Goal: Task Accomplishment & Management: Manage account settings

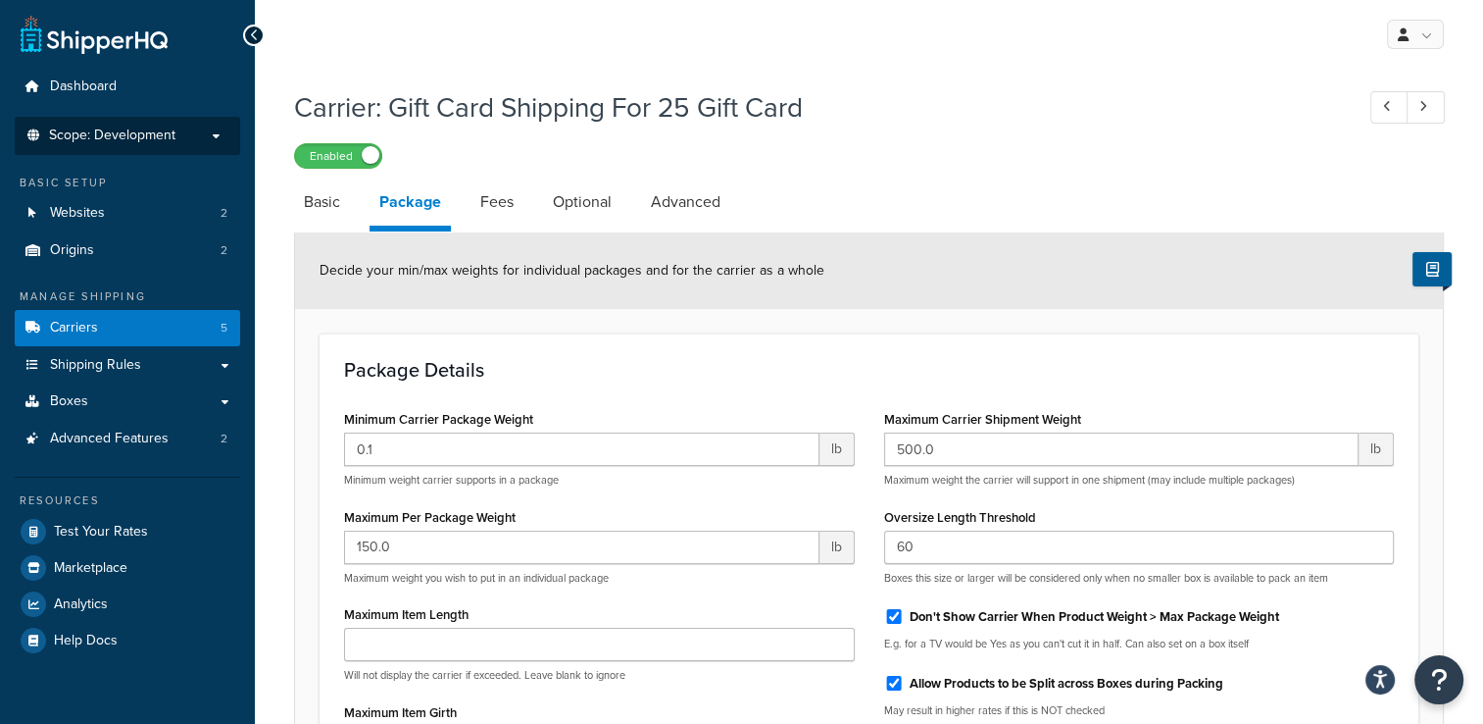
click at [156, 133] on span "Scope: Development" at bounding box center [112, 135] width 126 height 17
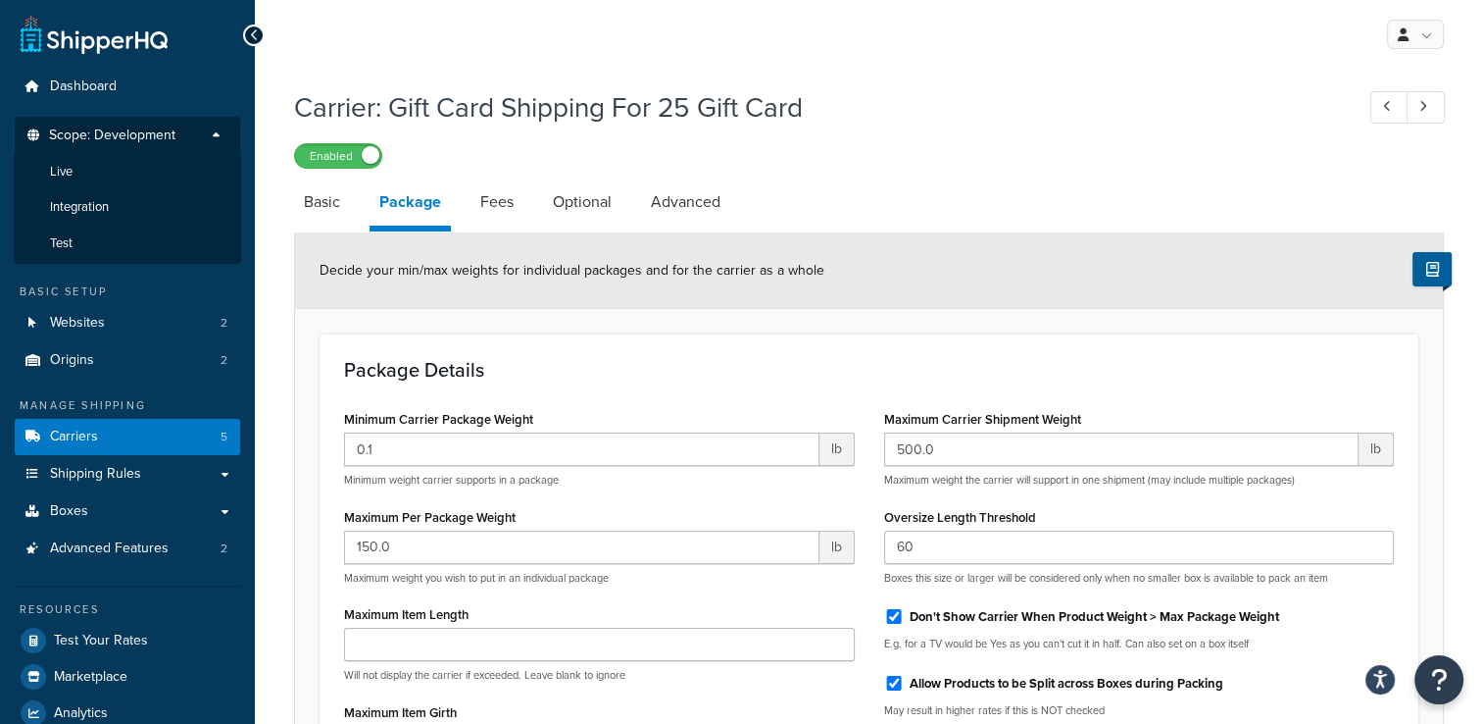
click at [209, 598] on div "Resources Test Your Rates Marketplace Analytics Help Docs" at bounding box center [127, 675] width 225 height 181
click at [206, 122] on li "Scope: Development Live Integration Test" at bounding box center [127, 190] width 225 height 147
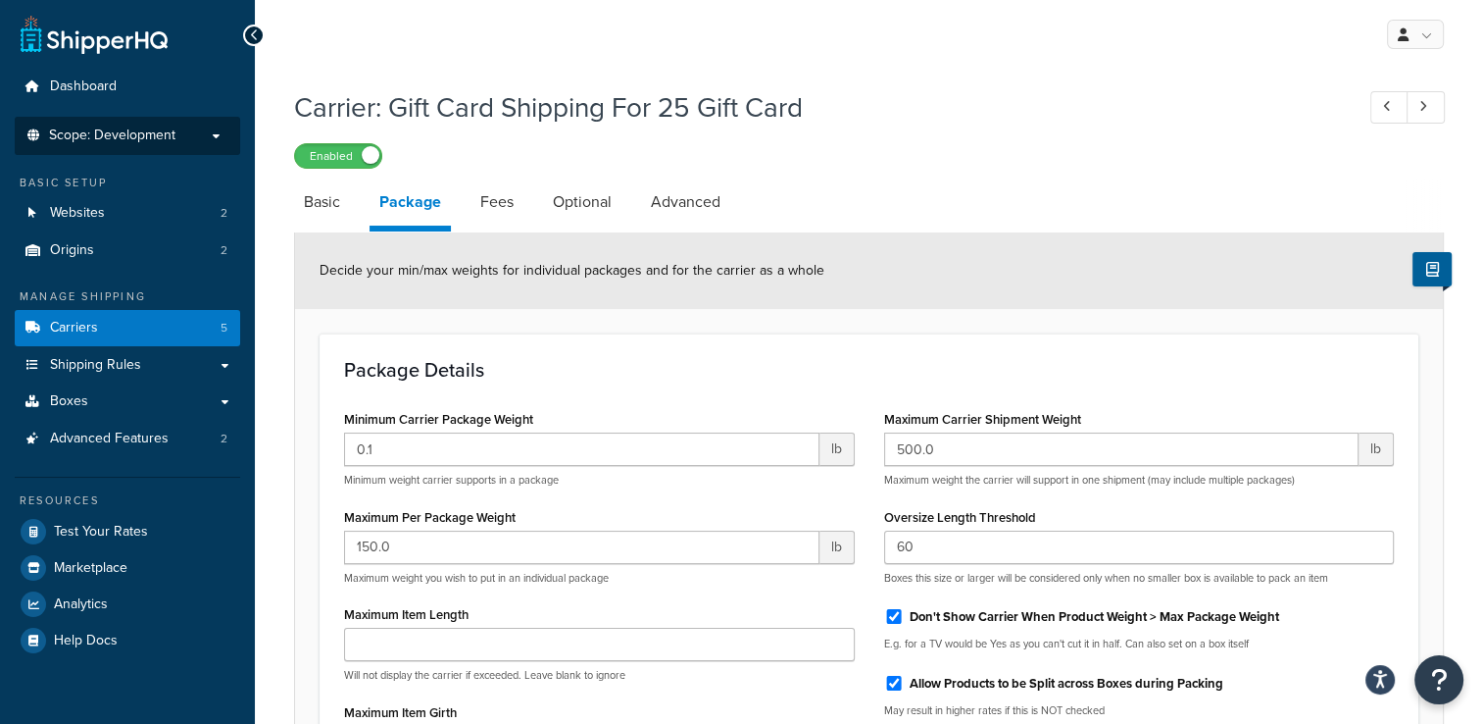
click at [153, 135] on span "Scope: Development" at bounding box center [112, 135] width 126 height 17
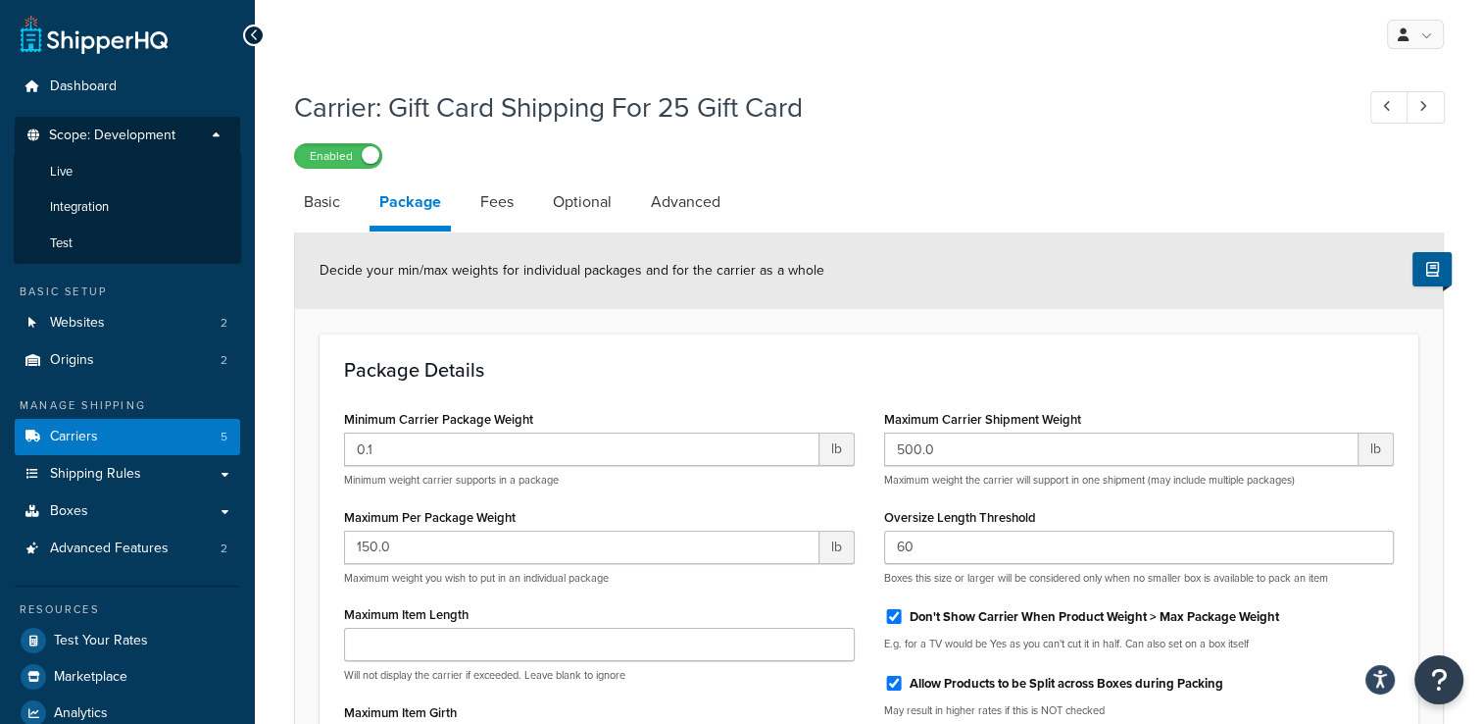
click at [125, 140] on span "Scope: Development" at bounding box center [112, 135] width 126 height 17
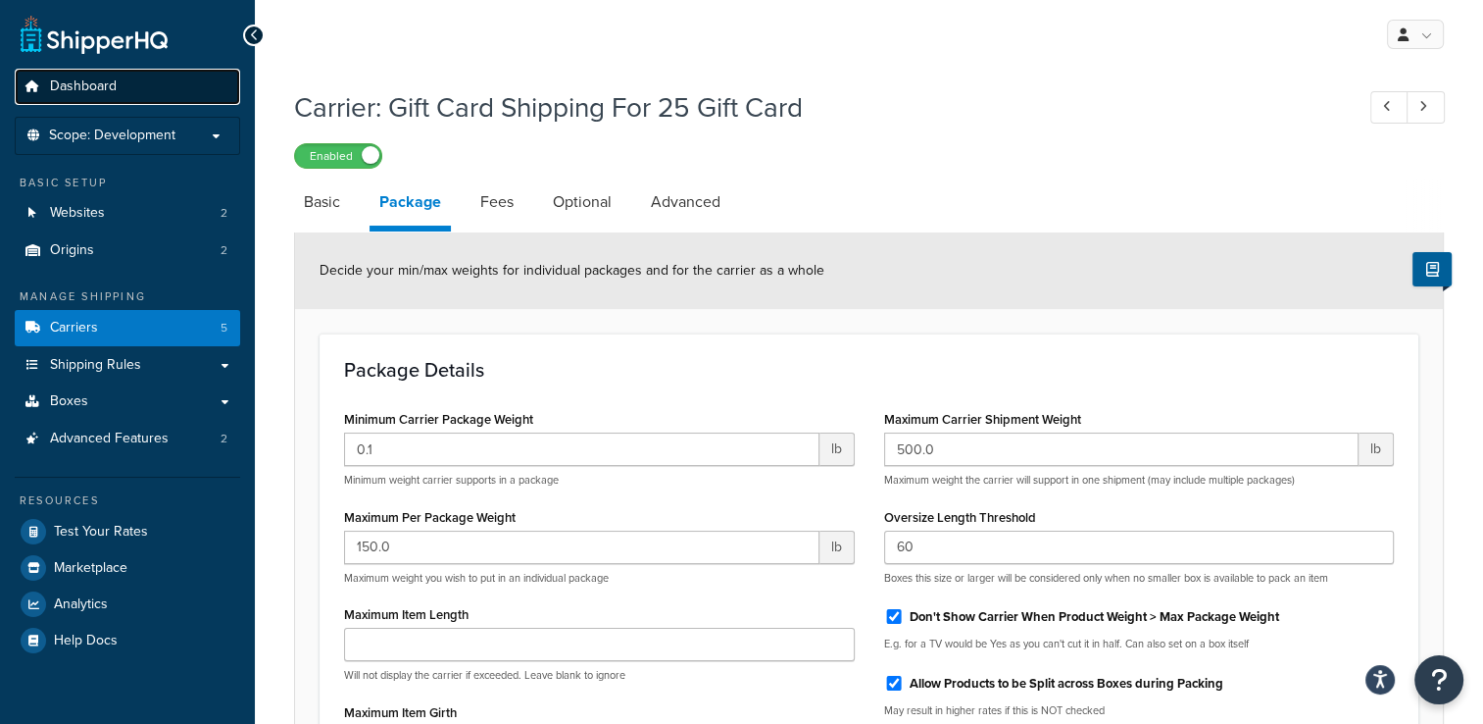
click at [89, 85] on span "Dashboard" at bounding box center [83, 86] width 67 height 17
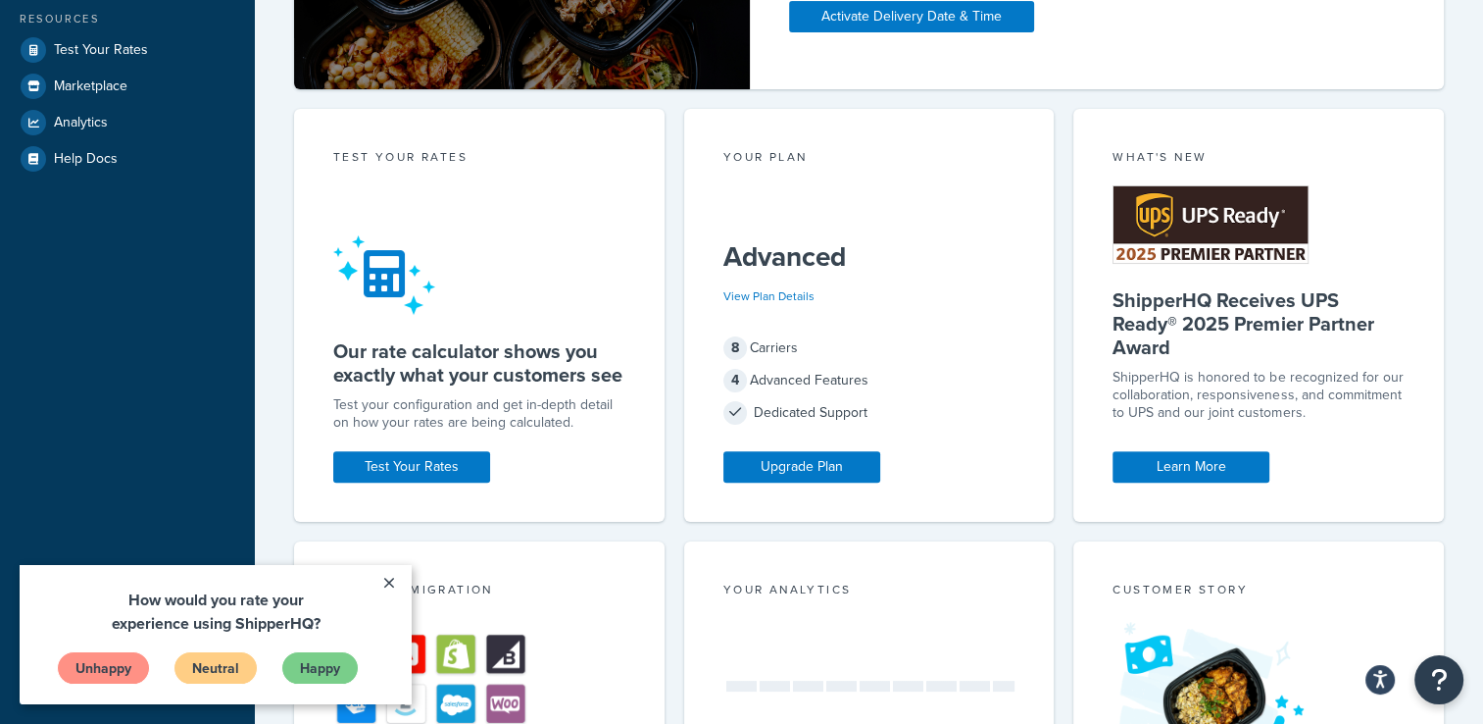
scroll to position [686, 0]
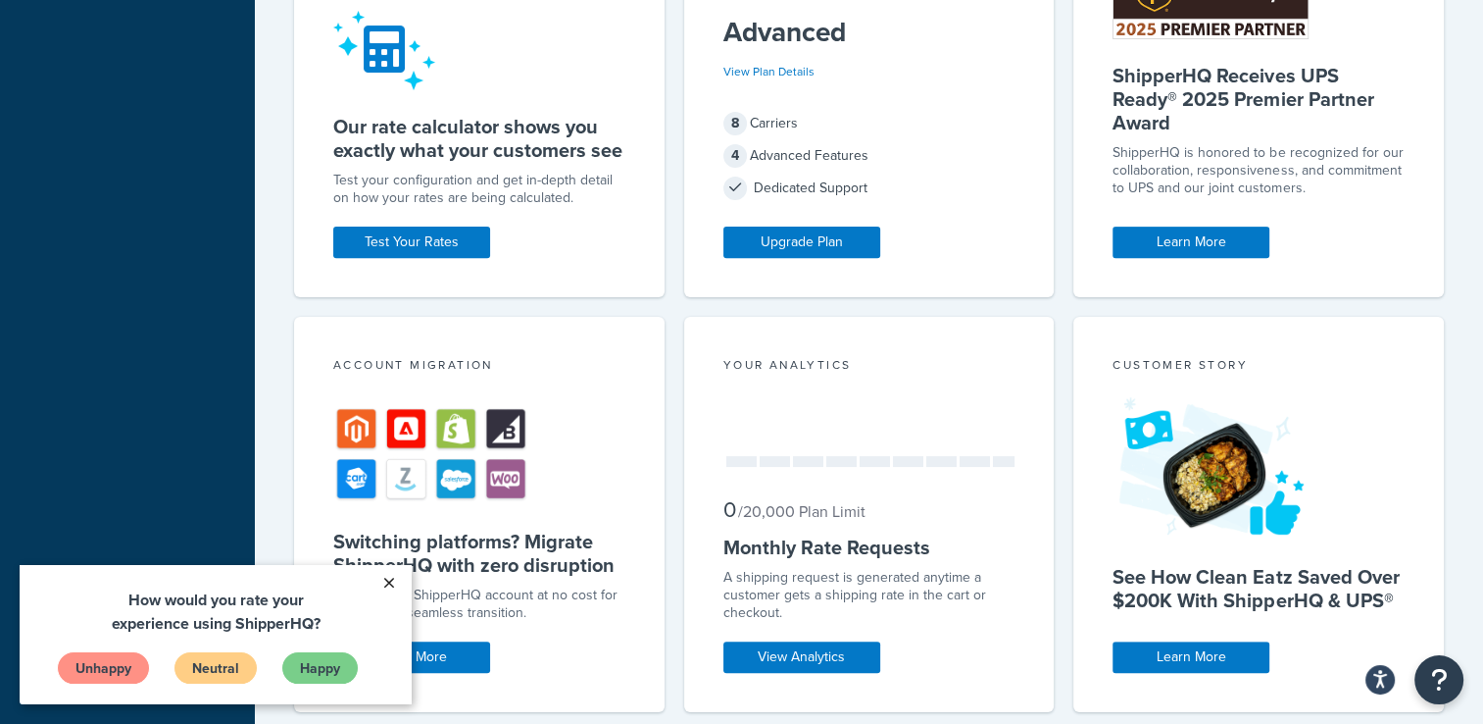
click at [396, 582] on link "×" at bounding box center [389, 582] width 34 height 35
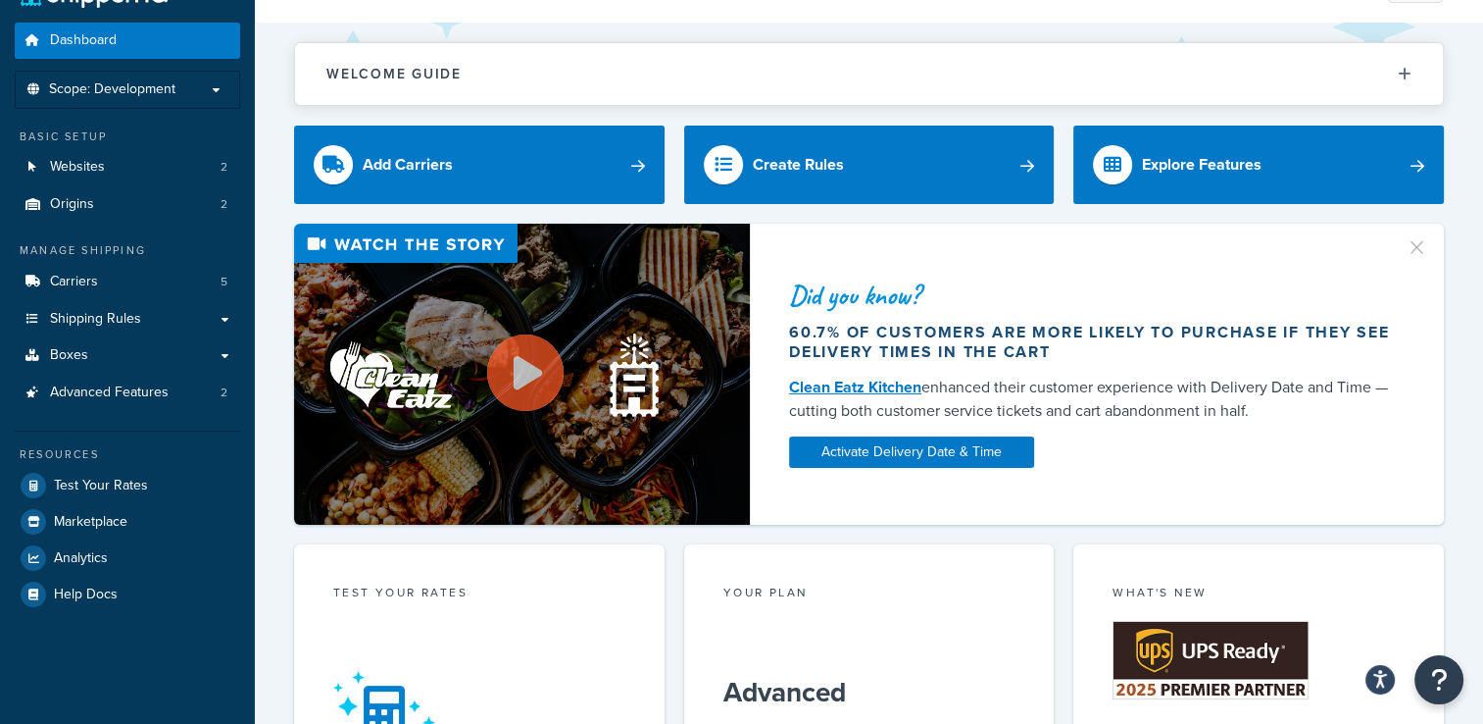
scroll to position [0, 0]
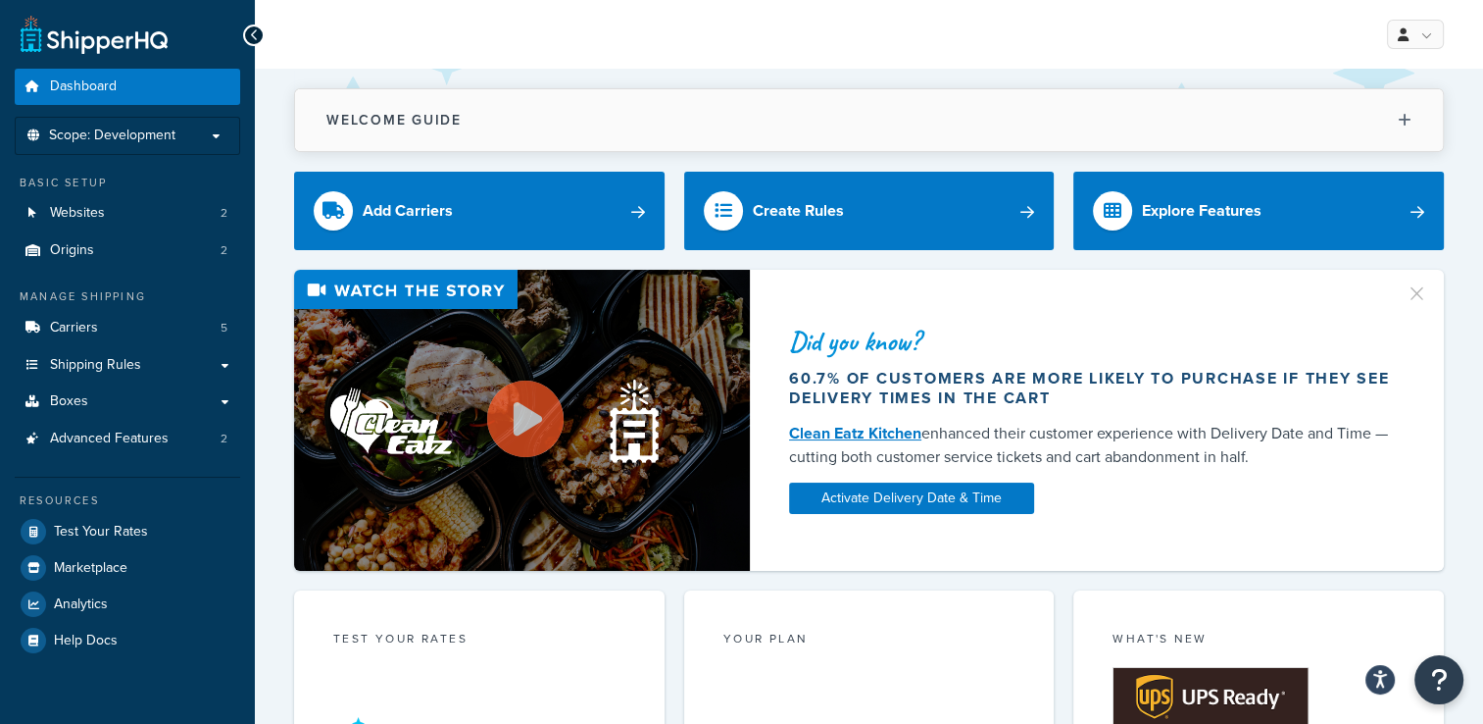
click at [1413, 130] on button "Welcome Guide" at bounding box center [869, 120] width 1148 height 62
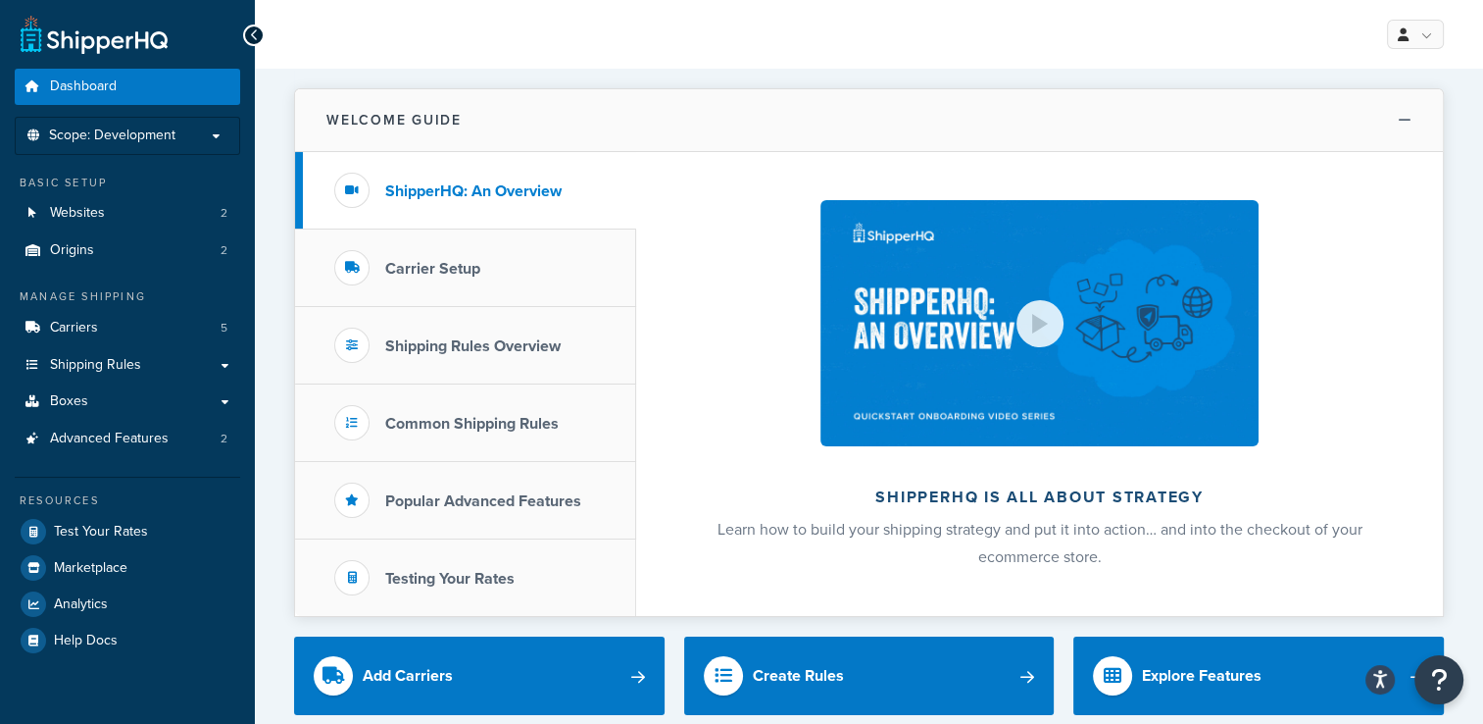
click at [1413, 126] on button "Welcome Guide" at bounding box center [869, 120] width 1148 height 63
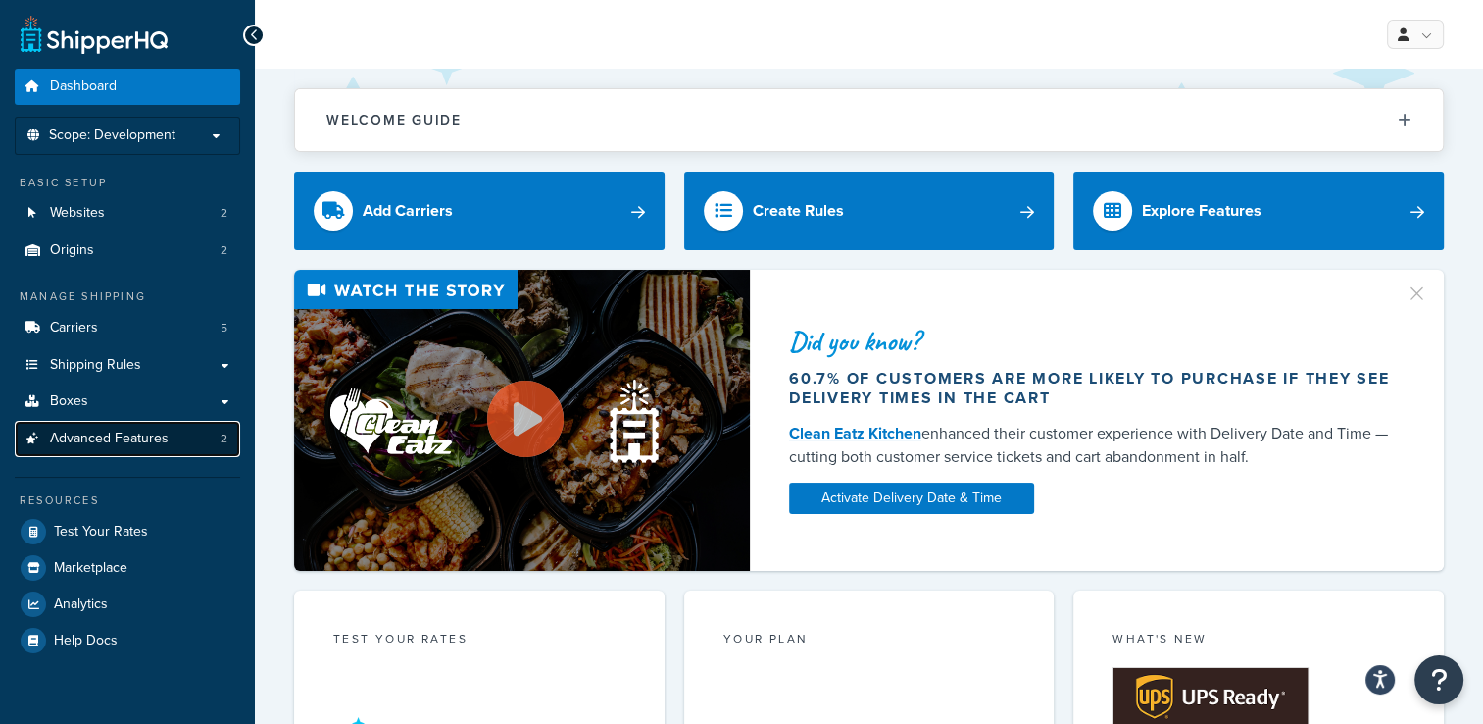
click at [146, 443] on span "Advanced Features" at bounding box center [109, 438] width 119 height 17
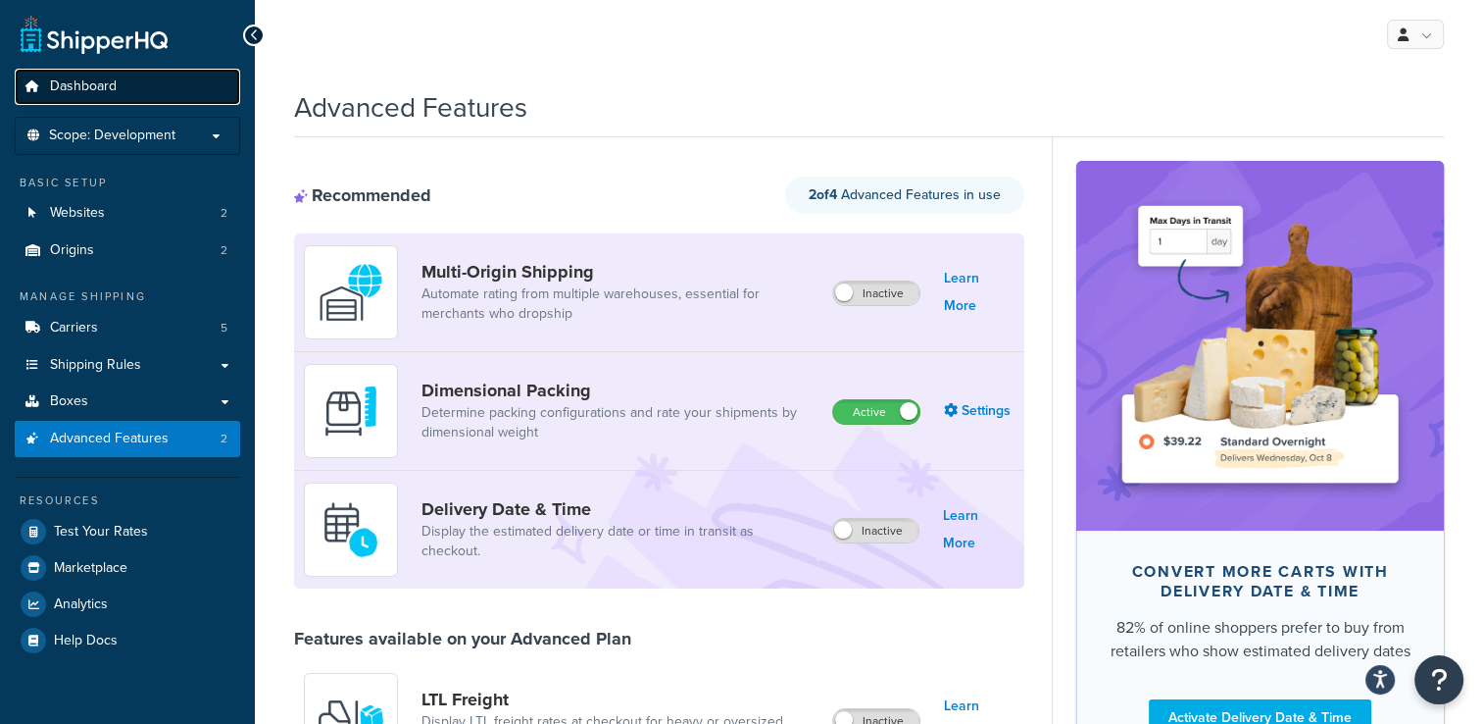
click at [118, 83] on link "Dashboard" at bounding box center [127, 87] width 225 height 36
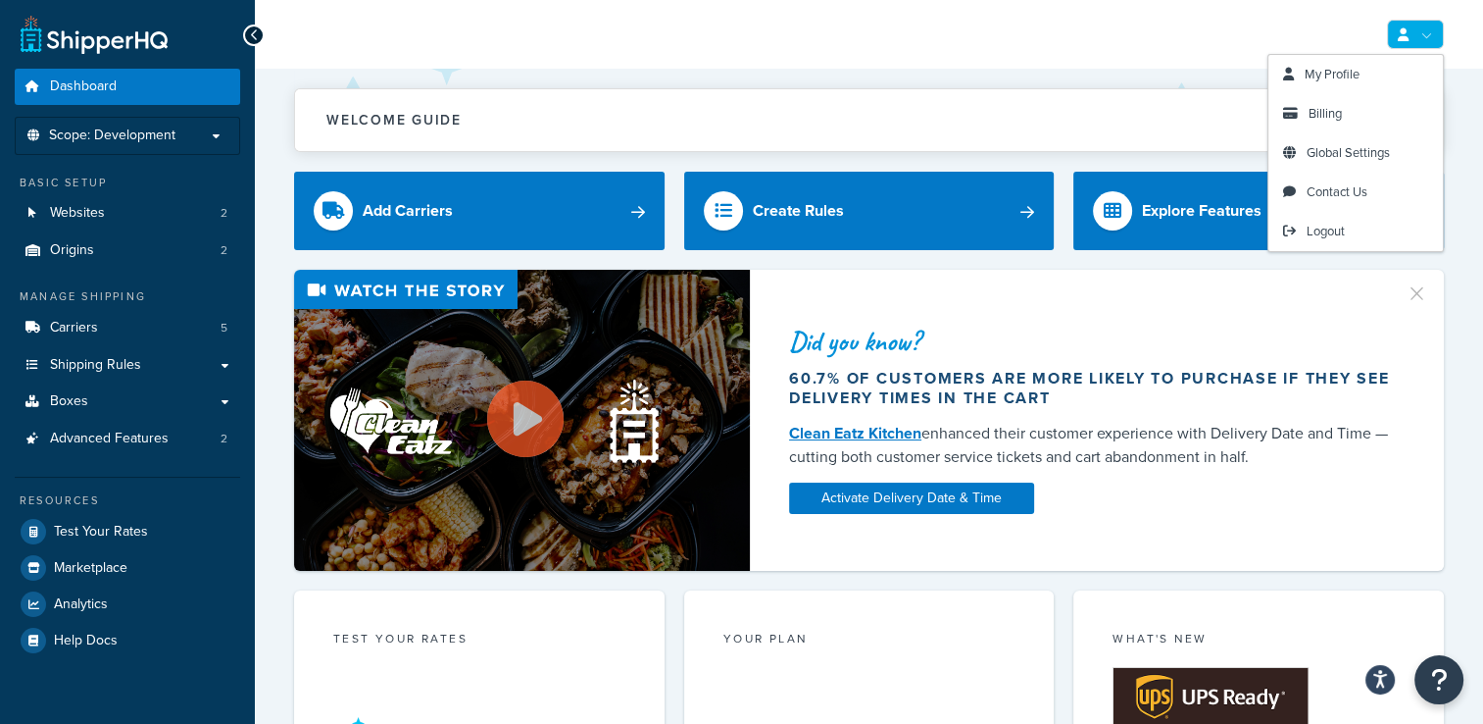
click at [1410, 31] on link at bounding box center [1415, 34] width 57 height 29
click at [1365, 72] on link "My Profile" at bounding box center [1356, 74] width 175 height 39
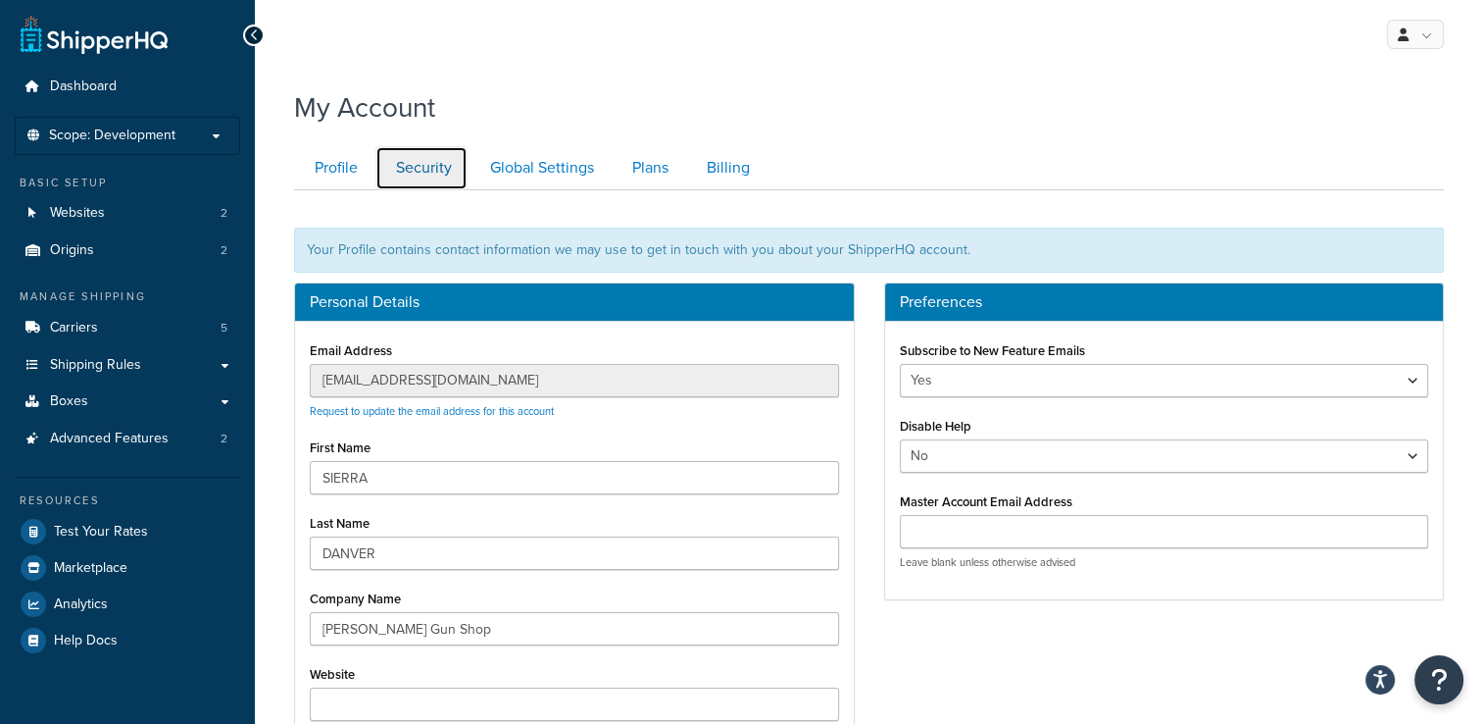
click at [413, 159] on link "Security" at bounding box center [421, 168] width 92 height 44
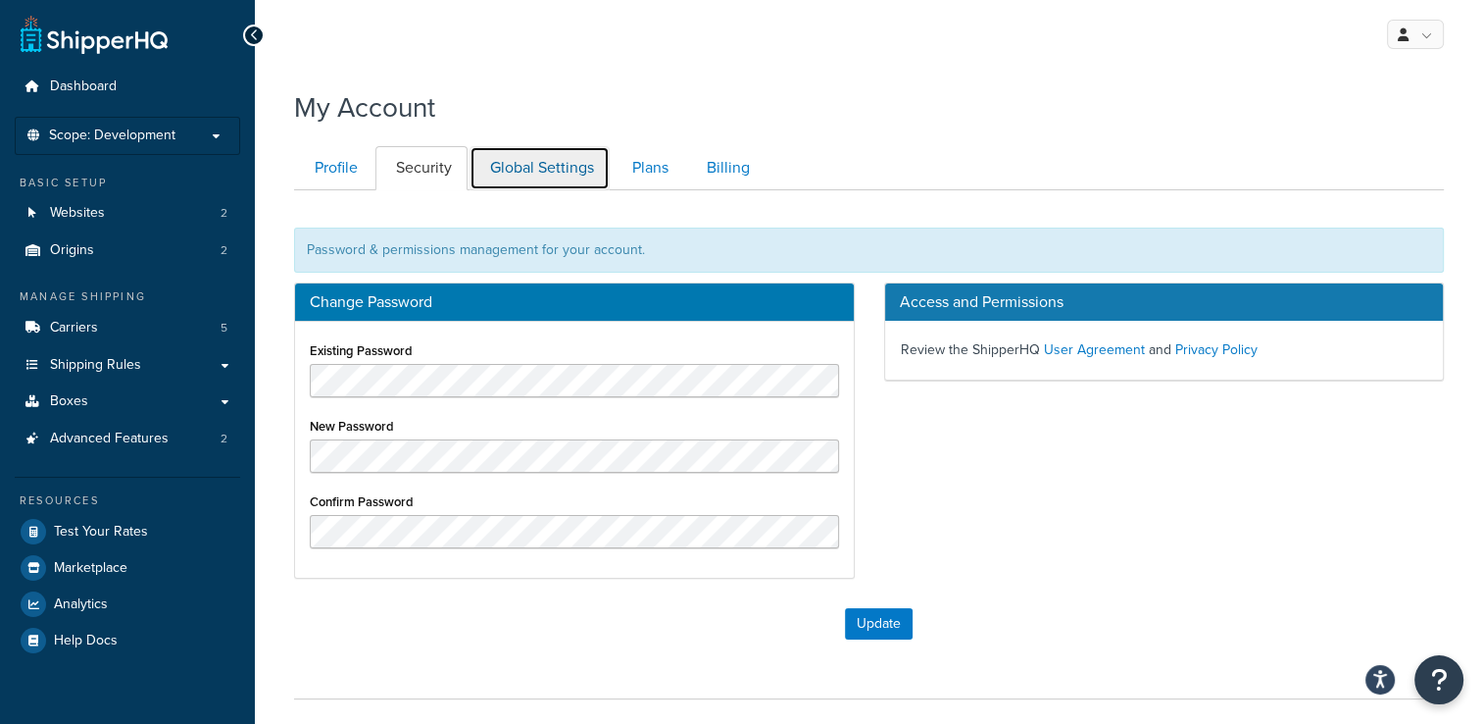
click at [510, 178] on link "Global Settings" at bounding box center [540, 168] width 140 height 44
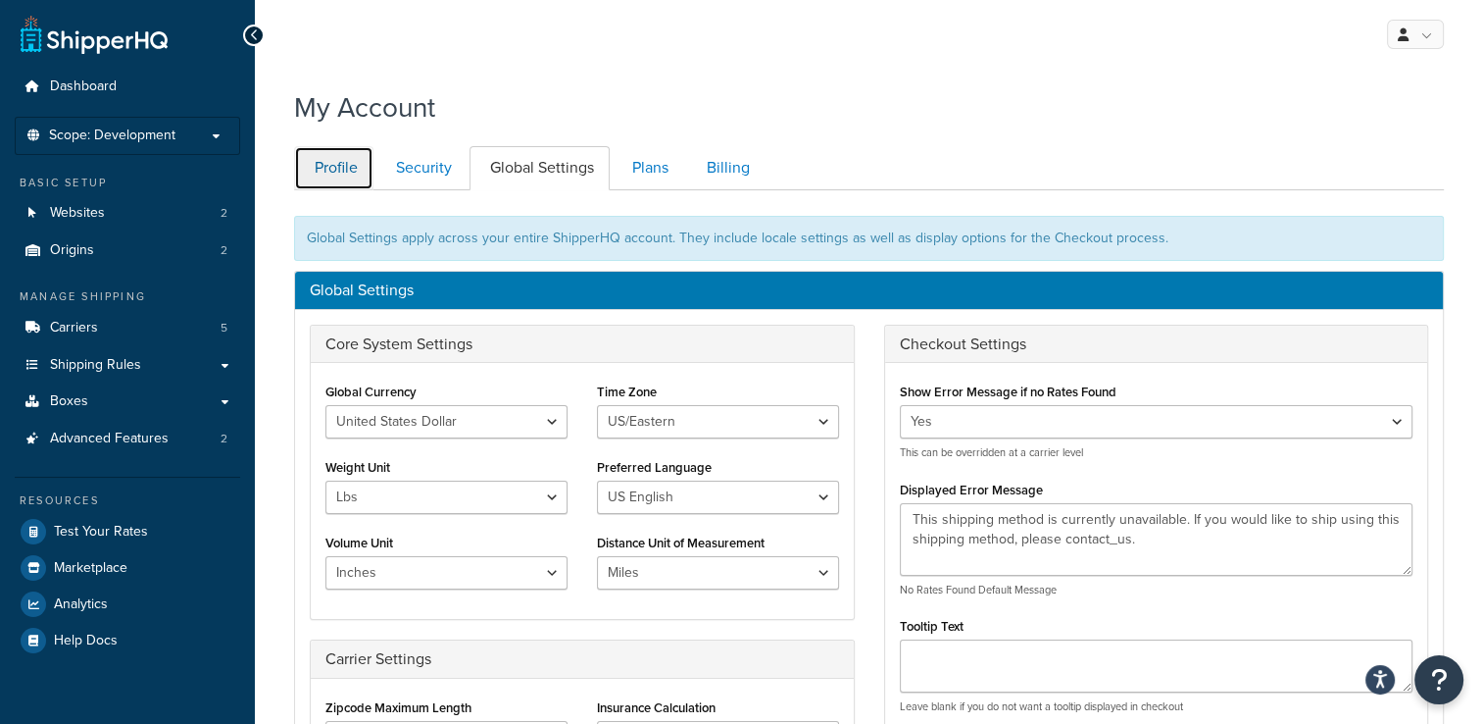
click at [314, 173] on link "Profile" at bounding box center [333, 168] width 79 height 44
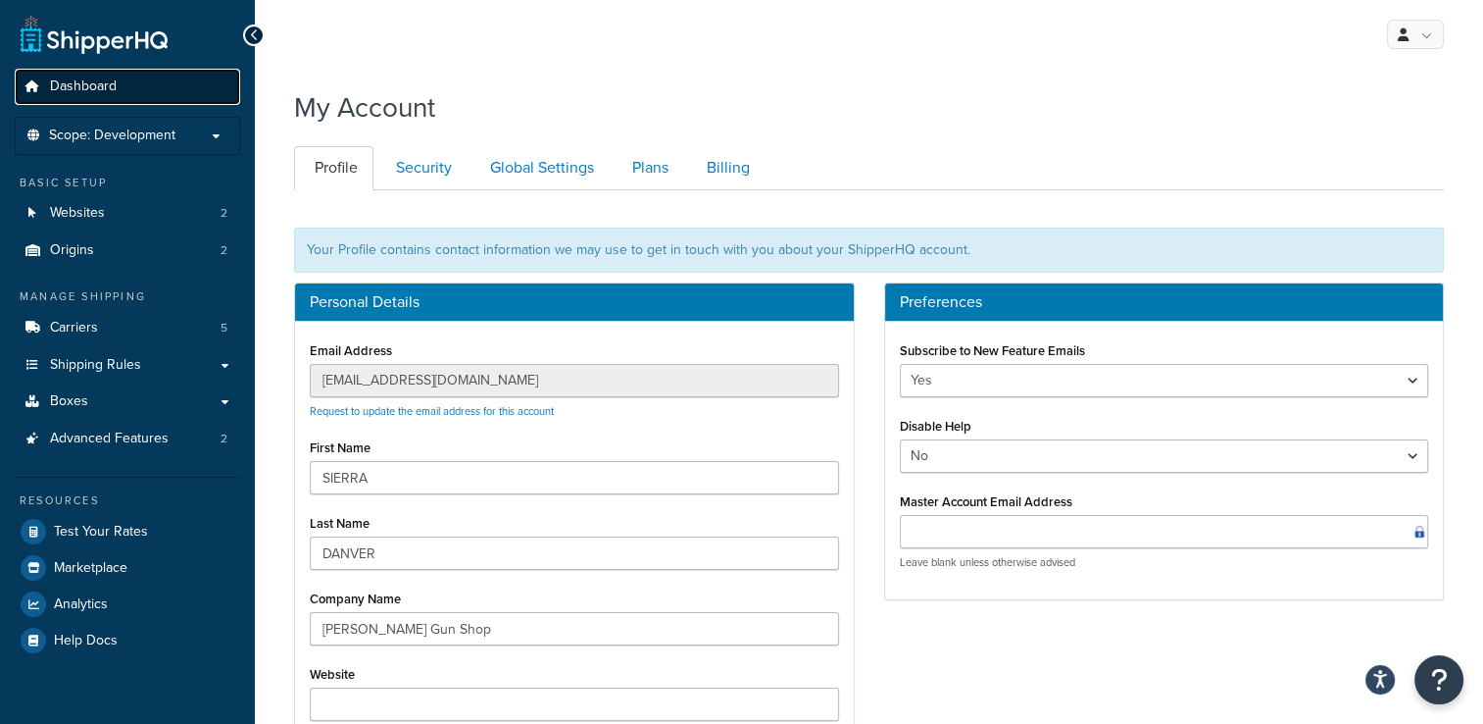
click at [110, 84] on span "Dashboard" at bounding box center [83, 86] width 67 height 17
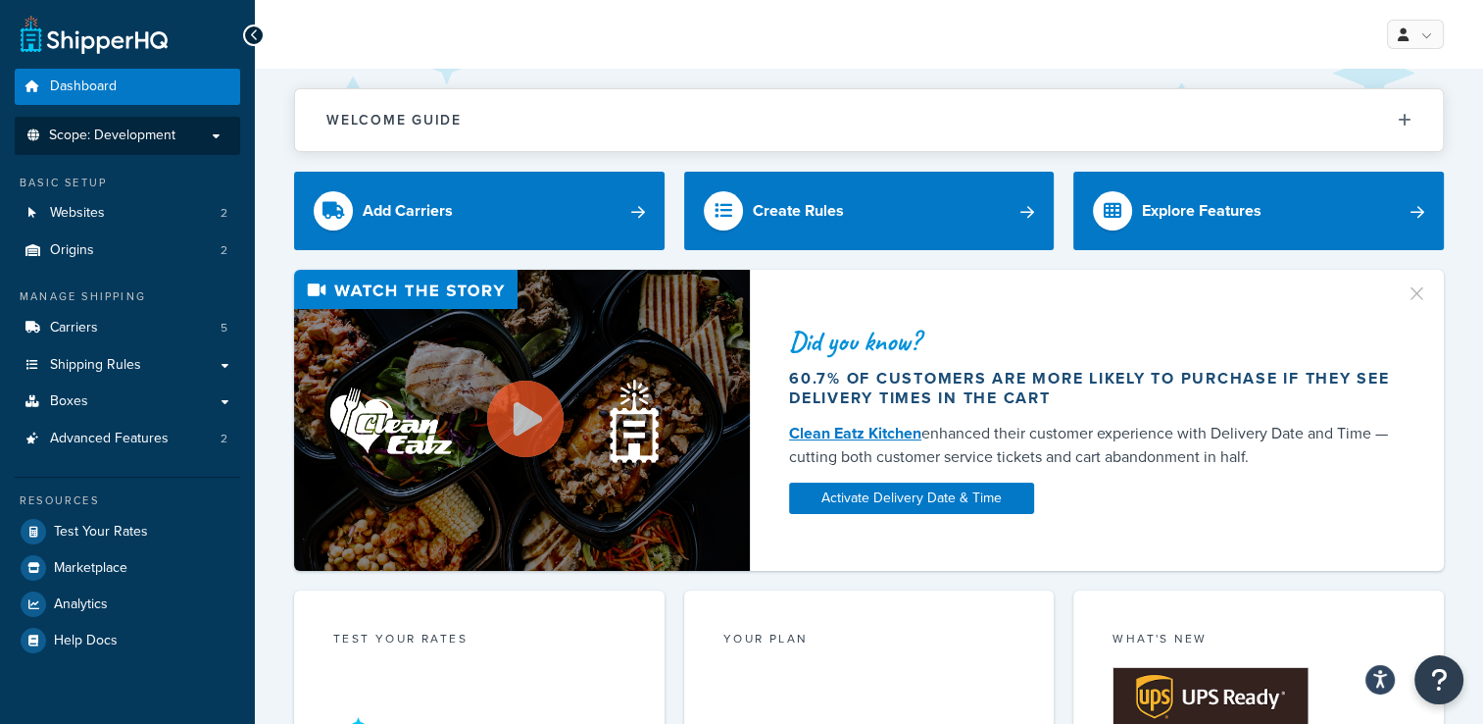
click at [188, 132] on p "Scope: Development" at bounding box center [128, 135] width 208 height 17
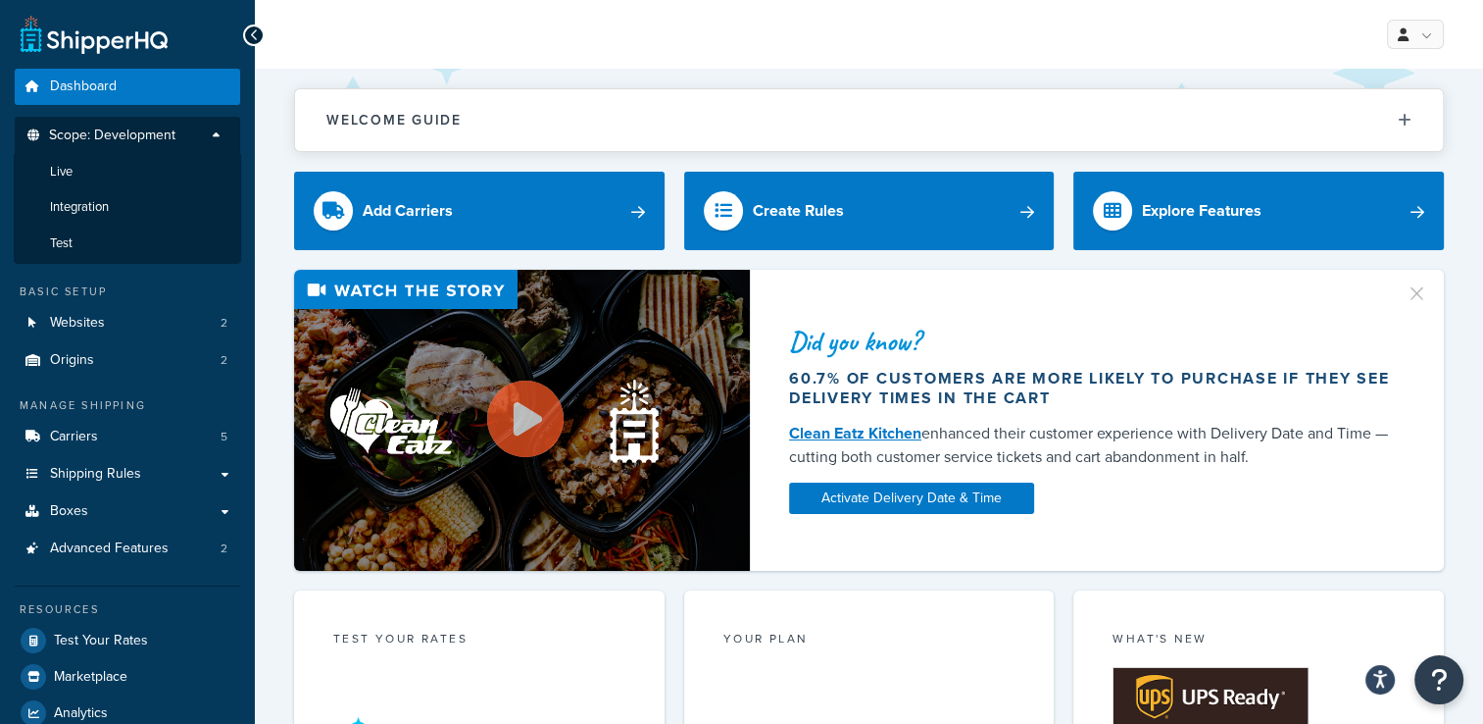
click at [180, 139] on p "Scope: Development" at bounding box center [128, 140] width 208 height 26
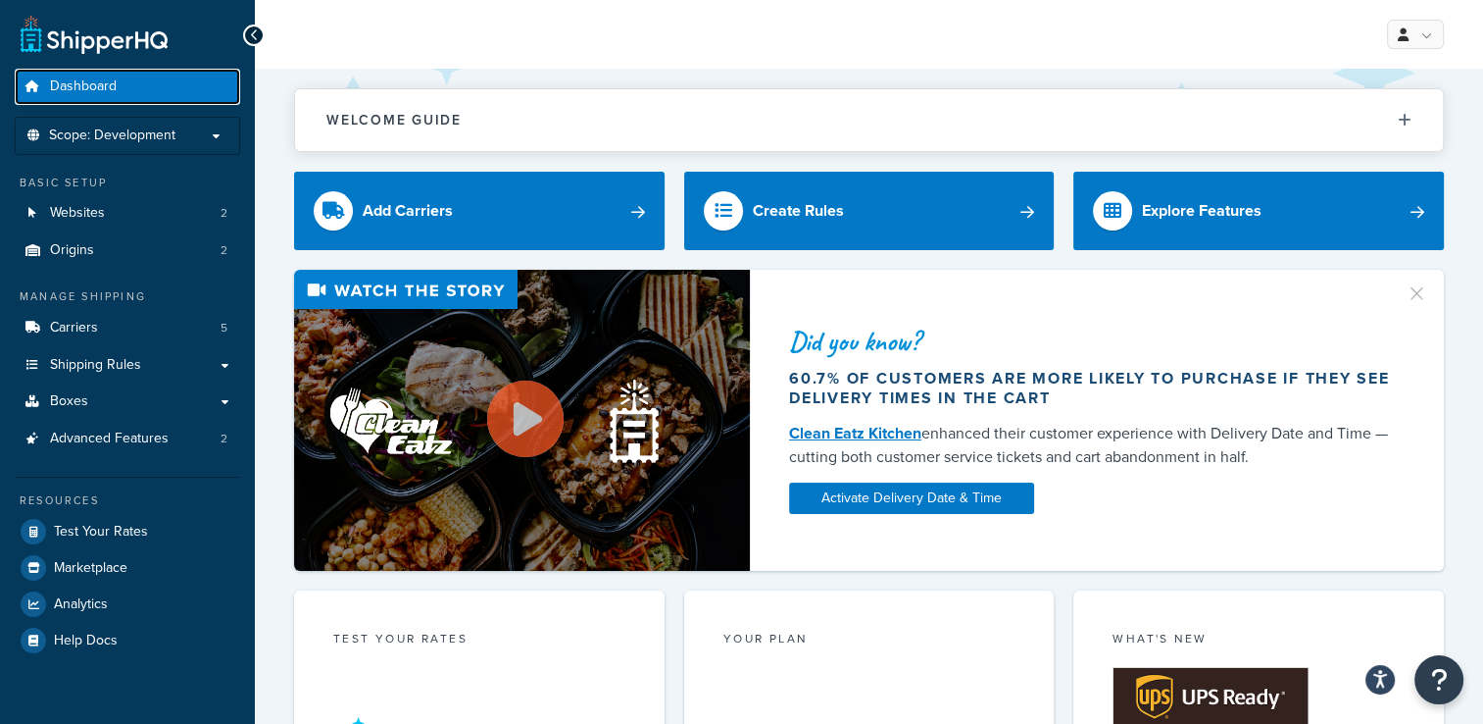
click at [180, 89] on link "Dashboard" at bounding box center [127, 87] width 225 height 36
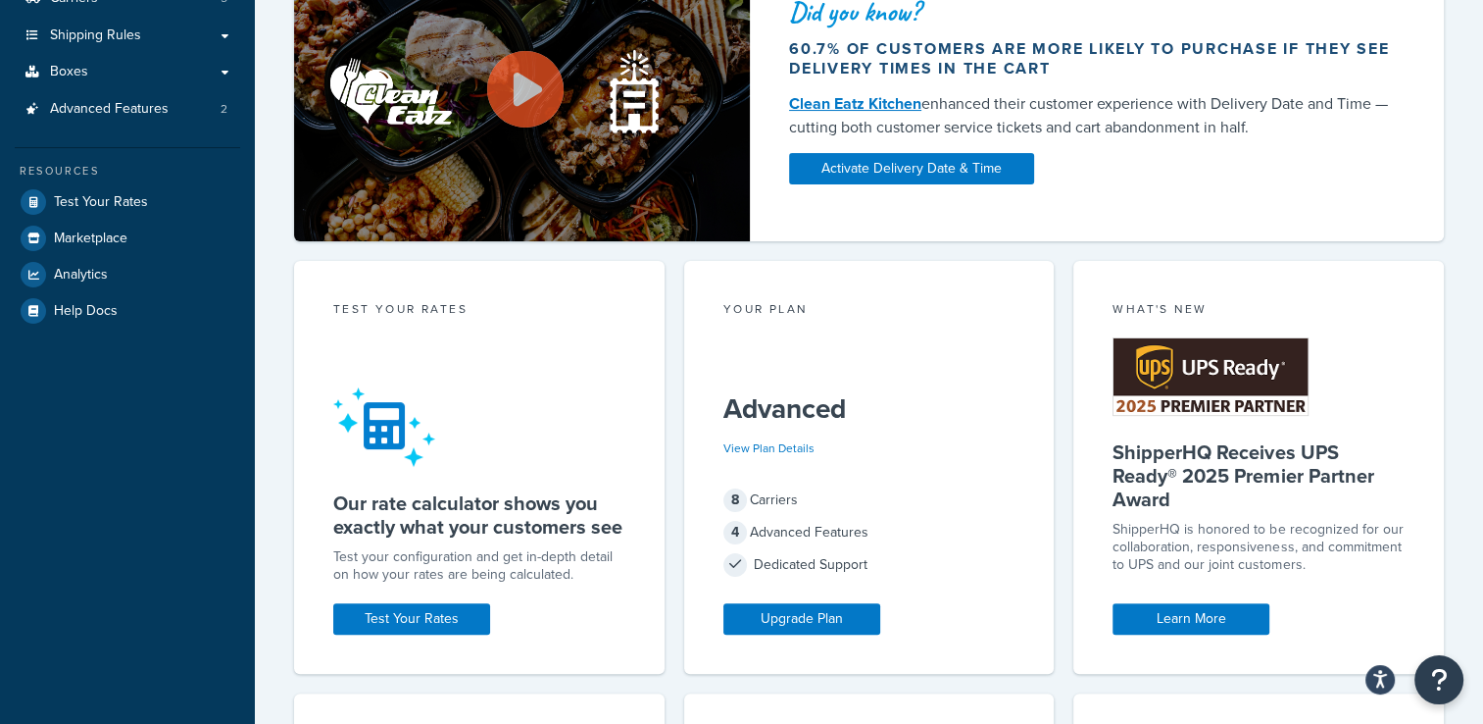
scroll to position [93, 0]
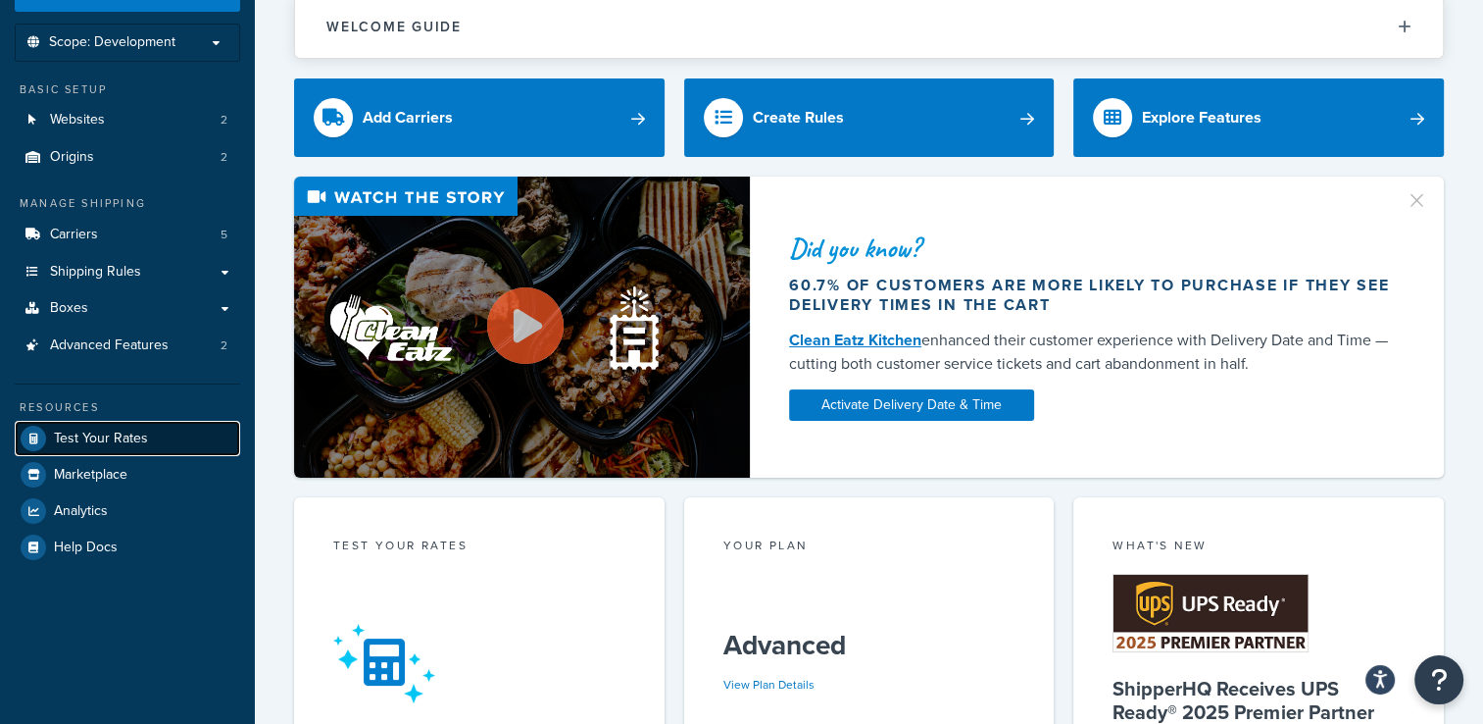
click at [164, 429] on link "Test Your Rates" at bounding box center [127, 438] width 225 height 35
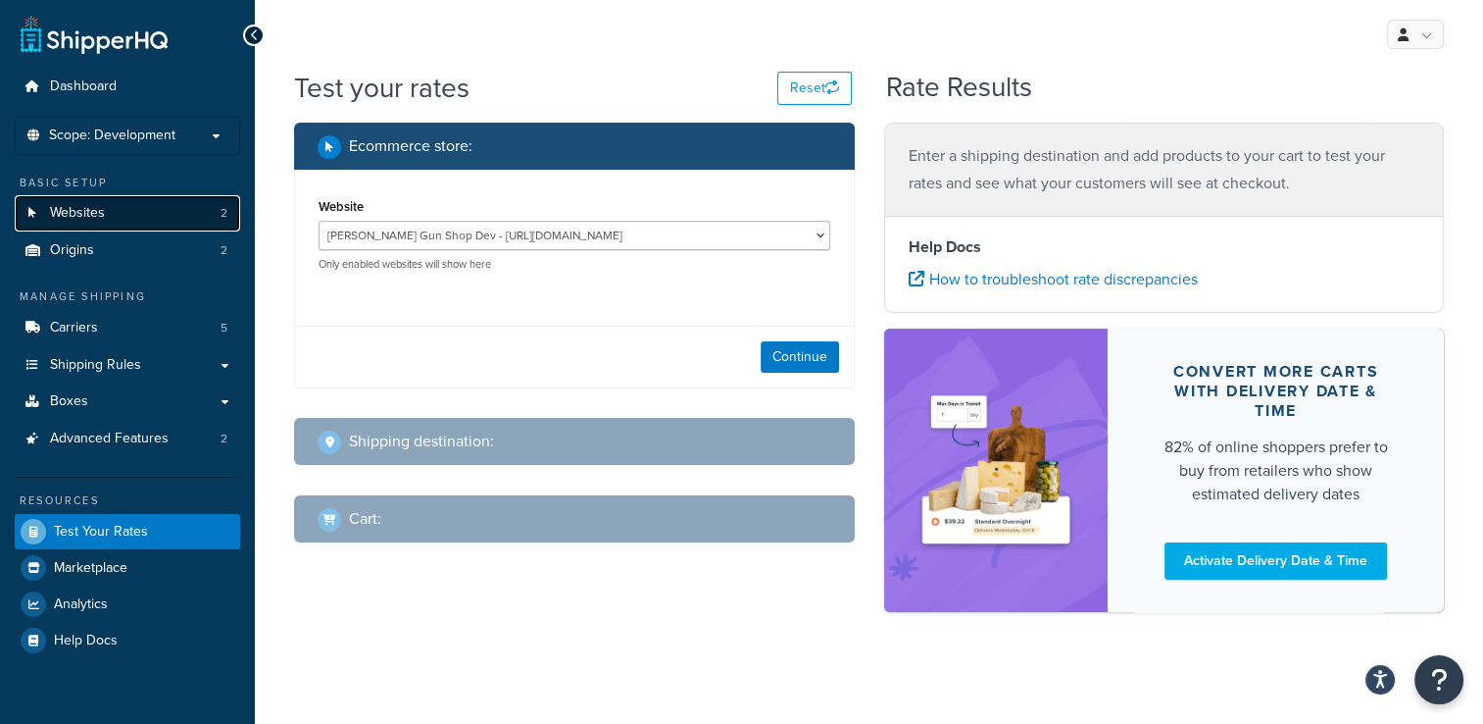
click at [98, 222] on span "Websites" at bounding box center [77, 213] width 55 height 17
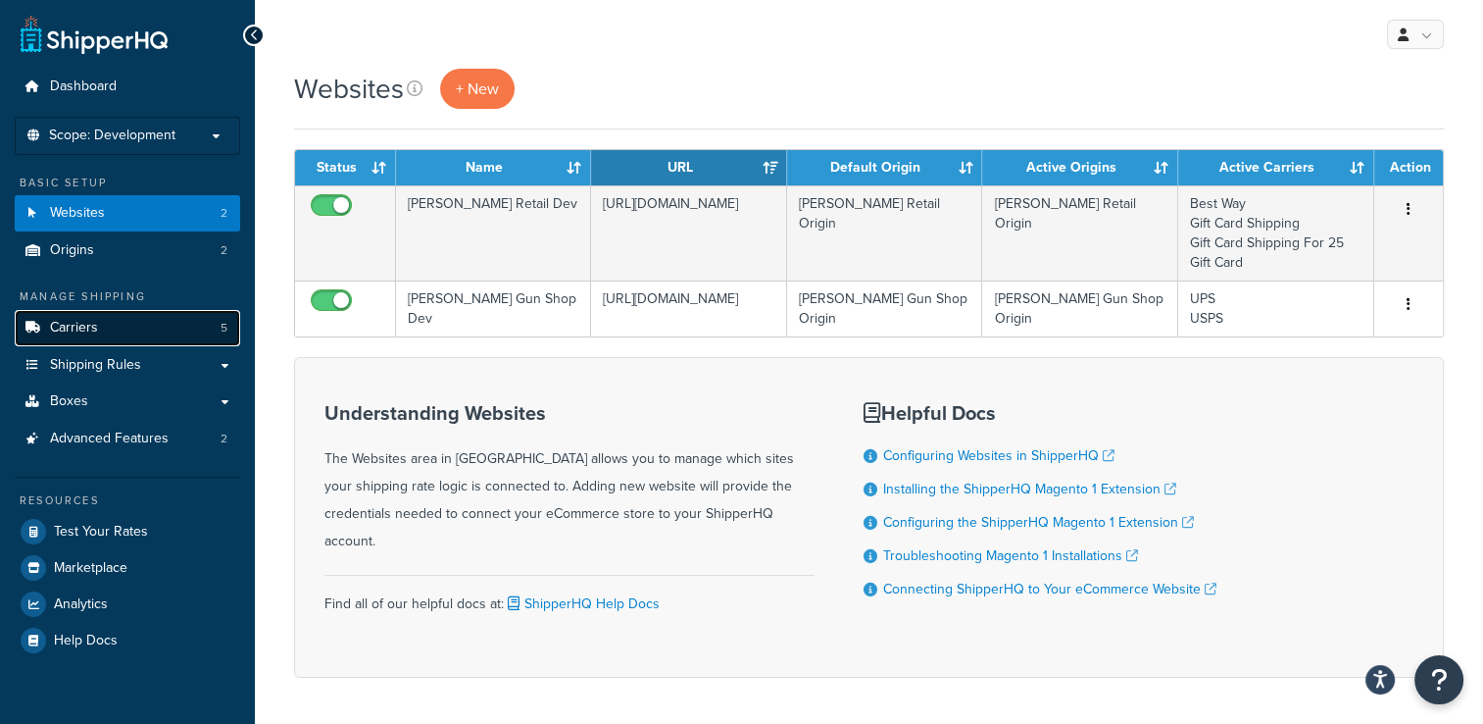
click at [167, 320] on link "Carriers 5" at bounding box center [127, 328] width 225 height 36
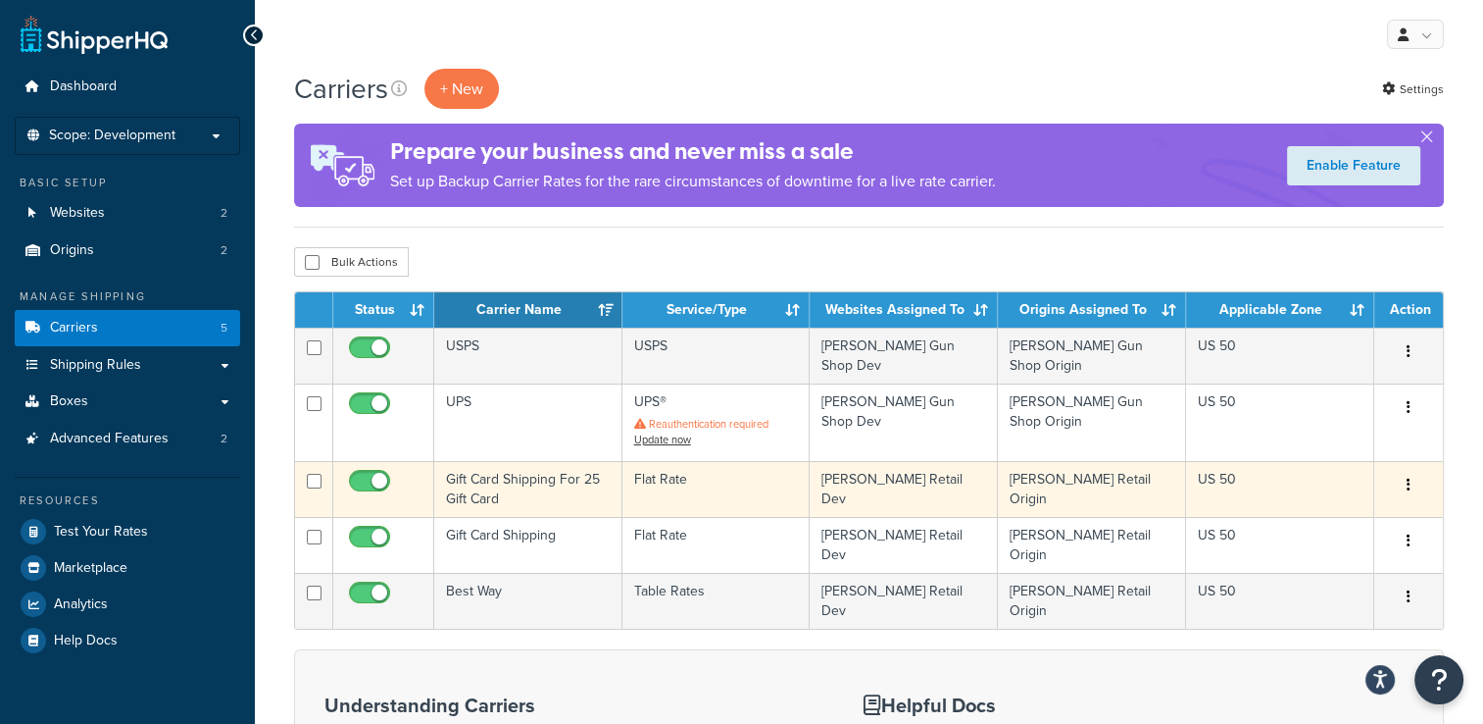
click at [1408, 477] on icon "button" at bounding box center [1409, 484] width 4 height 14
click at [1323, 516] on link "Edit" at bounding box center [1329, 516] width 155 height 40
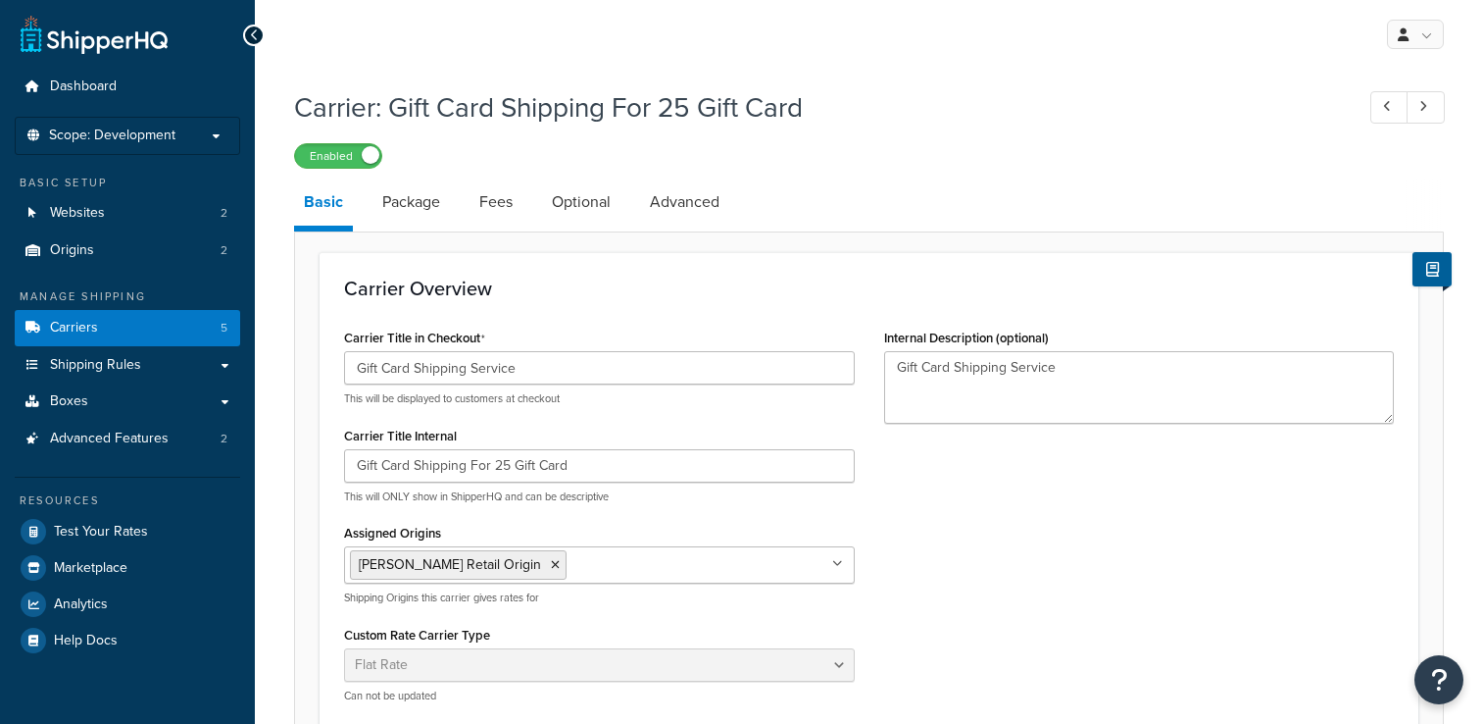
select select "flat"
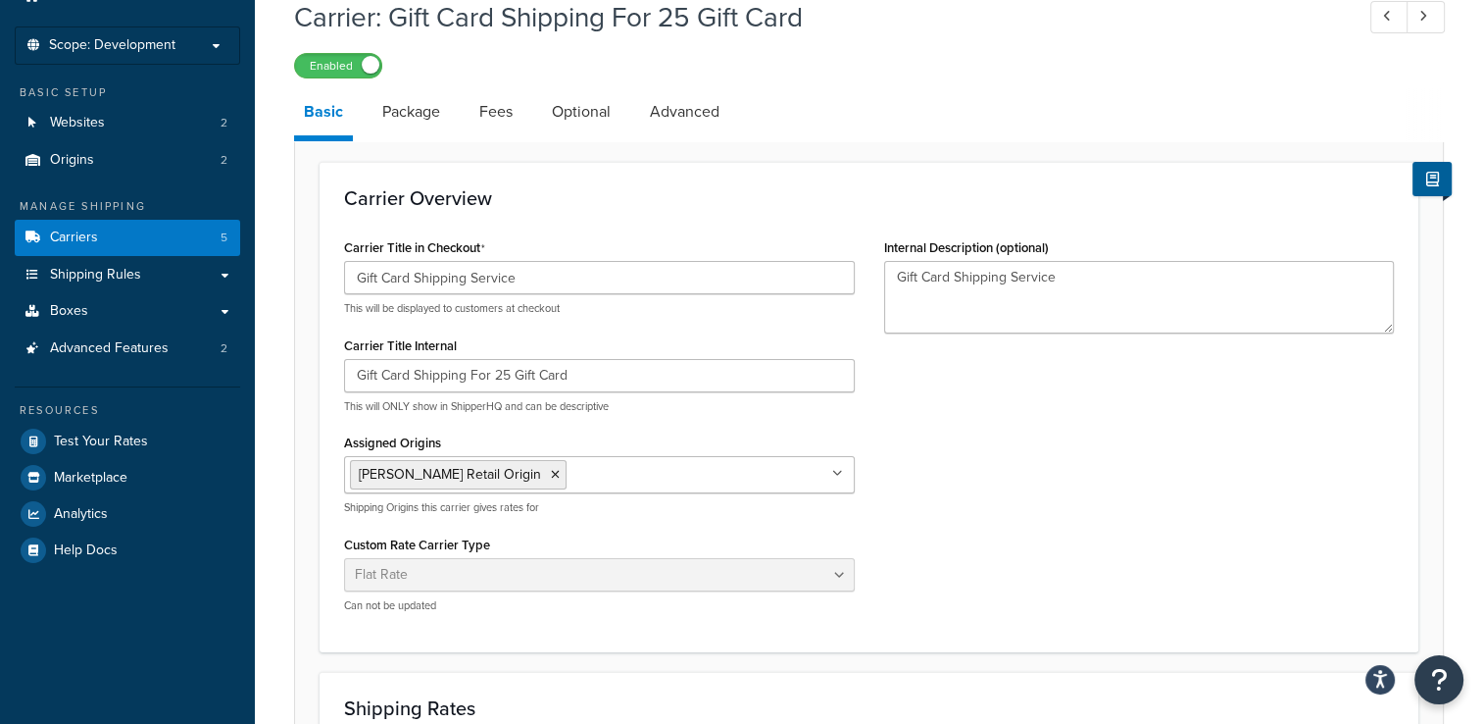
scroll to position [8, 0]
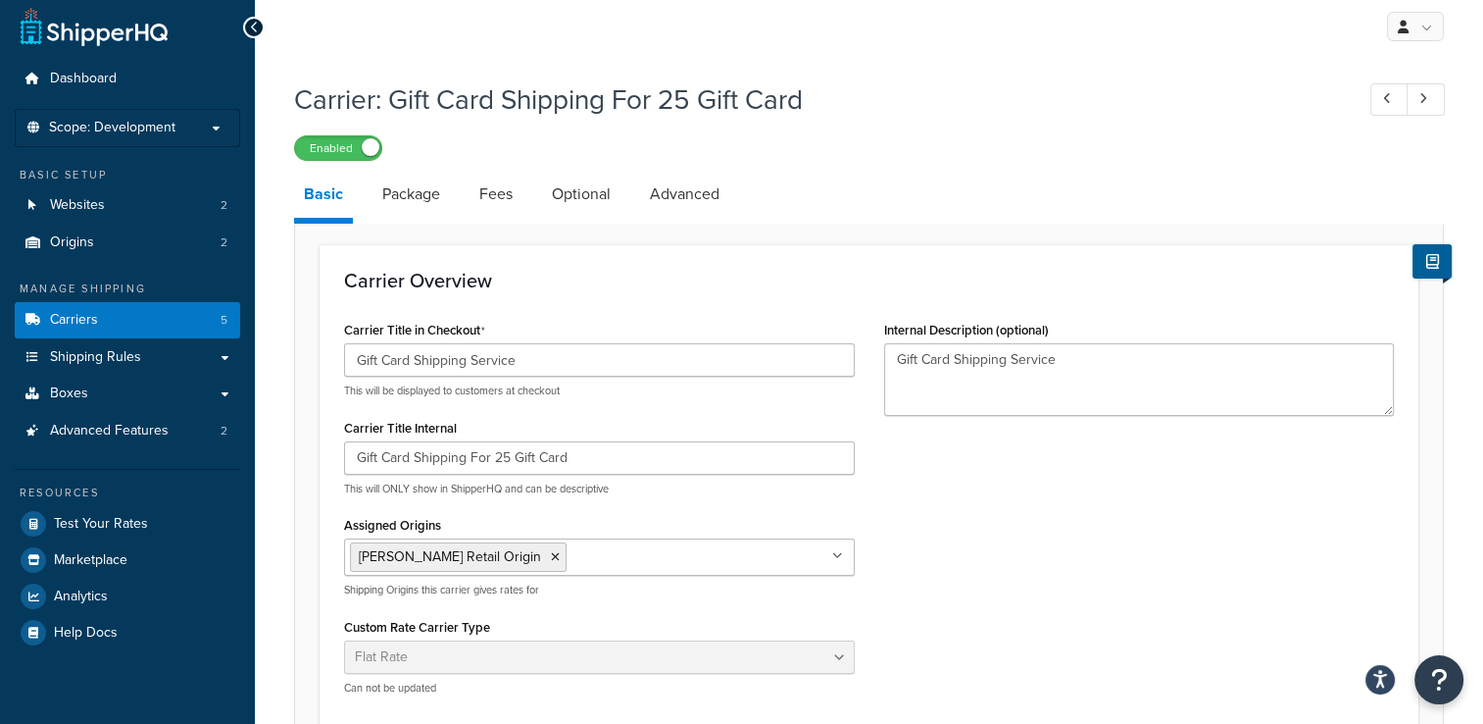
click at [455, 203] on li "Package" at bounding box center [421, 194] width 97 height 47
click at [434, 202] on link "Package" at bounding box center [411, 194] width 77 height 47
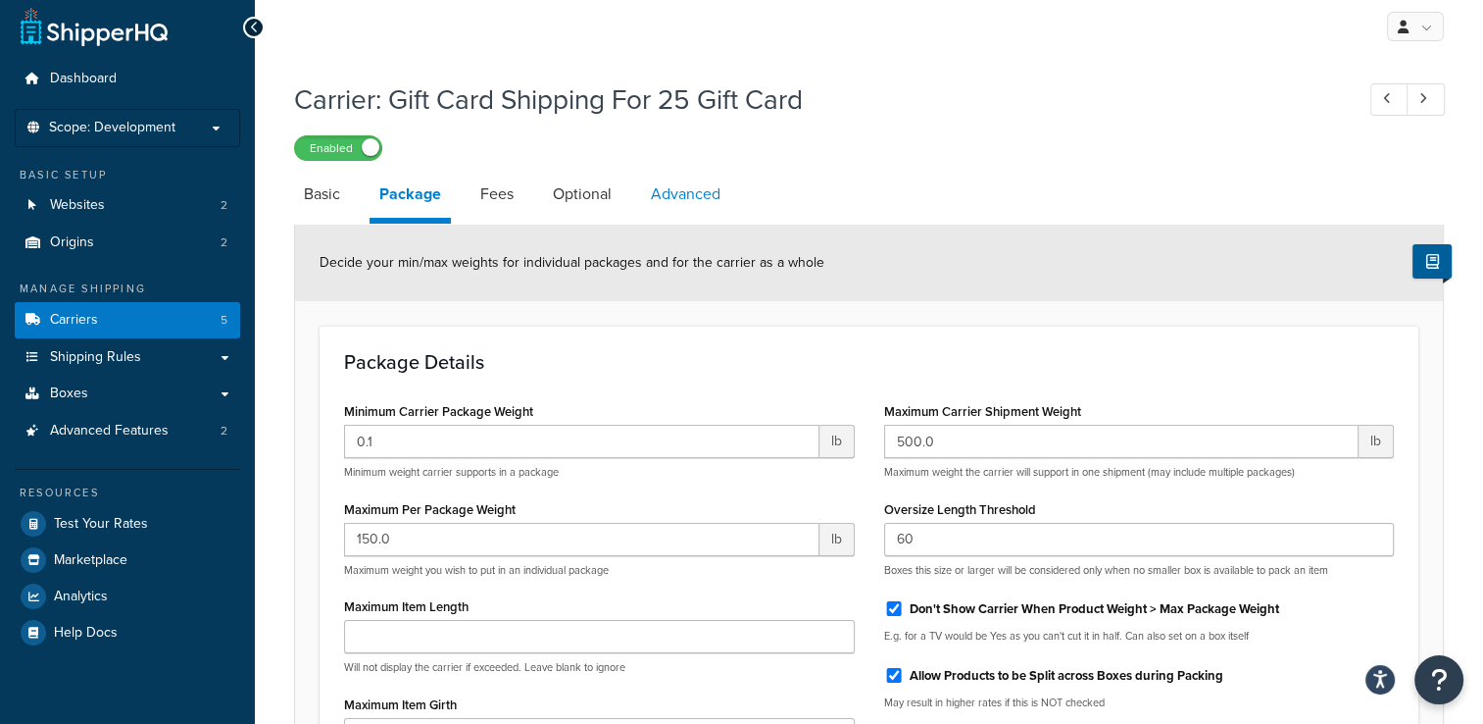
click at [694, 186] on link "Advanced" at bounding box center [685, 194] width 89 height 47
select select "false"
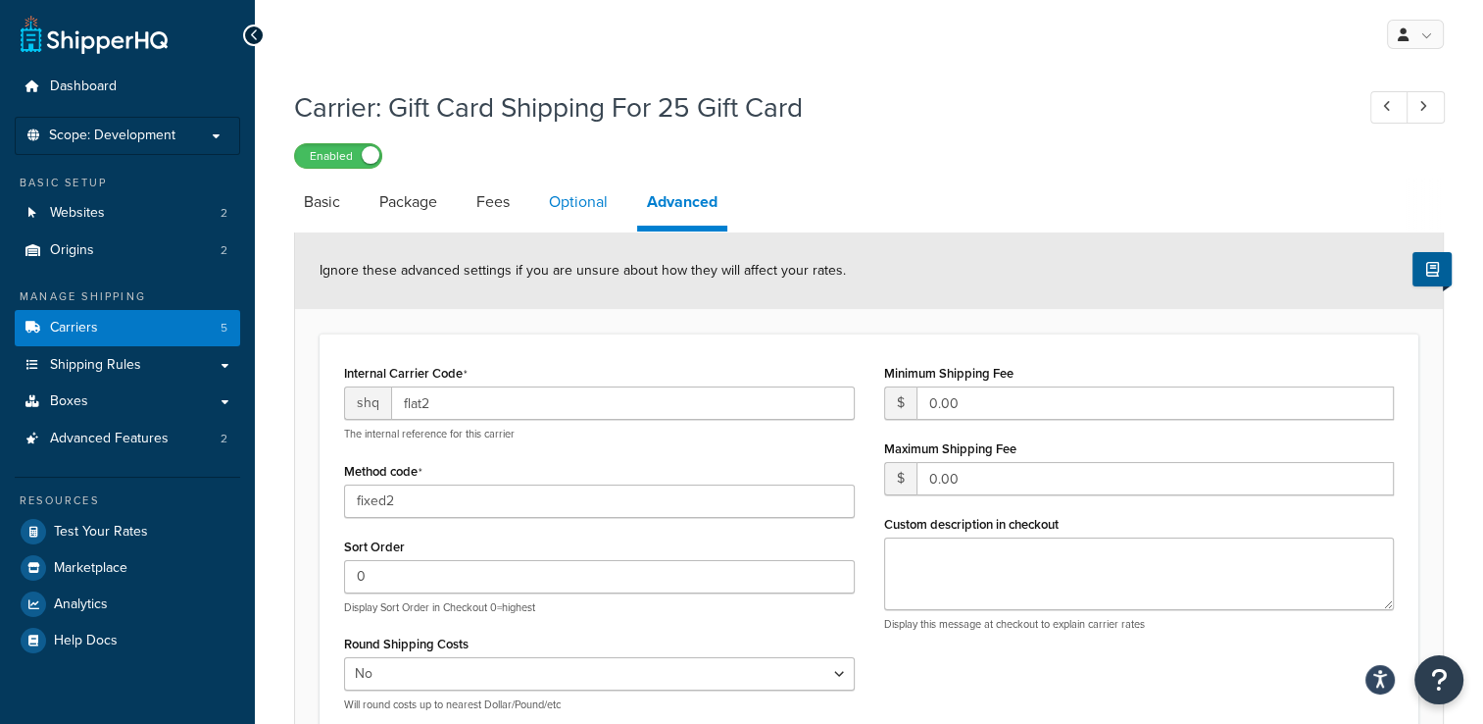
click at [604, 208] on link "Optional" at bounding box center [578, 201] width 78 height 47
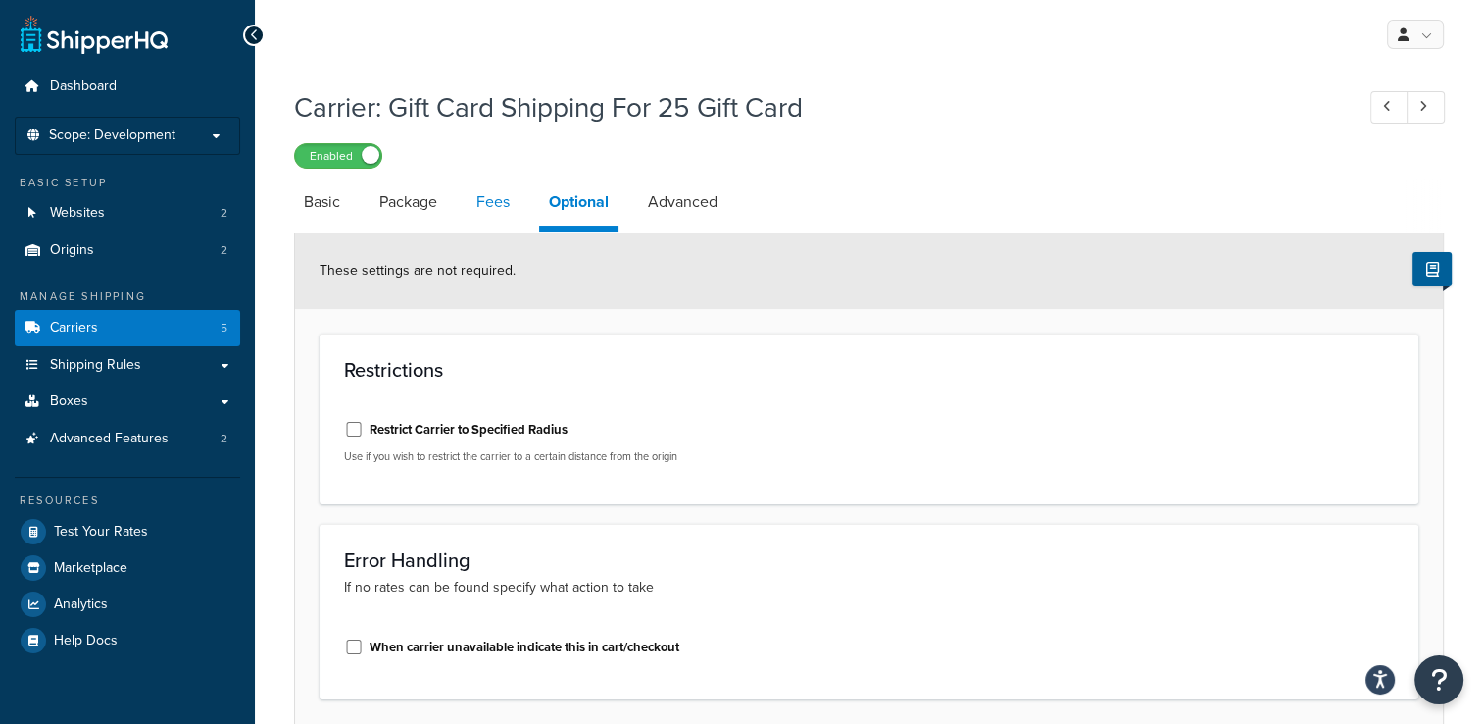
click at [502, 206] on link "Fees" at bounding box center [493, 201] width 53 height 47
select select "AFTER"
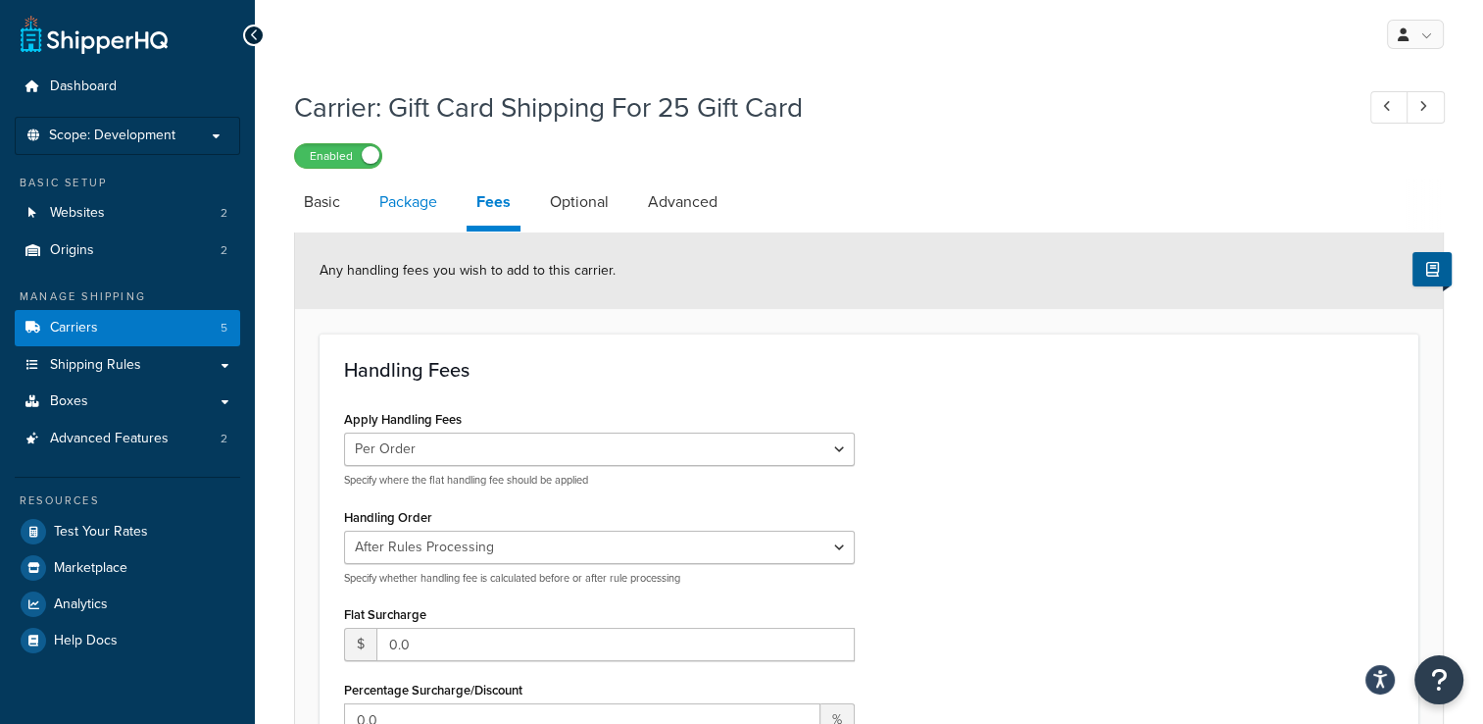
click at [435, 204] on link "Package" at bounding box center [408, 201] width 77 height 47
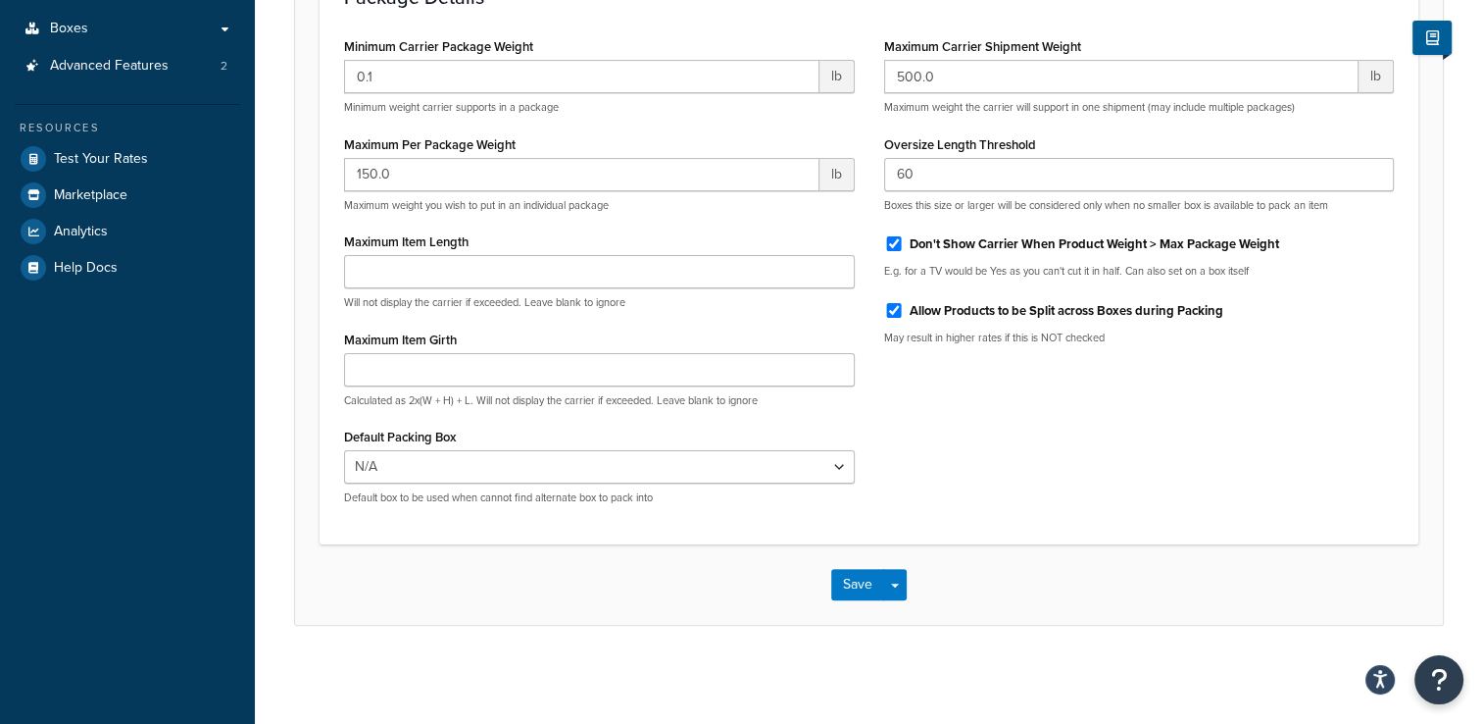
scroll to position [78, 0]
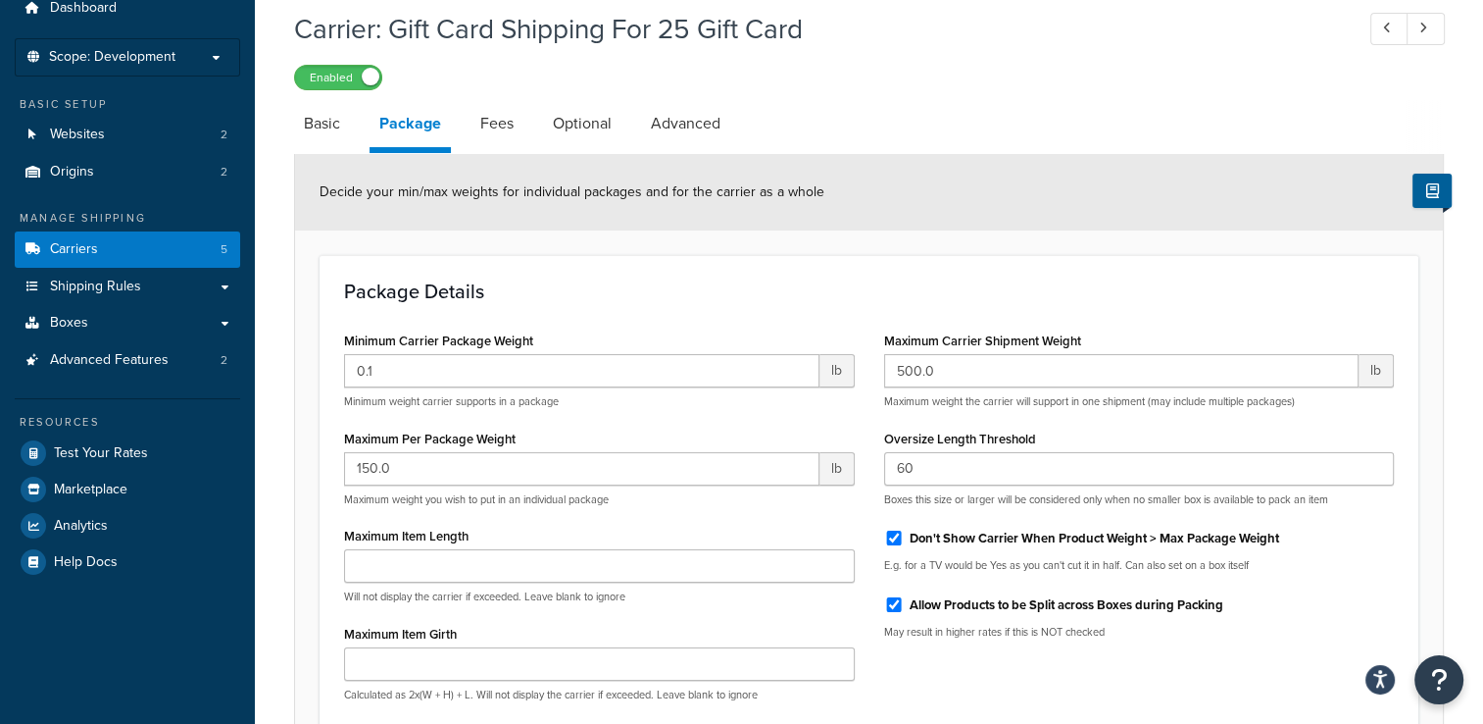
click at [525, 122] on li "Fees" at bounding box center [507, 123] width 73 height 47
click at [505, 125] on link "Fees" at bounding box center [497, 123] width 53 height 47
select select "AFTER"
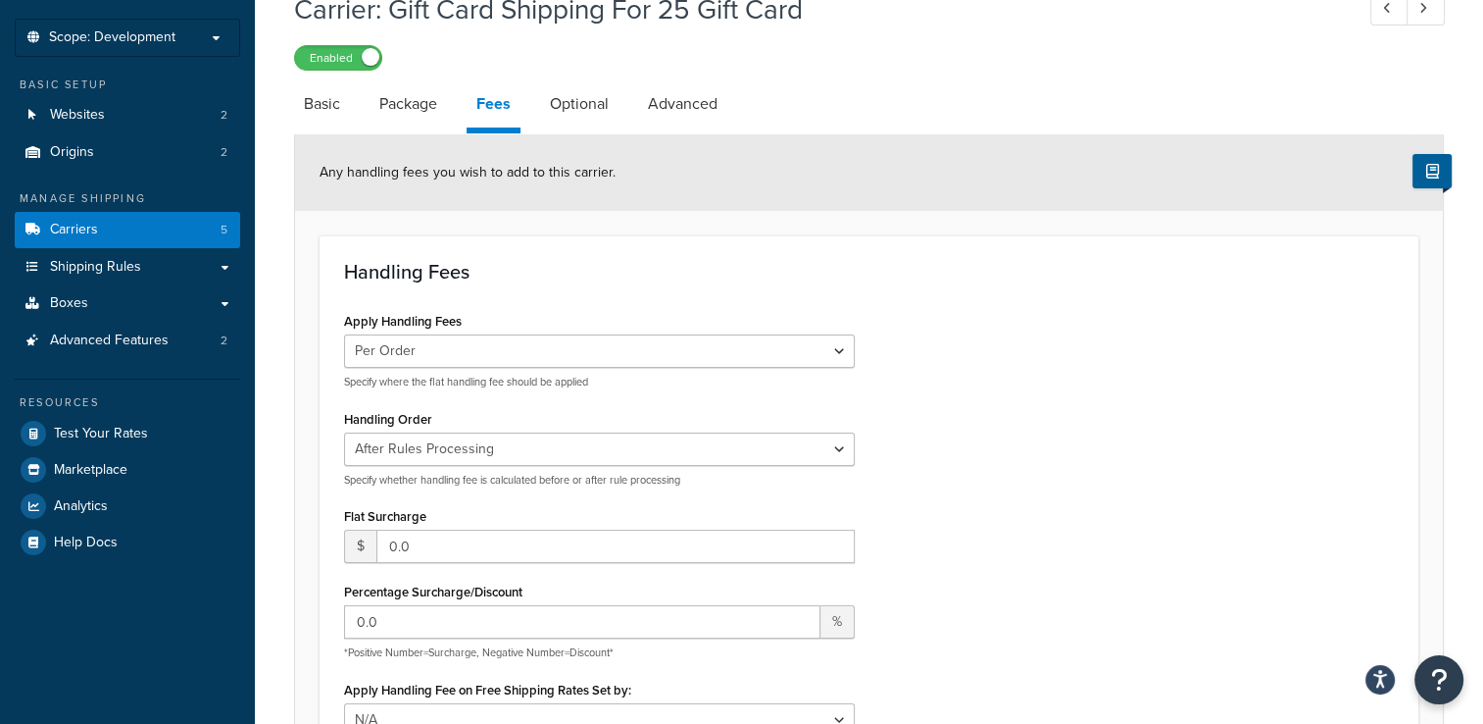
scroll to position [78, 0]
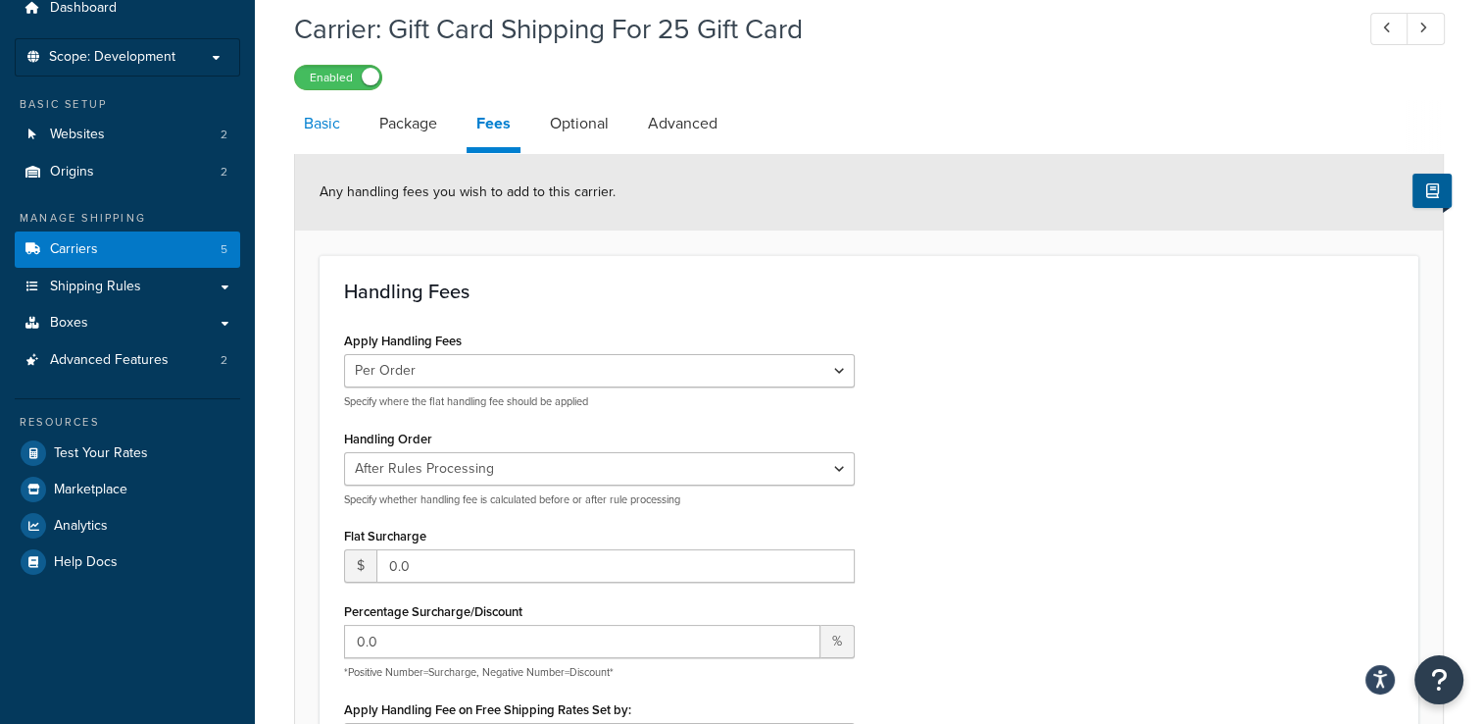
click at [324, 139] on link "Basic" at bounding box center [322, 123] width 56 height 47
select select "flat"
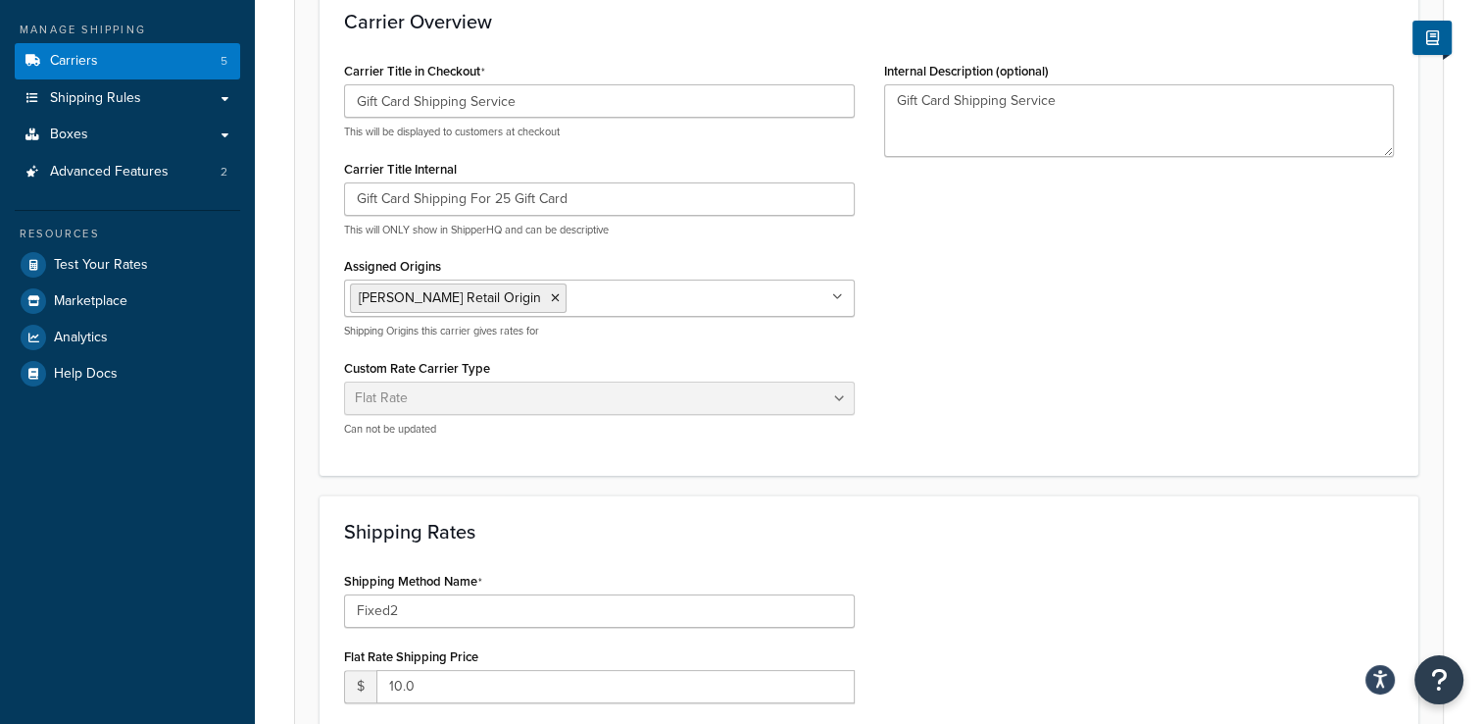
scroll to position [274, 0]
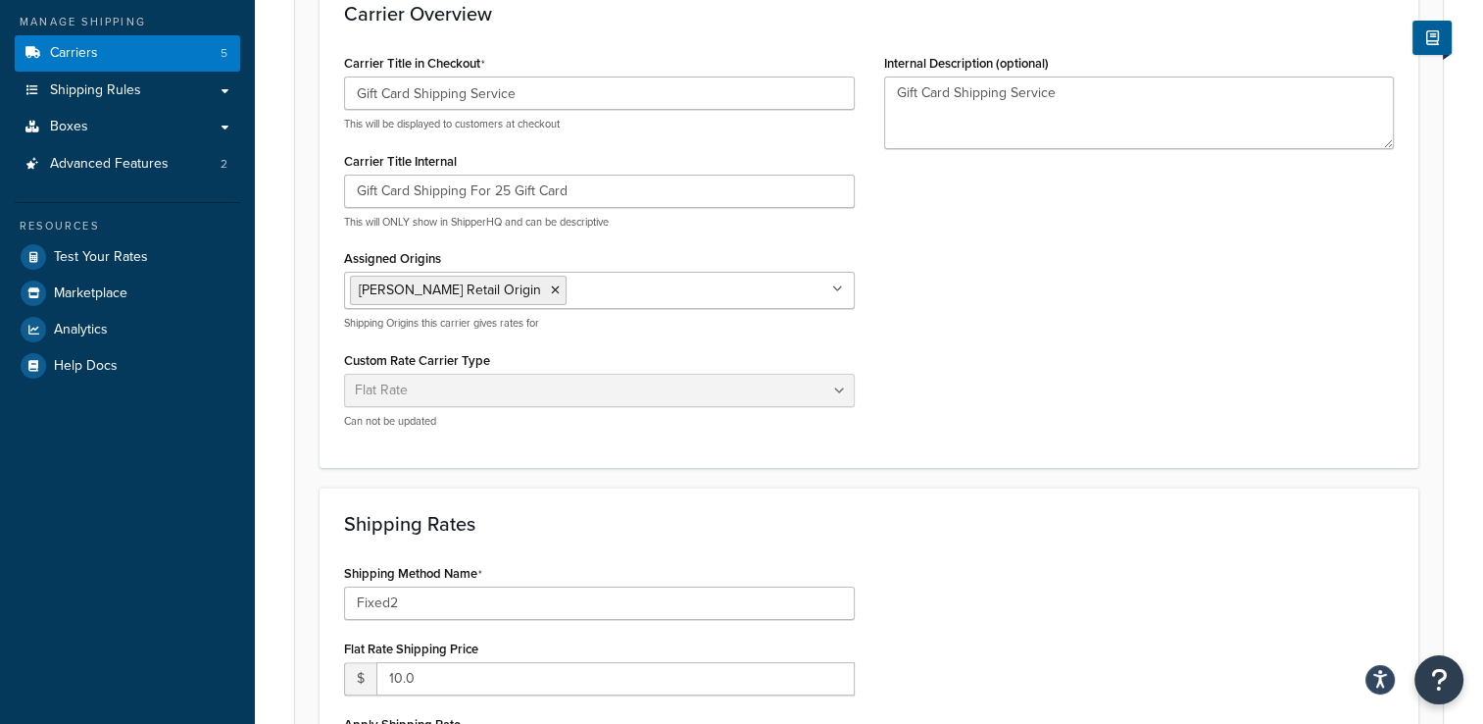
click at [711, 277] on ul "[PERSON_NAME] Retail Origin" at bounding box center [599, 290] width 511 height 37
click at [1023, 251] on div "Carrier Title in Checkout Gift Card Shipping Service This will be displayed to …" at bounding box center [868, 246] width 1079 height 394
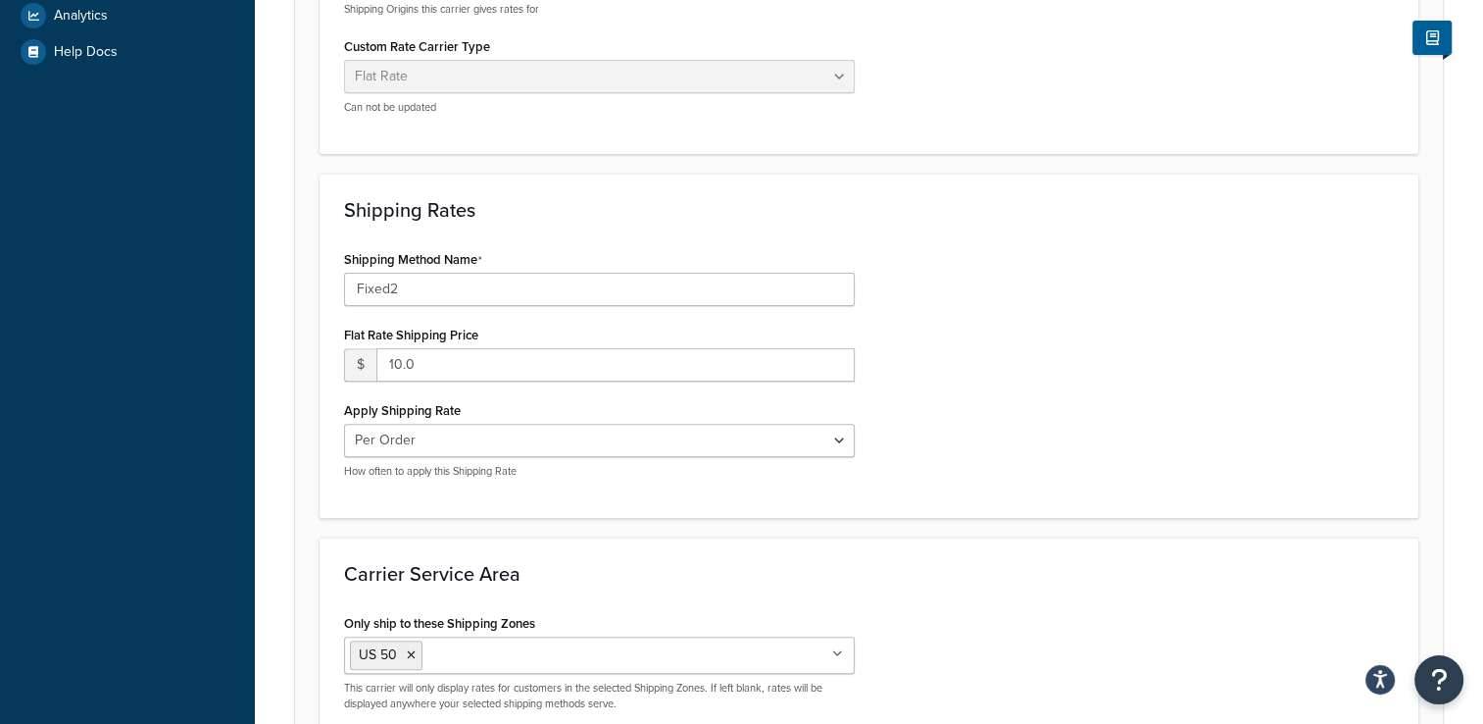
scroll to position [792, 0]
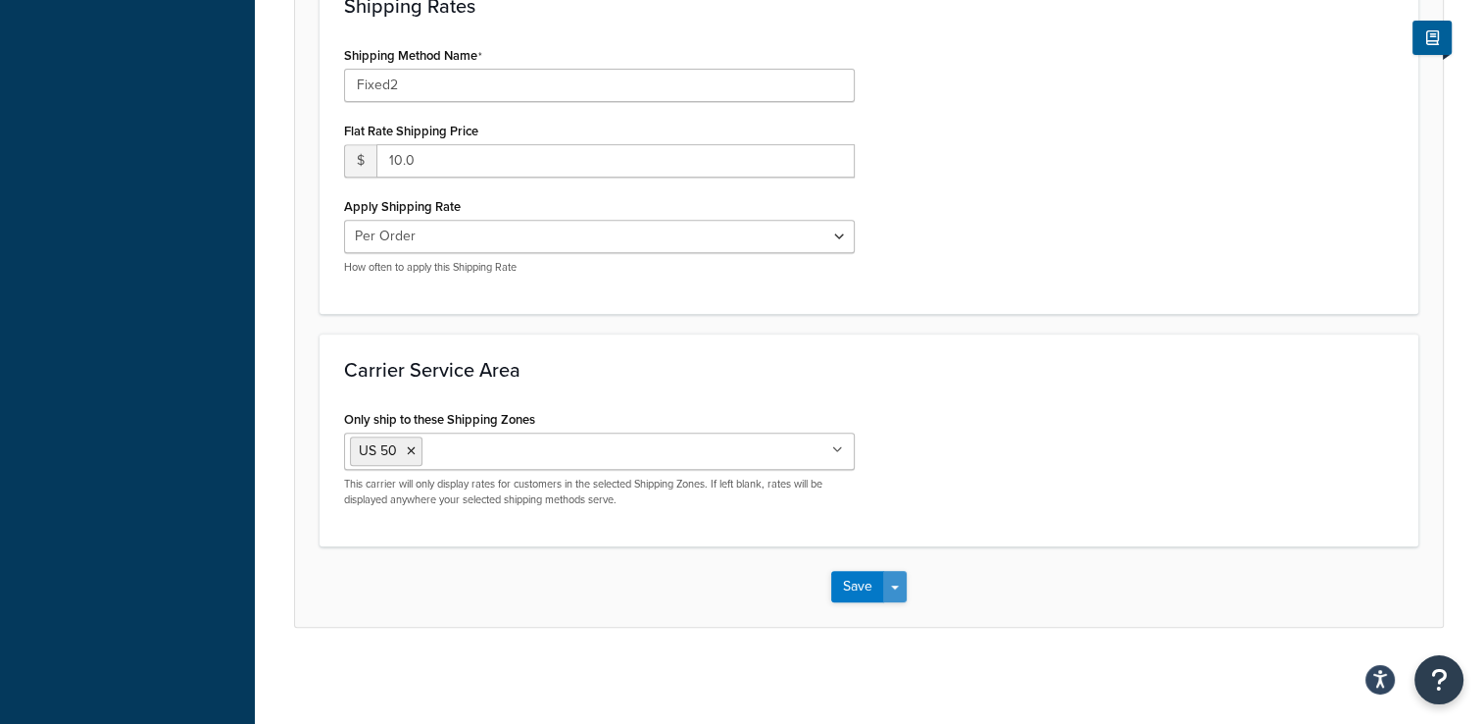
click at [899, 582] on button "Save Dropdown" at bounding box center [895, 586] width 24 height 31
click at [898, 582] on button "Save Dropdown" at bounding box center [895, 586] width 24 height 31
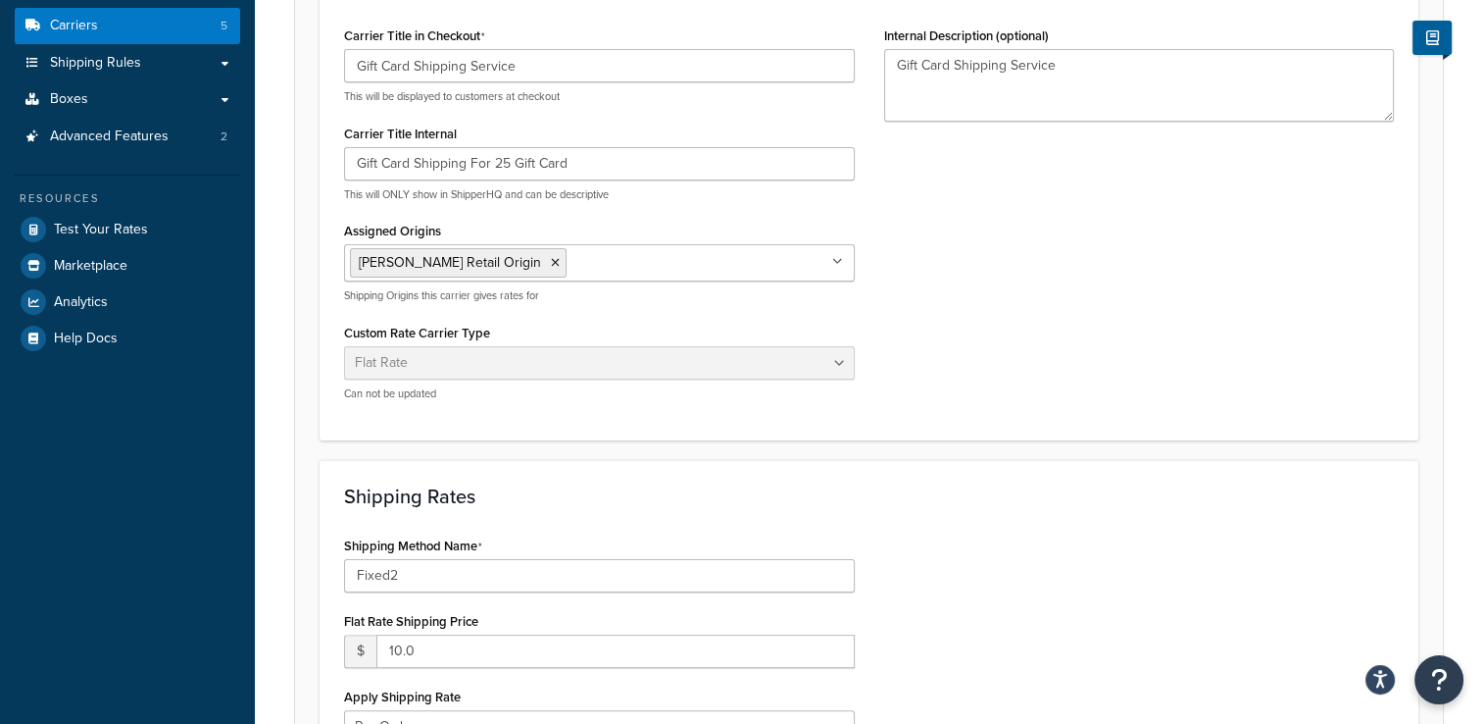
scroll to position [106, 0]
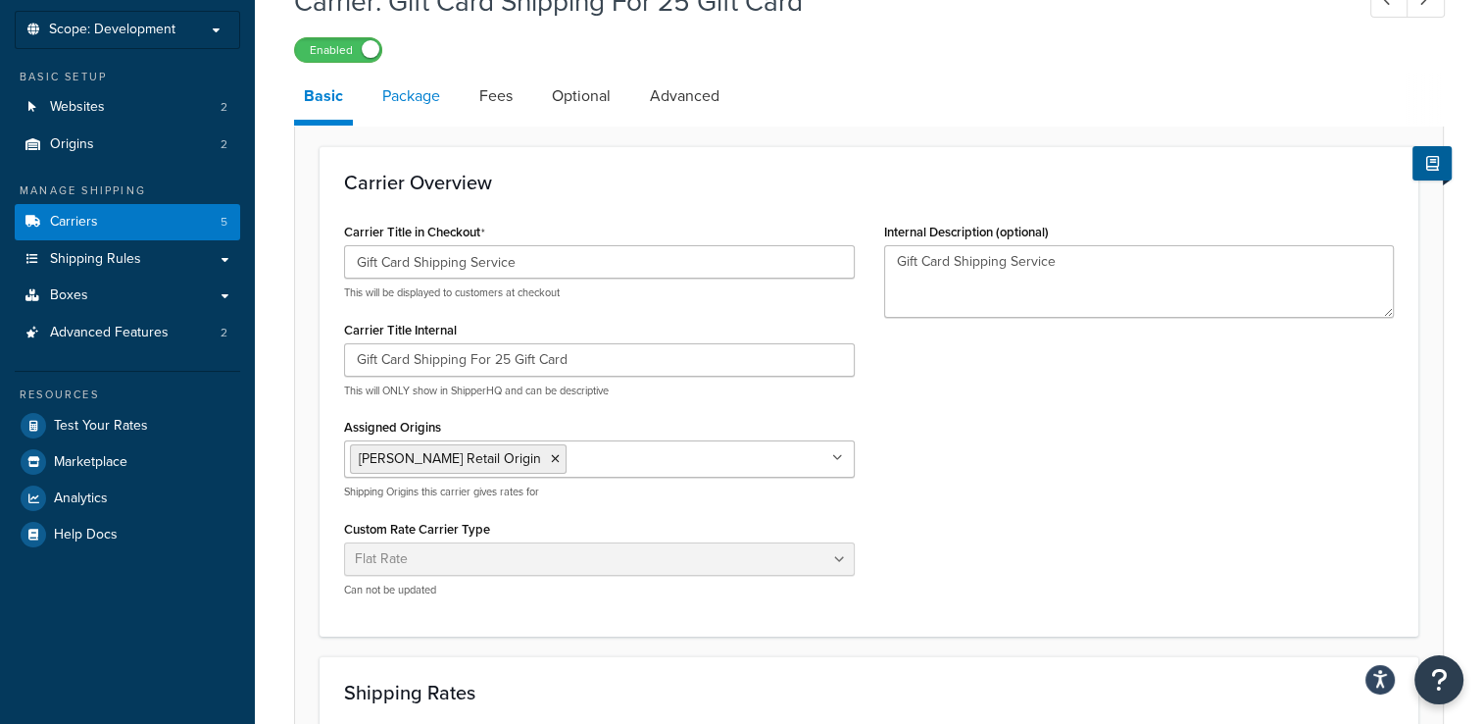
click at [412, 92] on link "Package" at bounding box center [411, 96] width 77 height 47
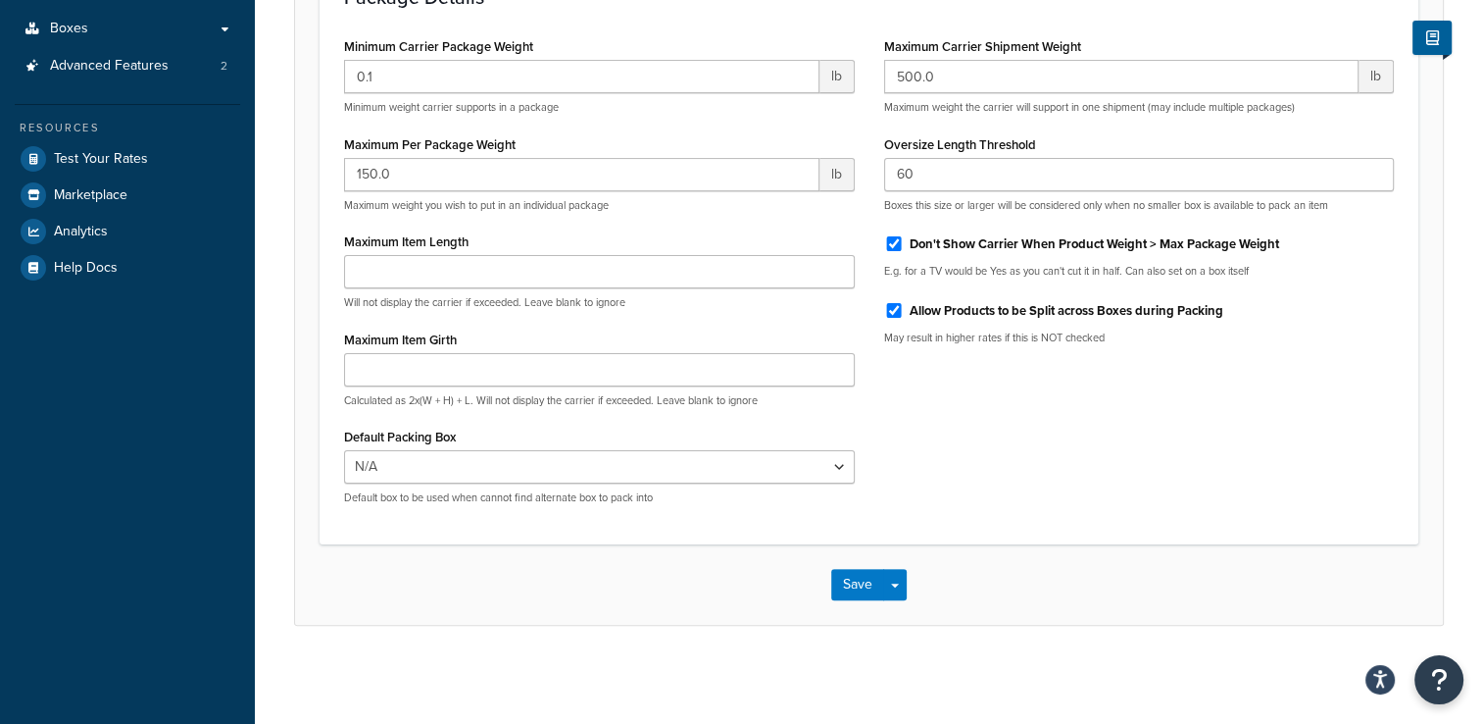
scroll to position [78, 0]
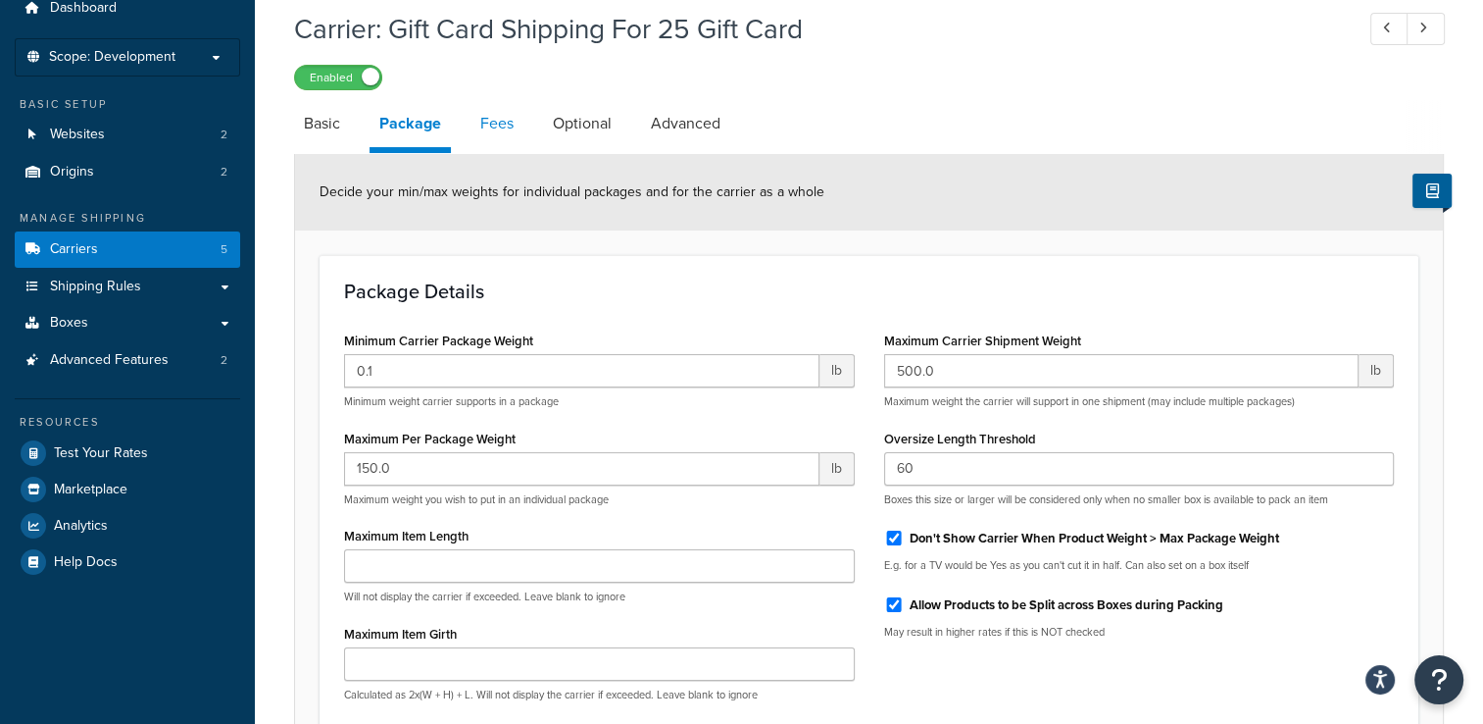
click at [502, 134] on link "Fees" at bounding box center [497, 123] width 53 height 47
select select "AFTER"
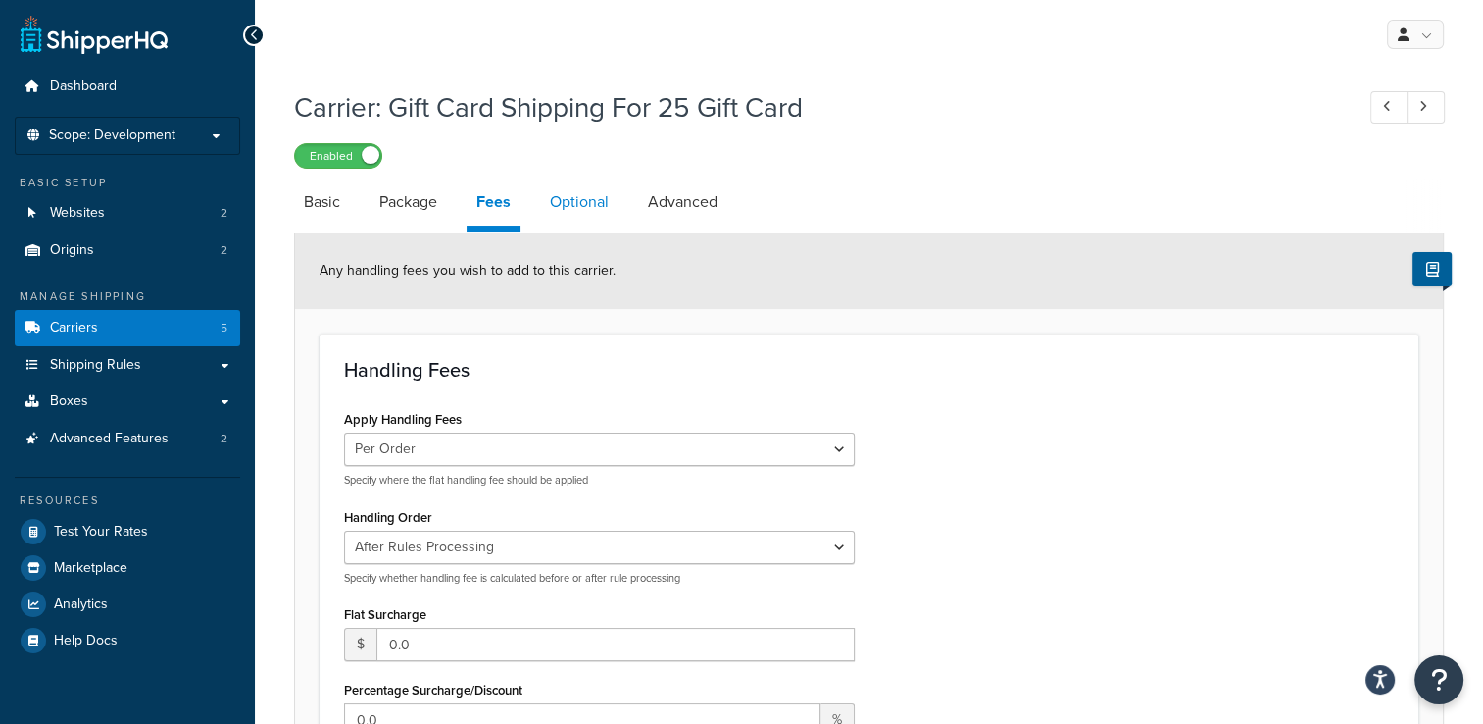
click at [561, 197] on link "Optional" at bounding box center [579, 201] width 78 height 47
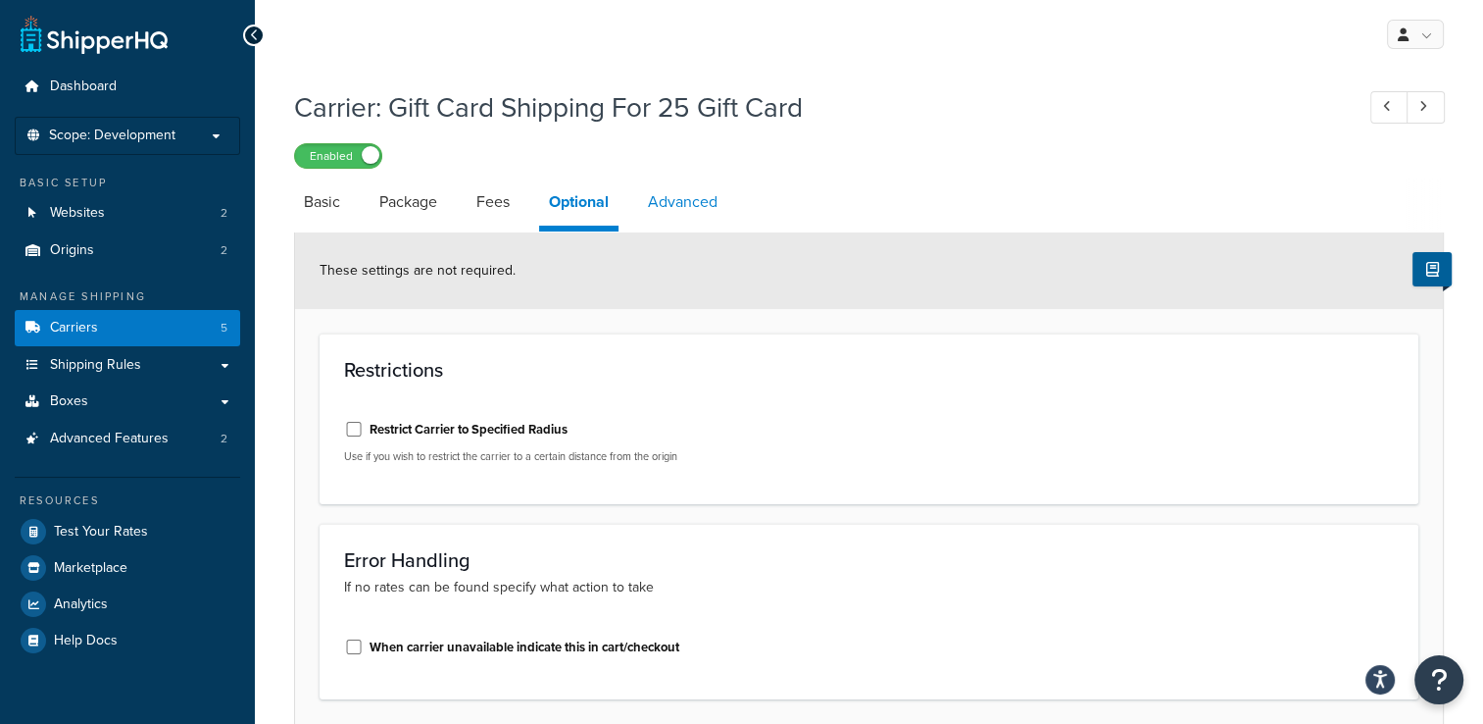
click at [678, 218] on link "Advanced" at bounding box center [682, 201] width 89 height 47
select select "false"
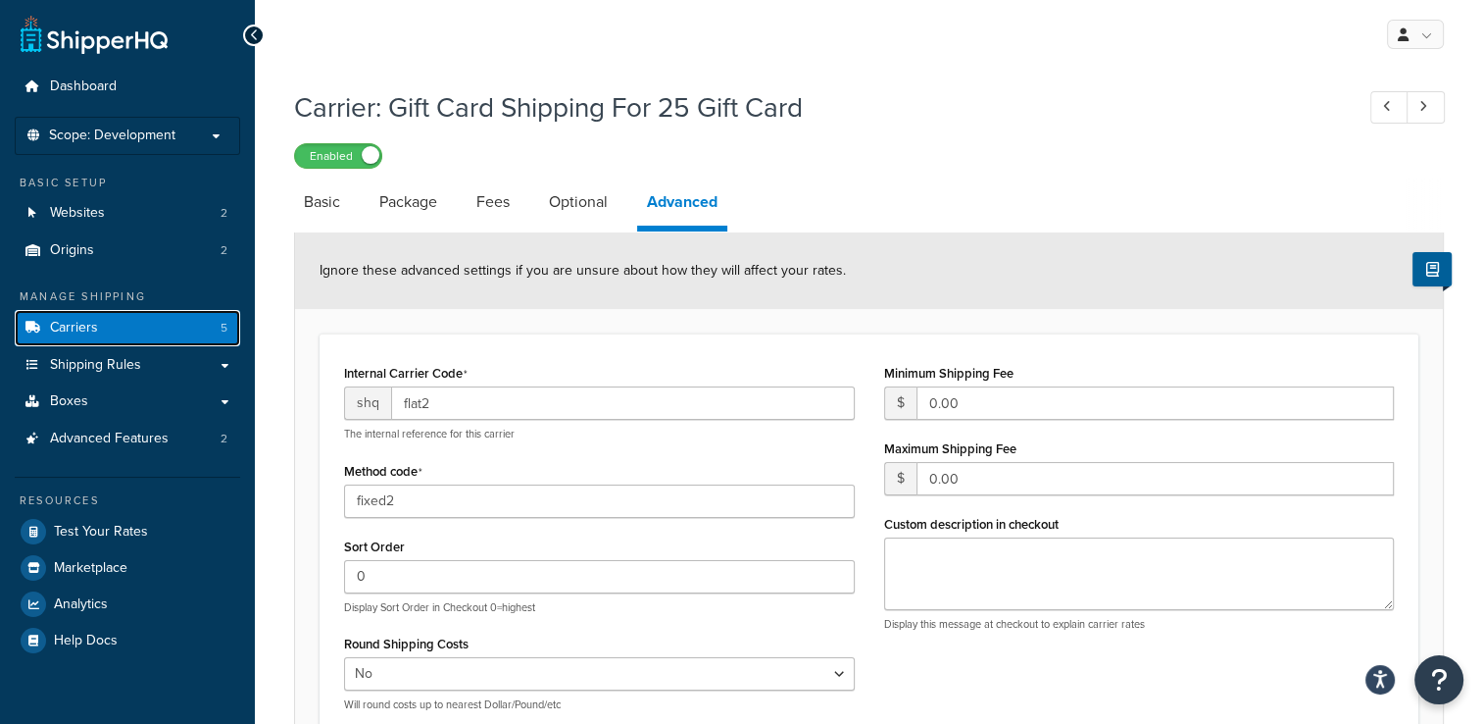
click at [129, 324] on link "Carriers 5" at bounding box center [127, 328] width 225 height 36
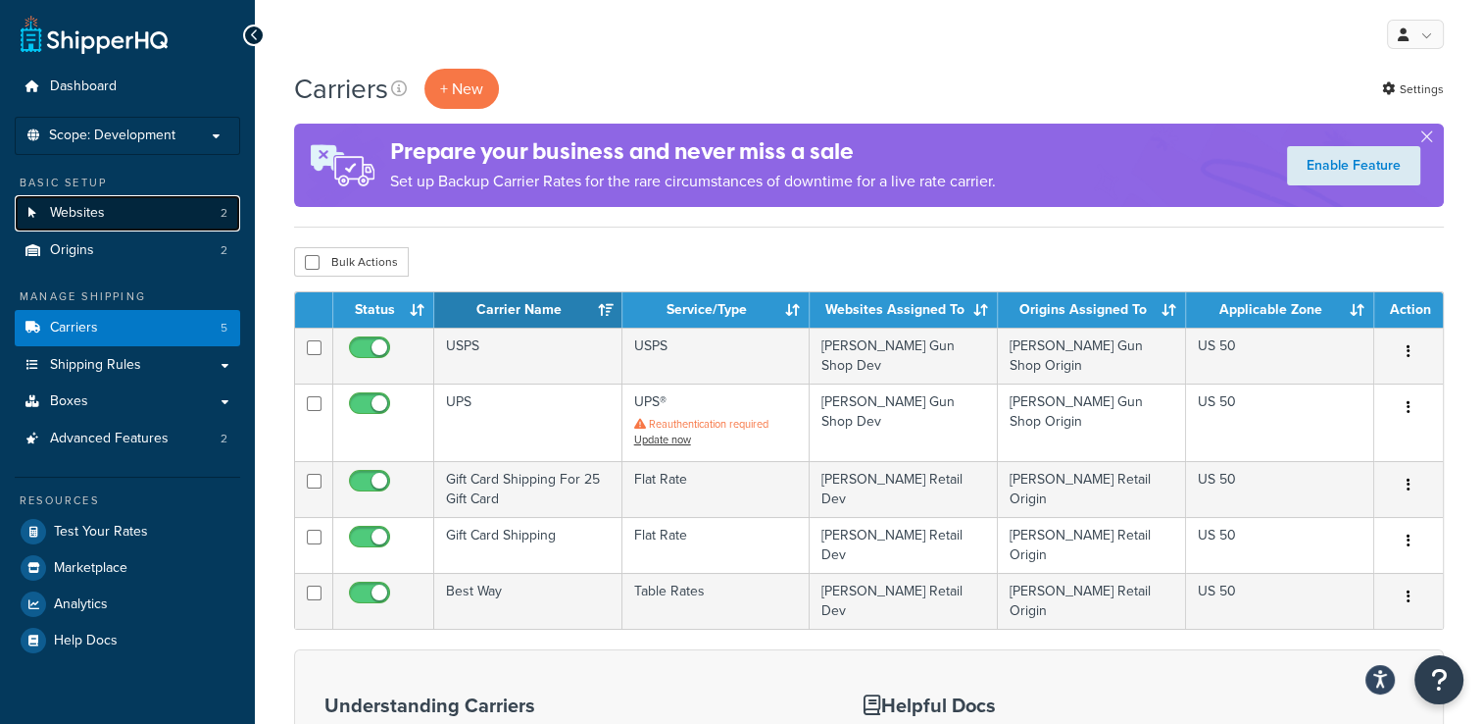
click at [166, 202] on link "Websites 2" at bounding box center [127, 213] width 225 height 36
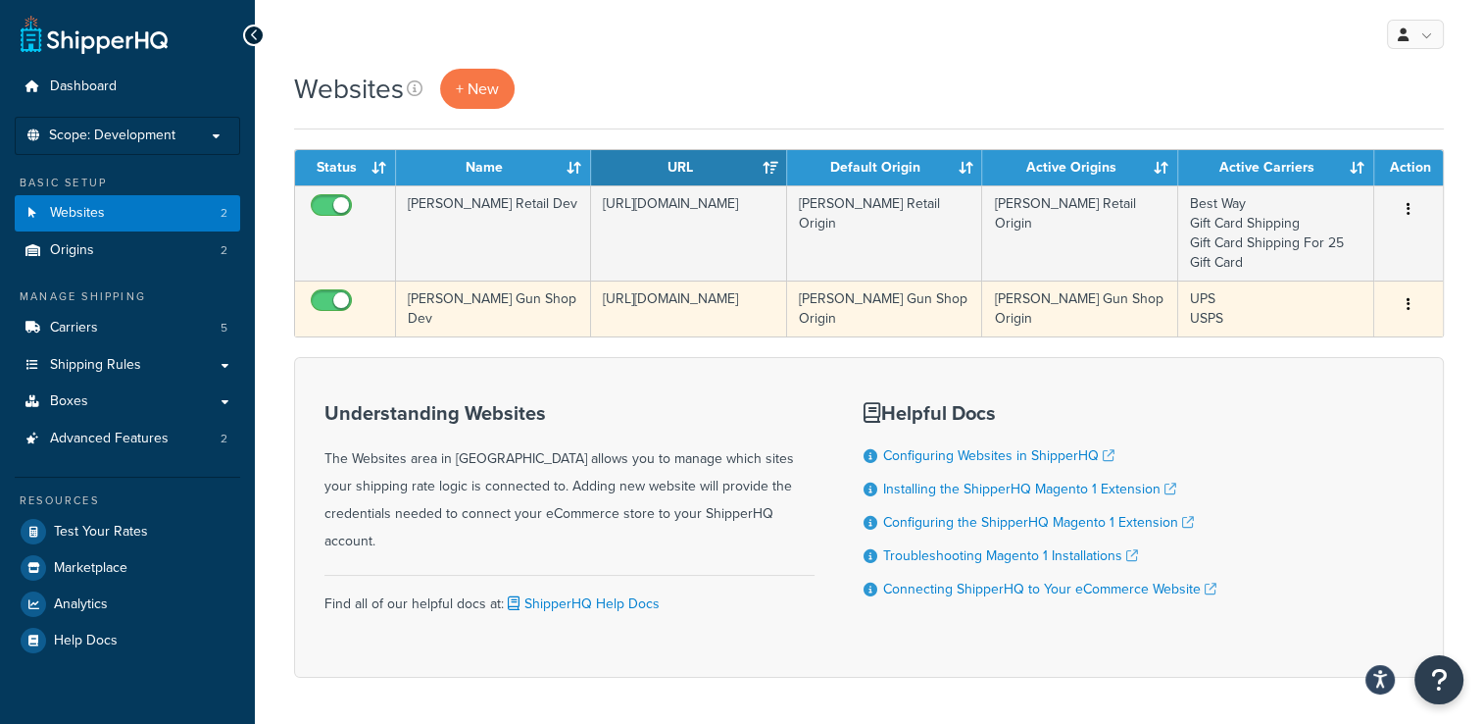
click at [1412, 301] on button "button" at bounding box center [1408, 304] width 27 height 31
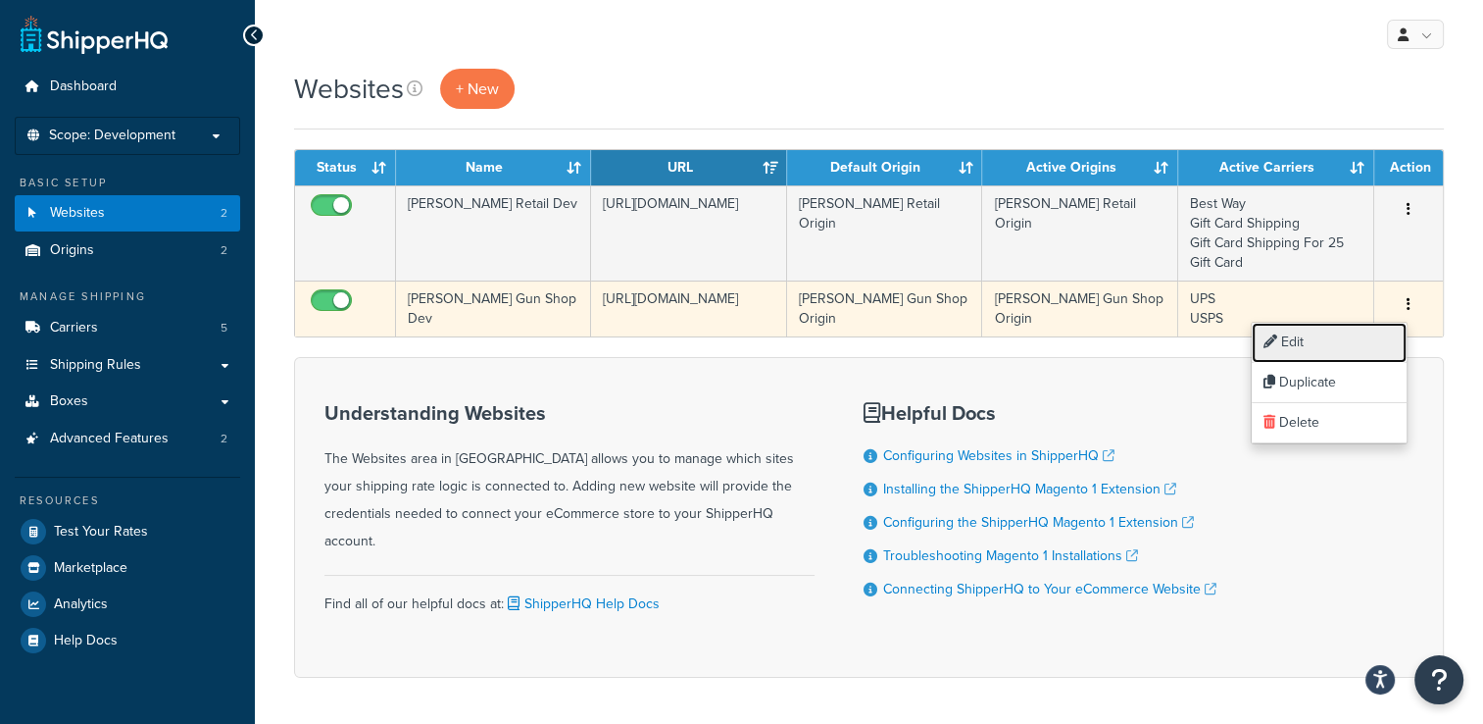
click at [1351, 342] on link "Edit" at bounding box center [1329, 343] width 155 height 40
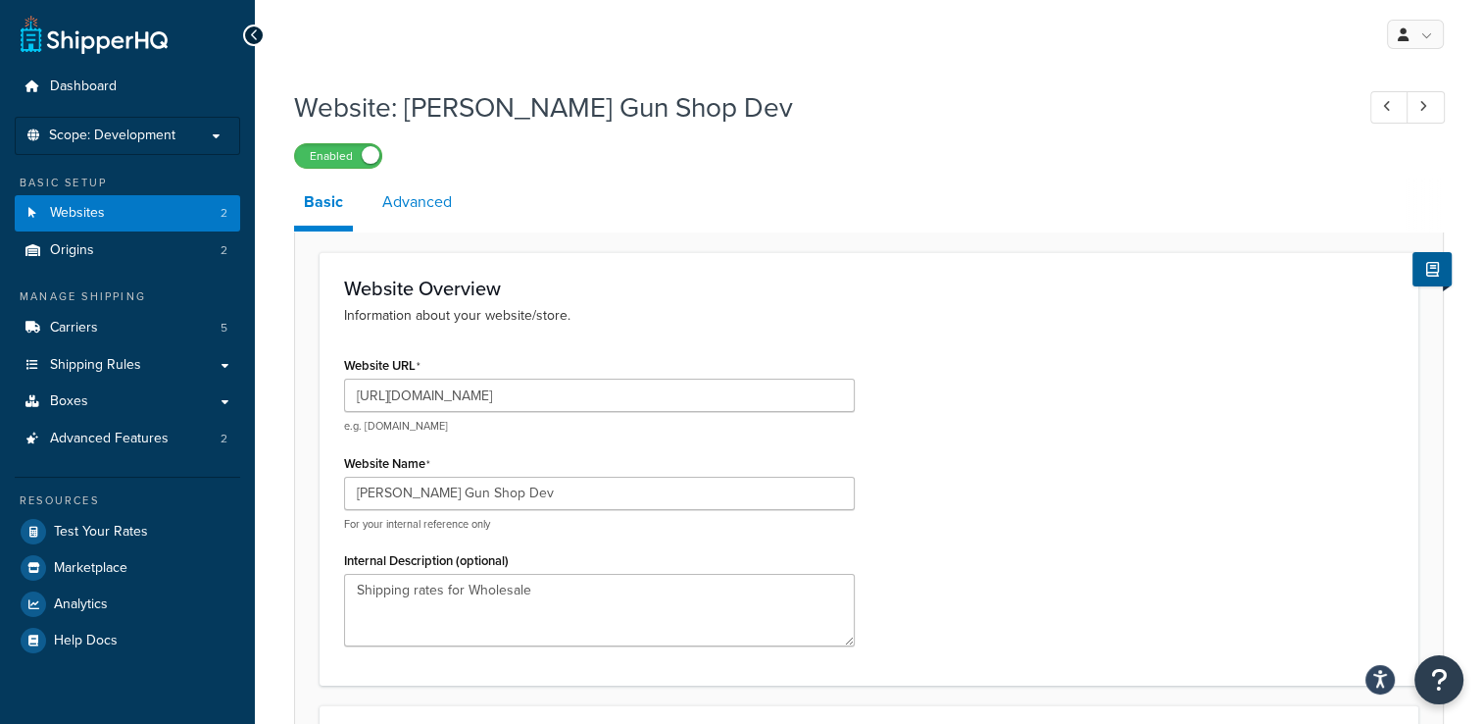
click at [429, 214] on link "Advanced" at bounding box center [417, 201] width 89 height 47
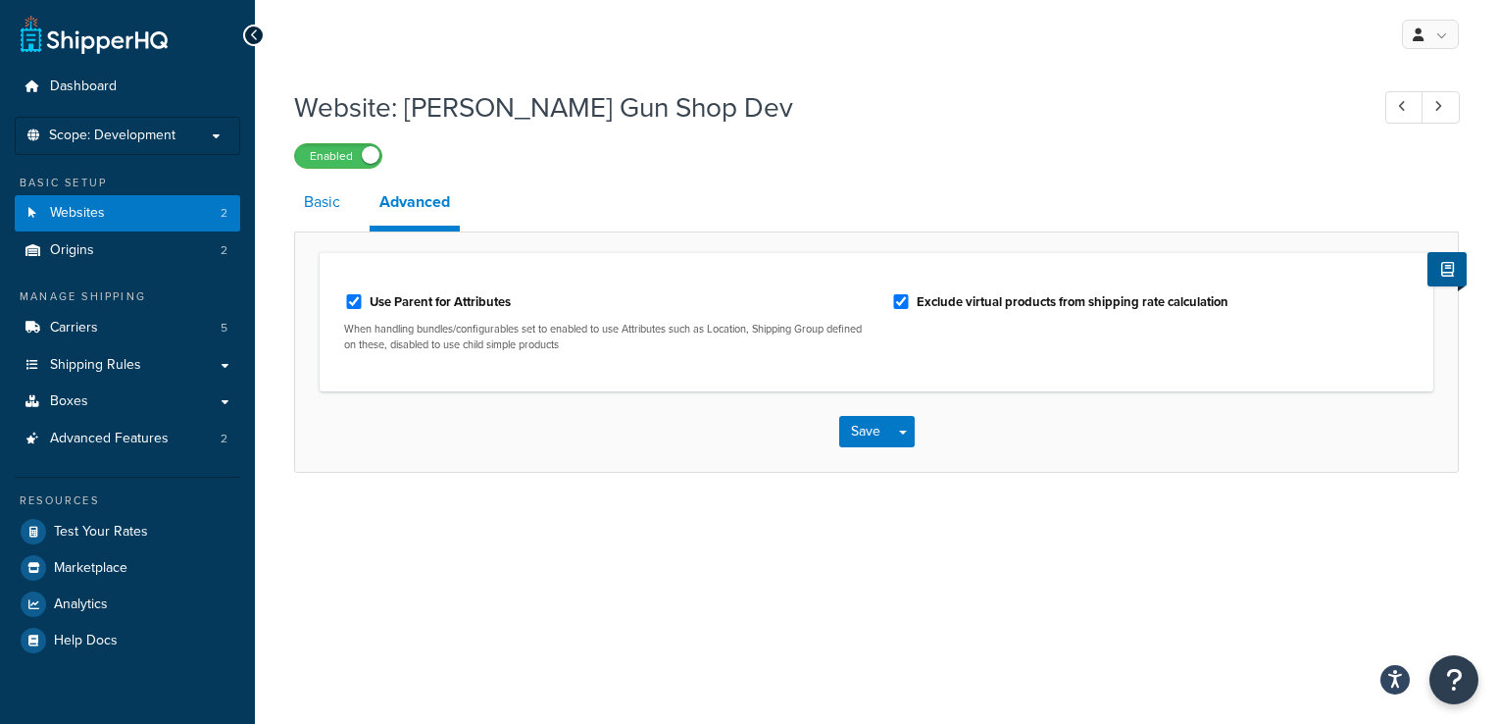
click at [327, 211] on link "Basic" at bounding box center [322, 201] width 56 height 47
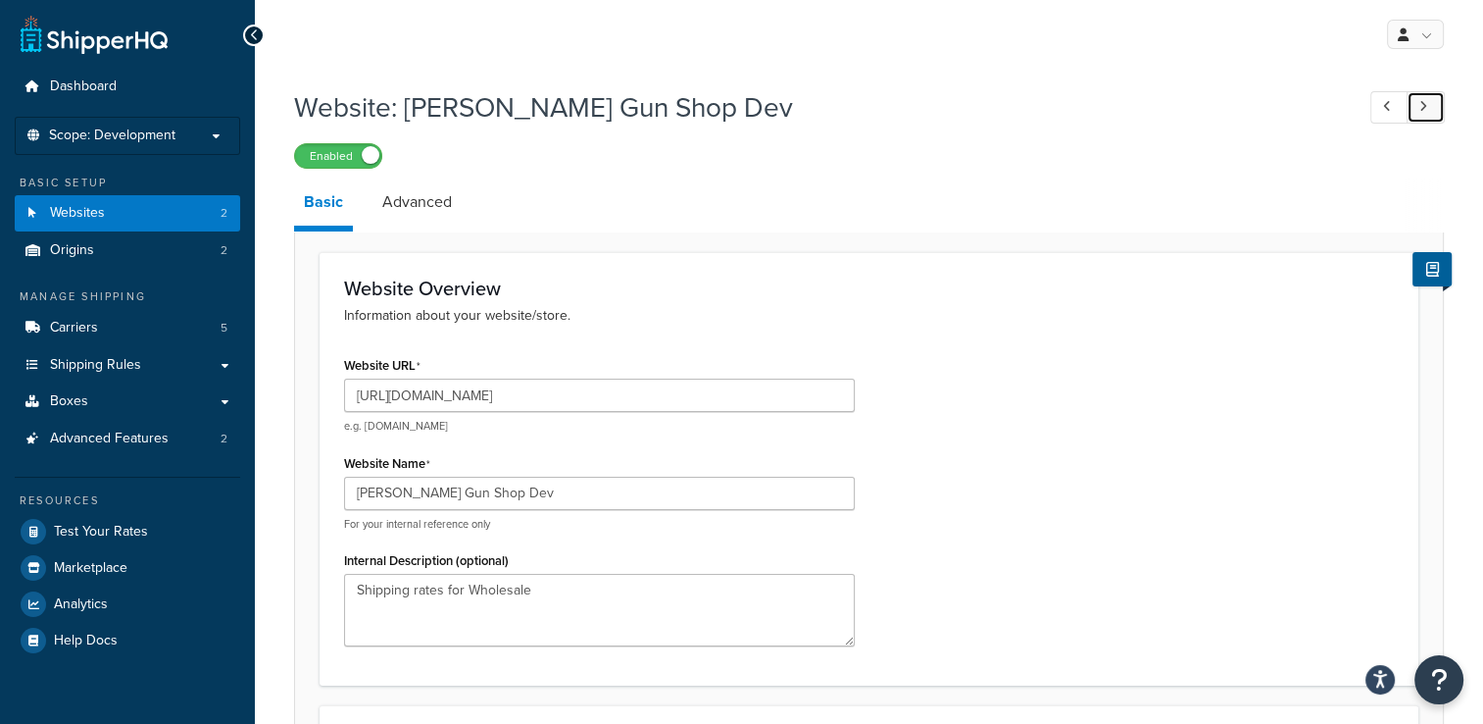
click at [1422, 100] on icon at bounding box center [1424, 106] width 8 height 13
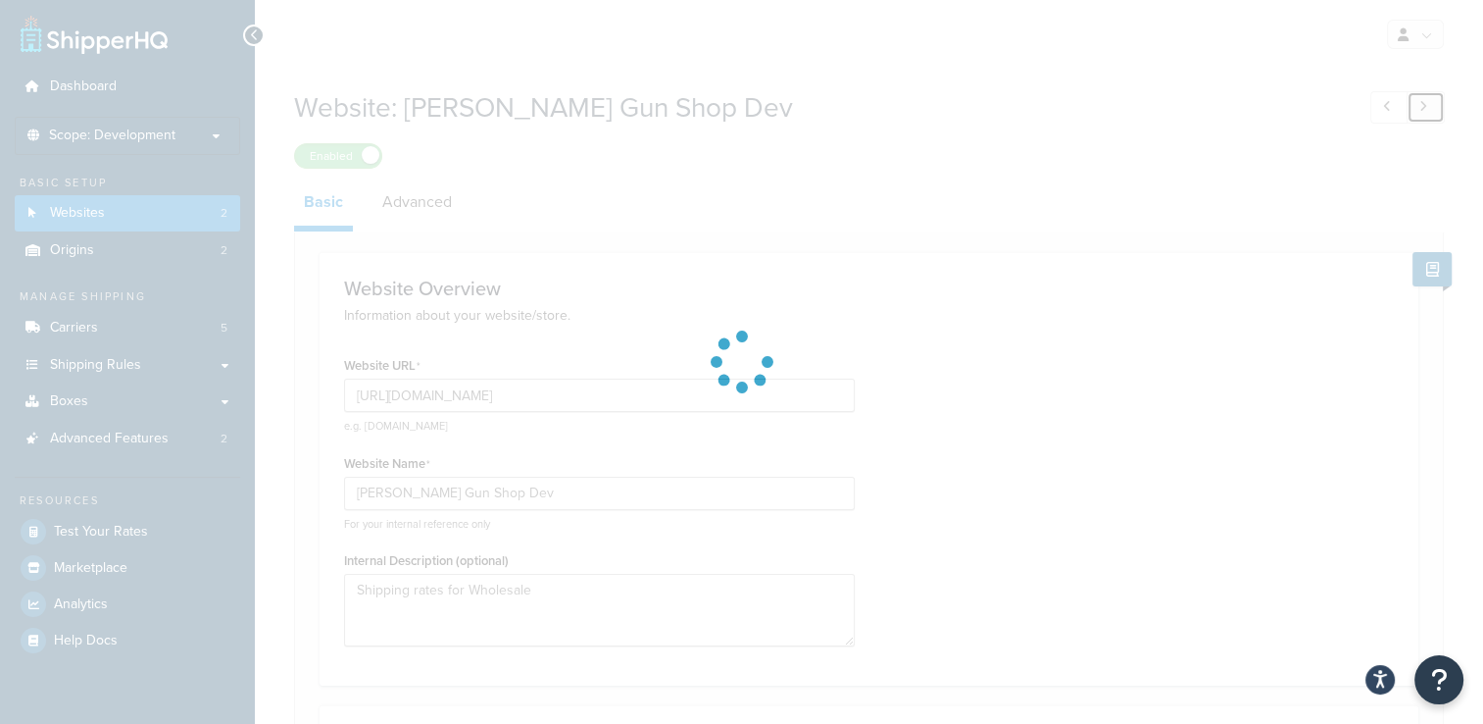
type input "[URL][DOMAIN_NAME]"
type input "[PERSON_NAME] Retail Dev"
type textarea "Shipping rates for Retail"
type input "fc525a28a04d1d15351a3da197594a4d"
select select "28704"
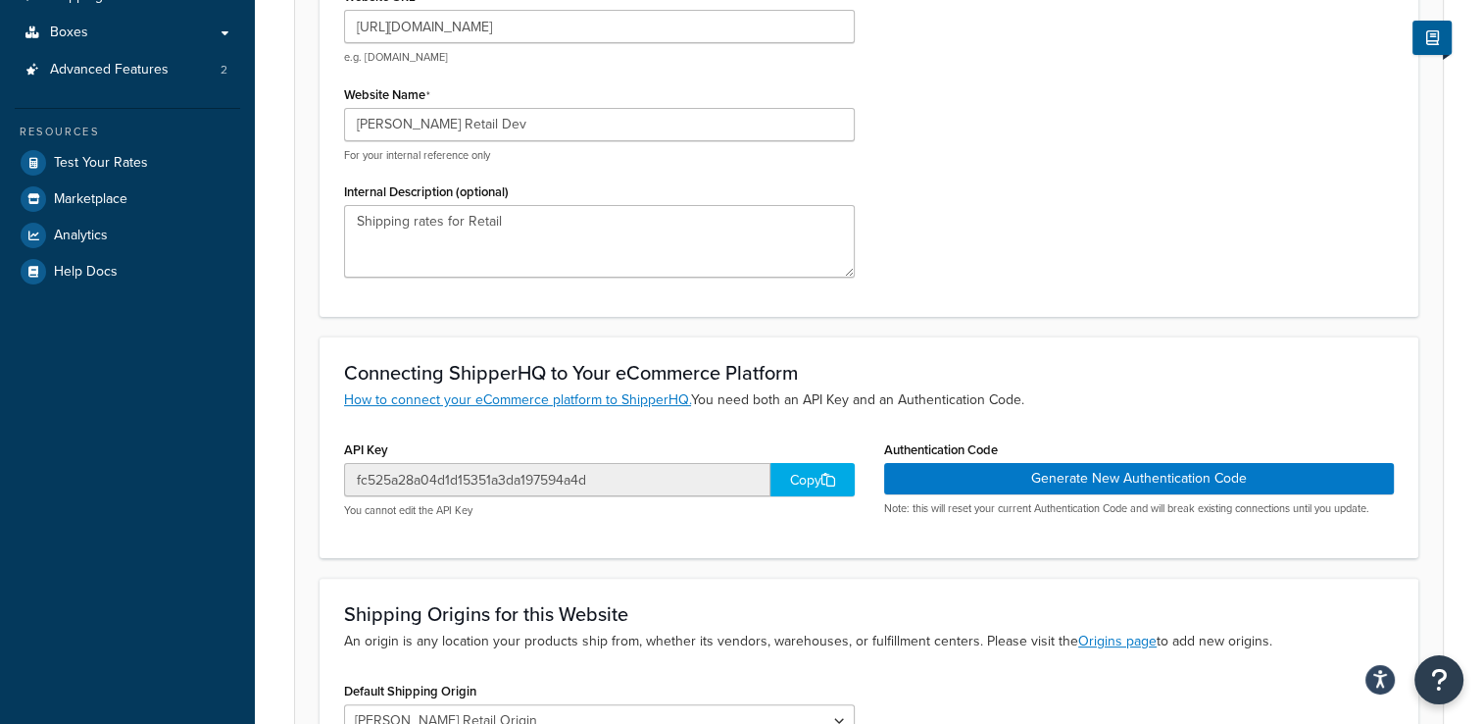
scroll to position [98, 0]
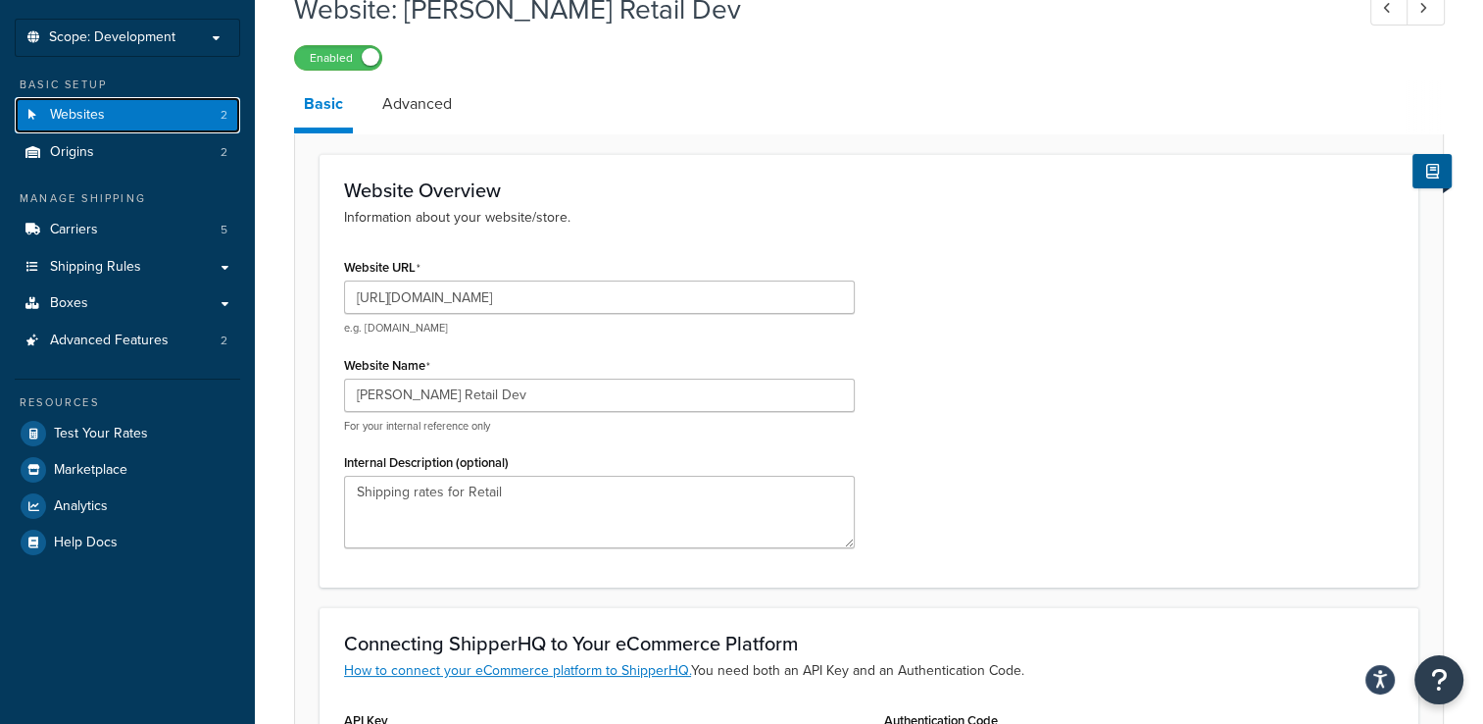
click at [107, 114] on link "Websites 2" at bounding box center [127, 115] width 225 height 36
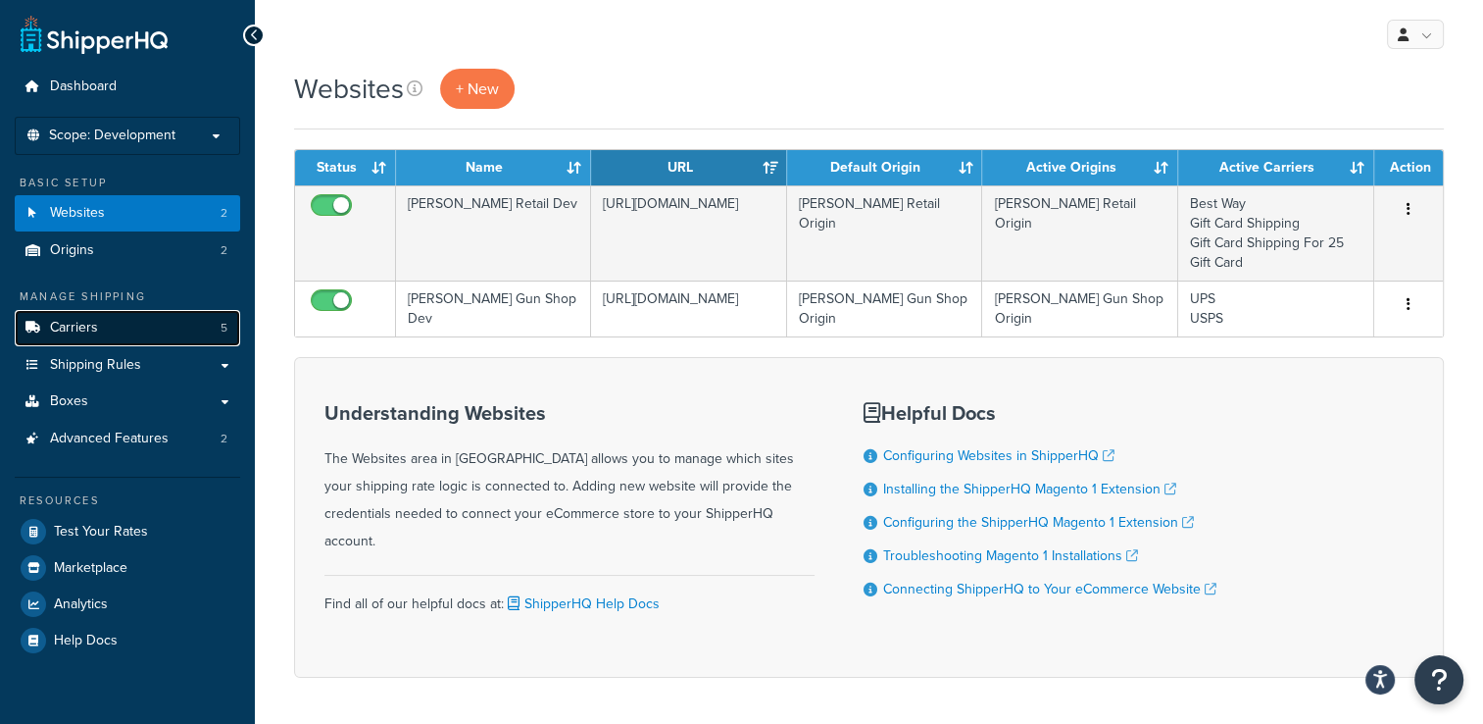
click at [123, 322] on link "Carriers 5" at bounding box center [127, 328] width 225 height 36
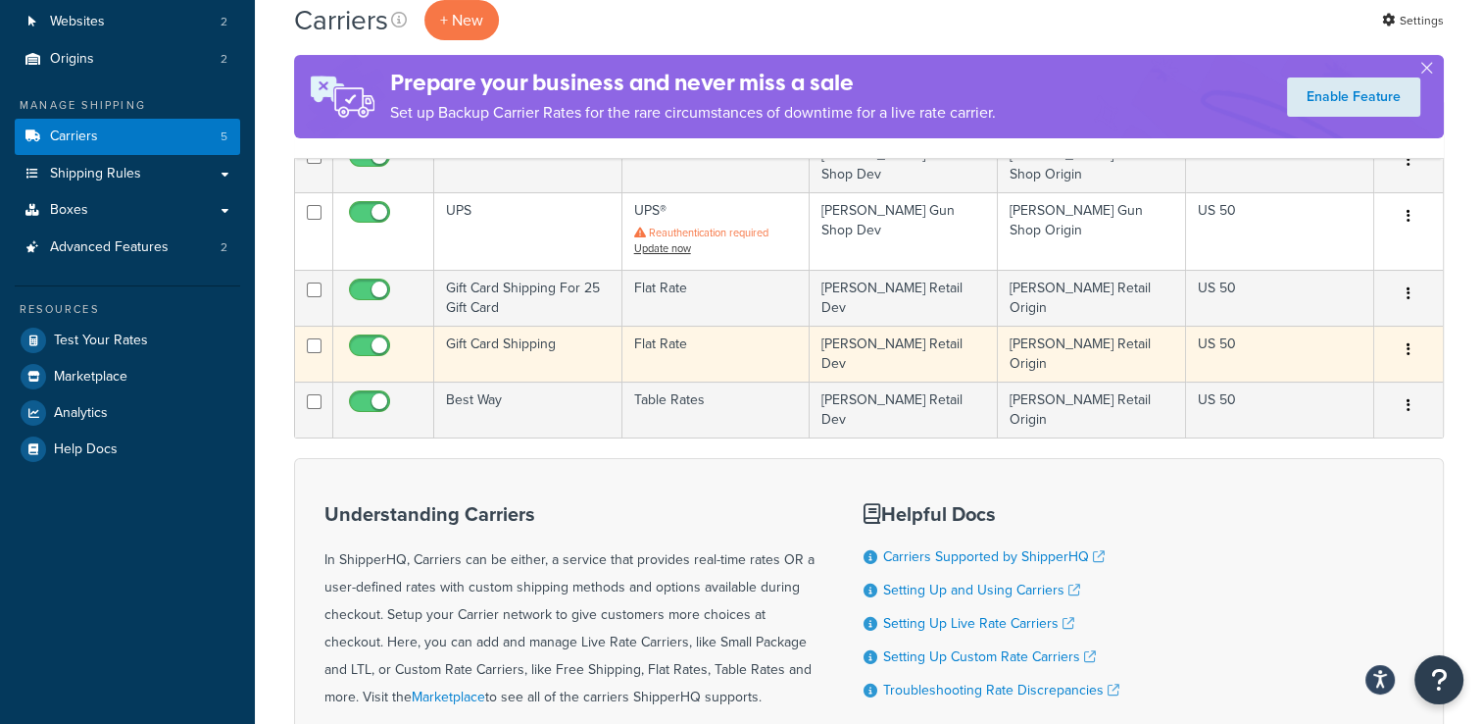
scroll to position [98, 0]
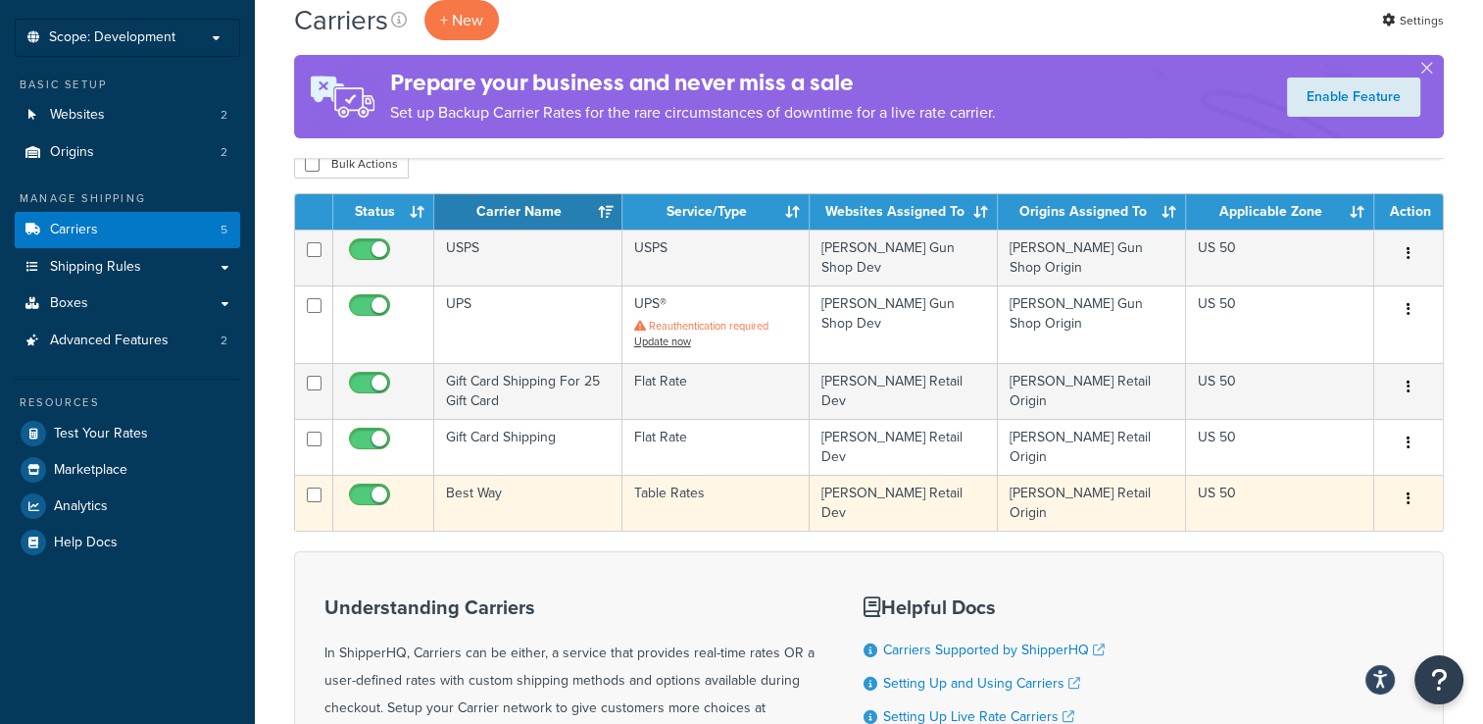
click at [1409, 491] on icon "button" at bounding box center [1409, 498] width 4 height 14
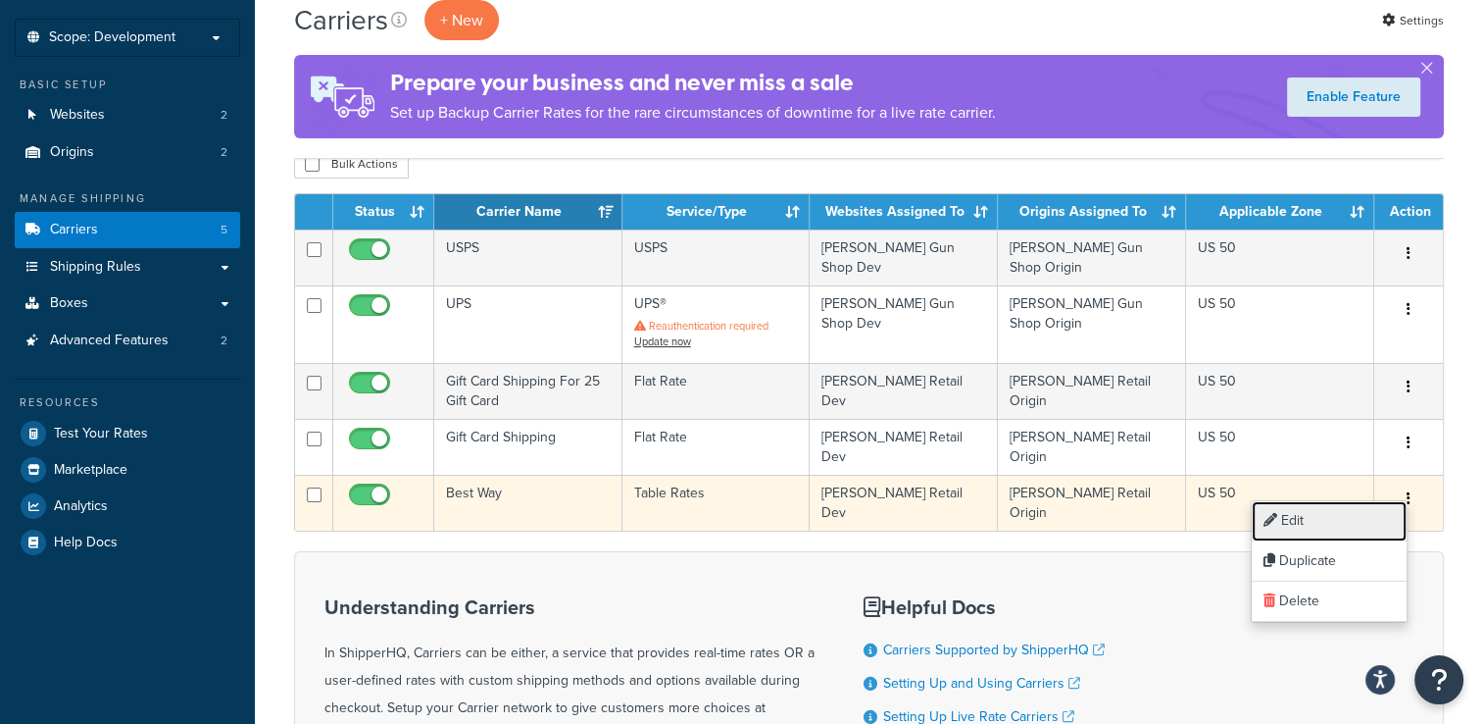
click at [1352, 527] on link "Edit" at bounding box center [1329, 521] width 155 height 40
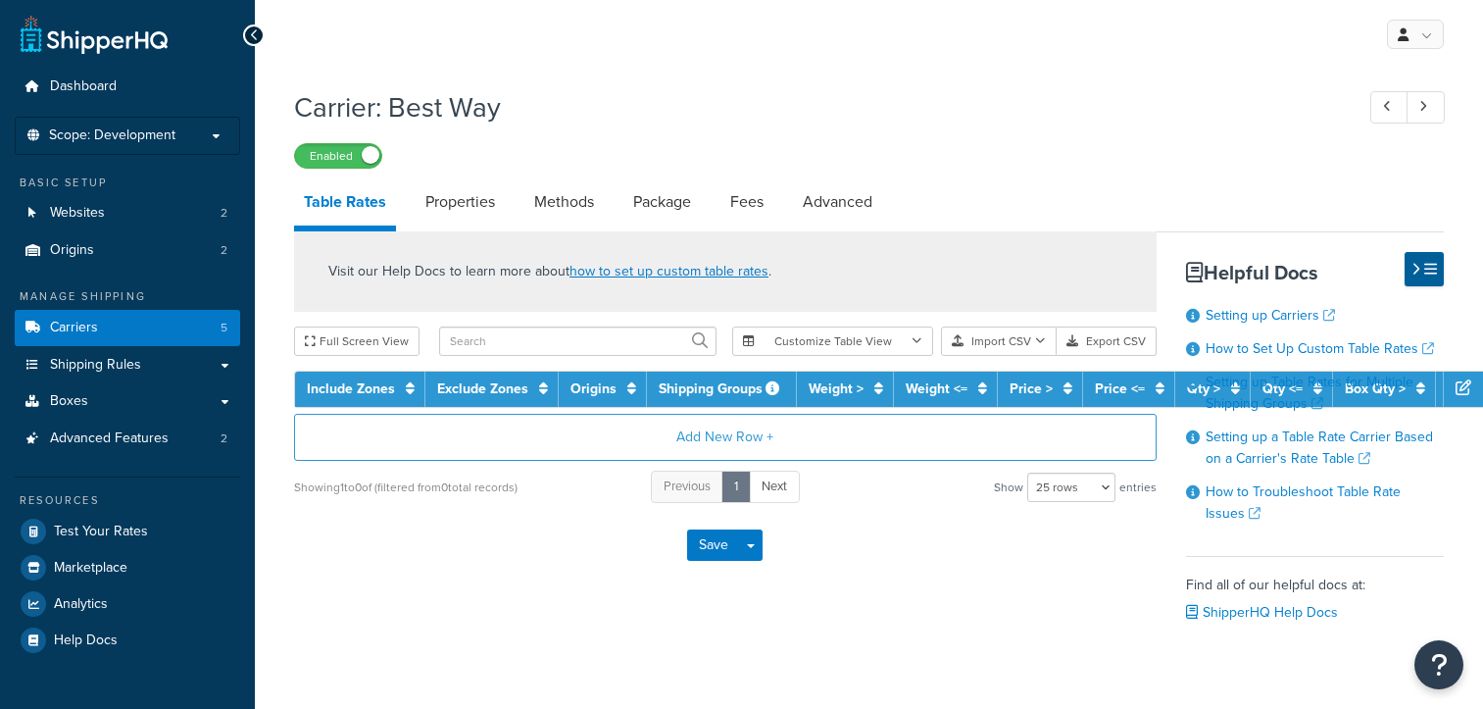
select select "25"
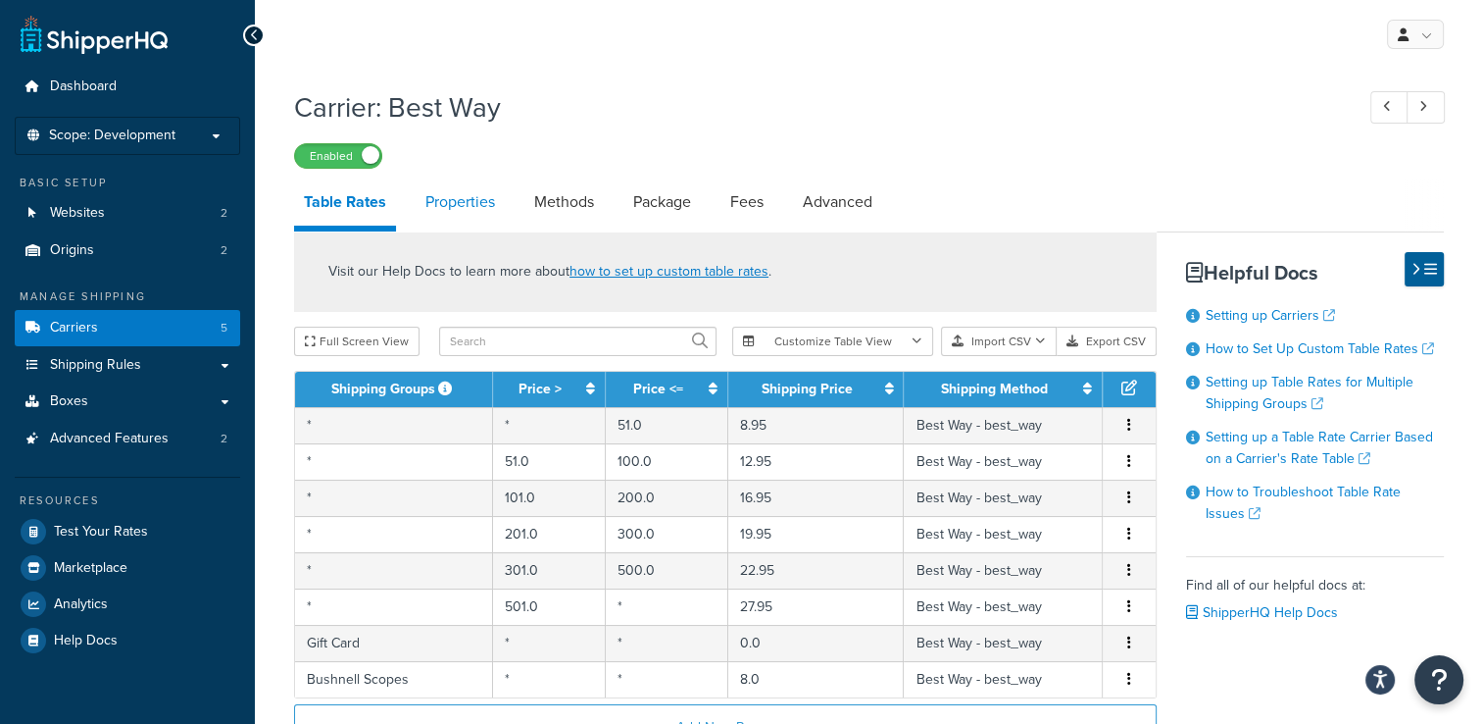
click at [456, 198] on link "Properties" at bounding box center [460, 201] width 89 height 47
select select "HIGHEST"
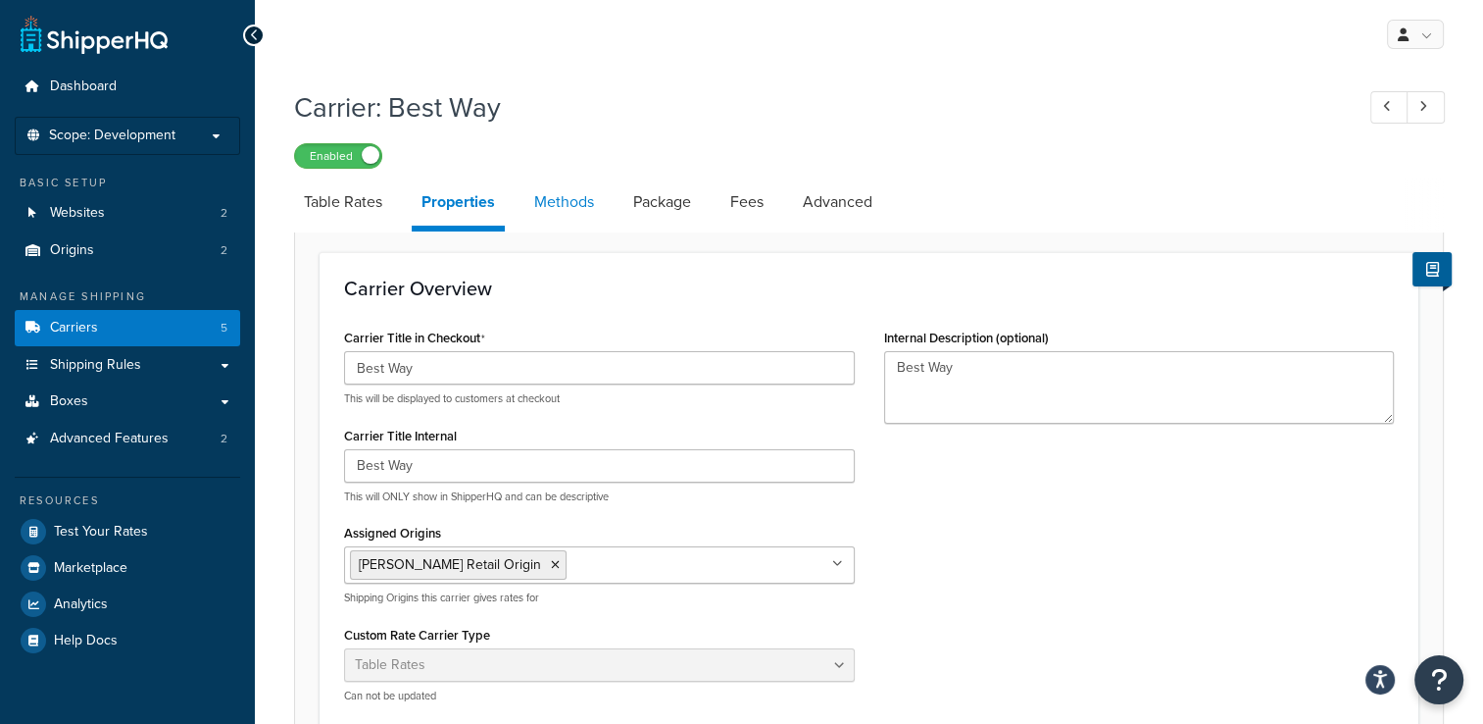
click at [543, 202] on link "Methods" at bounding box center [563, 201] width 79 height 47
select select "25"
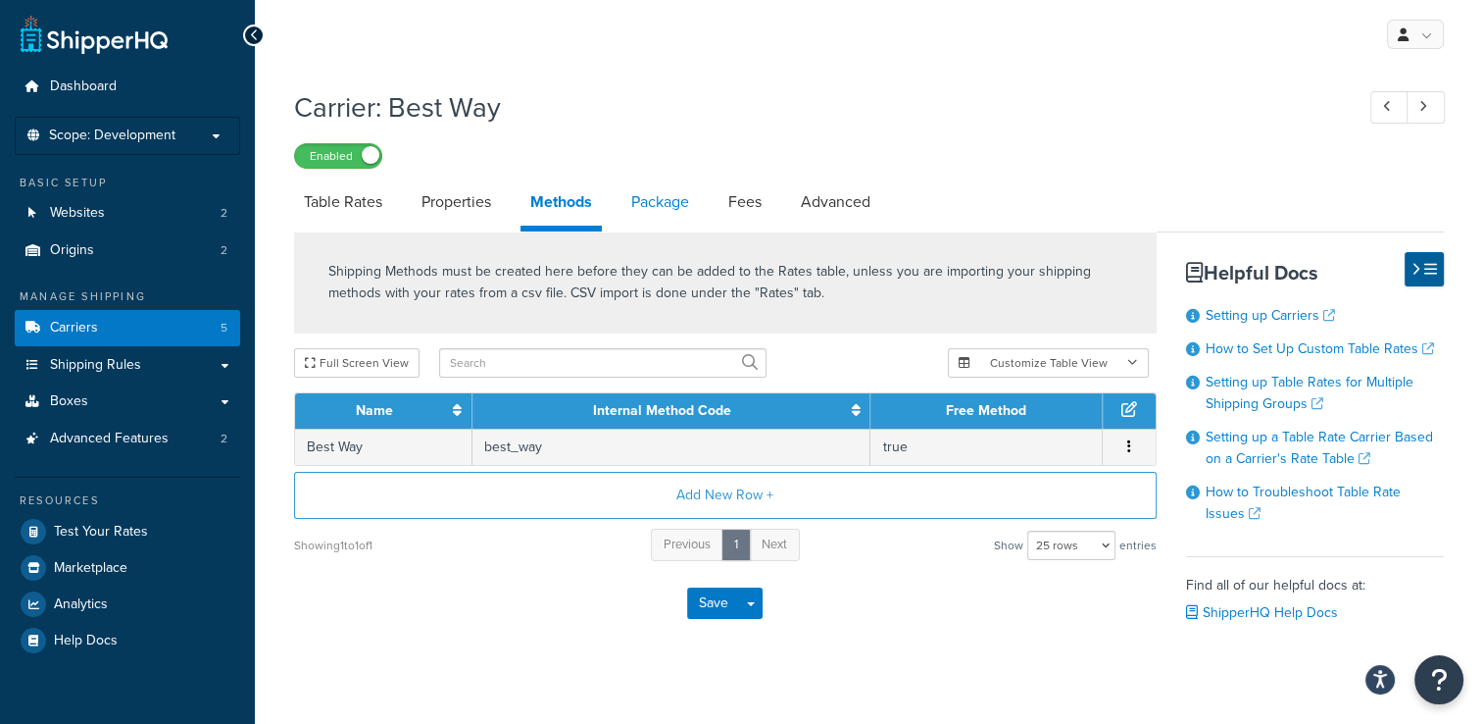
click at [667, 198] on link "Package" at bounding box center [660, 201] width 77 height 47
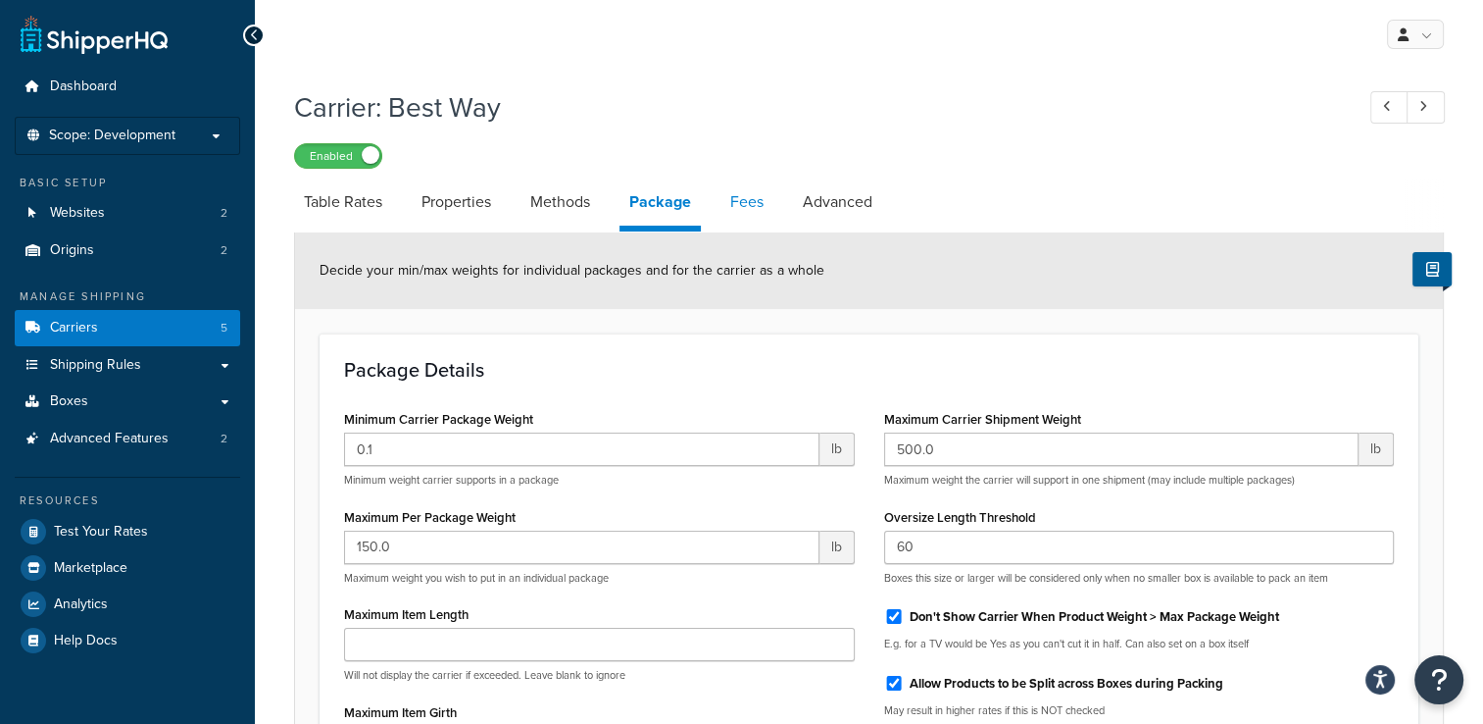
click at [760, 199] on link "Fees" at bounding box center [747, 201] width 53 height 47
select select "AFTER"
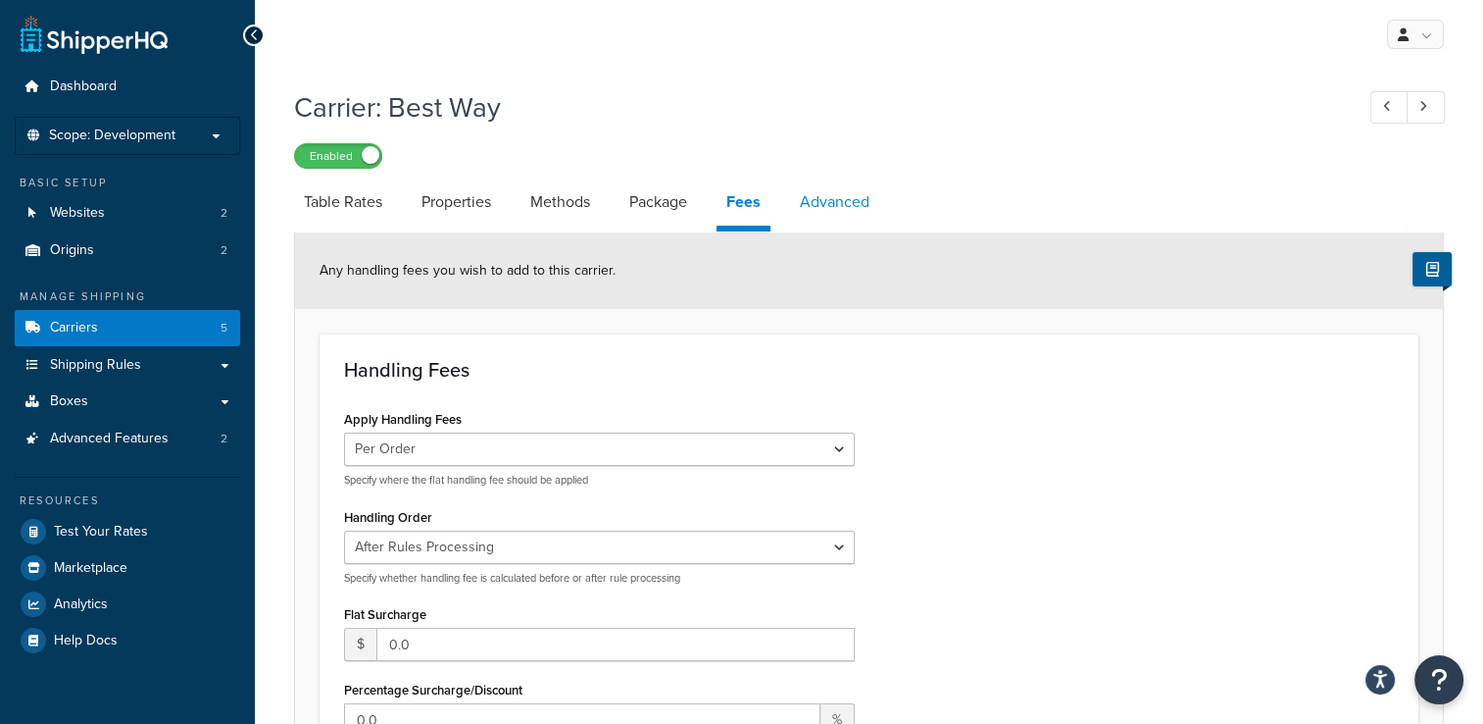
click at [856, 210] on link "Advanced" at bounding box center [834, 201] width 89 height 47
select select "false"
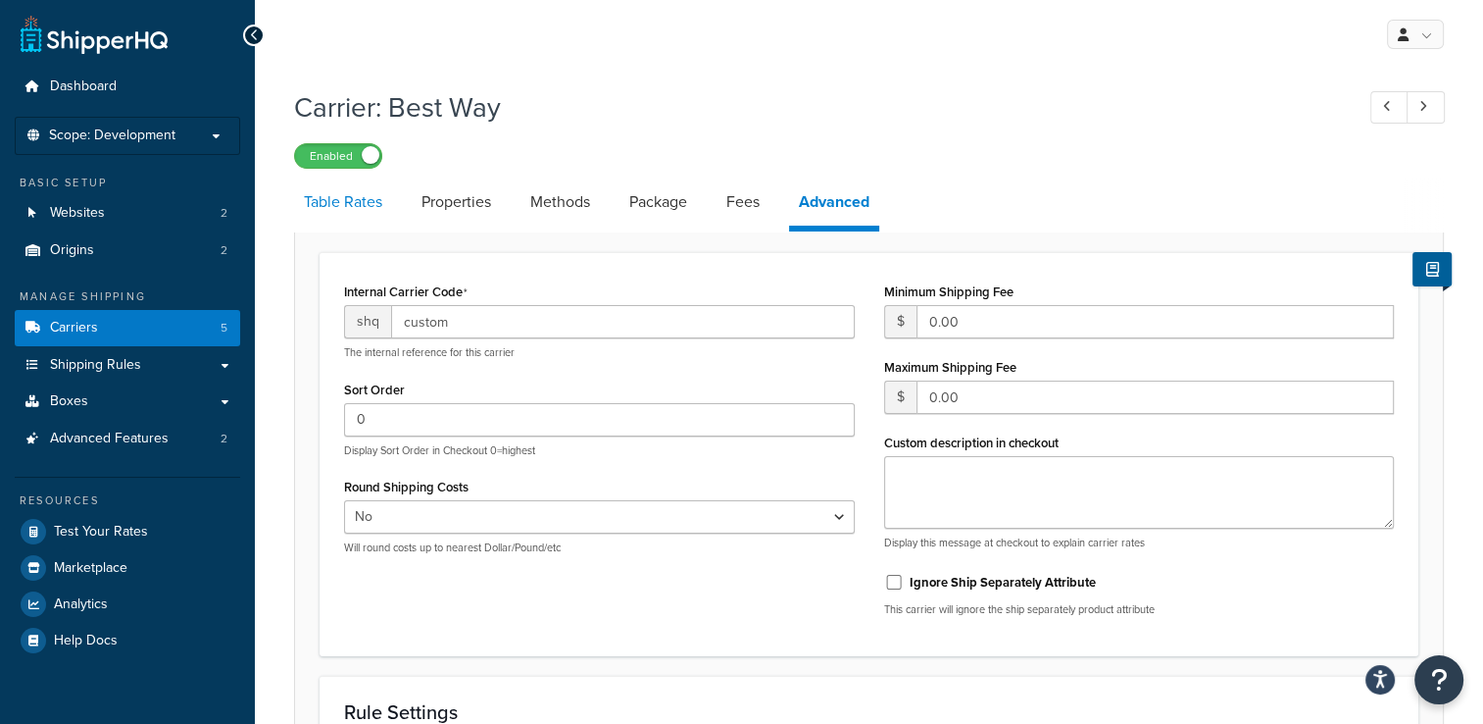
click at [346, 212] on link "Table Rates" at bounding box center [343, 201] width 98 height 47
select select "25"
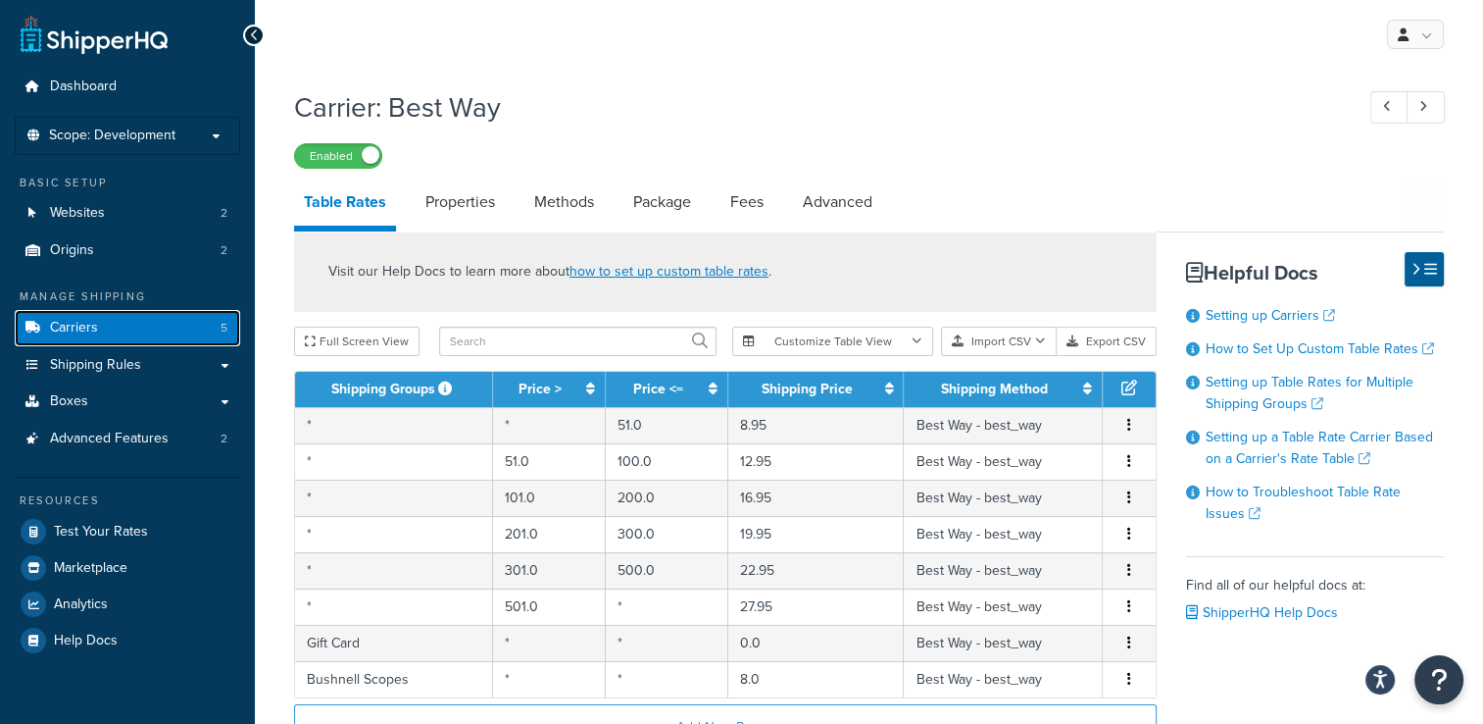
click at [174, 324] on link "Carriers 5" at bounding box center [127, 328] width 225 height 36
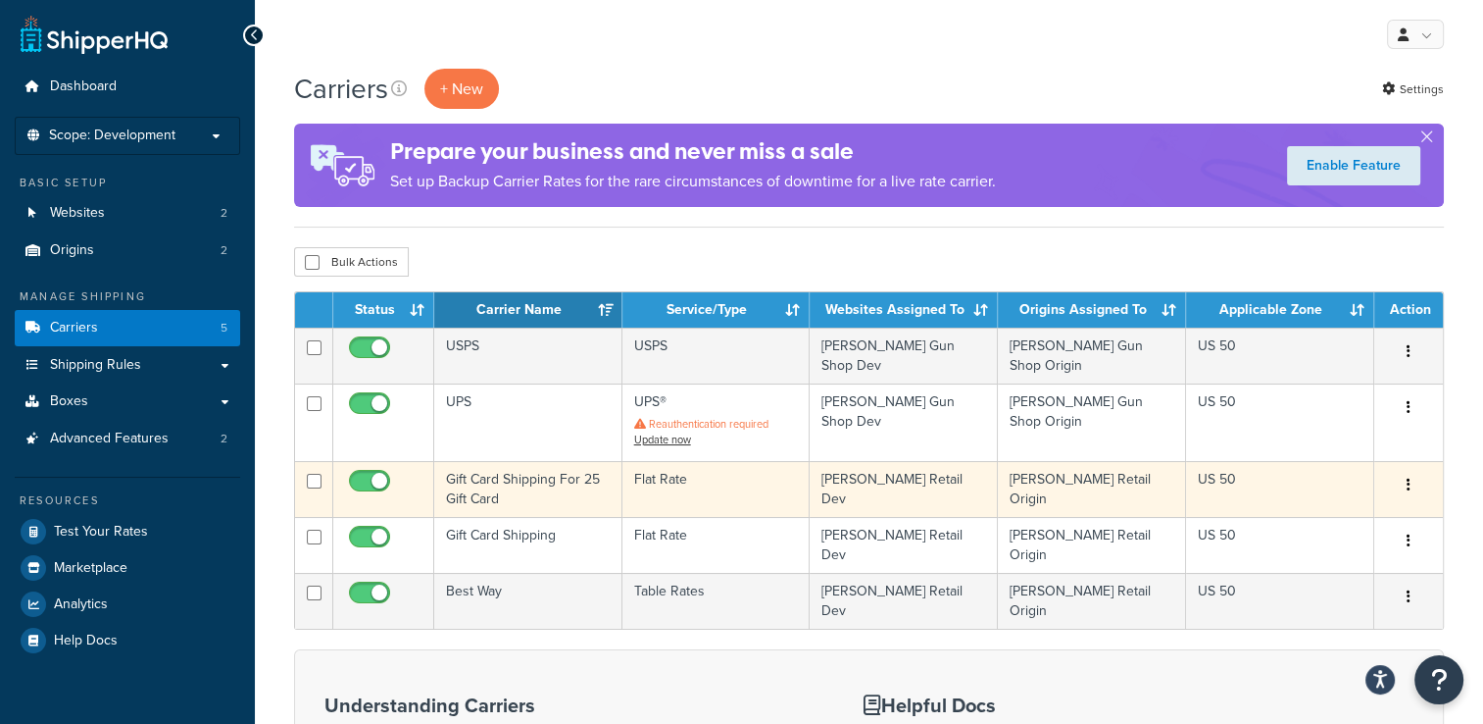
click at [1404, 475] on button "button" at bounding box center [1408, 485] width 27 height 31
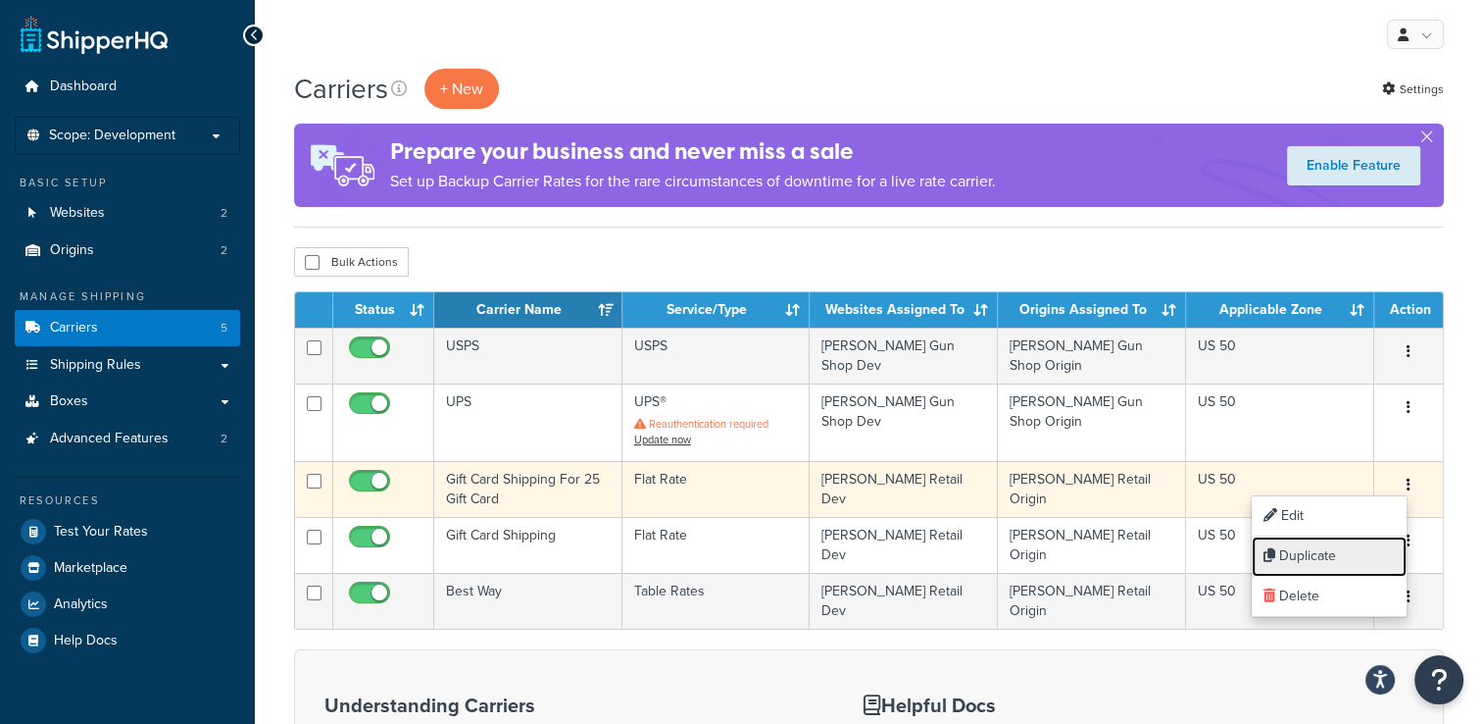
click at [1309, 552] on link "Duplicate" at bounding box center [1329, 556] width 155 height 40
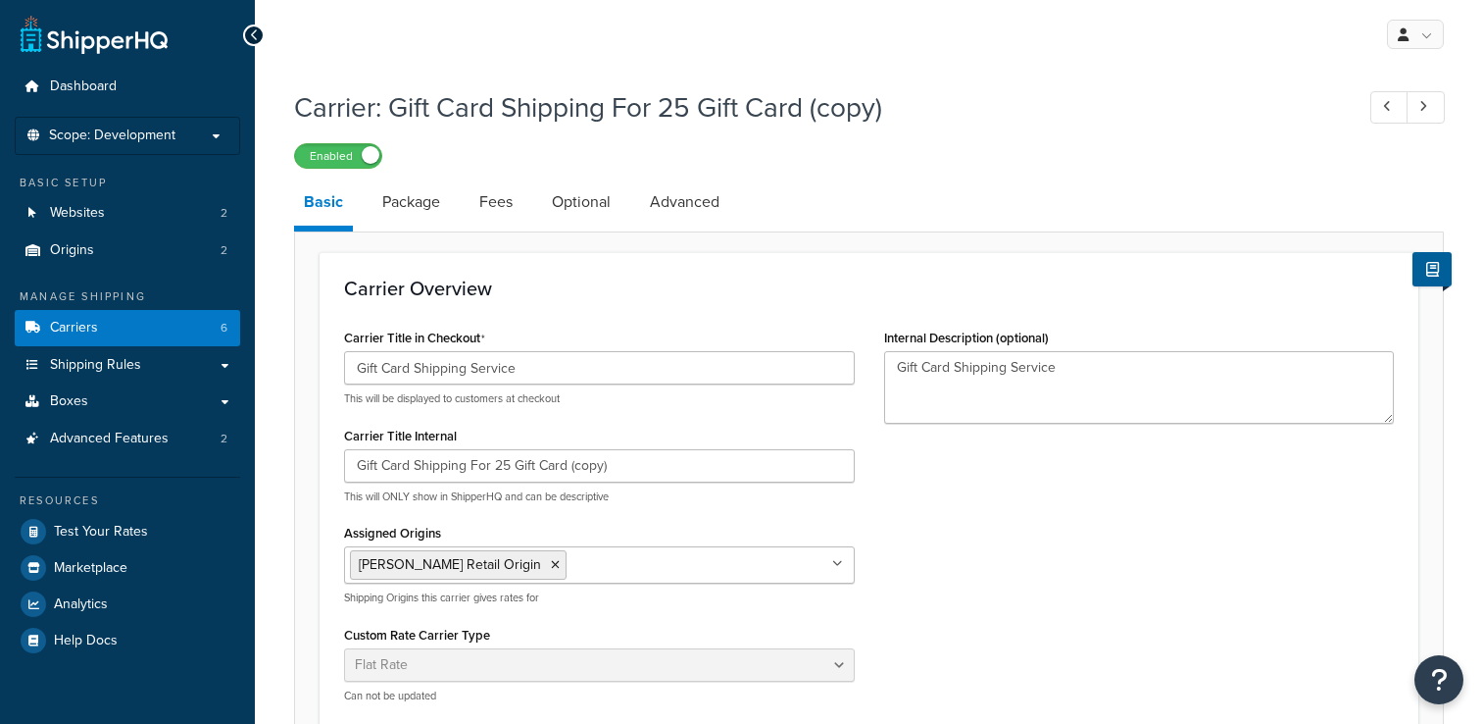
select select "flat"
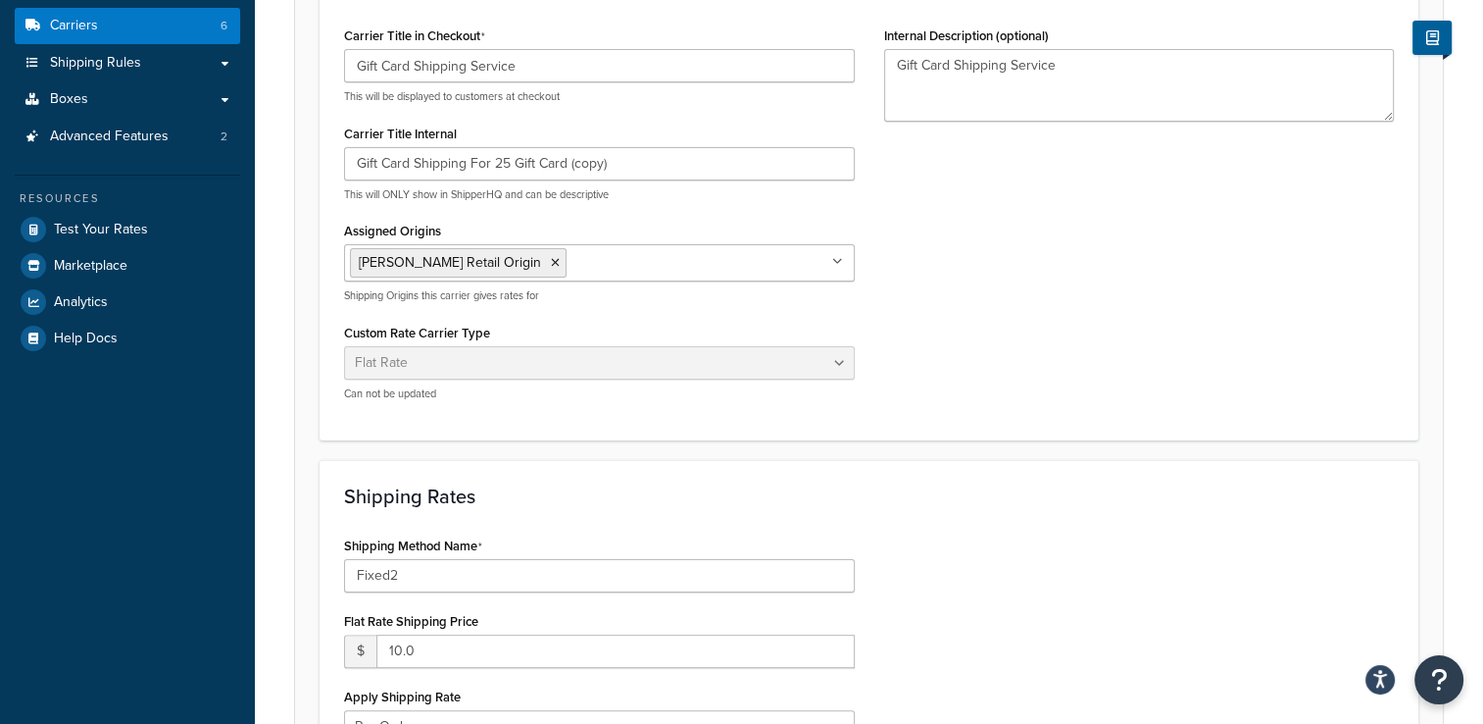
scroll to position [8, 0]
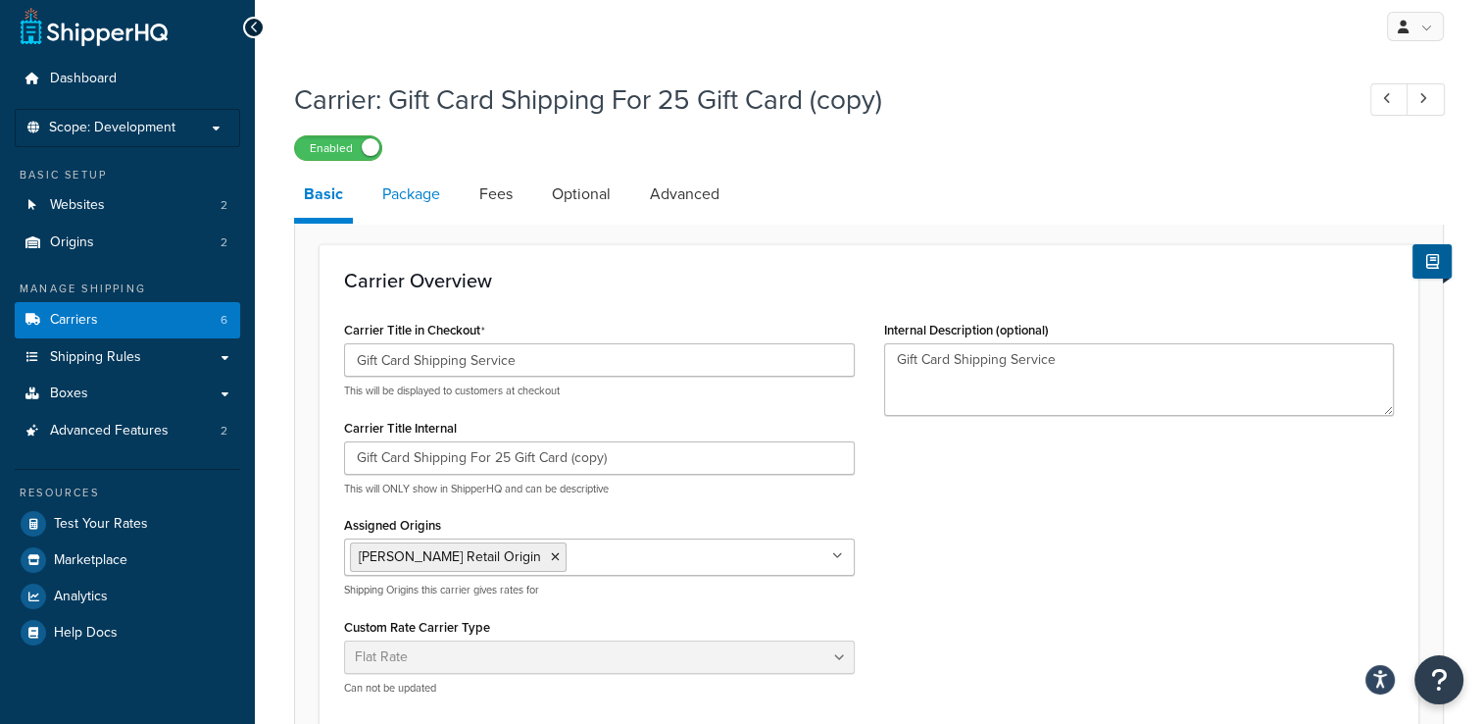
click at [411, 202] on link "Package" at bounding box center [411, 194] width 77 height 47
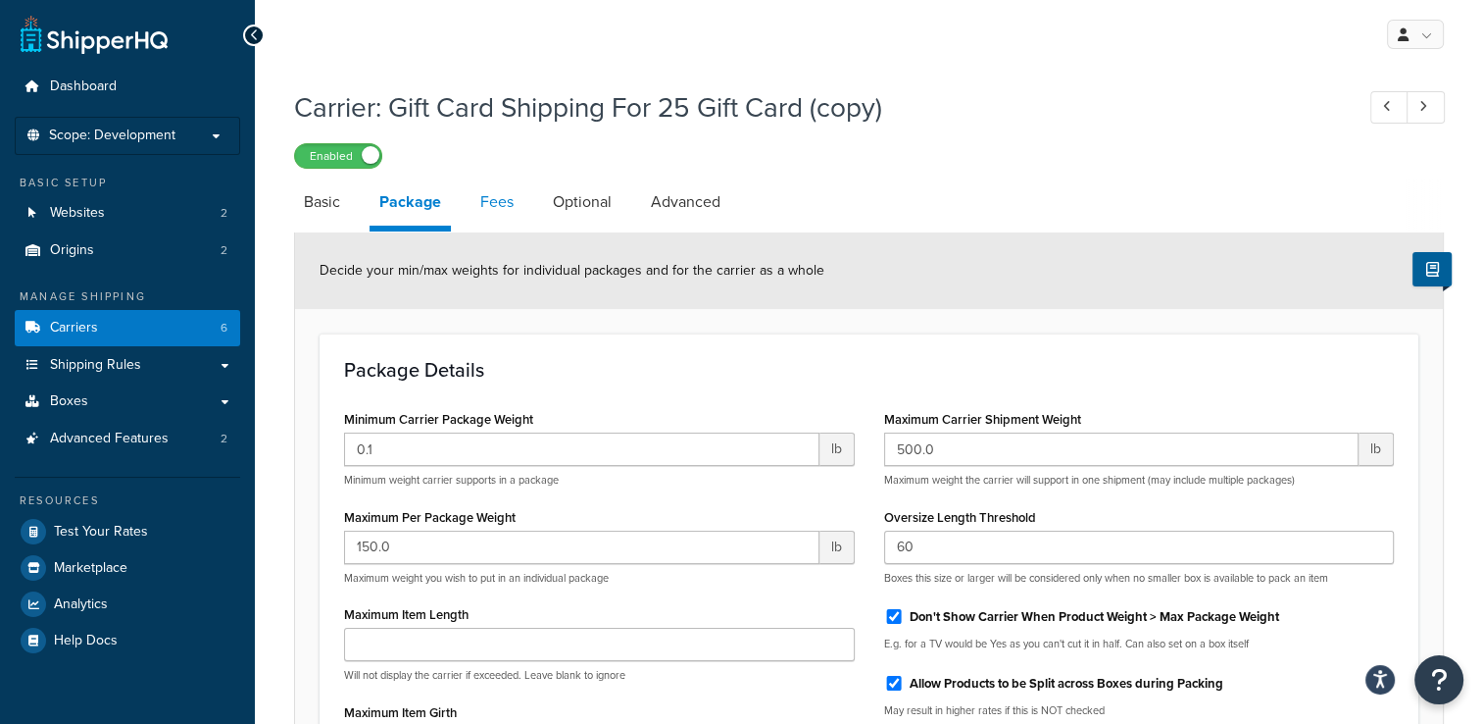
click at [491, 200] on link "Fees" at bounding box center [497, 201] width 53 height 47
select select "AFTER"
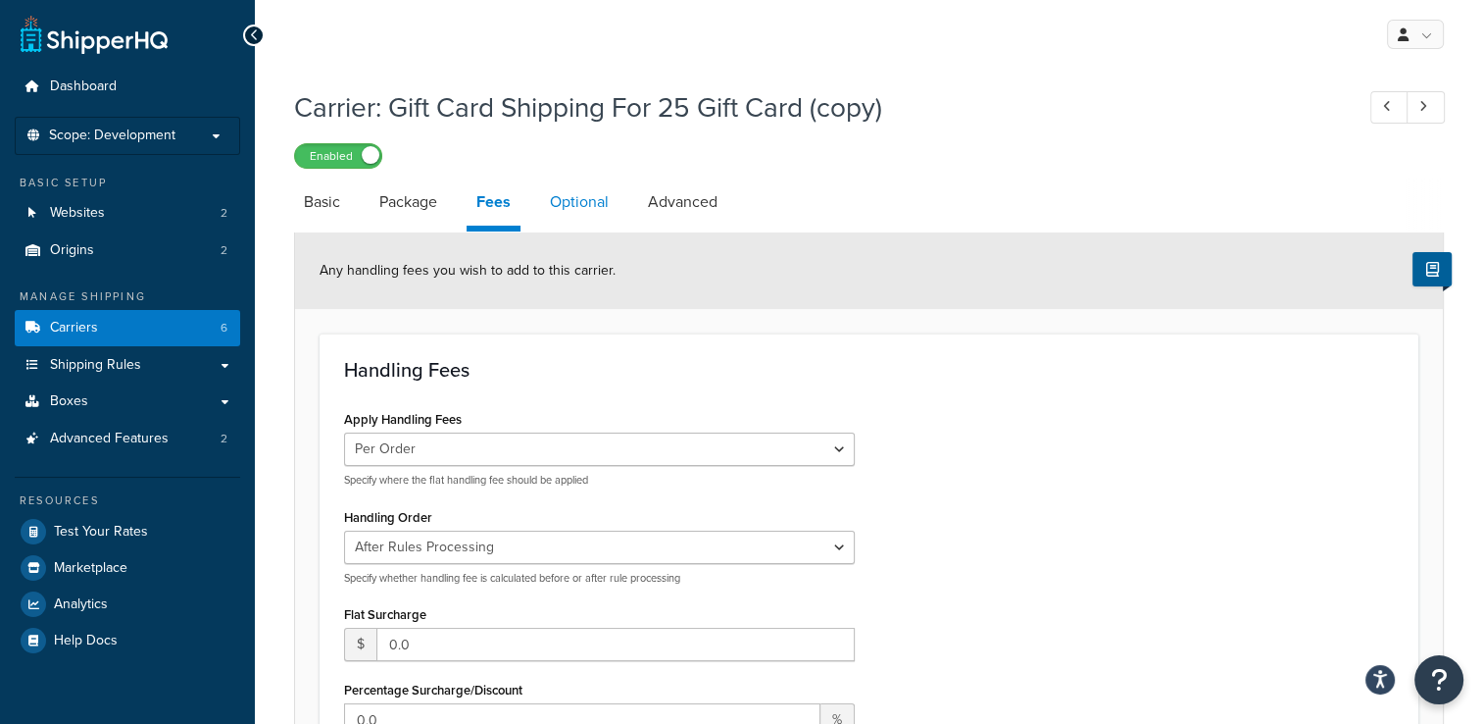
click at [554, 204] on link "Optional" at bounding box center [579, 201] width 78 height 47
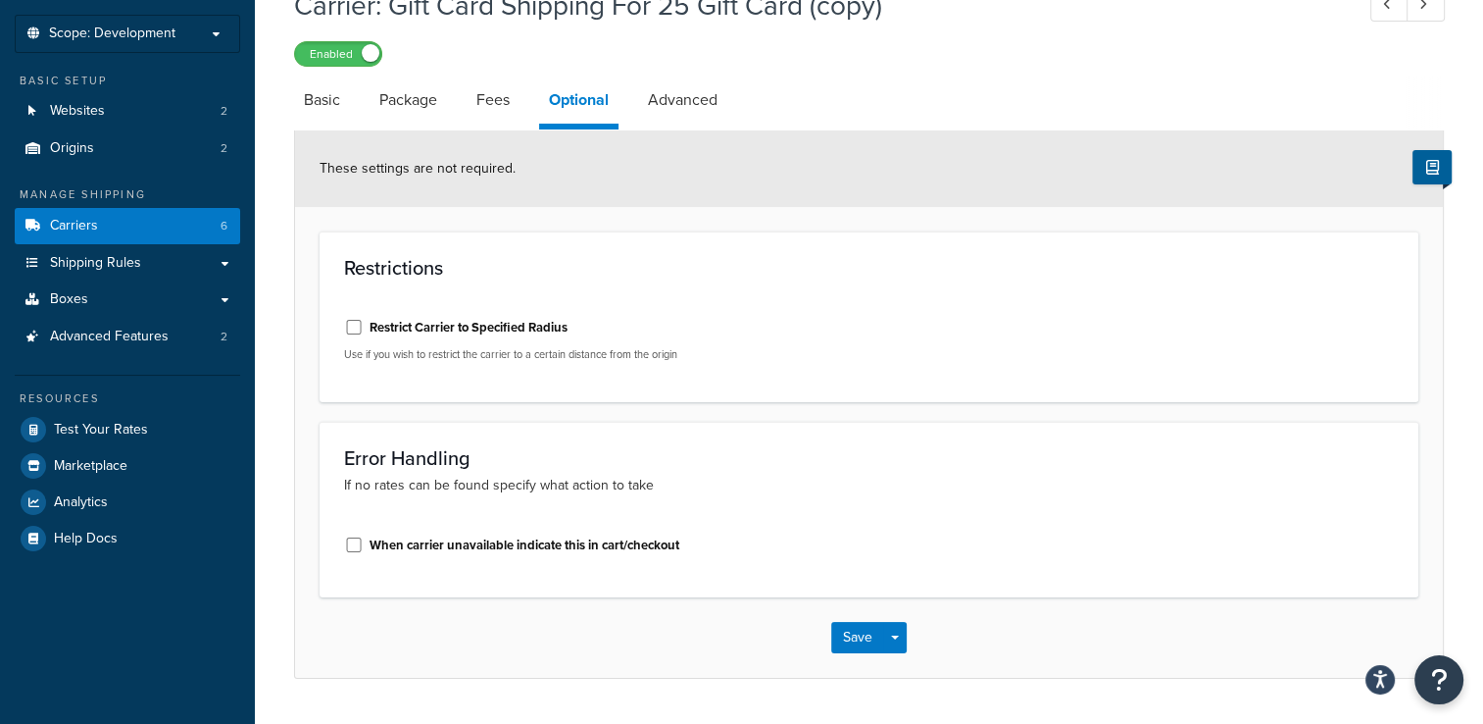
scroll to position [56, 0]
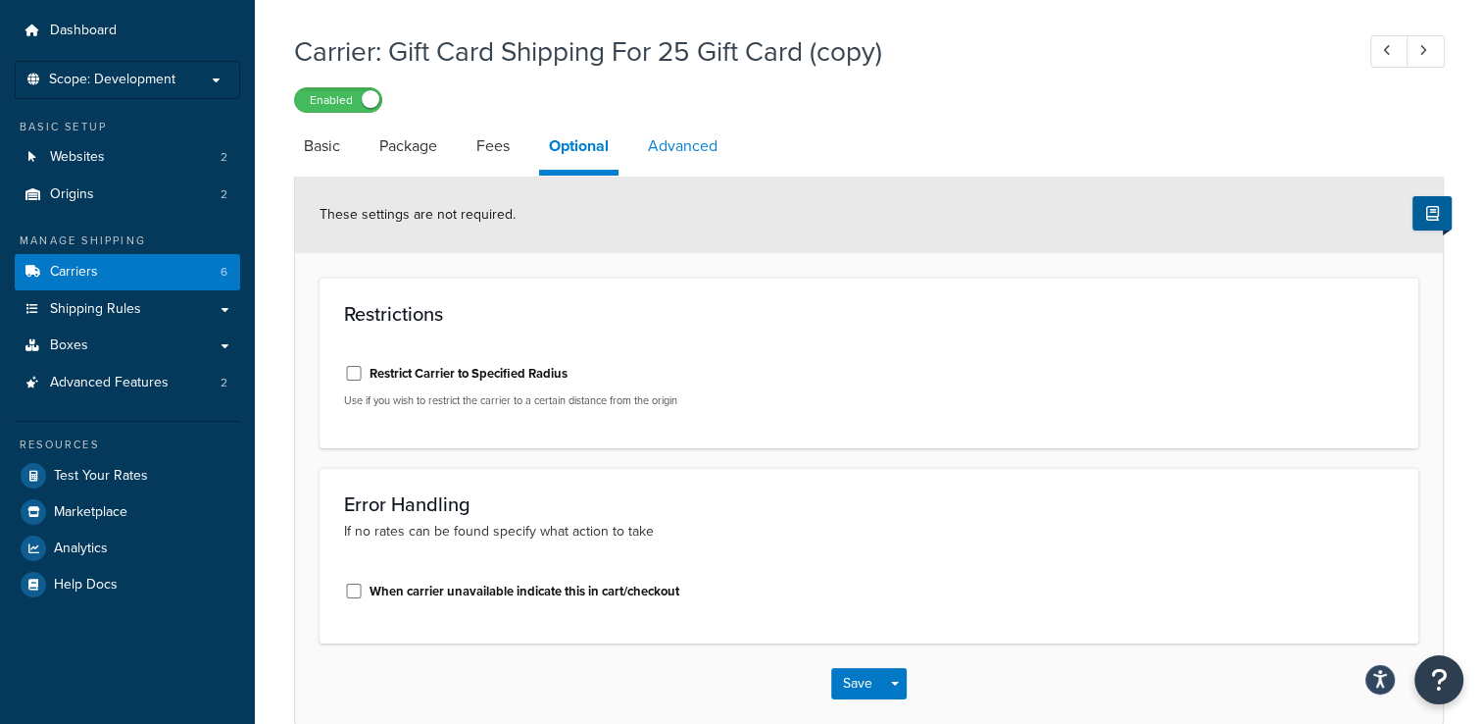
click at [692, 157] on link "Advanced" at bounding box center [682, 146] width 89 height 47
select select "false"
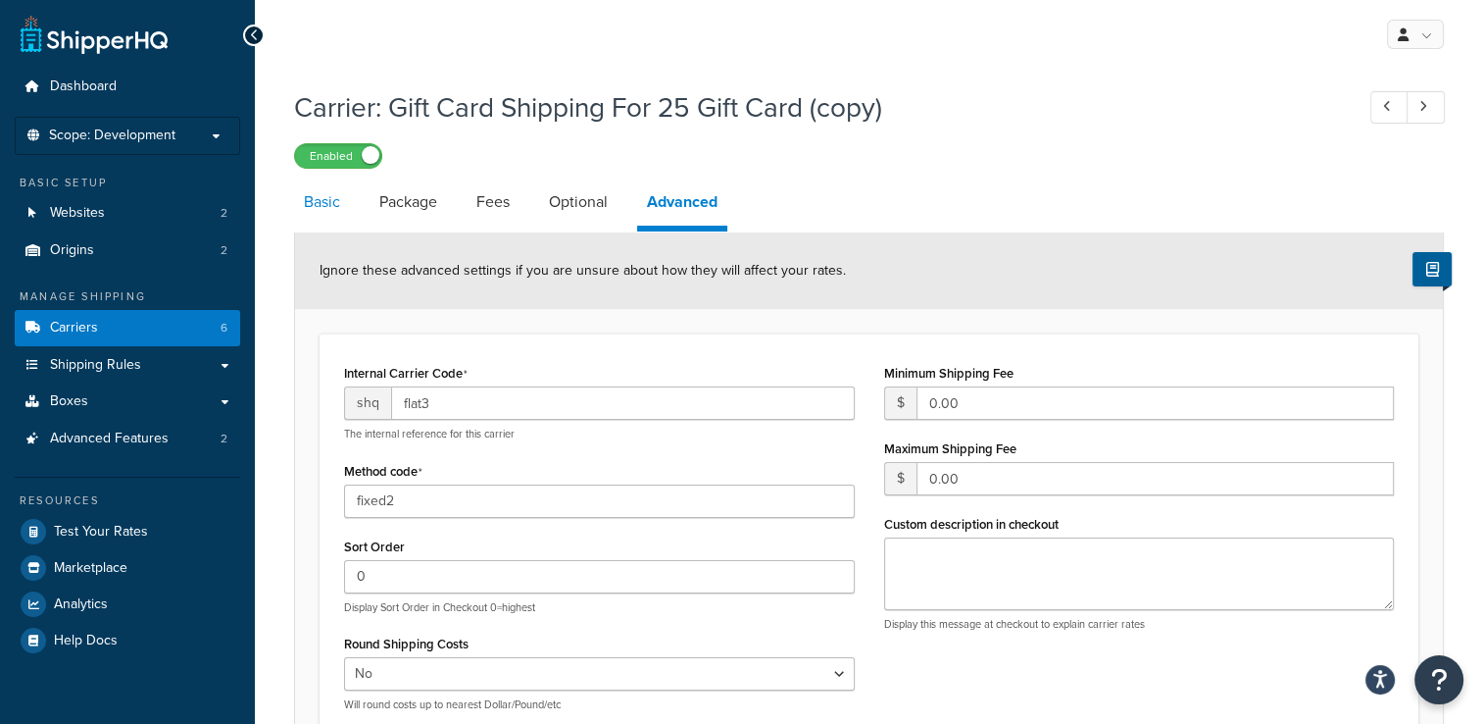
click at [316, 195] on link "Basic" at bounding box center [322, 201] width 56 height 47
select select "flat"
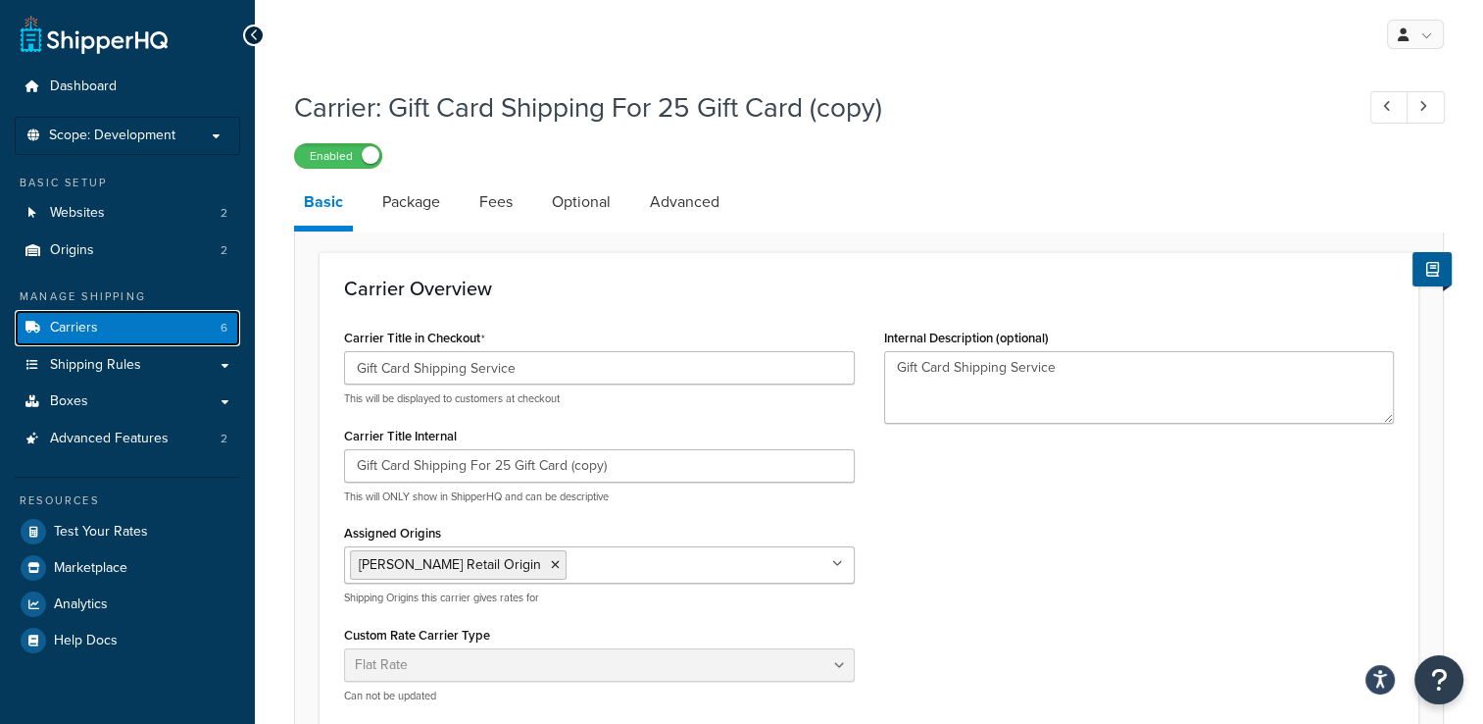
click at [135, 329] on link "Carriers 6" at bounding box center [127, 328] width 225 height 36
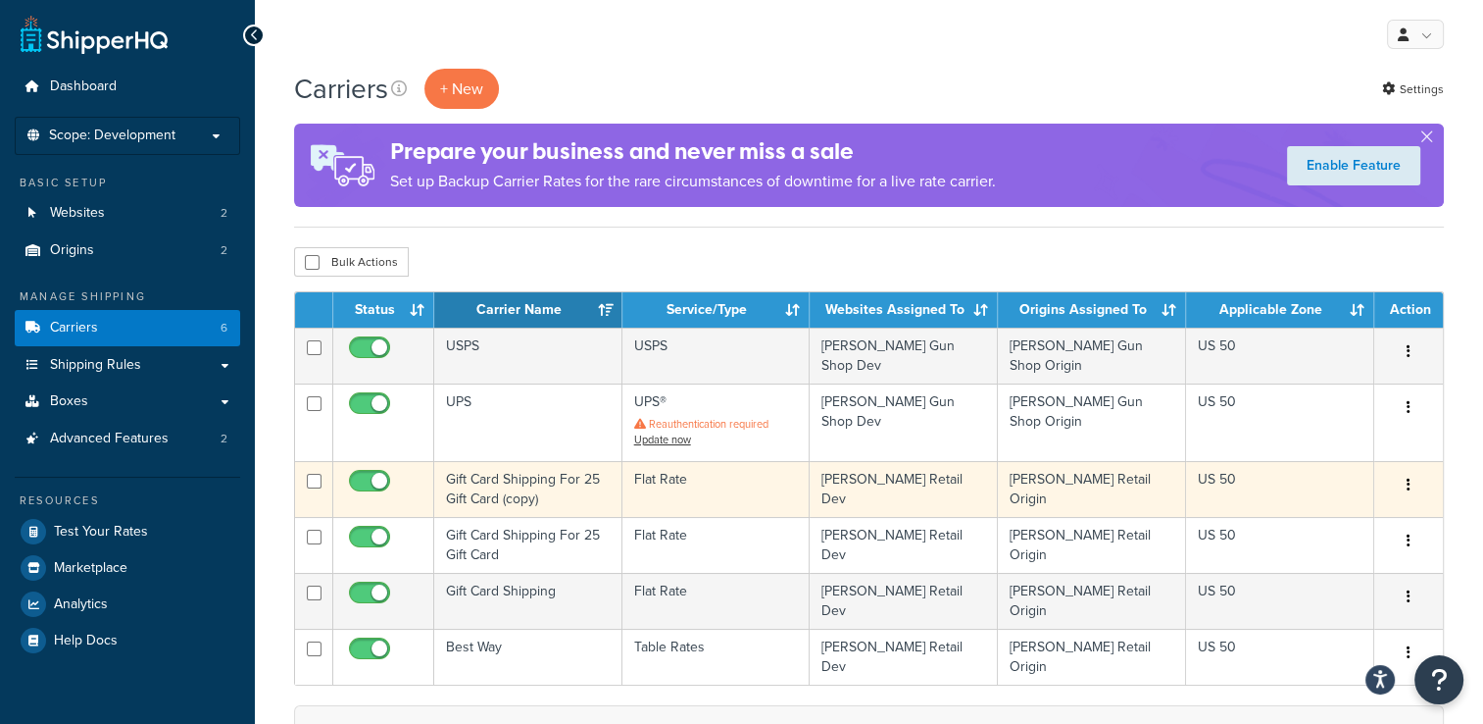
click at [1404, 477] on button "button" at bounding box center [1408, 485] width 27 height 31
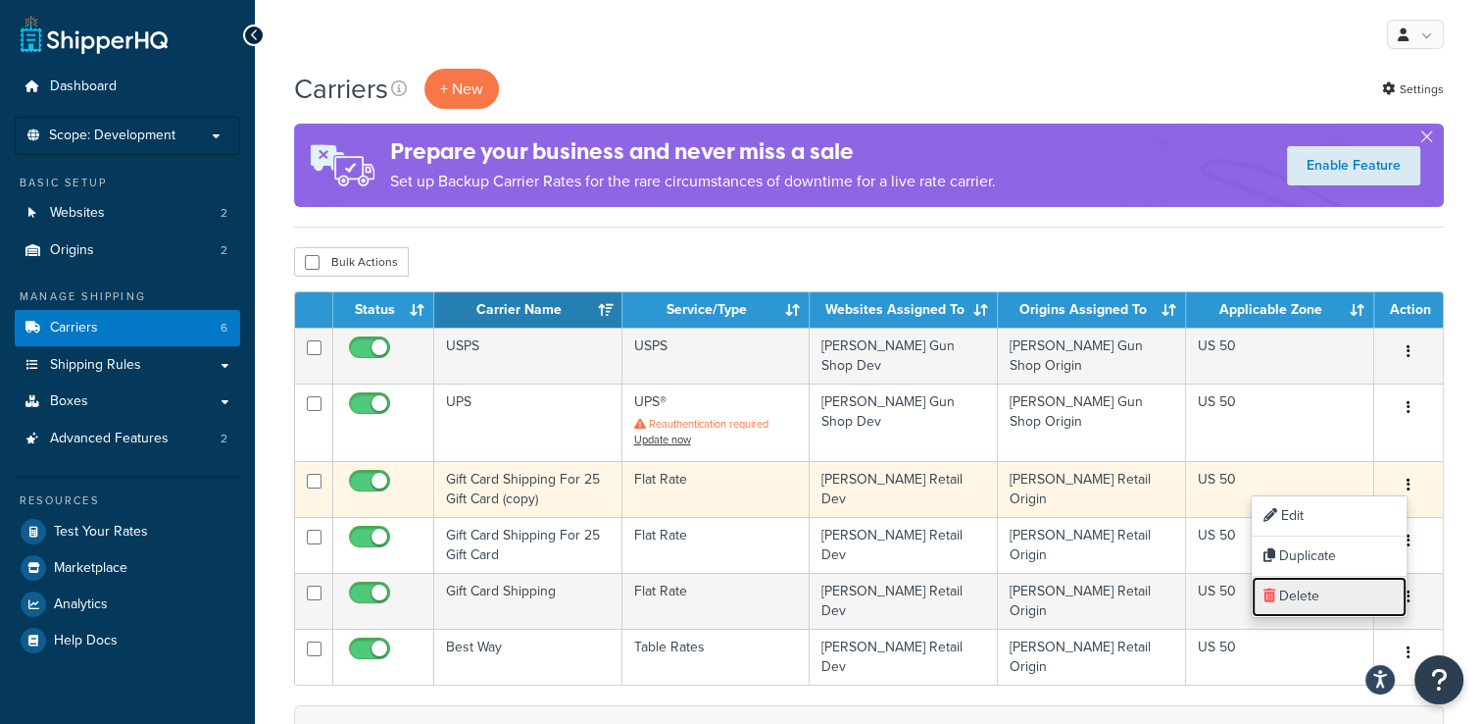
click at [1324, 588] on link "Delete" at bounding box center [1329, 596] width 155 height 40
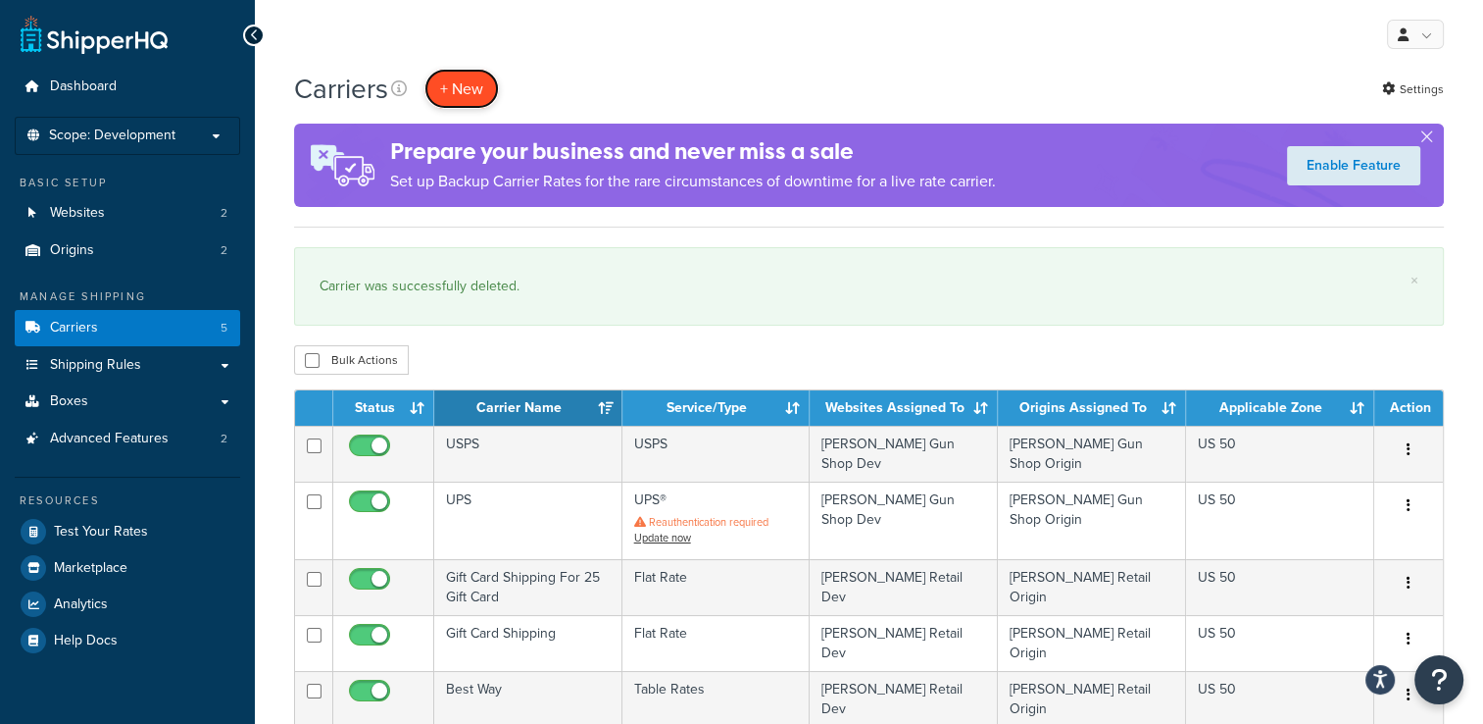
click at [472, 97] on button "+ New" at bounding box center [461, 89] width 75 height 40
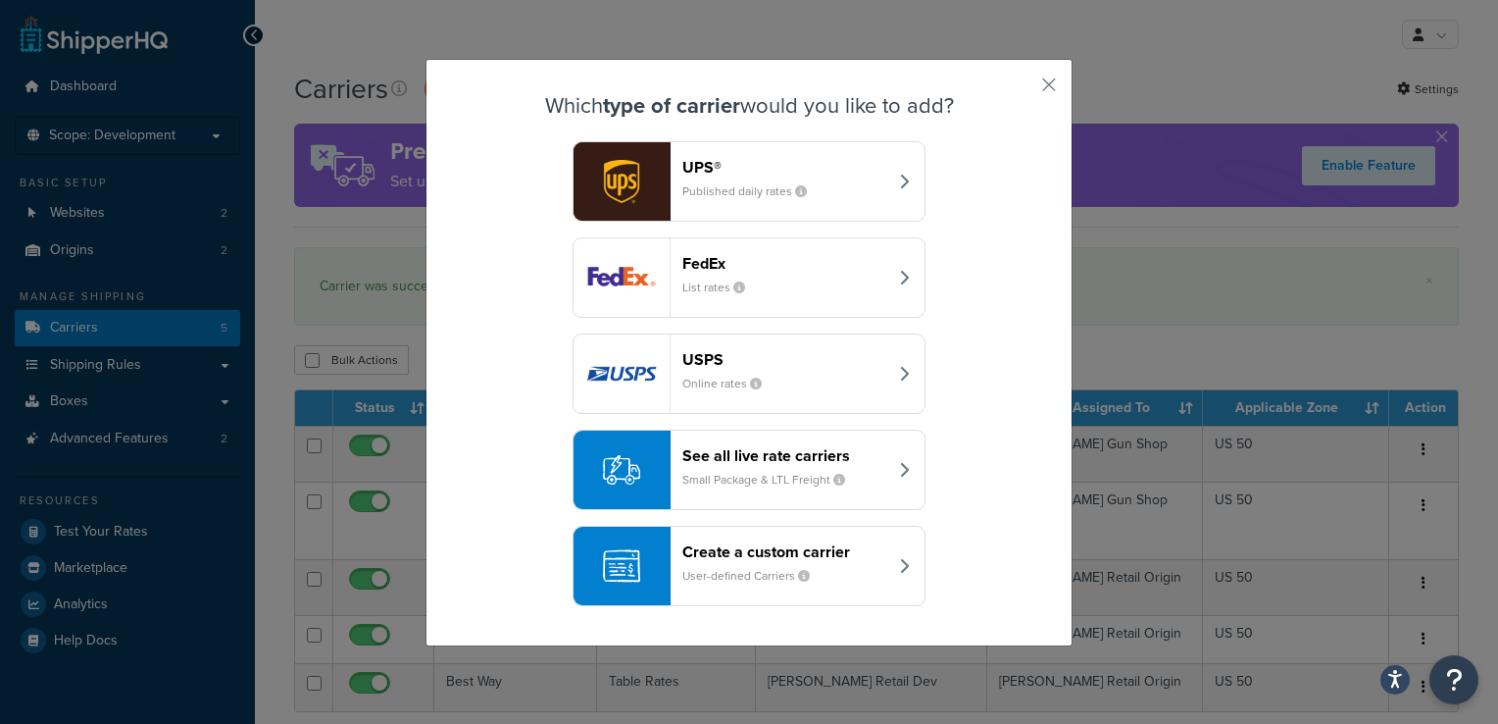
click at [830, 567] on div "Create a custom carrier User-defined Carriers" at bounding box center [784, 565] width 205 height 47
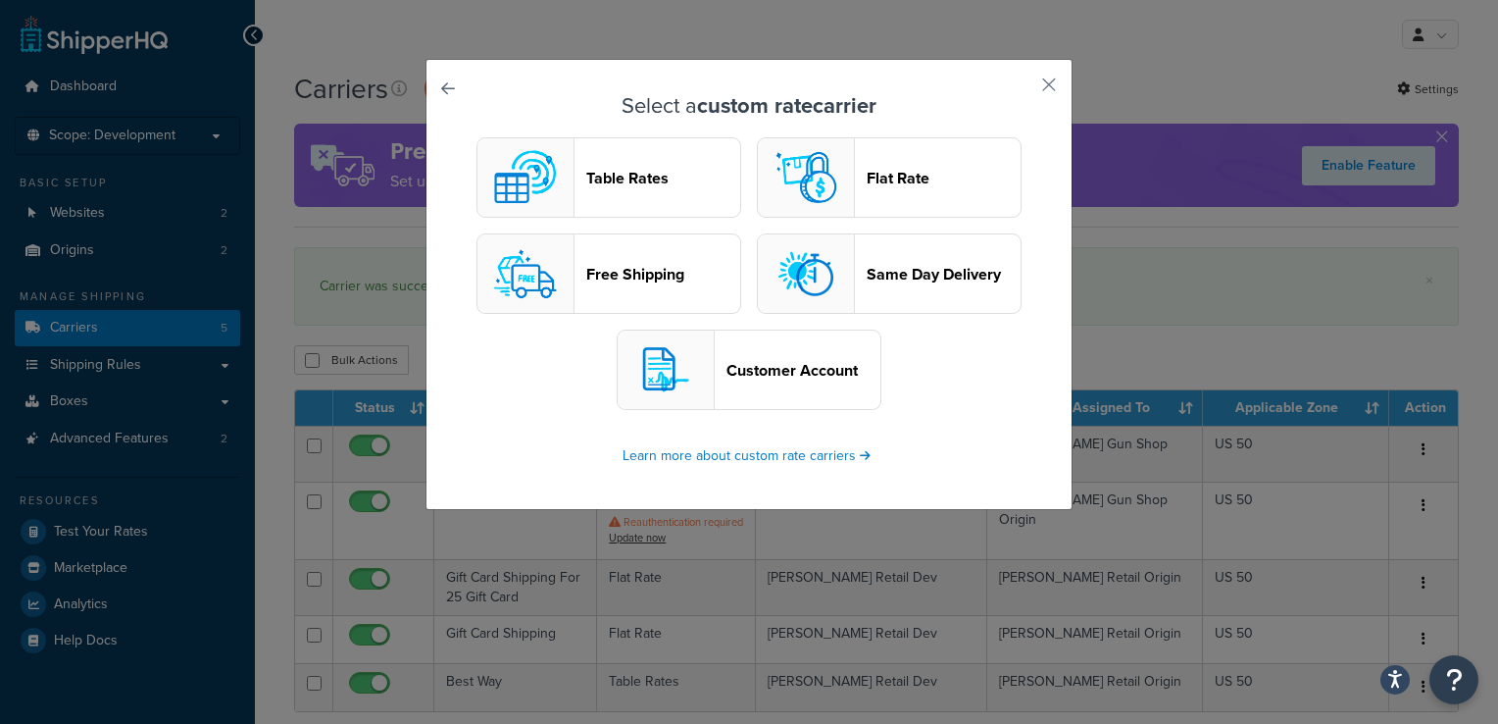
click at [890, 197] on button "Flat Rate" at bounding box center [889, 177] width 265 height 80
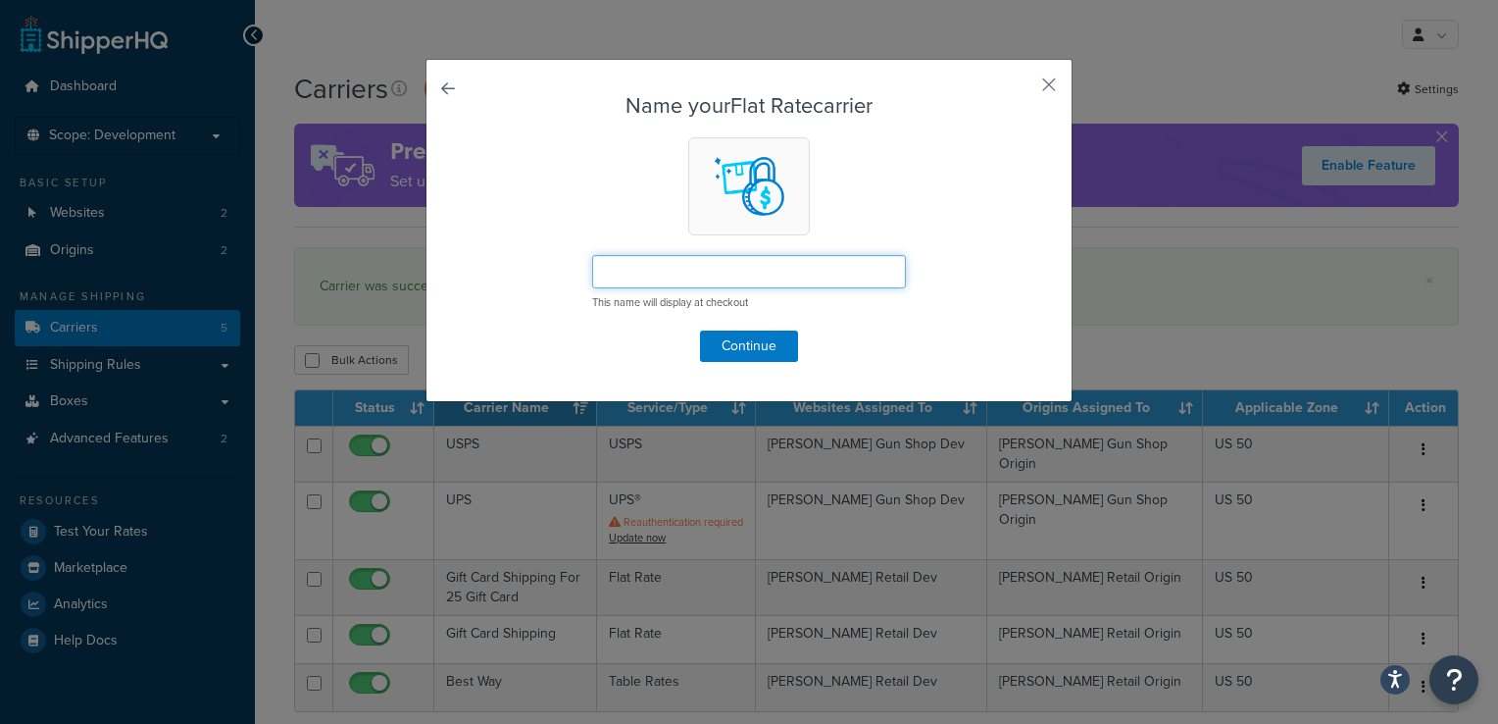
click at [806, 276] on input "text" at bounding box center [749, 271] width 314 height 33
type input "Gift Card Shipping for 25 Gift Card 2"
click at [767, 335] on button "Continue" at bounding box center [749, 345] width 98 height 31
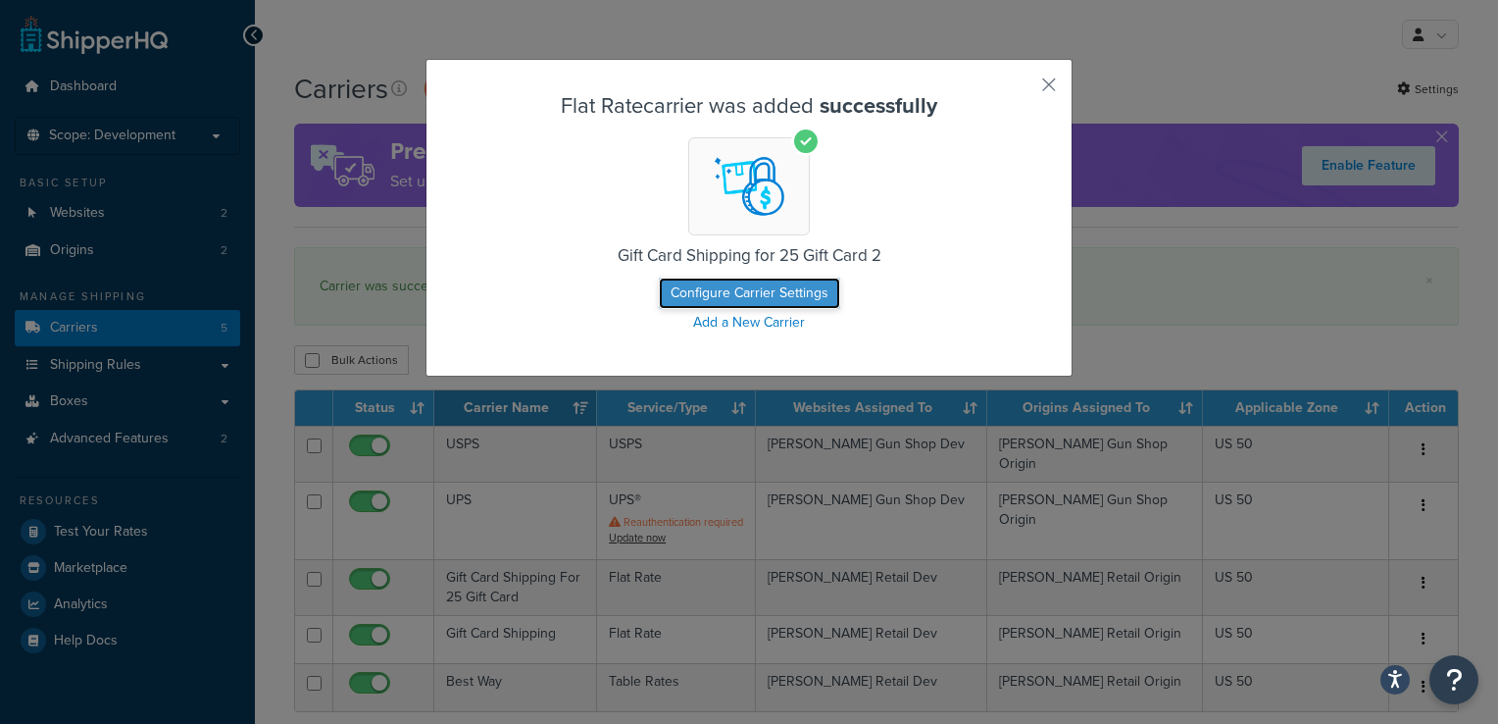
click at [746, 288] on button "Configure Carrier Settings" at bounding box center [749, 292] width 181 height 31
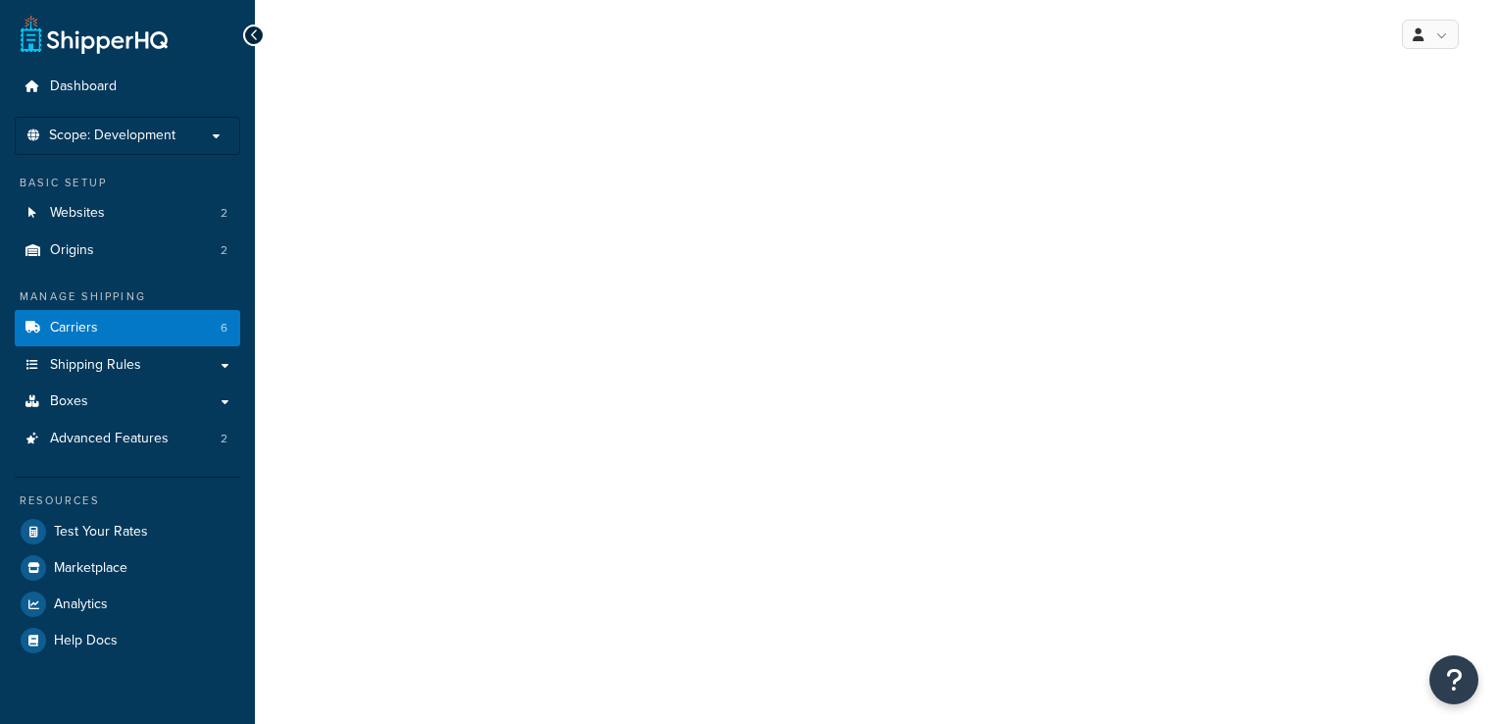
select select "flat"
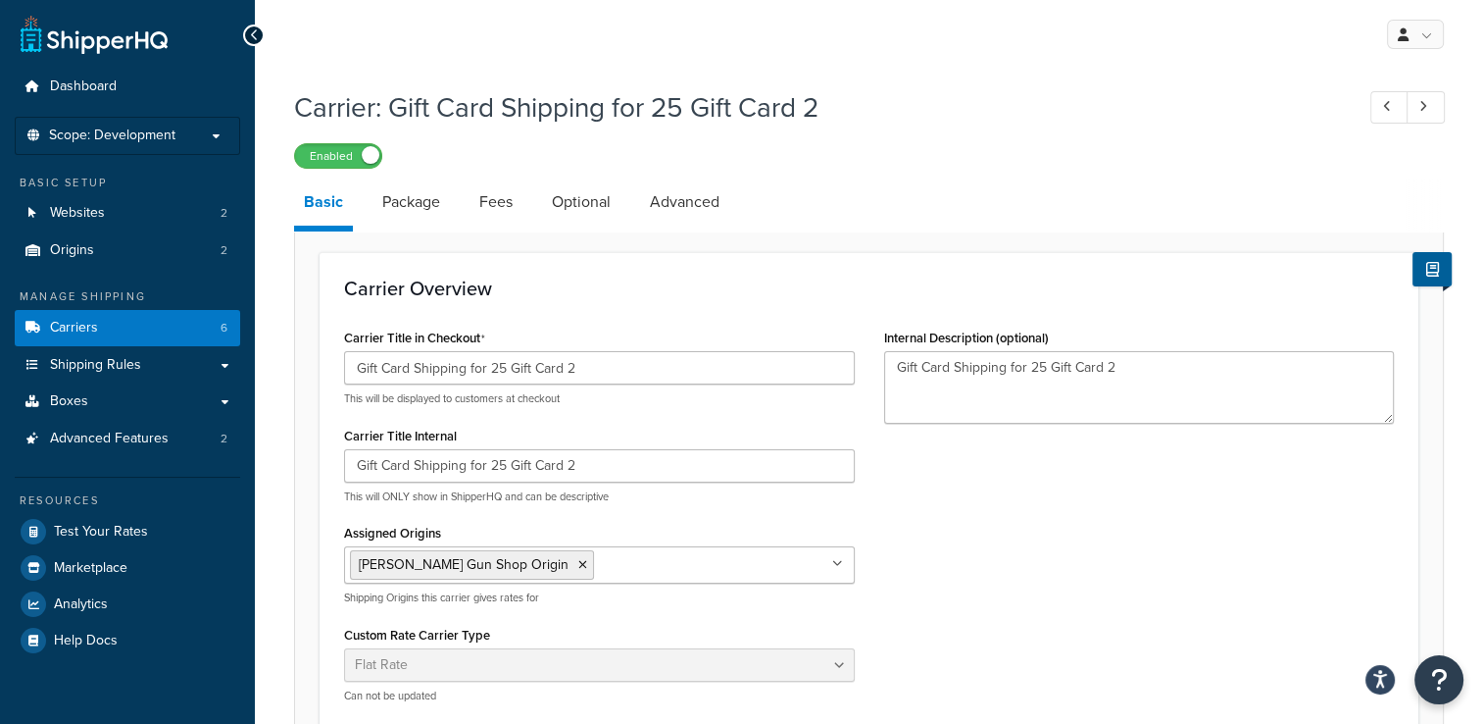
scroll to position [98, 0]
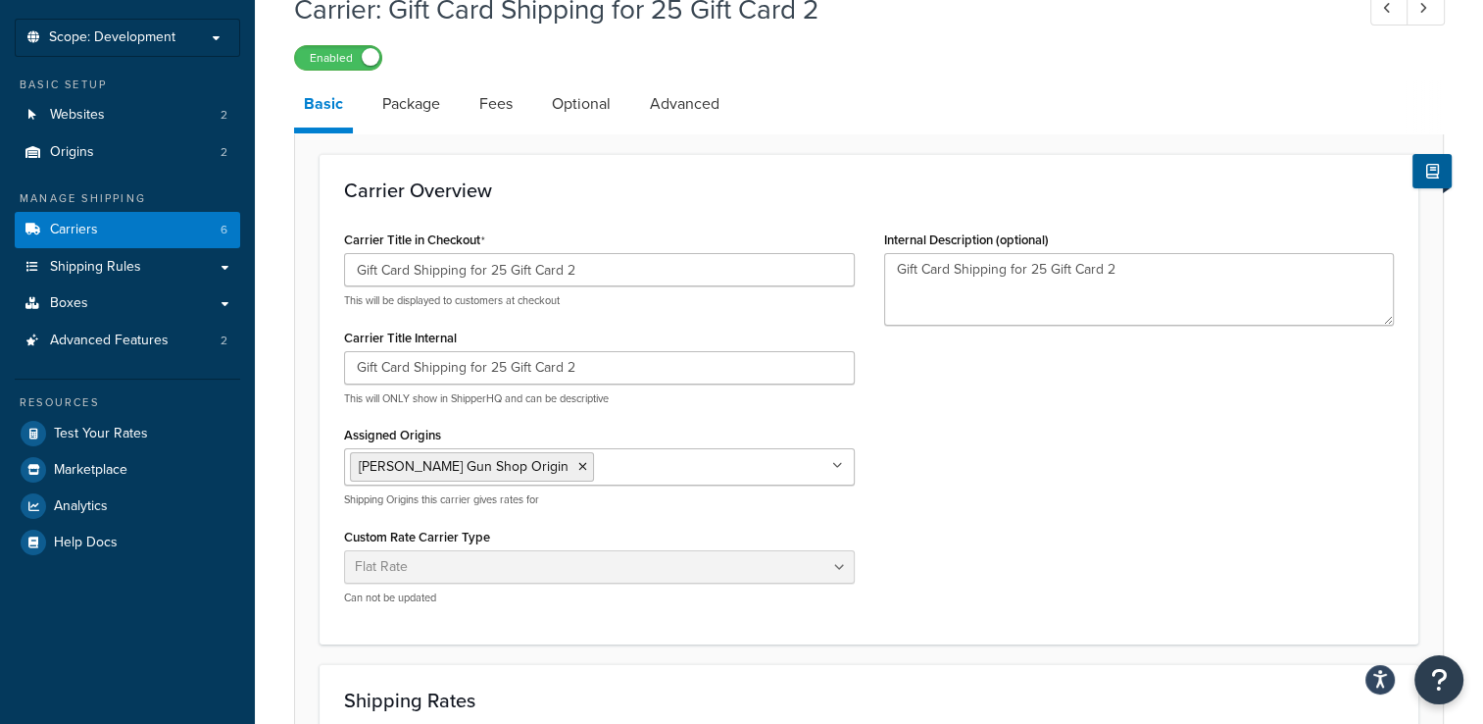
click at [828, 465] on ul "[PERSON_NAME] Gun Shop Origin" at bounding box center [599, 466] width 511 height 37
click at [958, 471] on div "Carrier Title in Checkout Gift Card Shipping for 25 Gift Card 2 This will be di…" at bounding box center [868, 422] width 1079 height 394
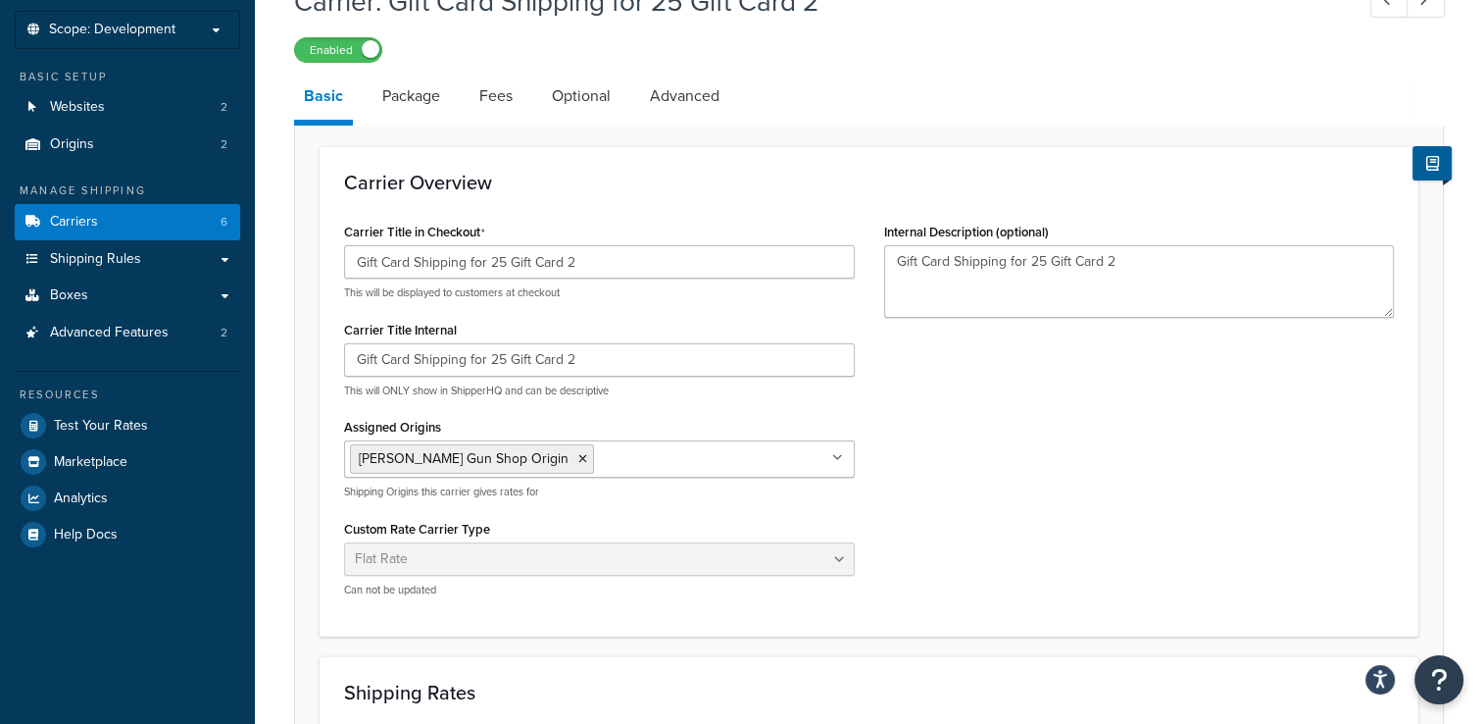
scroll to position [3, 0]
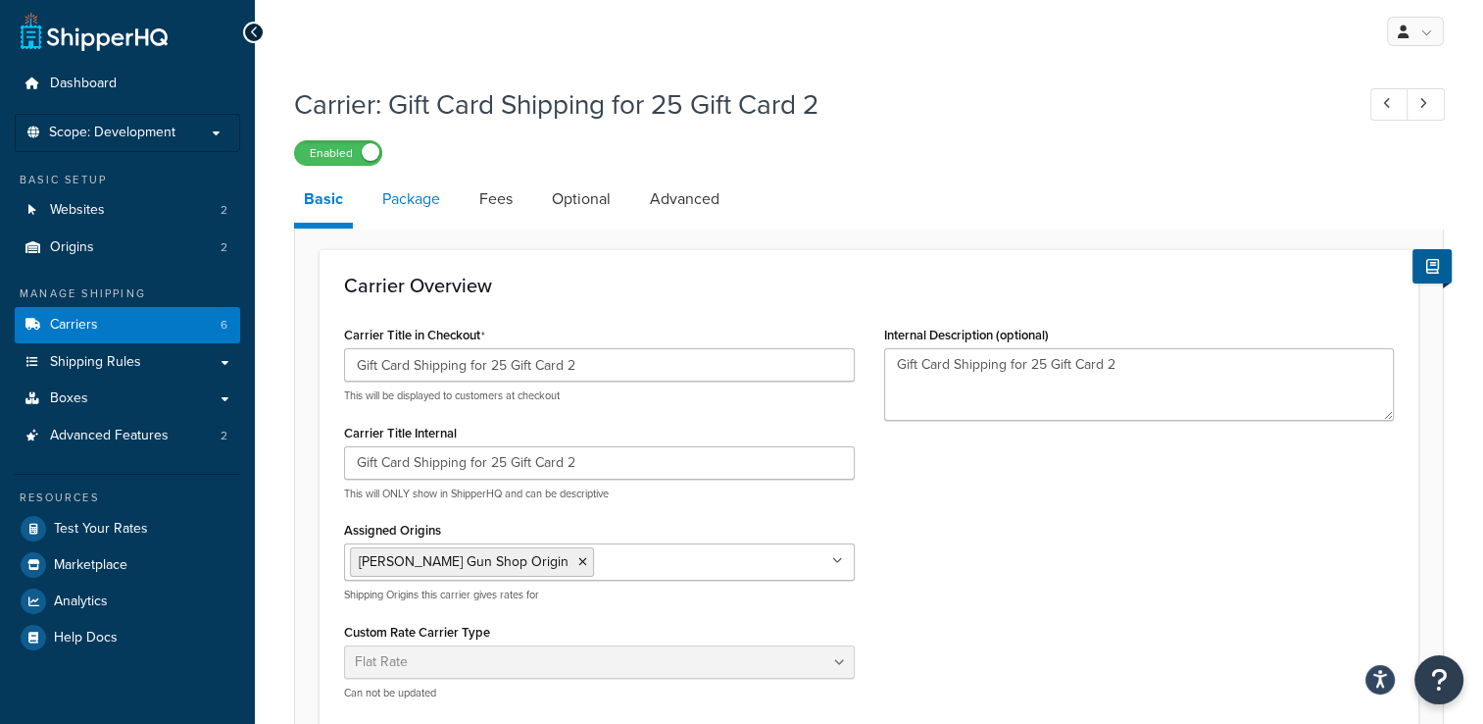
click at [441, 205] on link "Package" at bounding box center [411, 198] width 77 height 47
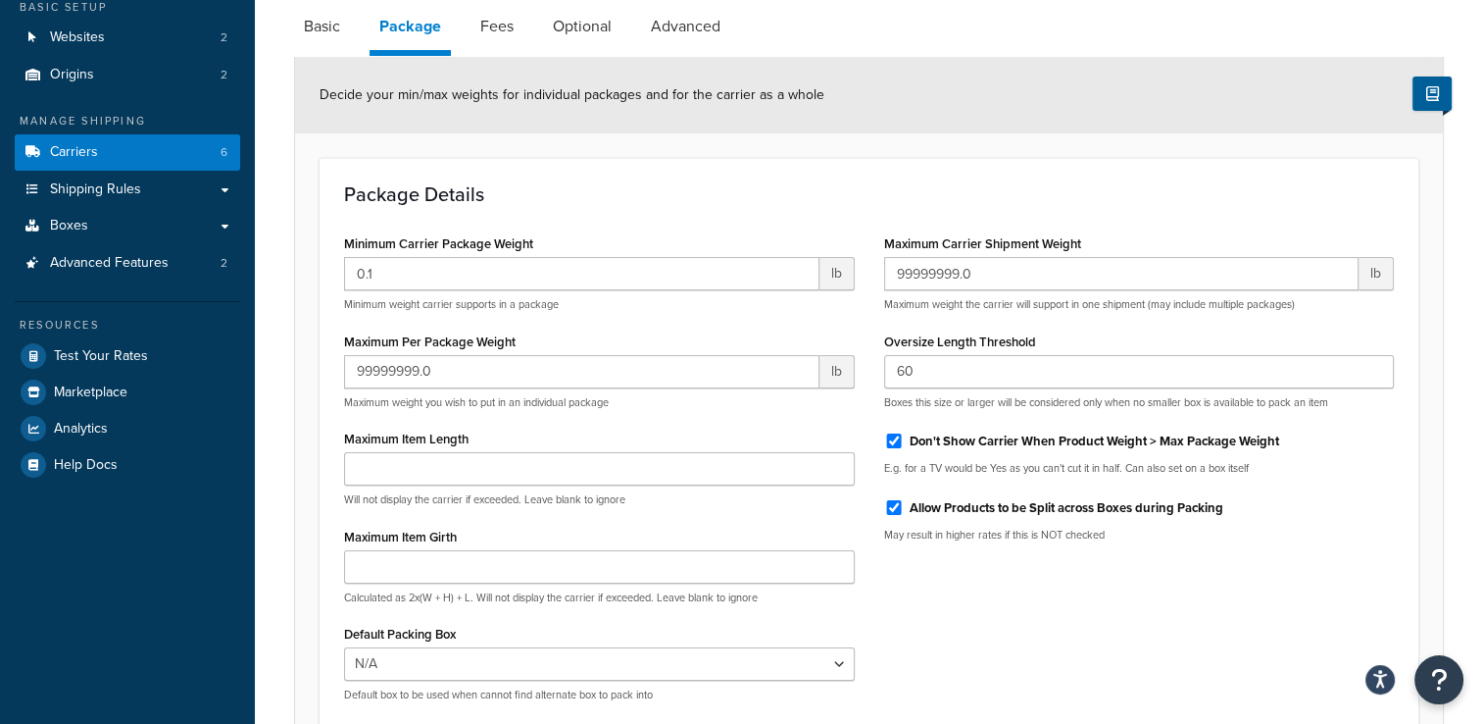
scroll to position [78, 0]
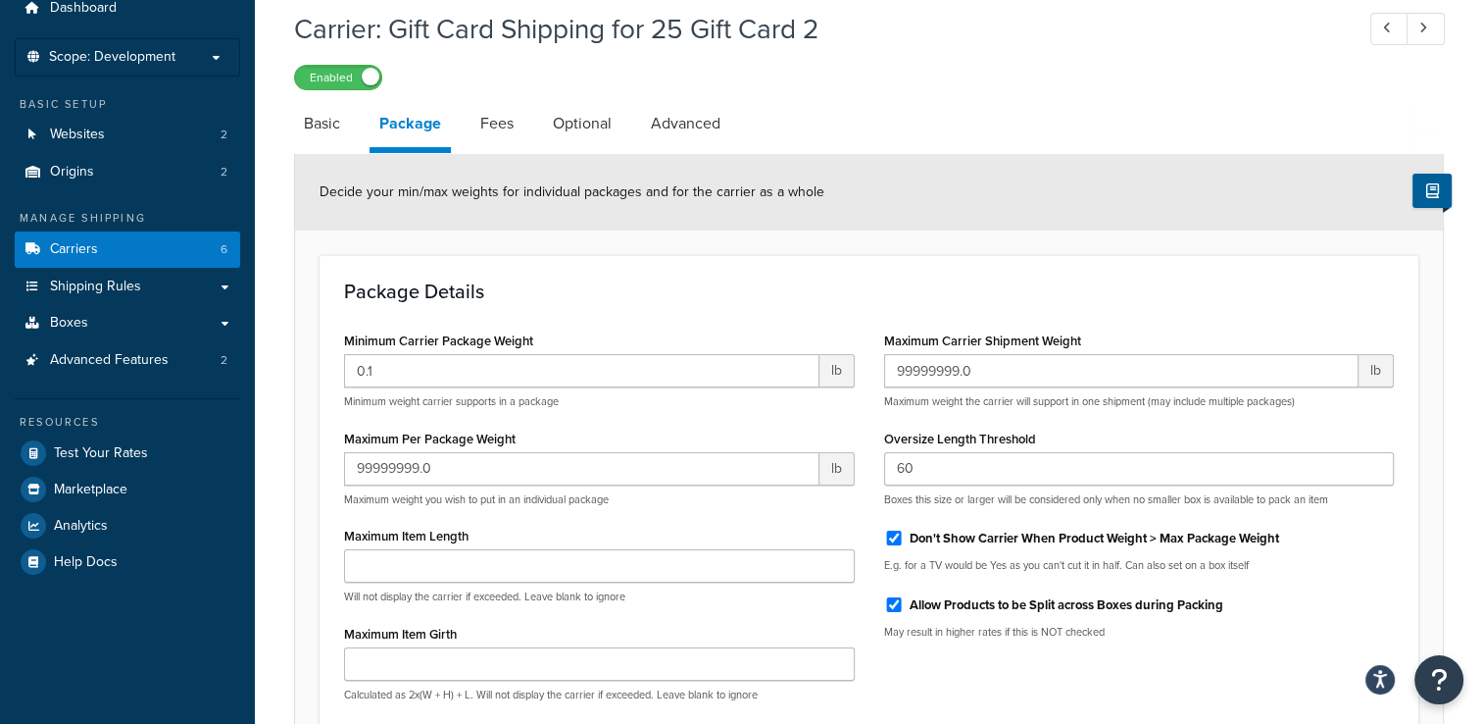
click at [526, 126] on li "Fees" at bounding box center [507, 123] width 73 height 47
click at [514, 125] on link "Fees" at bounding box center [497, 123] width 53 height 47
select select "AFTER"
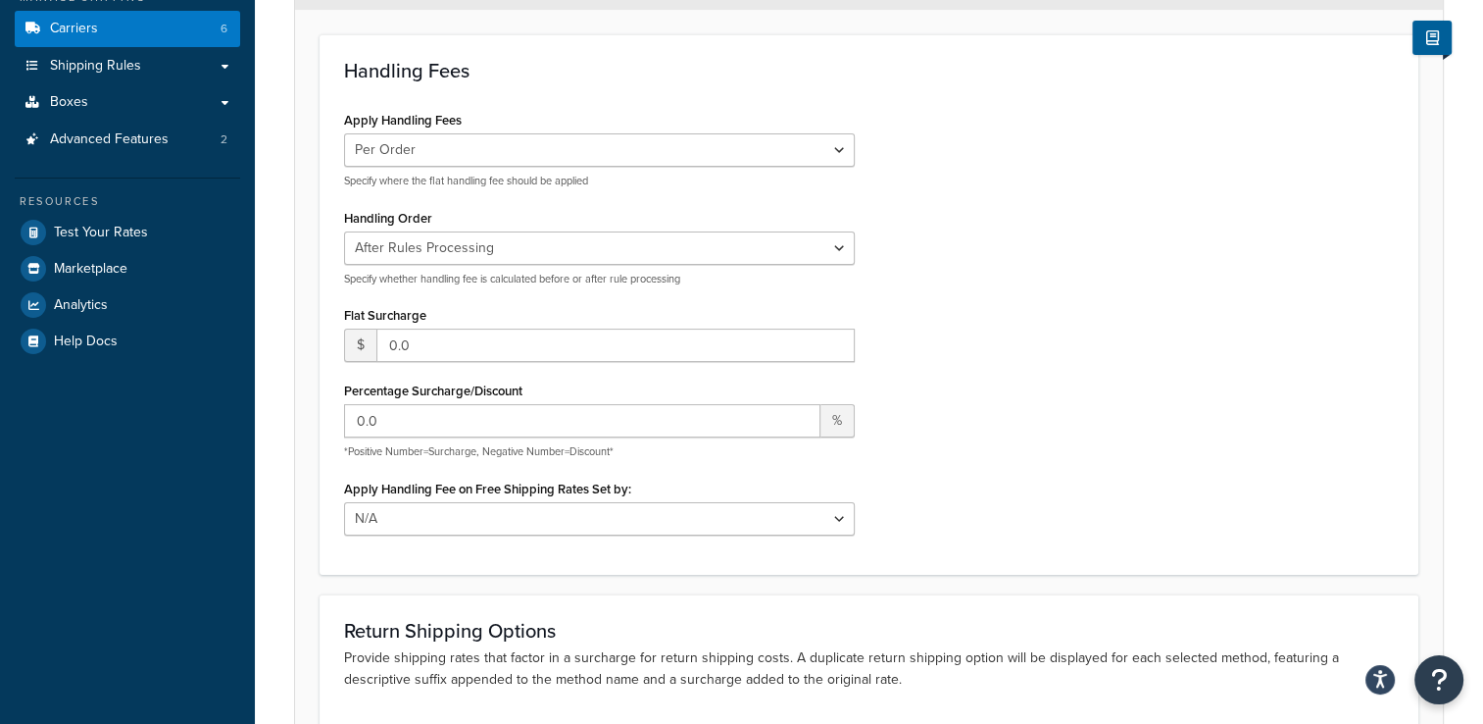
scroll to position [76, 0]
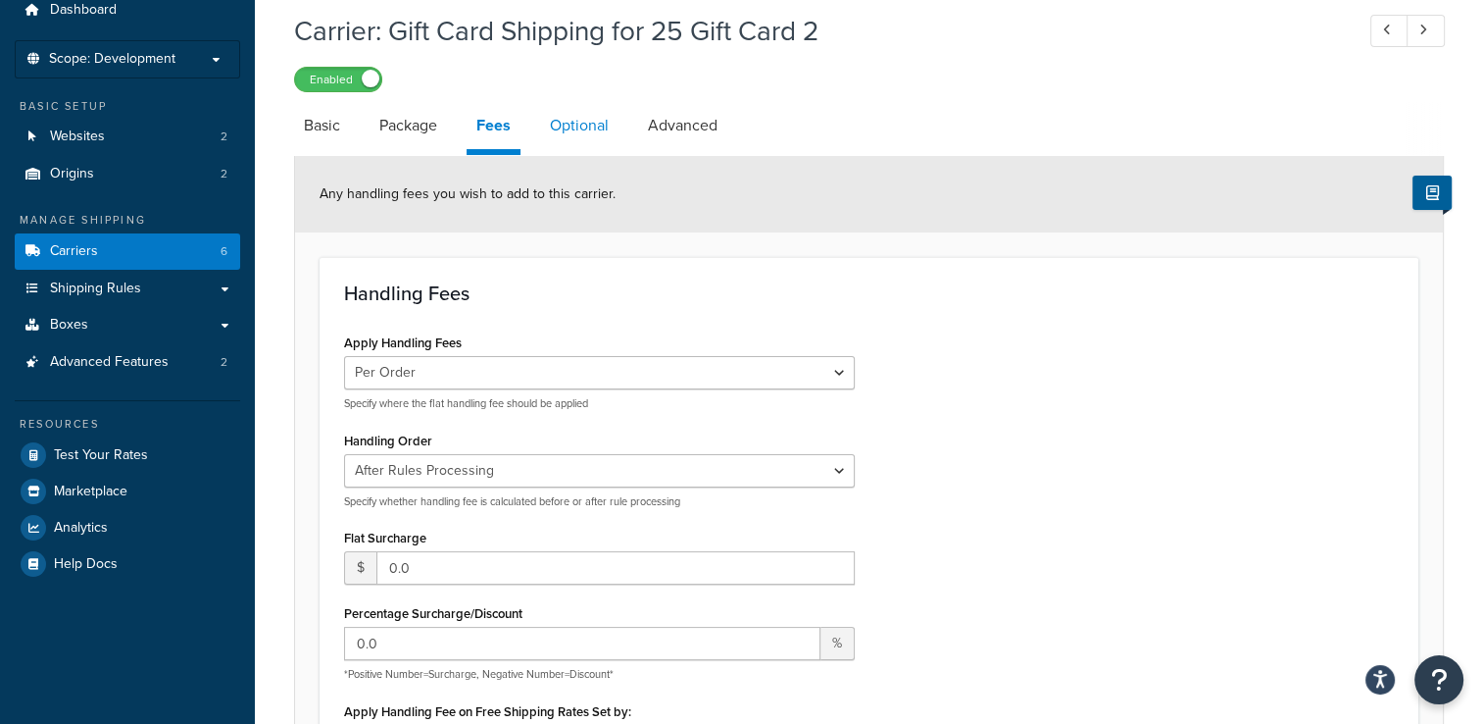
click at [600, 129] on link "Optional" at bounding box center [579, 125] width 78 height 47
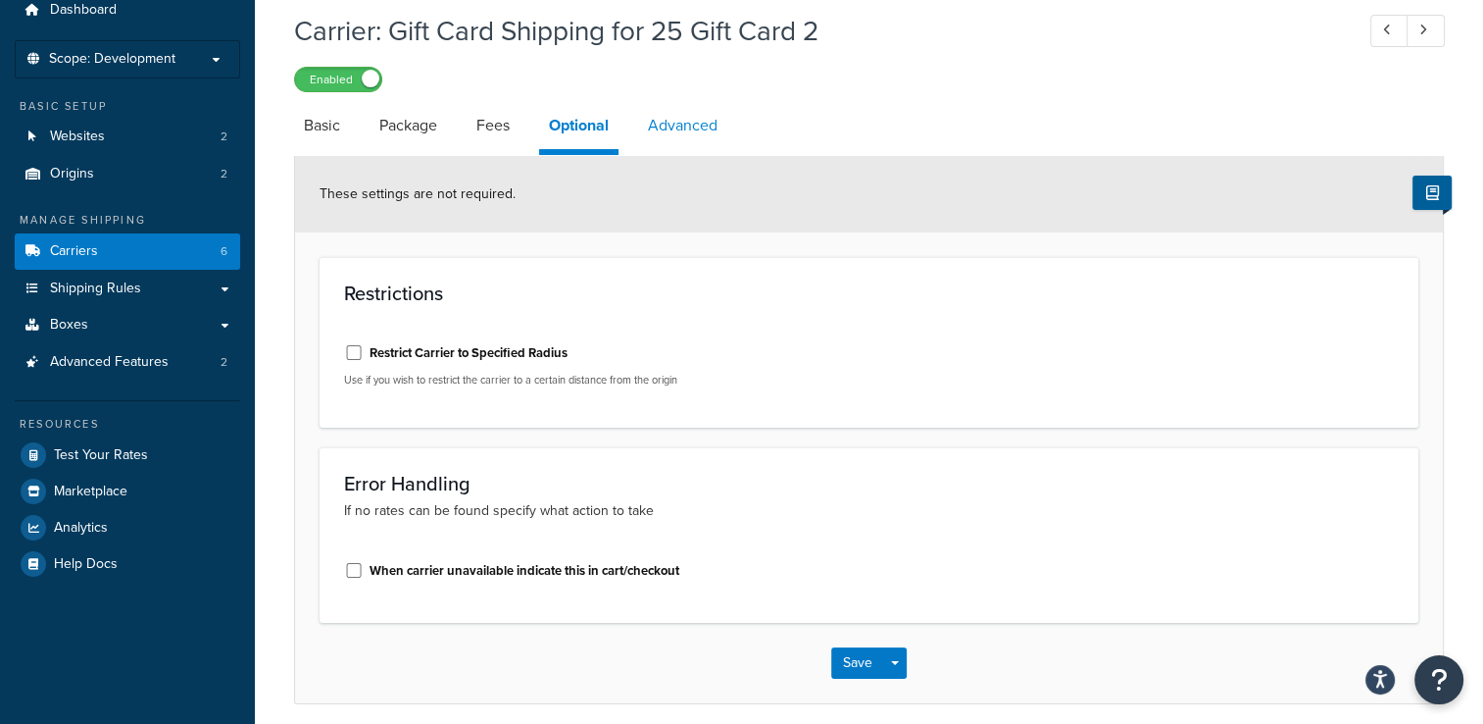
click at [697, 127] on link "Advanced" at bounding box center [682, 125] width 89 height 47
select select "false"
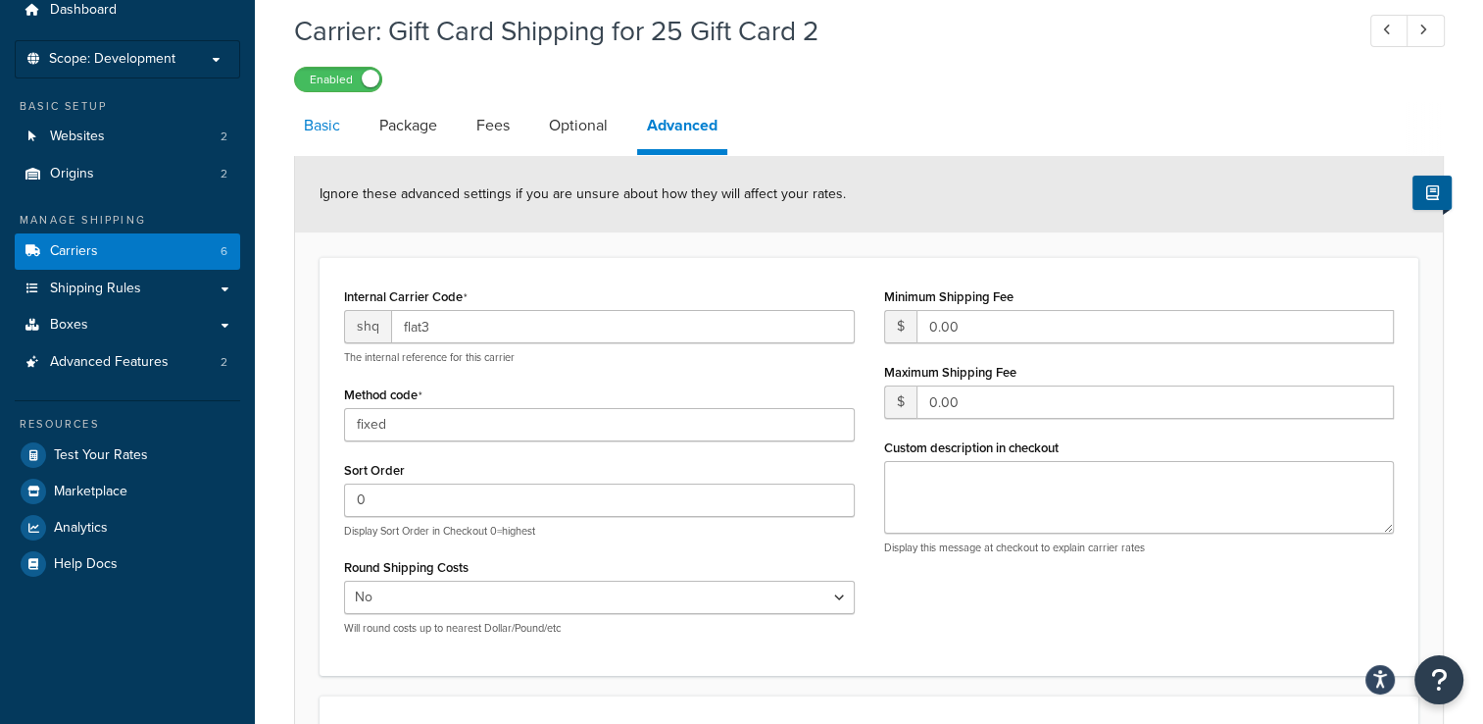
click at [341, 127] on link "Basic" at bounding box center [322, 125] width 56 height 47
select select "flat"
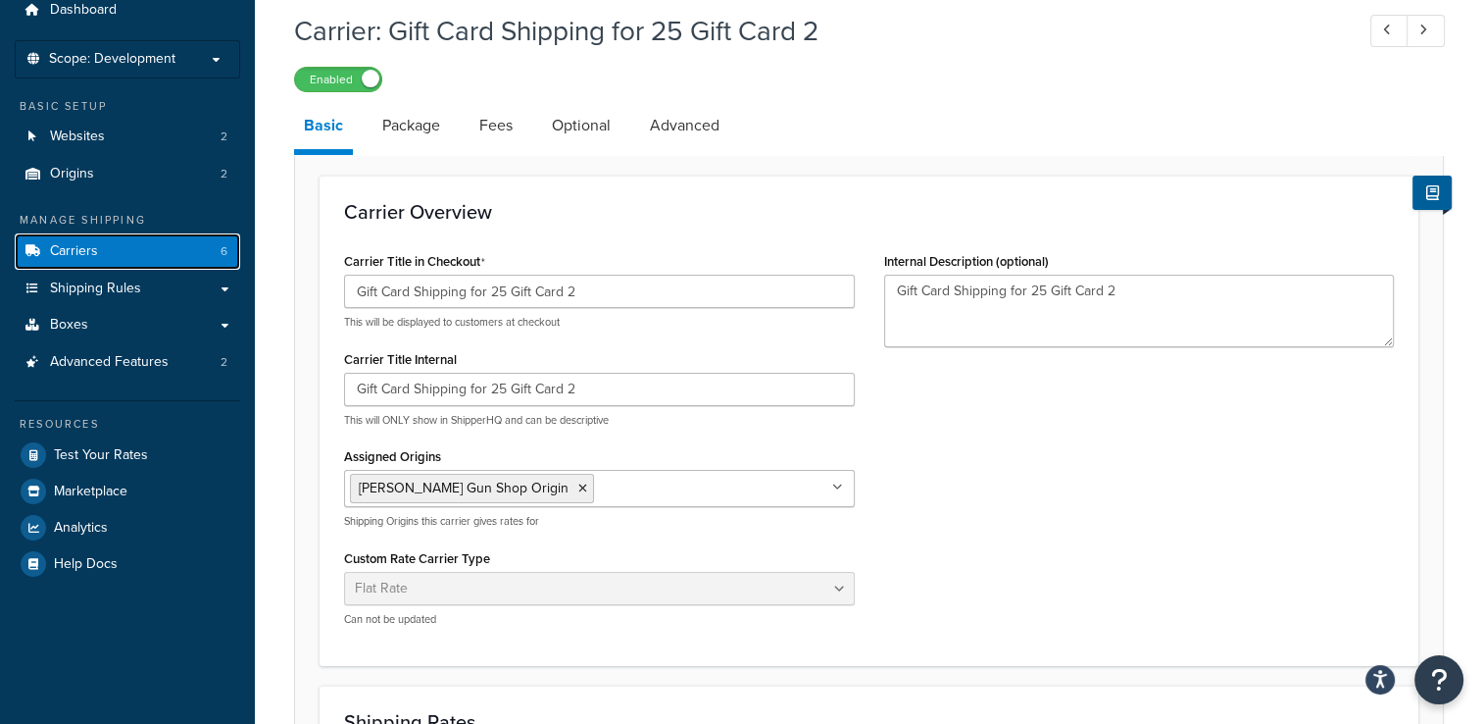
click at [158, 253] on link "Carriers 6" at bounding box center [127, 251] width 225 height 36
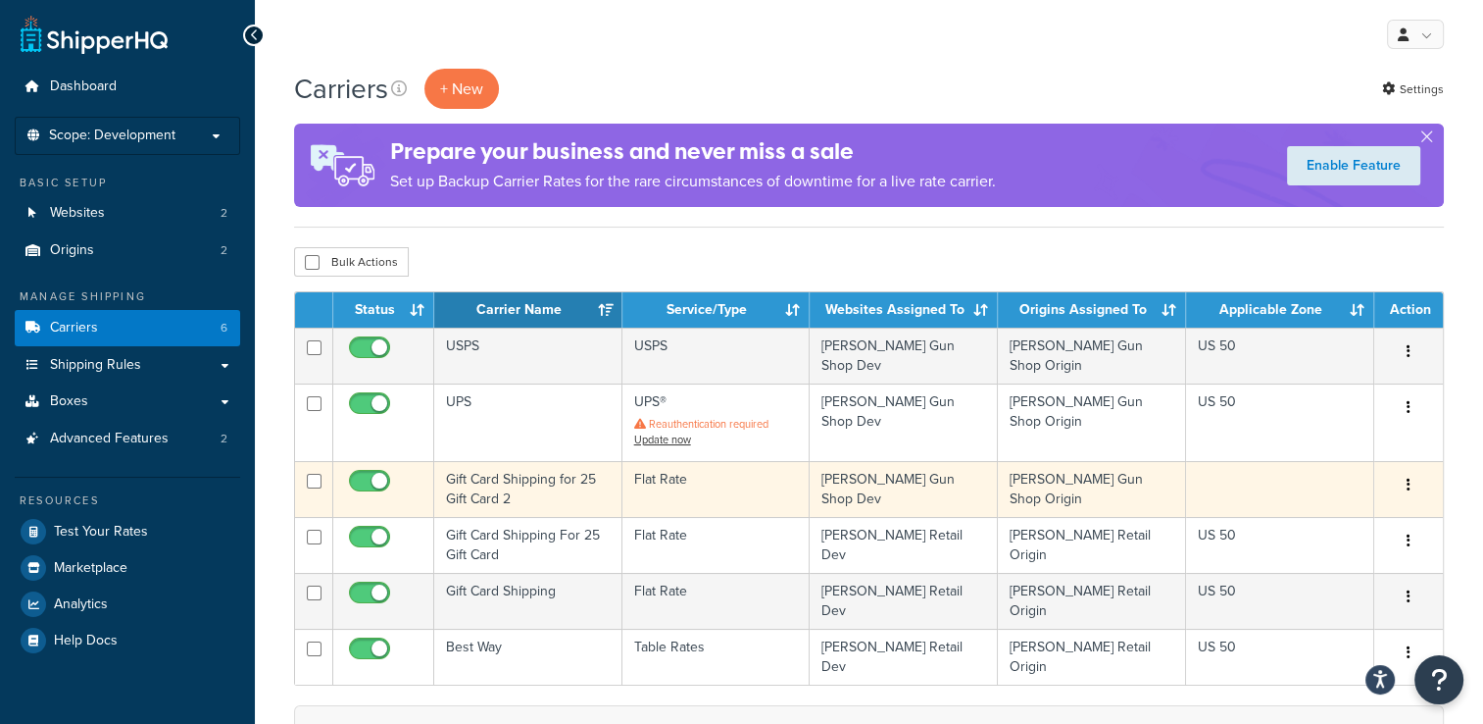
click at [1410, 483] on icon "button" at bounding box center [1409, 484] width 4 height 14
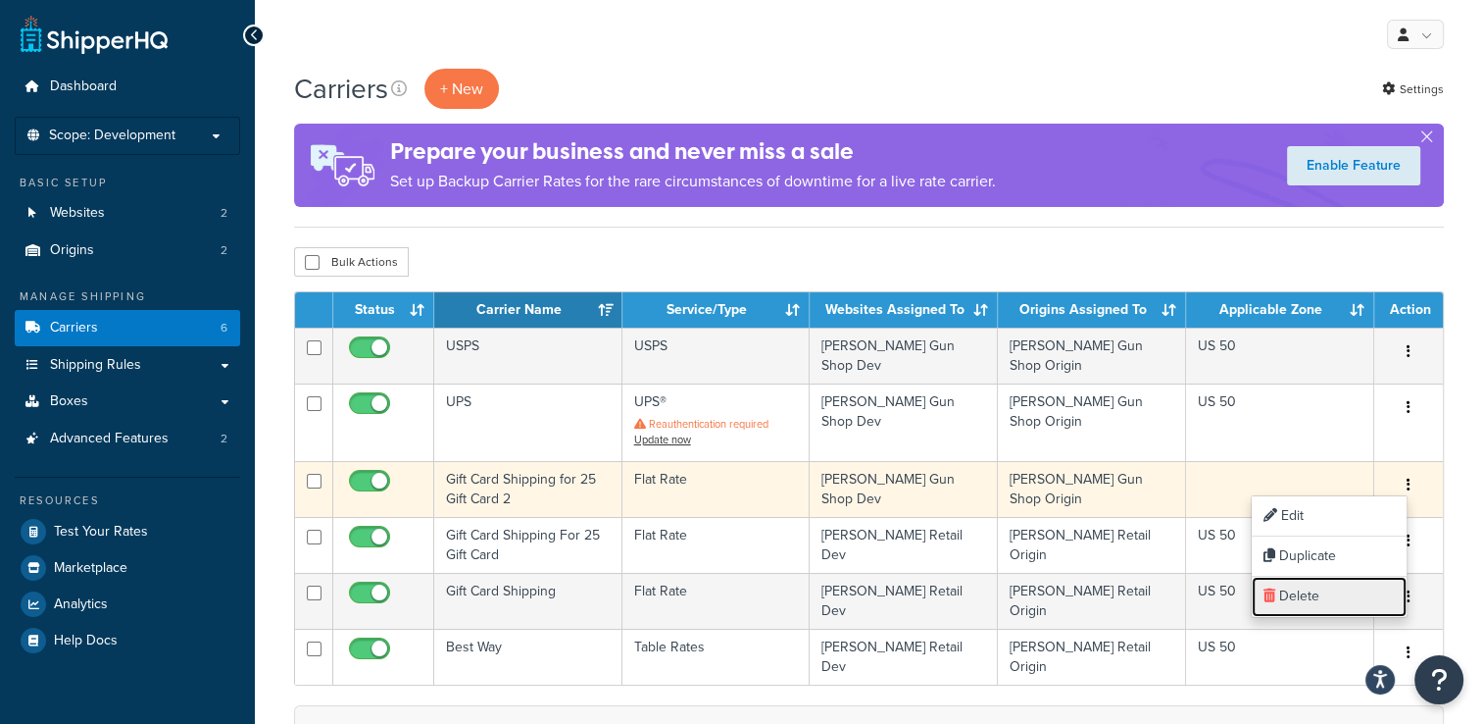
click at [1322, 592] on link "Delete" at bounding box center [1329, 596] width 155 height 40
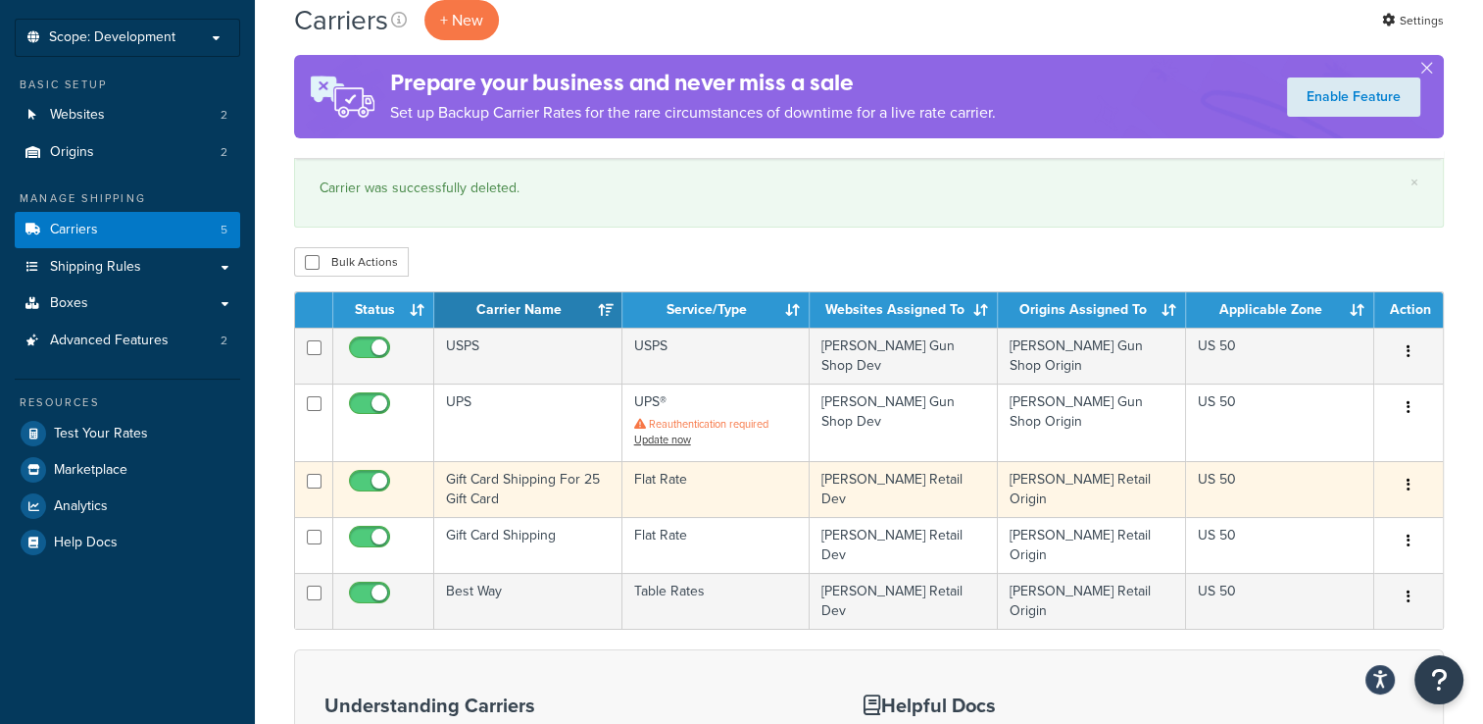
click at [1406, 482] on button "button" at bounding box center [1408, 485] width 27 height 31
click at [1351, 512] on link "Edit" at bounding box center [1329, 515] width 155 height 40
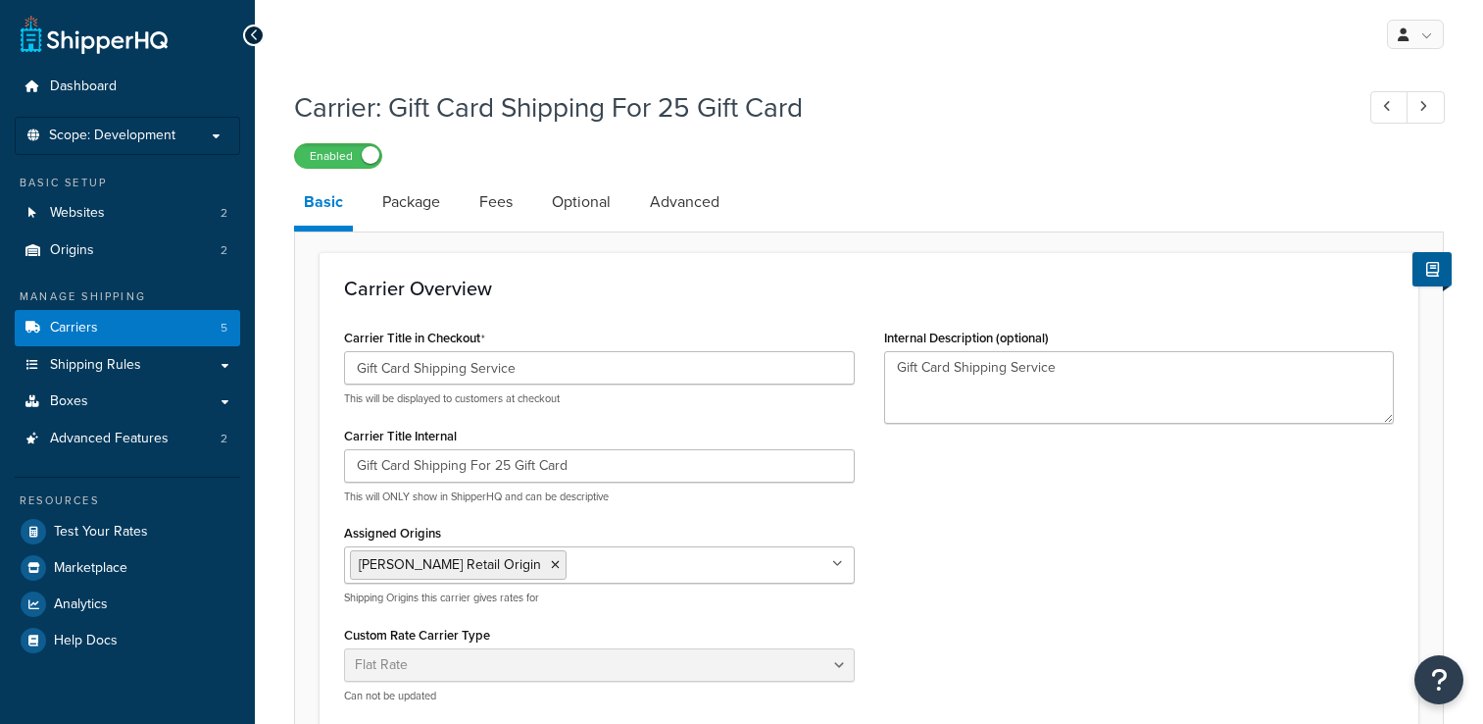
select select "flat"
click at [471, 572] on li "[PERSON_NAME] Retail Origin" at bounding box center [458, 564] width 217 height 29
click at [551, 560] on icon at bounding box center [555, 565] width 9 height 12
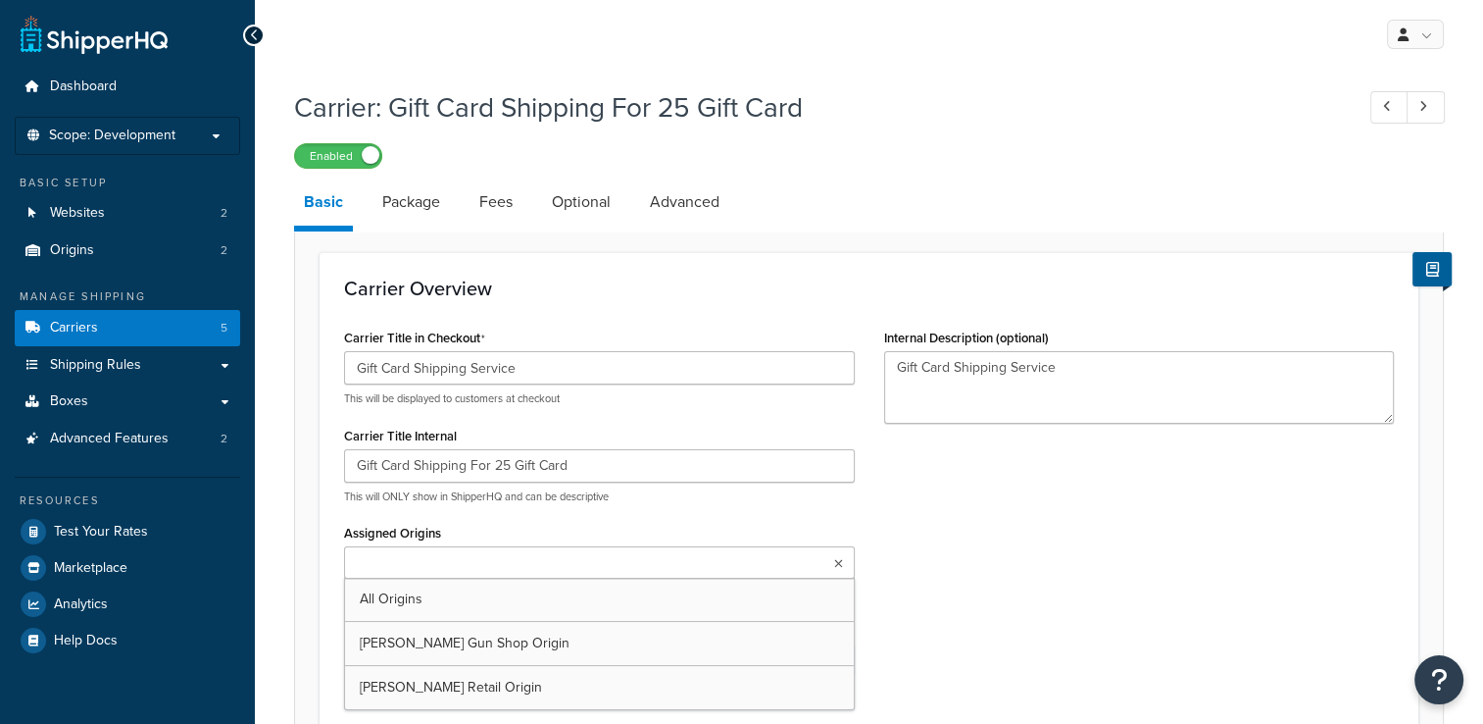
click at [510, 563] on ul at bounding box center [599, 562] width 511 height 32
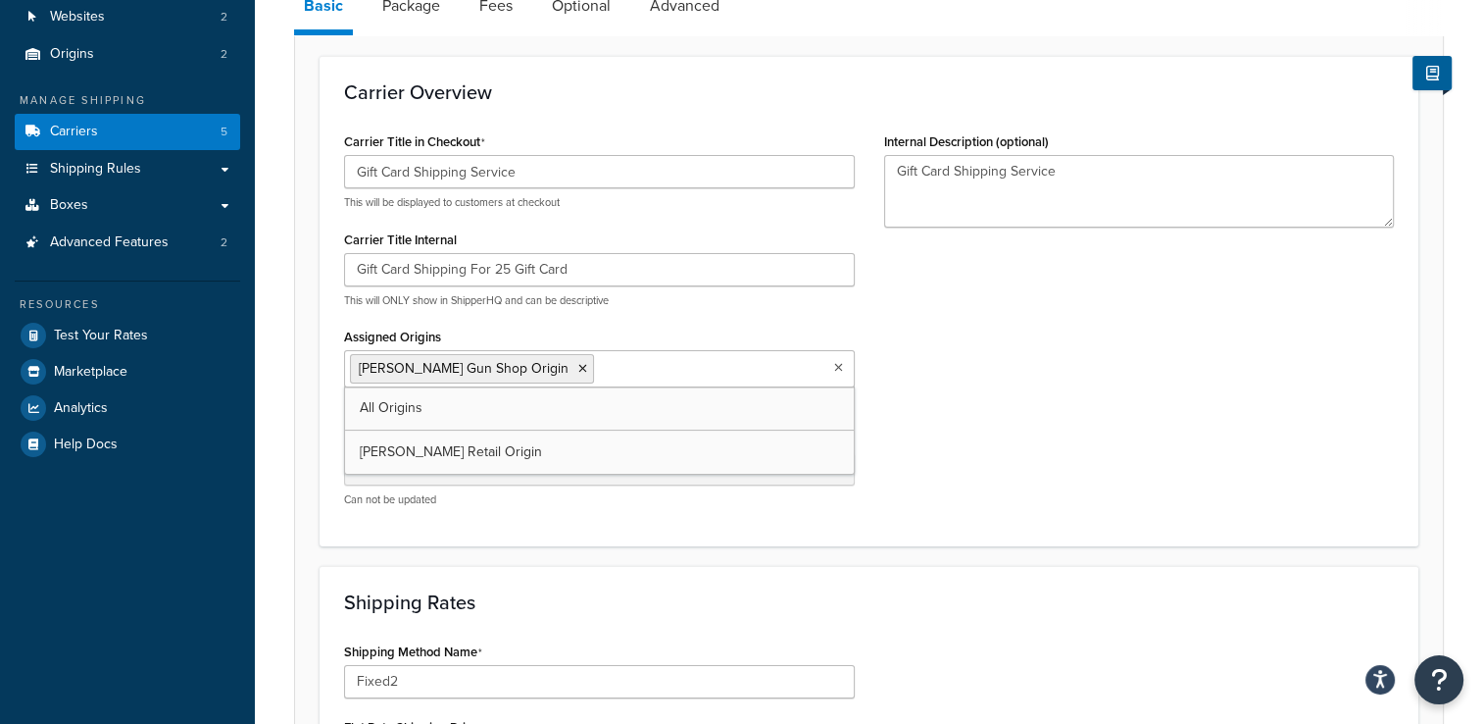
click at [1023, 528] on div "Carrier Overview Carrier Title in Checkout Gift Card Shipping Service This will…" at bounding box center [869, 301] width 1099 height 490
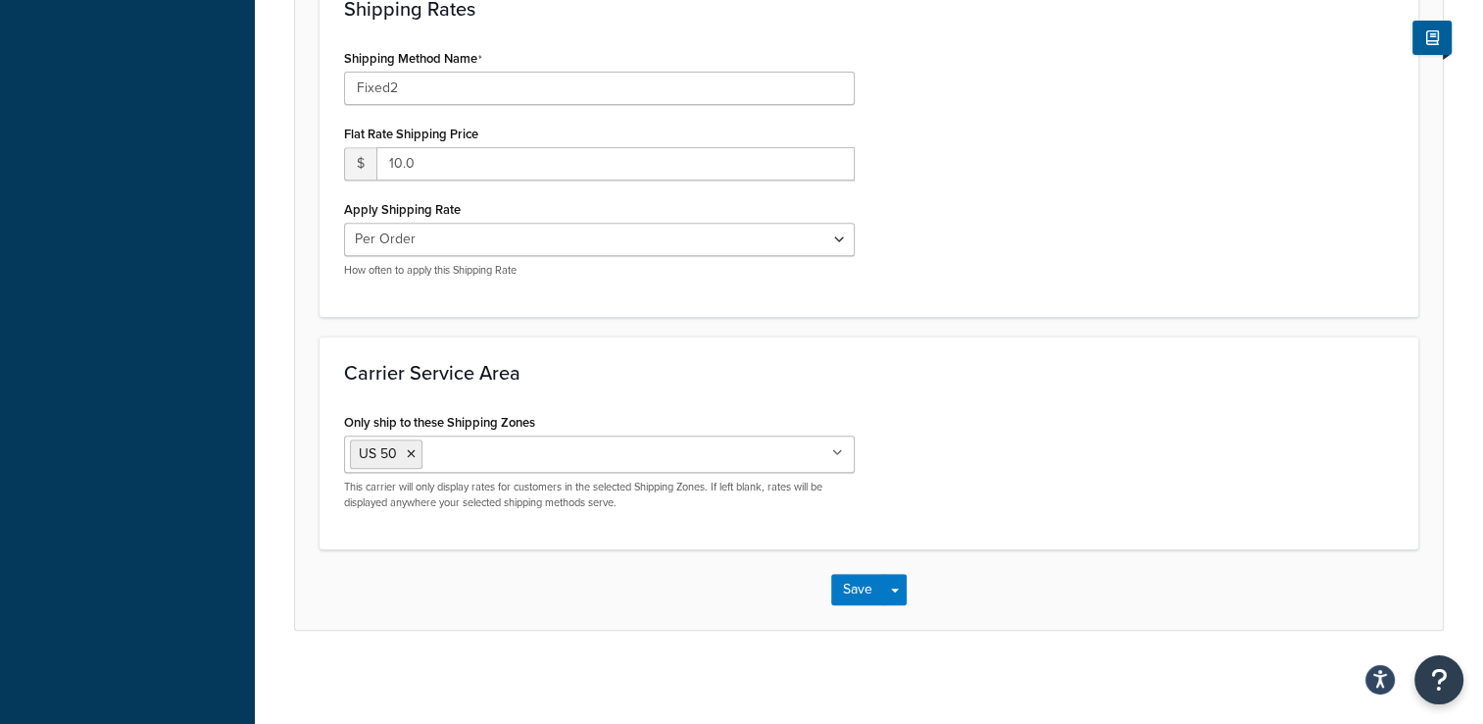
scroll to position [792, 0]
click at [851, 587] on button "Save" at bounding box center [857, 586] width 53 height 31
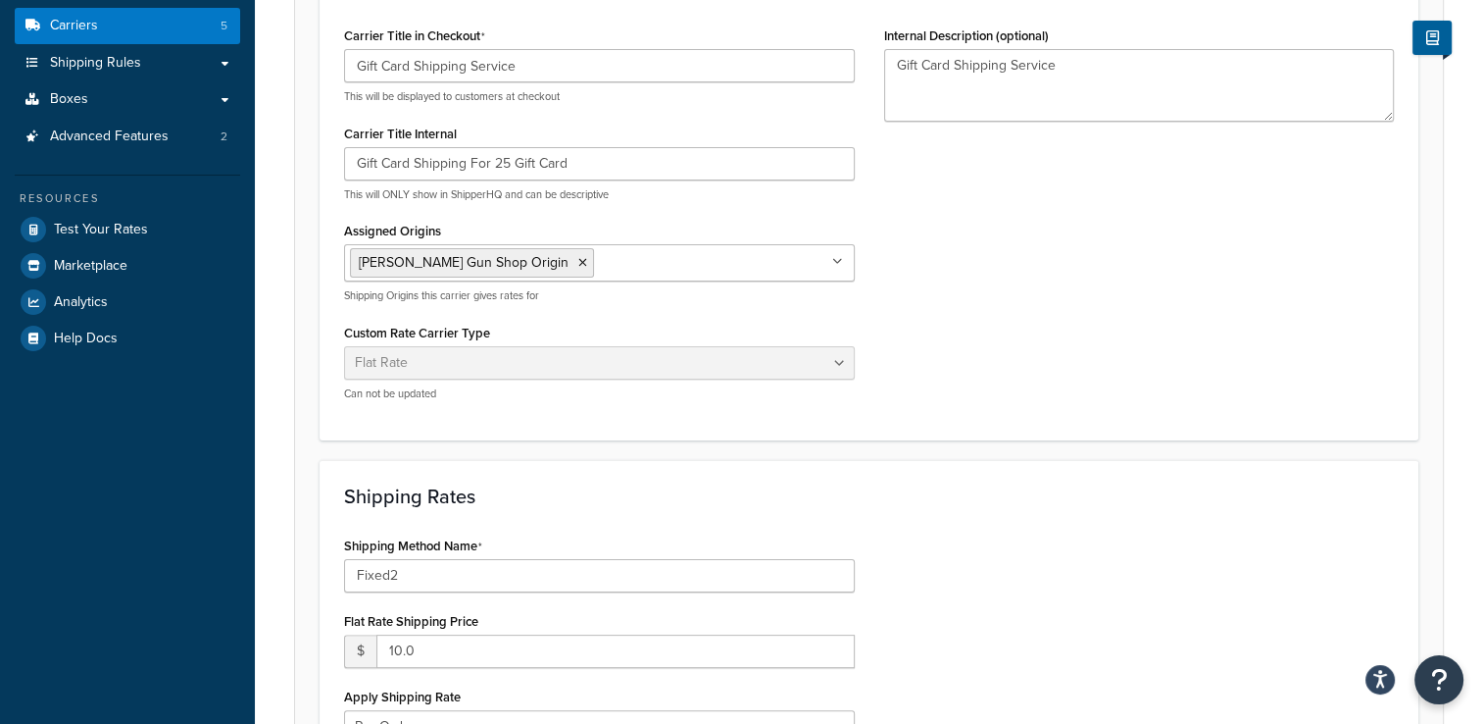
scroll to position [0, 0]
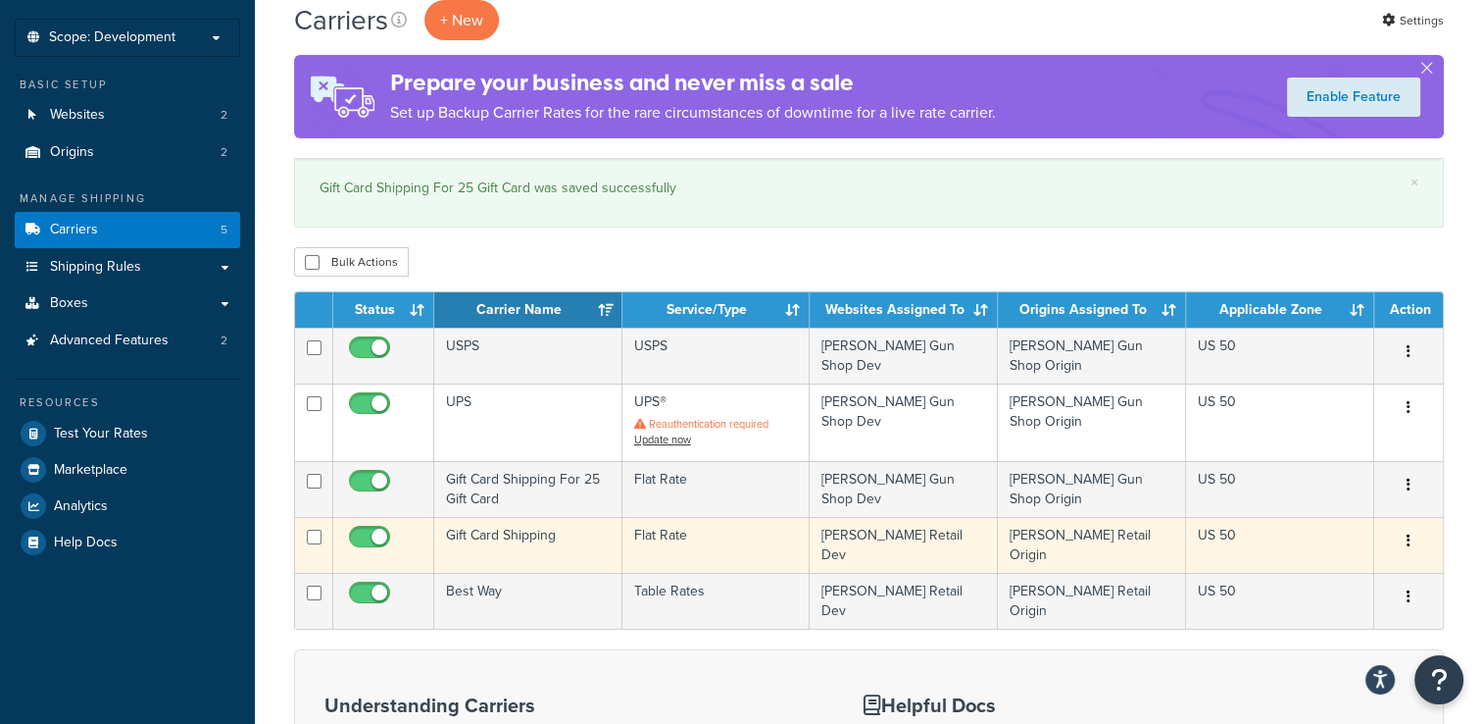
click at [1410, 535] on icon "button" at bounding box center [1409, 540] width 4 height 14
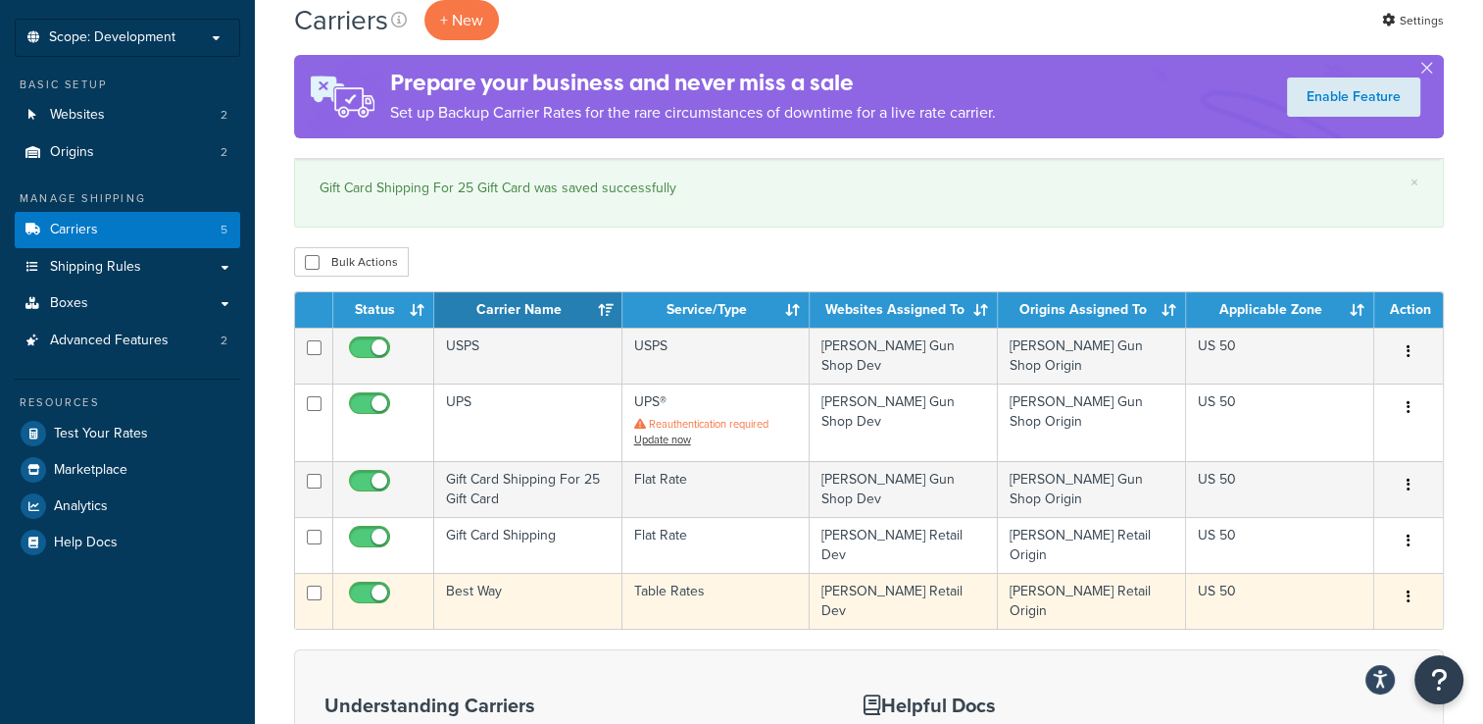
click at [1408, 589] on icon "button" at bounding box center [1409, 596] width 4 height 14
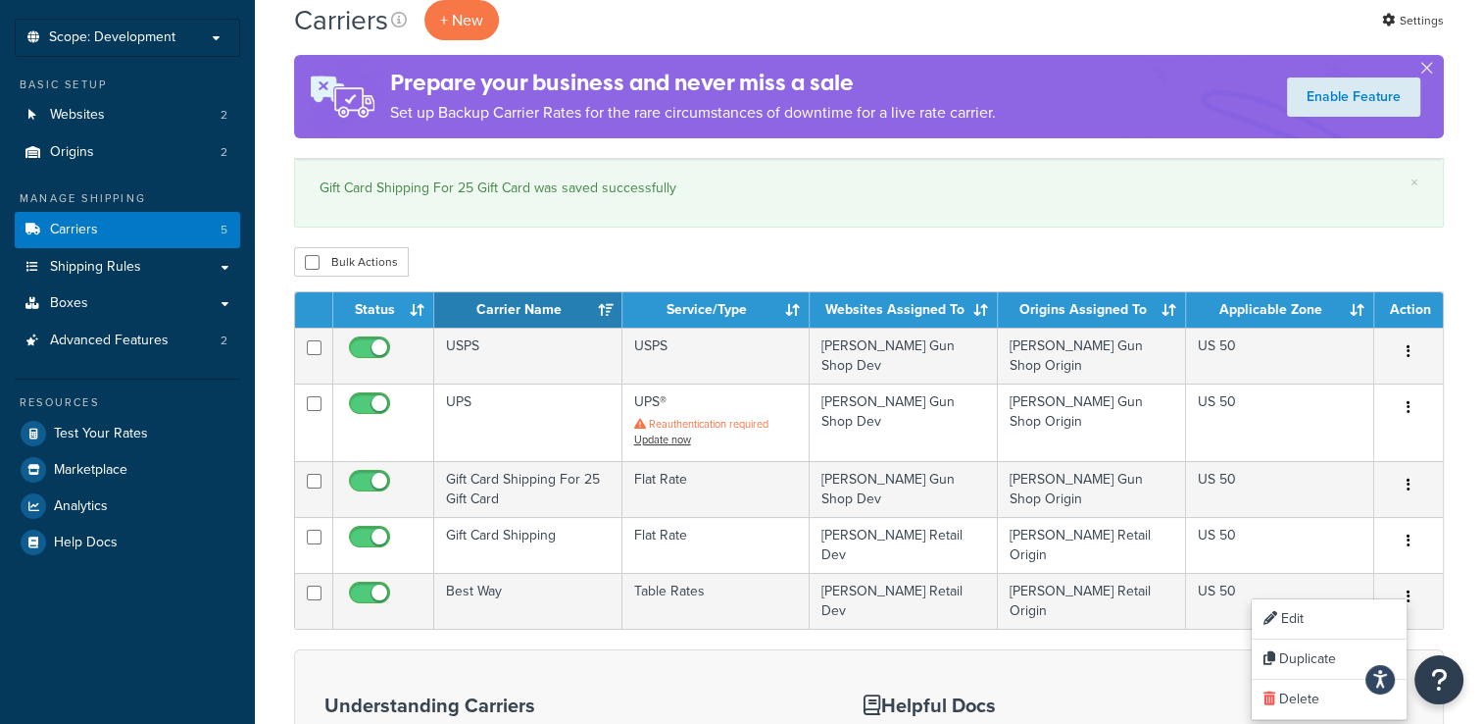
click at [1109, 622] on form "Status Carrier Name Service/Type Websites Assigned To Origins Assigned To Appli…" at bounding box center [869, 657] width 1150 height 732
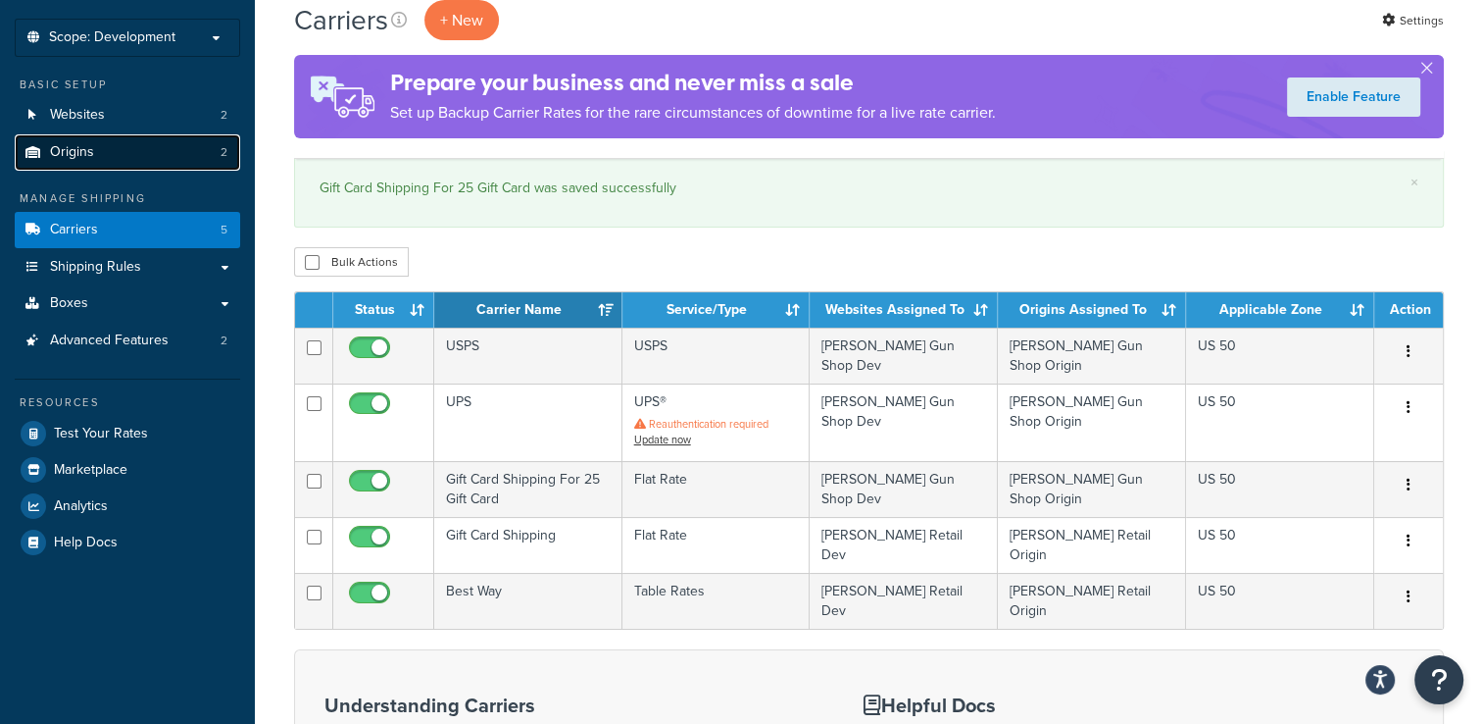
click at [172, 146] on link "Origins 2" at bounding box center [127, 152] width 225 height 36
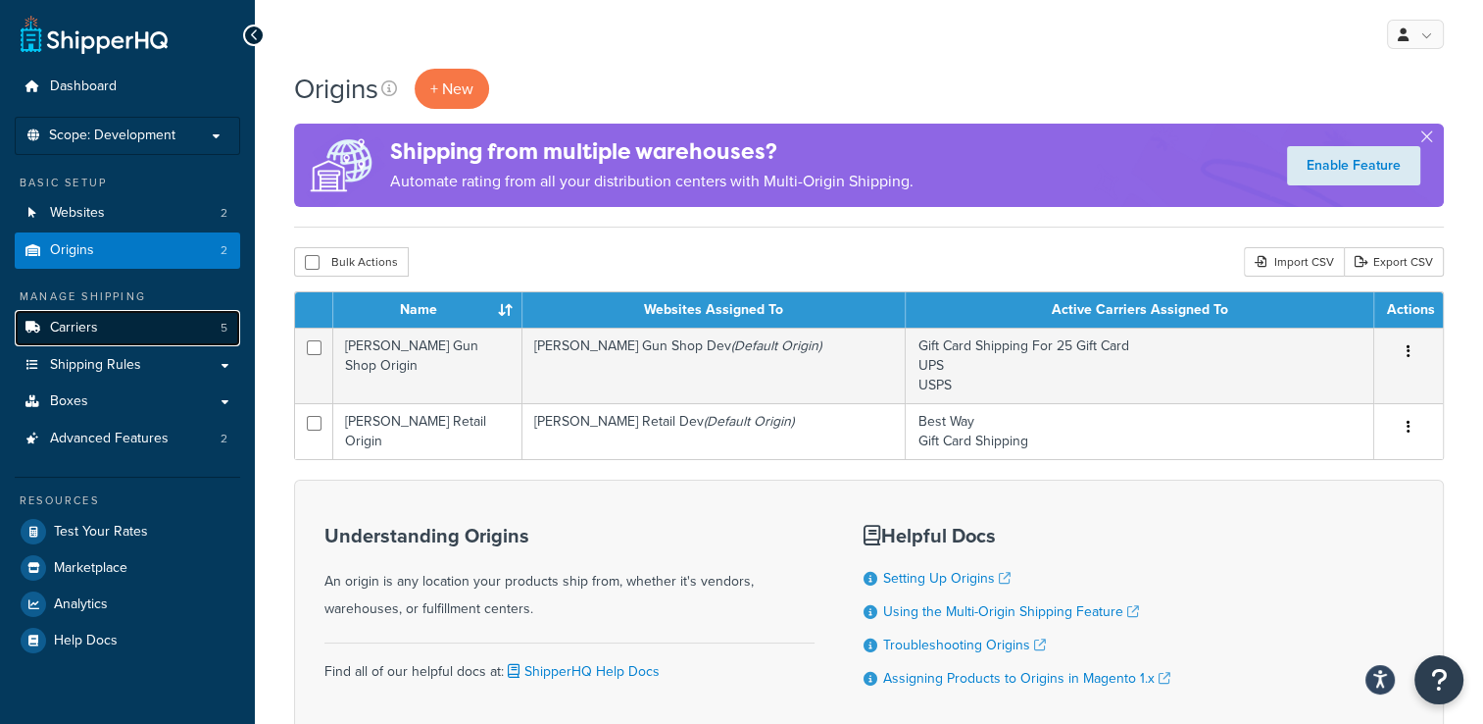
click at [159, 325] on link "Carriers 5" at bounding box center [127, 328] width 225 height 36
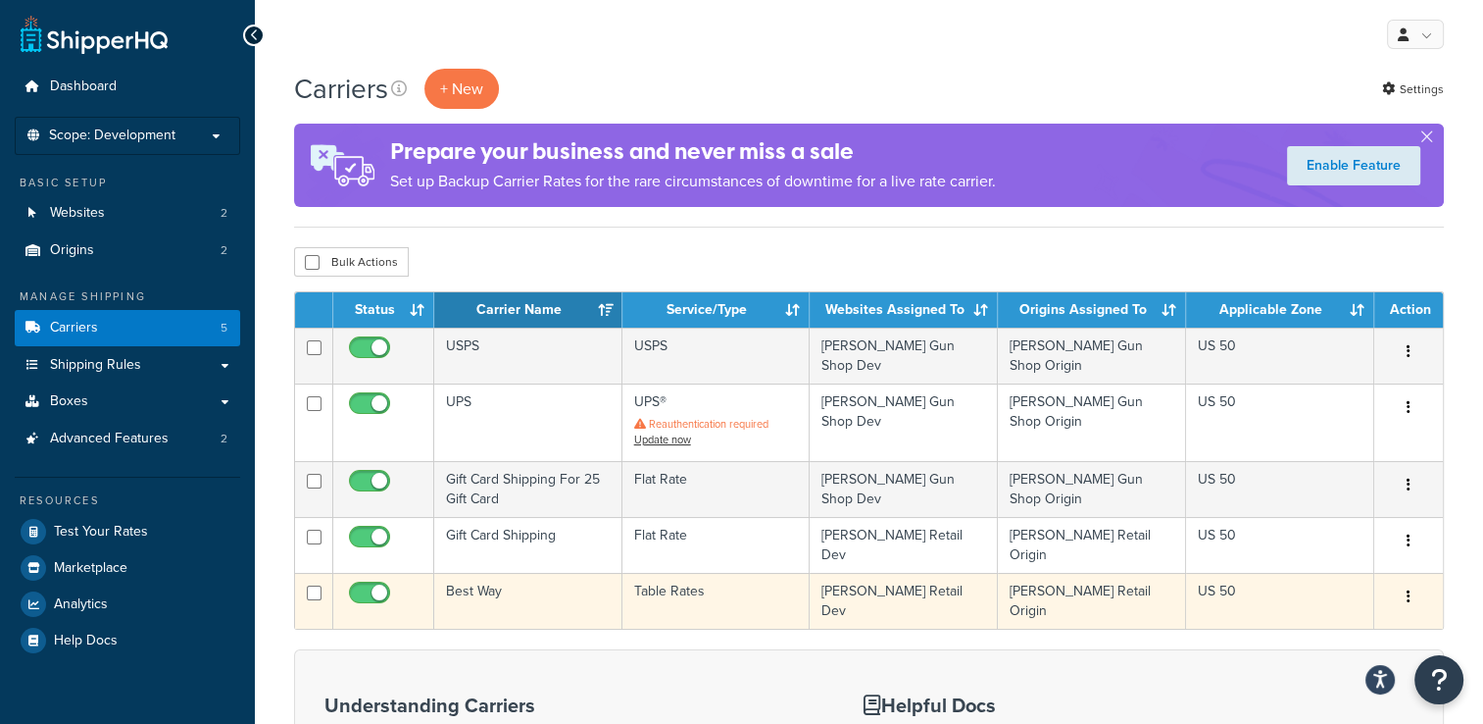
click at [1410, 589] on icon "button" at bounding box center [1409, 596] width 4 height 14
click at [1267, 611] on icon at bounding box center [1271, 618] width 14 height 14
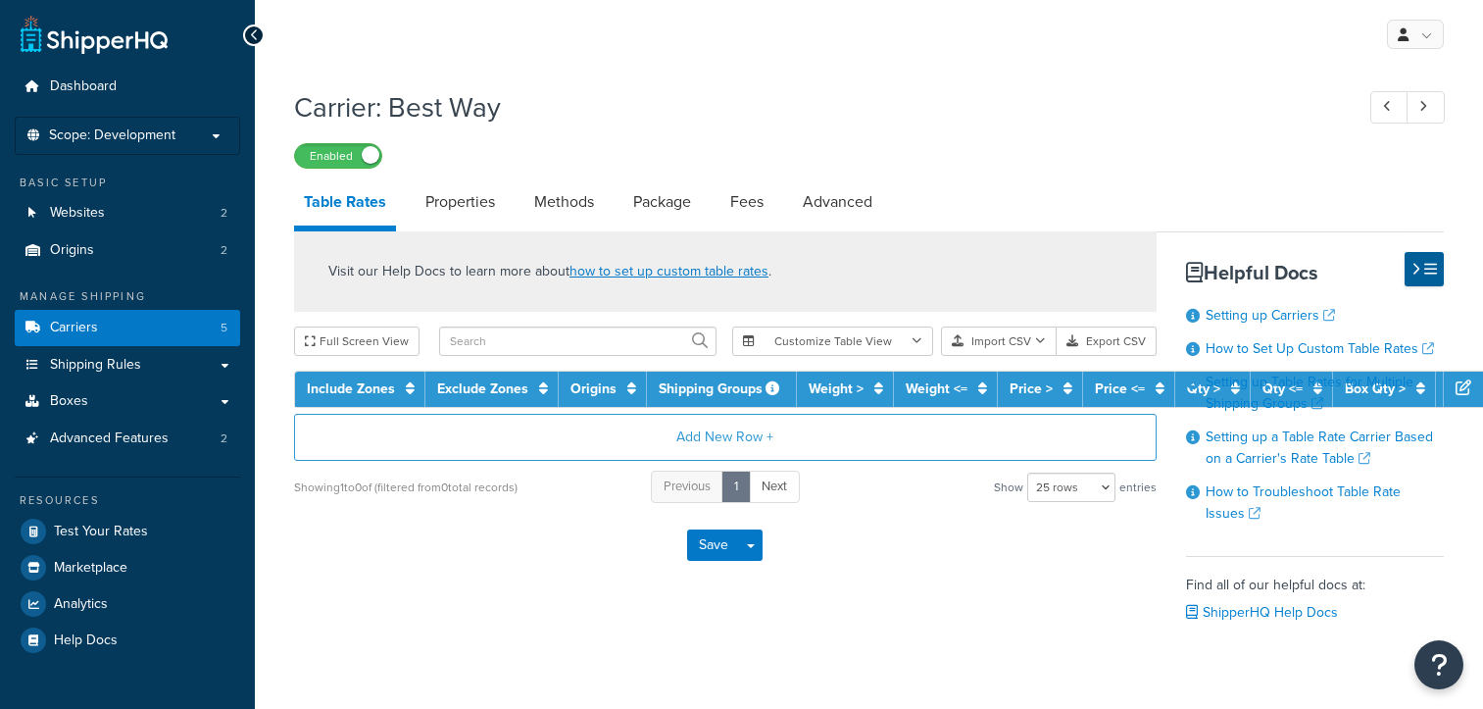
select select "25"
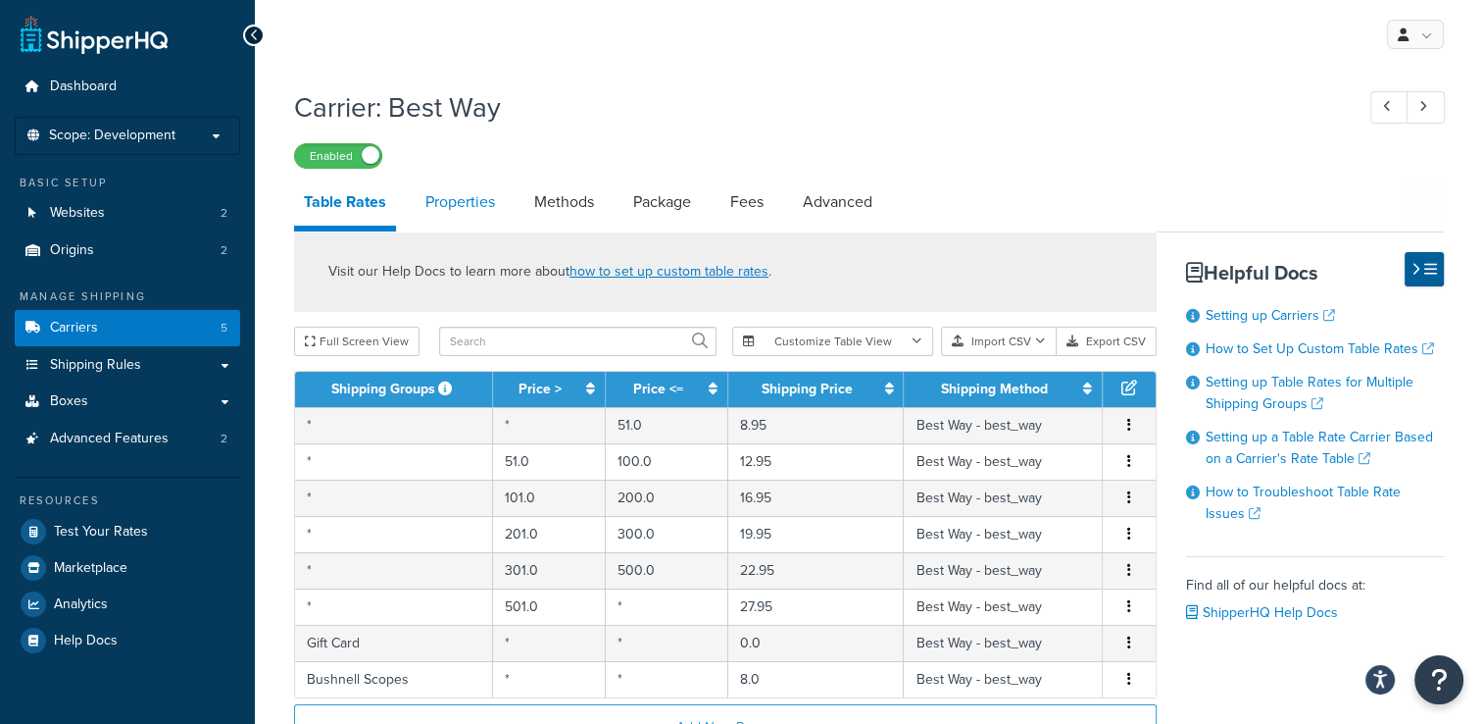
click at [474, 206] on link "Properties" at bounding box center [460, 201] width 89 height 47
select select "HIGHEST"
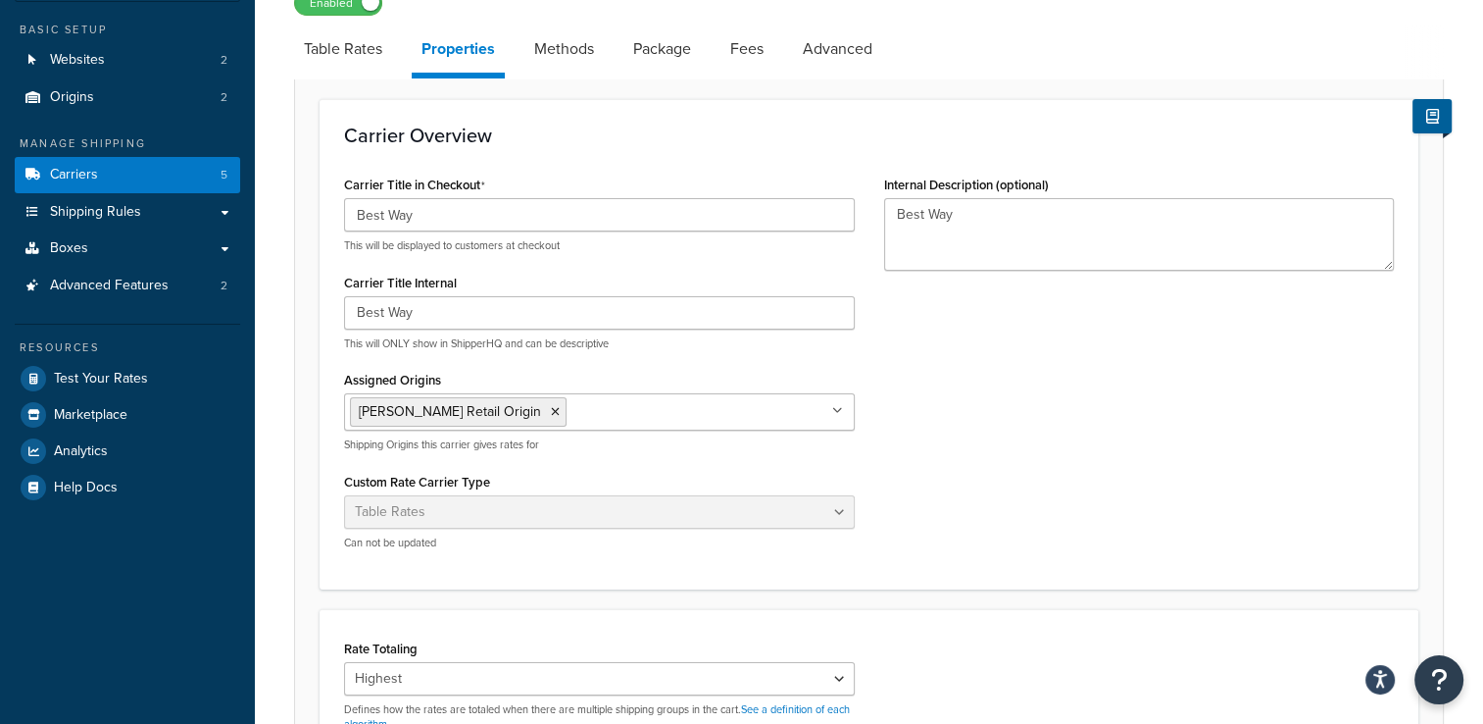
scroll to position [196, 0]
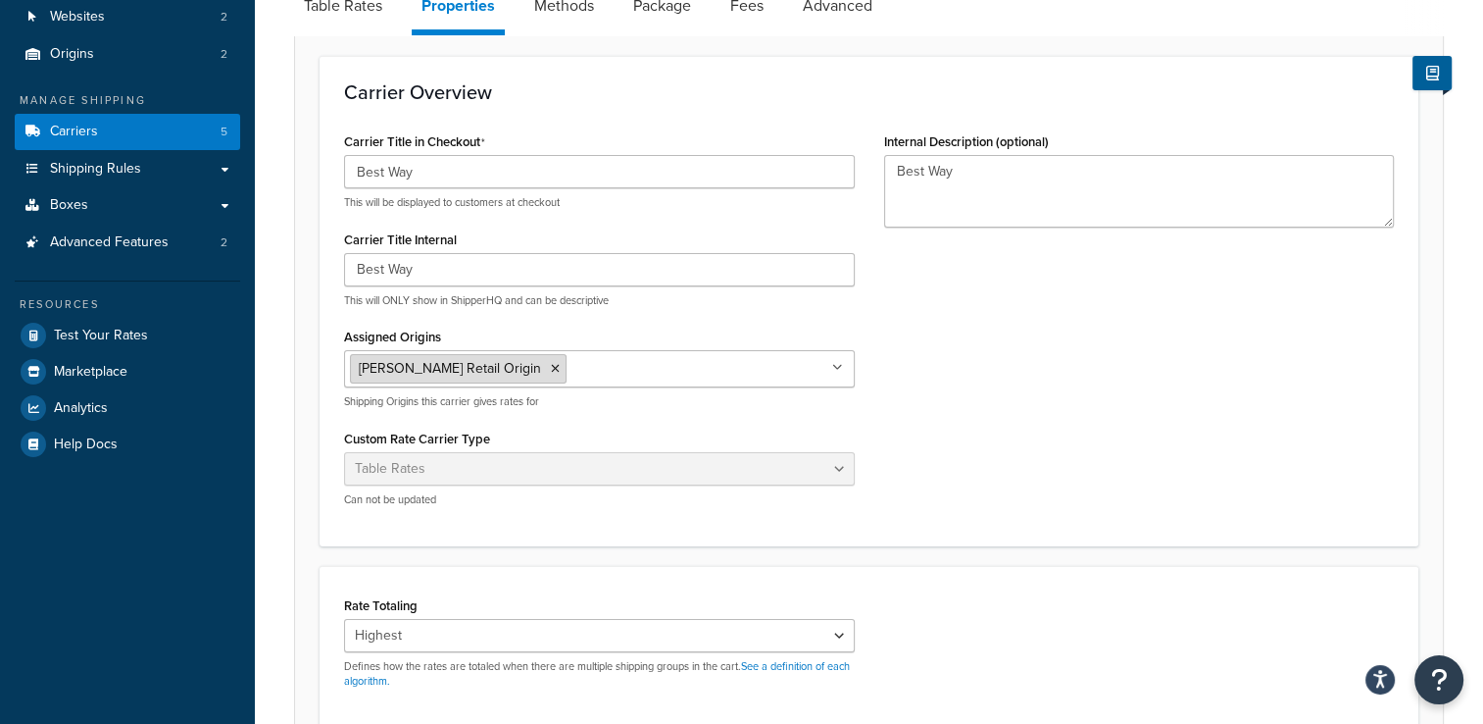
click at [487, 367] on li "[PERSON_NAME] Retail Origin" at bounding box center [458, 368] width 217 height 29
click at [551, 363] on icon at bounding box center [555, 369] width 9 height 12
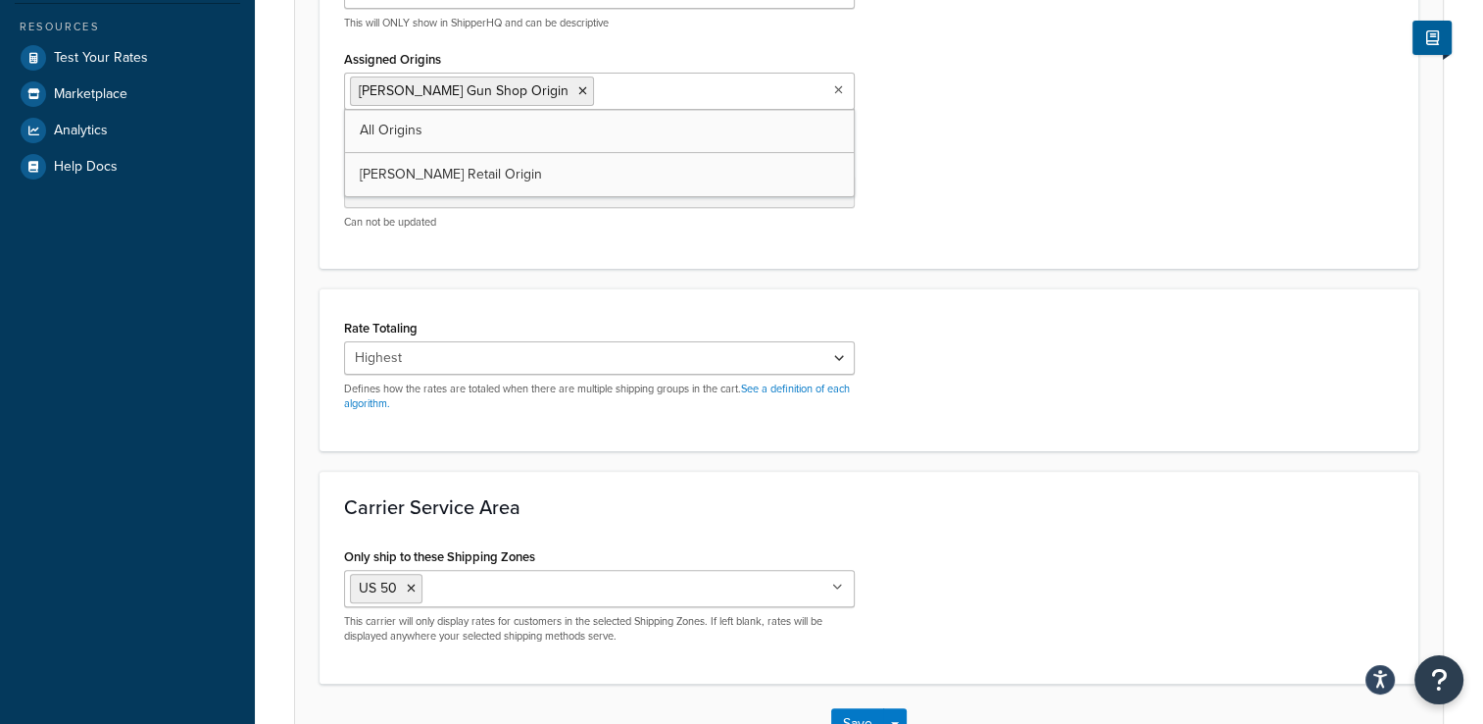
scroll to position [610, 0]
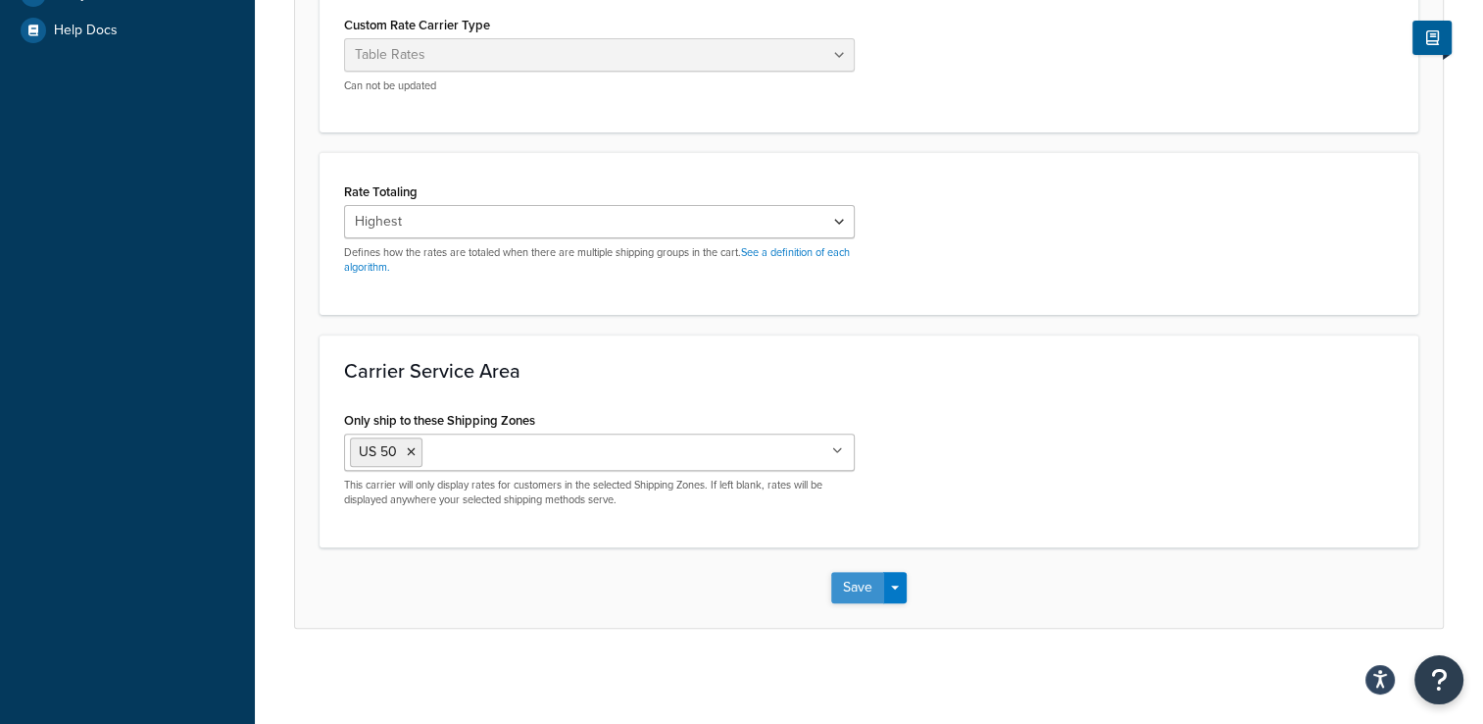
click at [860, 586] on button "Save" at bounding box center [857, 587] width 53 height 31
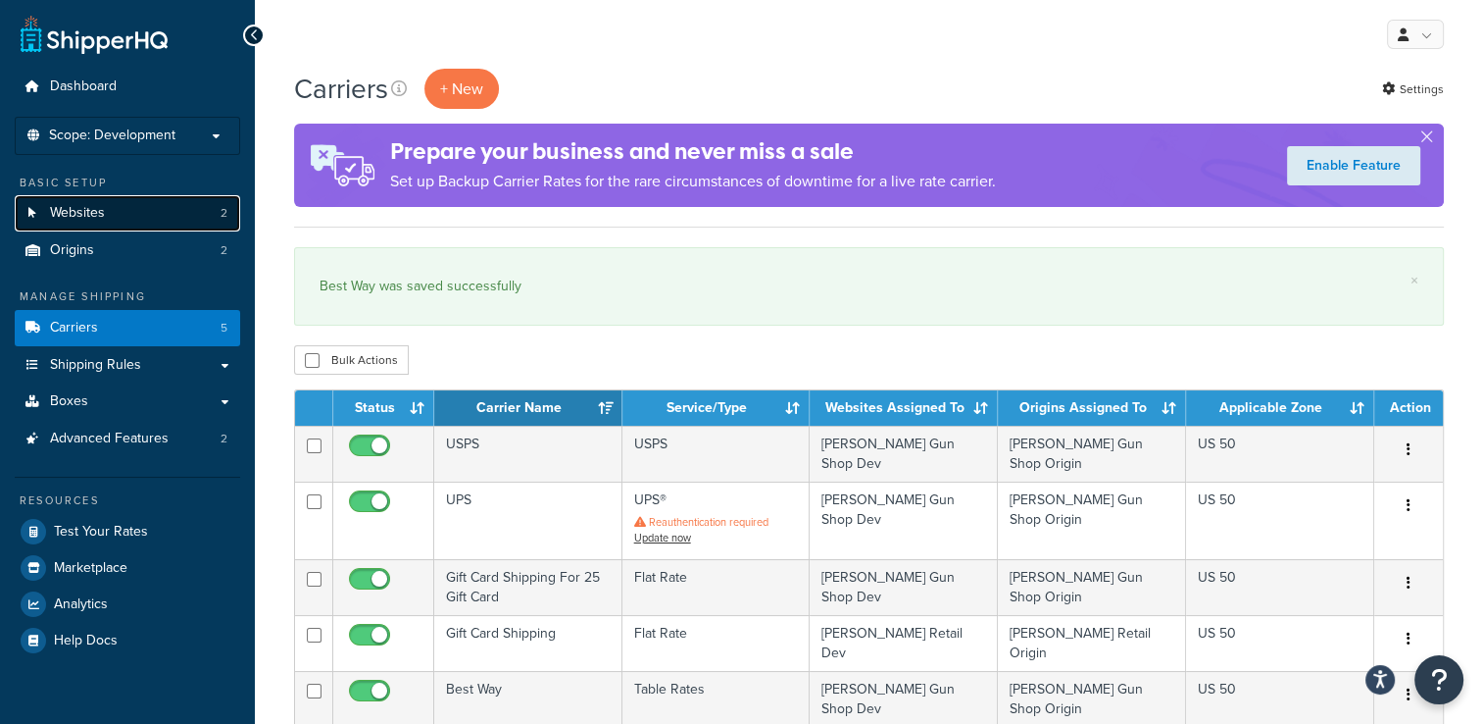
click at [129, 210] on link "Websites 2" at bounding box center [127, 213] width 225 height 36
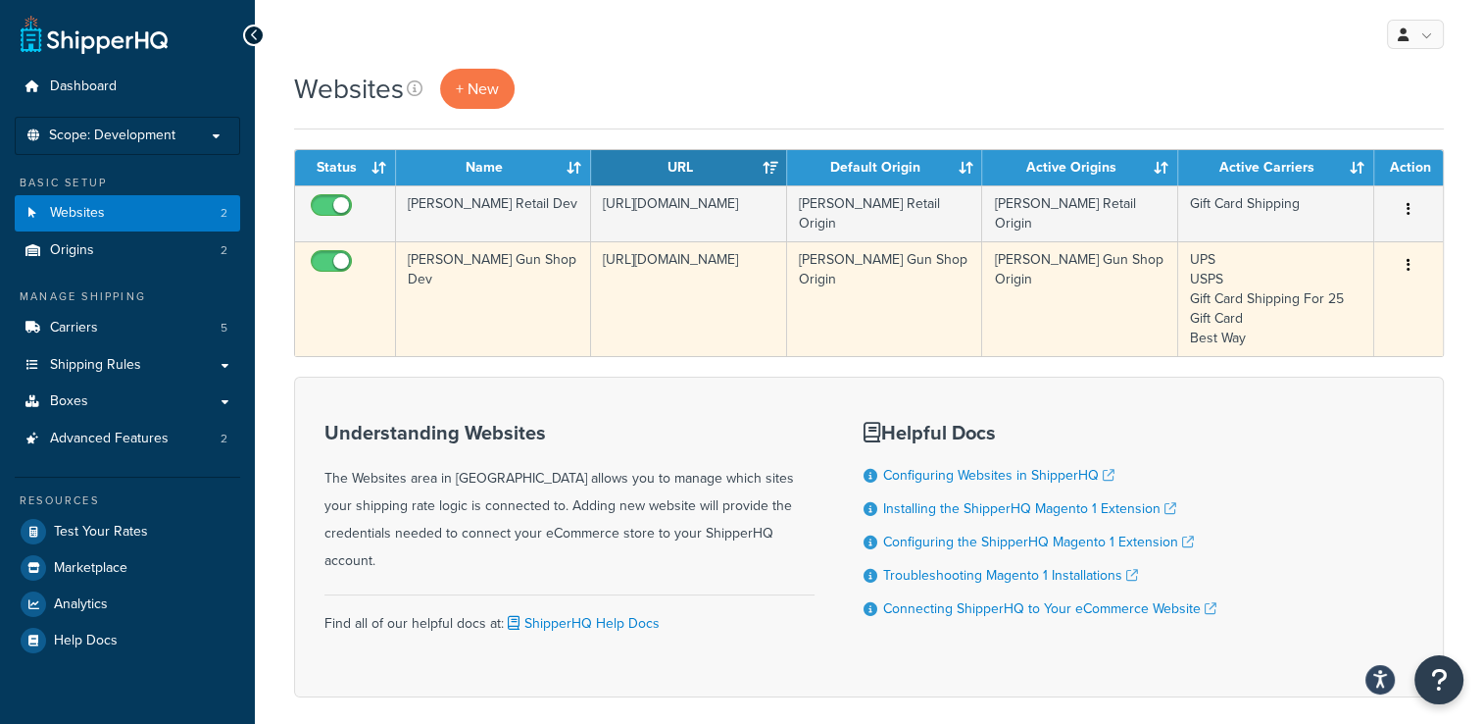
click at [1404, 265] on button "button" at bounding box center [1408, 265] width 27 height 31
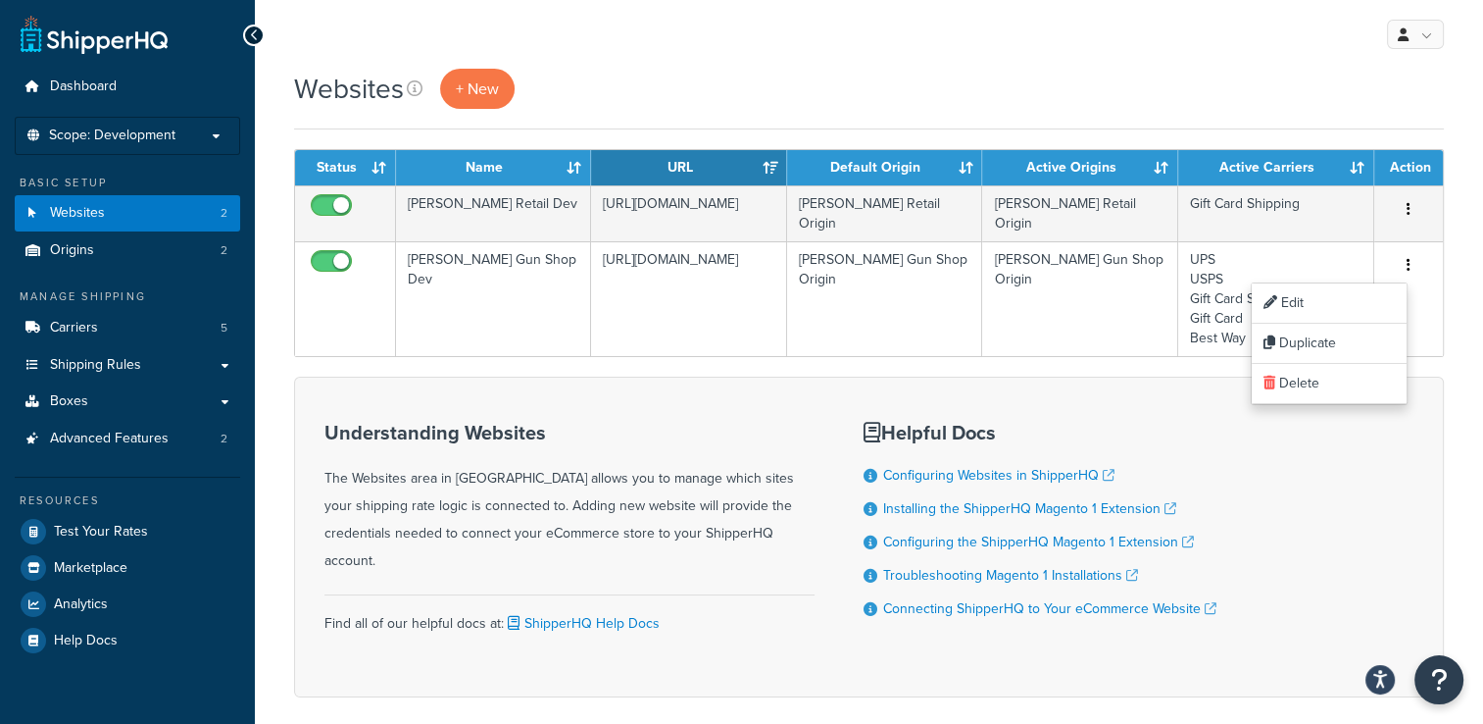
click at [1381, 500] on div "Understanding Websites The Websites area in ShipperHQ allows you to manage whic…" at bounding box center [869, 536] width 1150 height 321
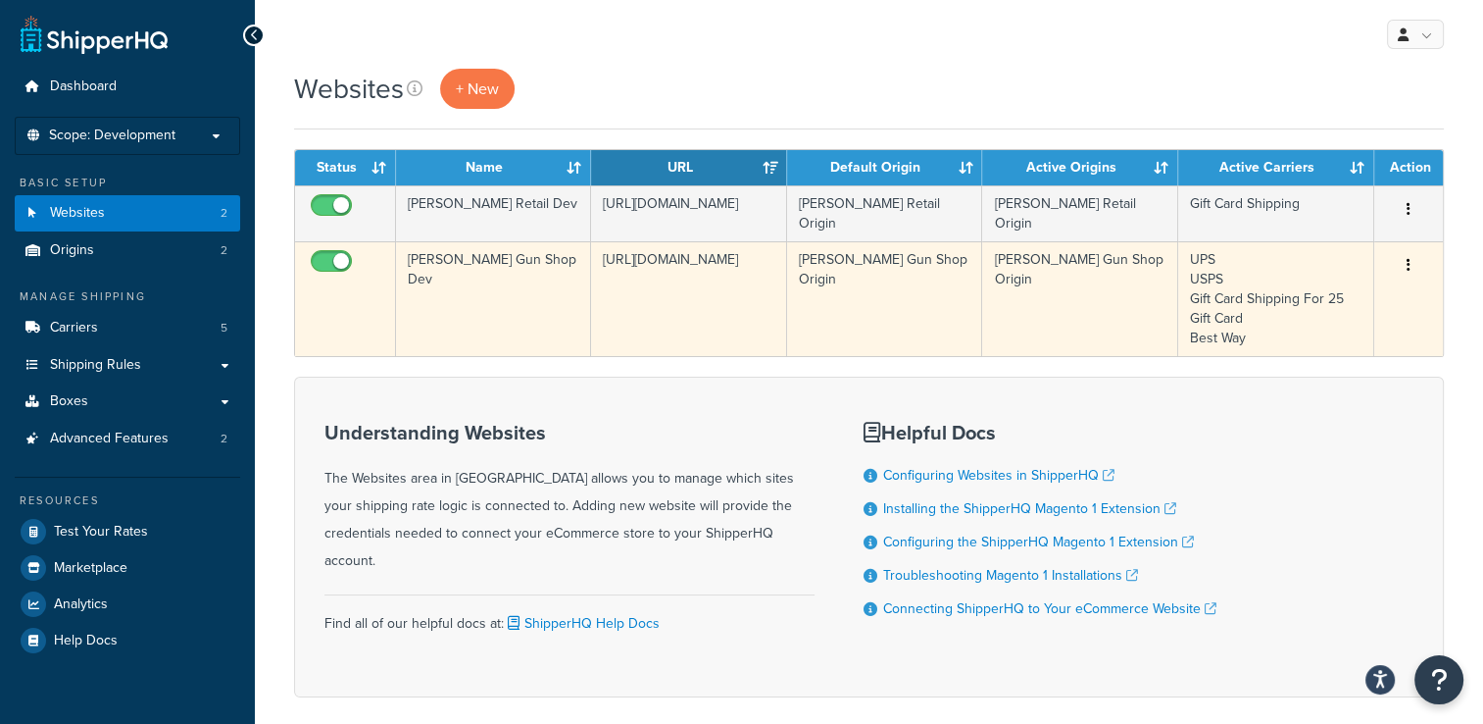
click at [1410, 263] on icon "button" at bounding box center [1409, 265] width 4 height 14
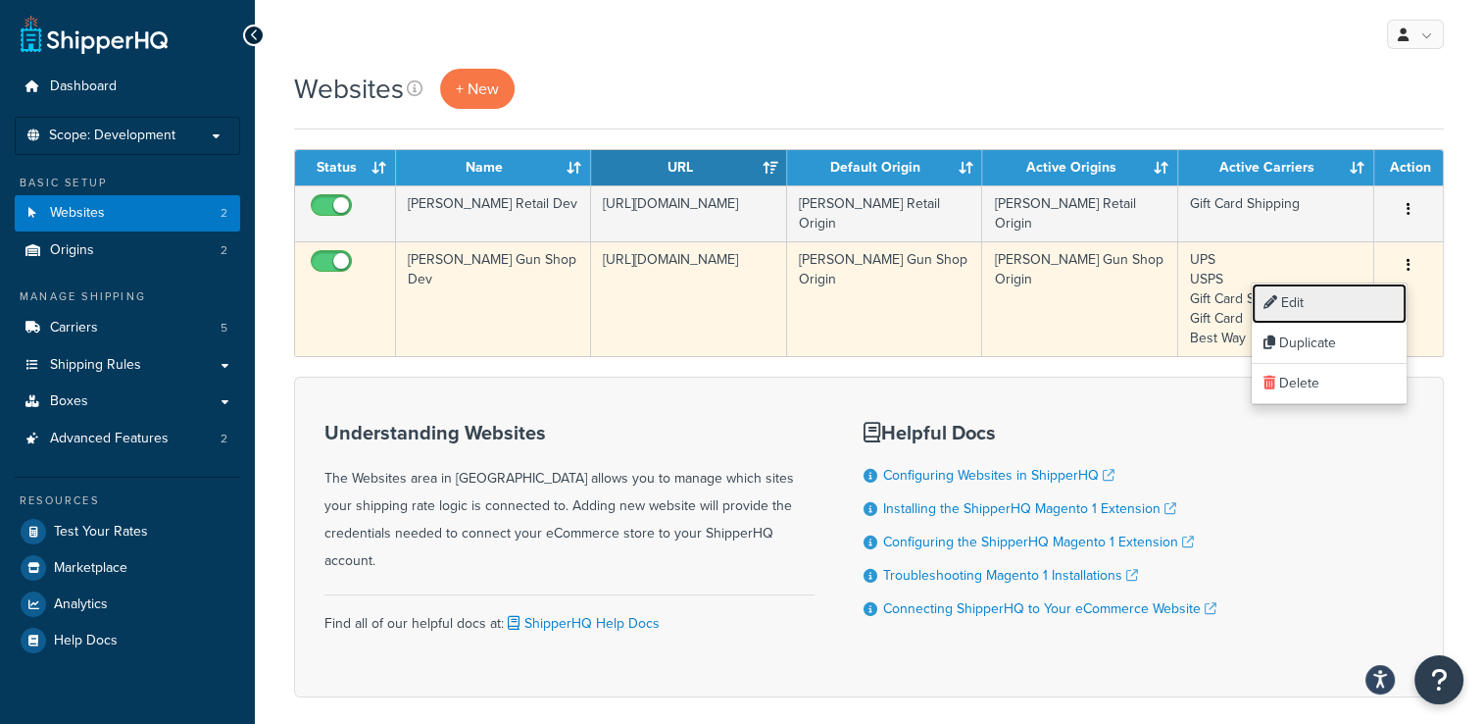
click at [1369, 305] on link "Edit" at bounding box center [1329, 303] width 155 height 40
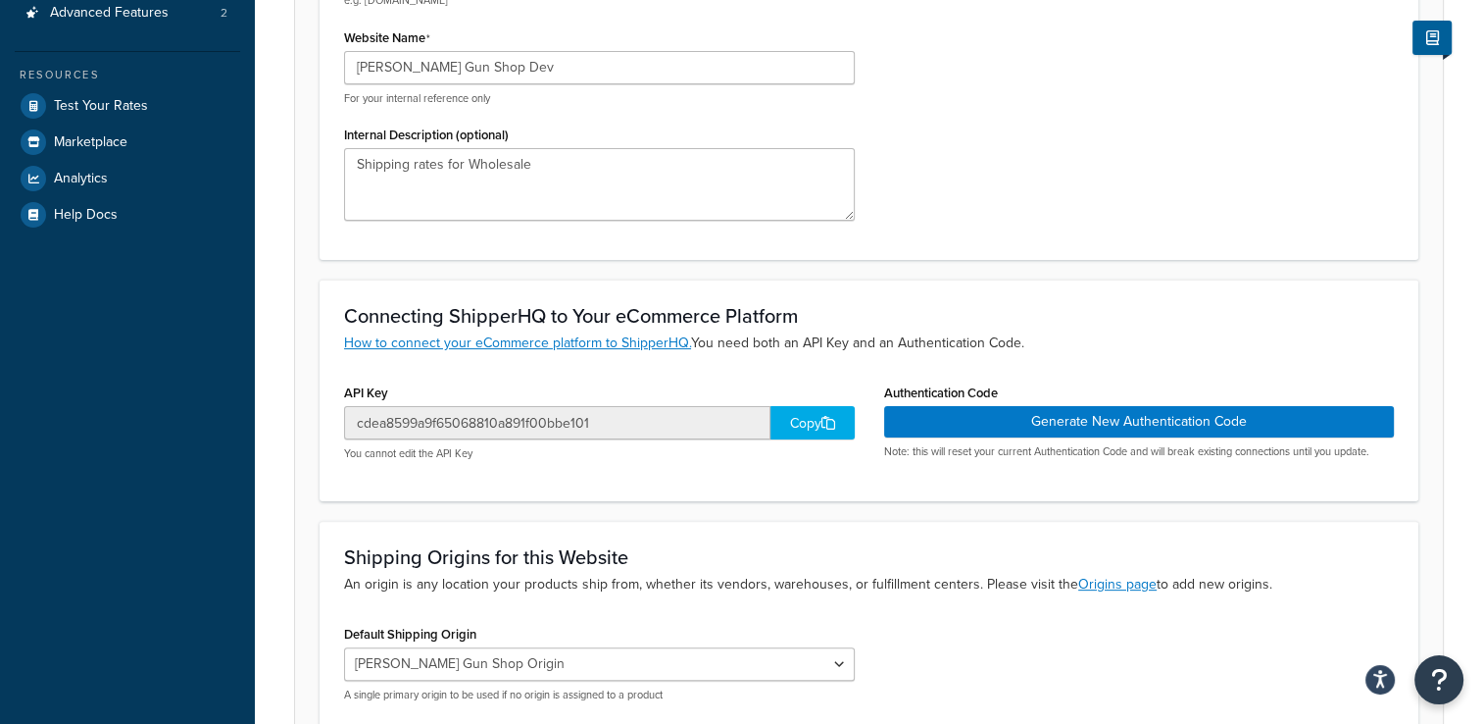
scroll to position [392, 0]
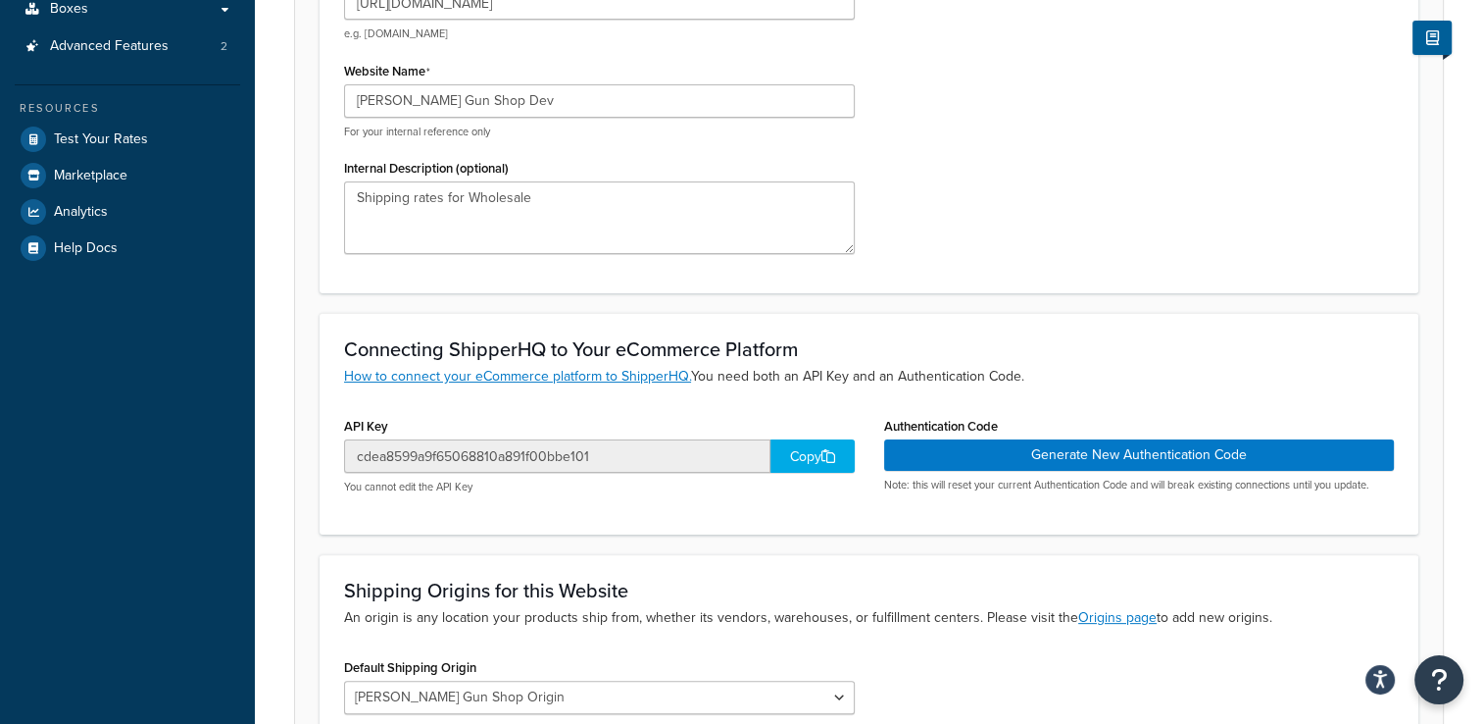
click at [820, 452] on div "Copy" at bounding box center [813, 455] width 84 height 33
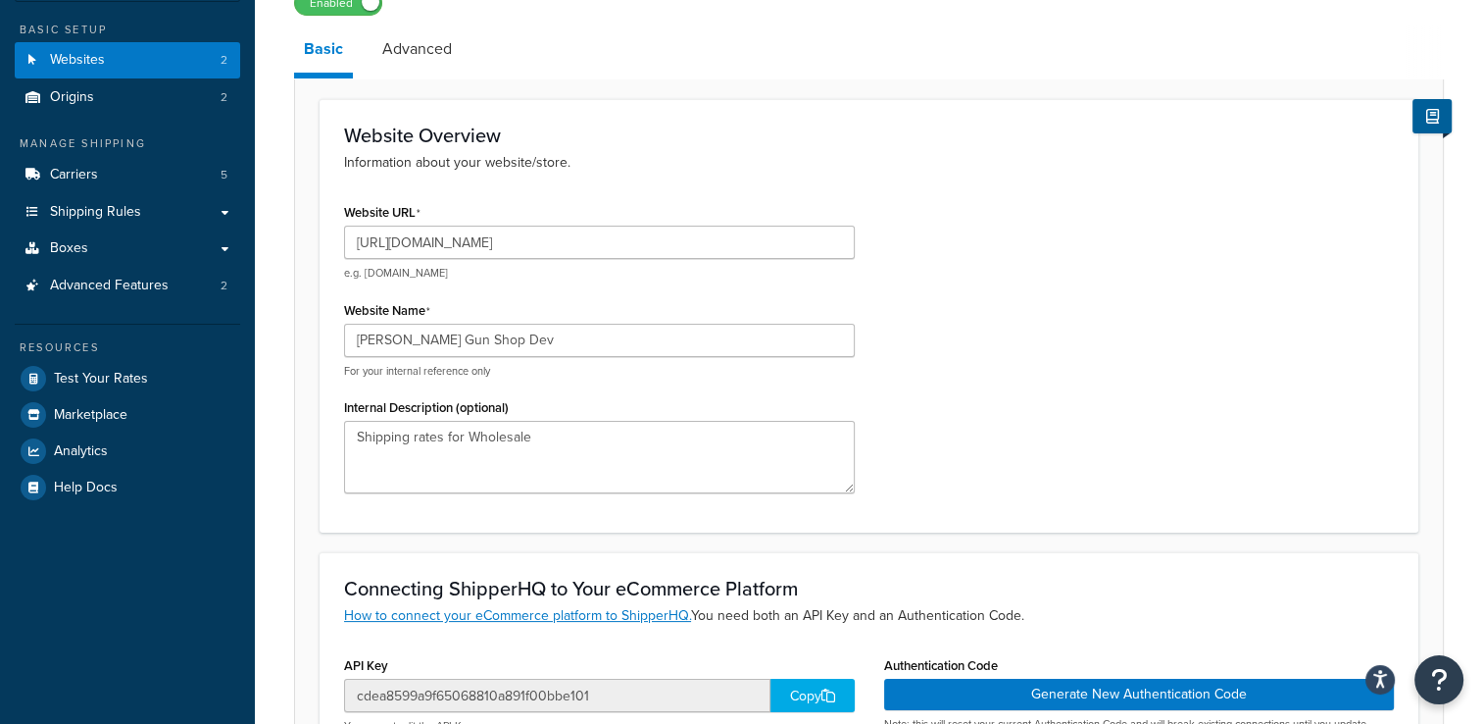
scroll to position [32, 0]
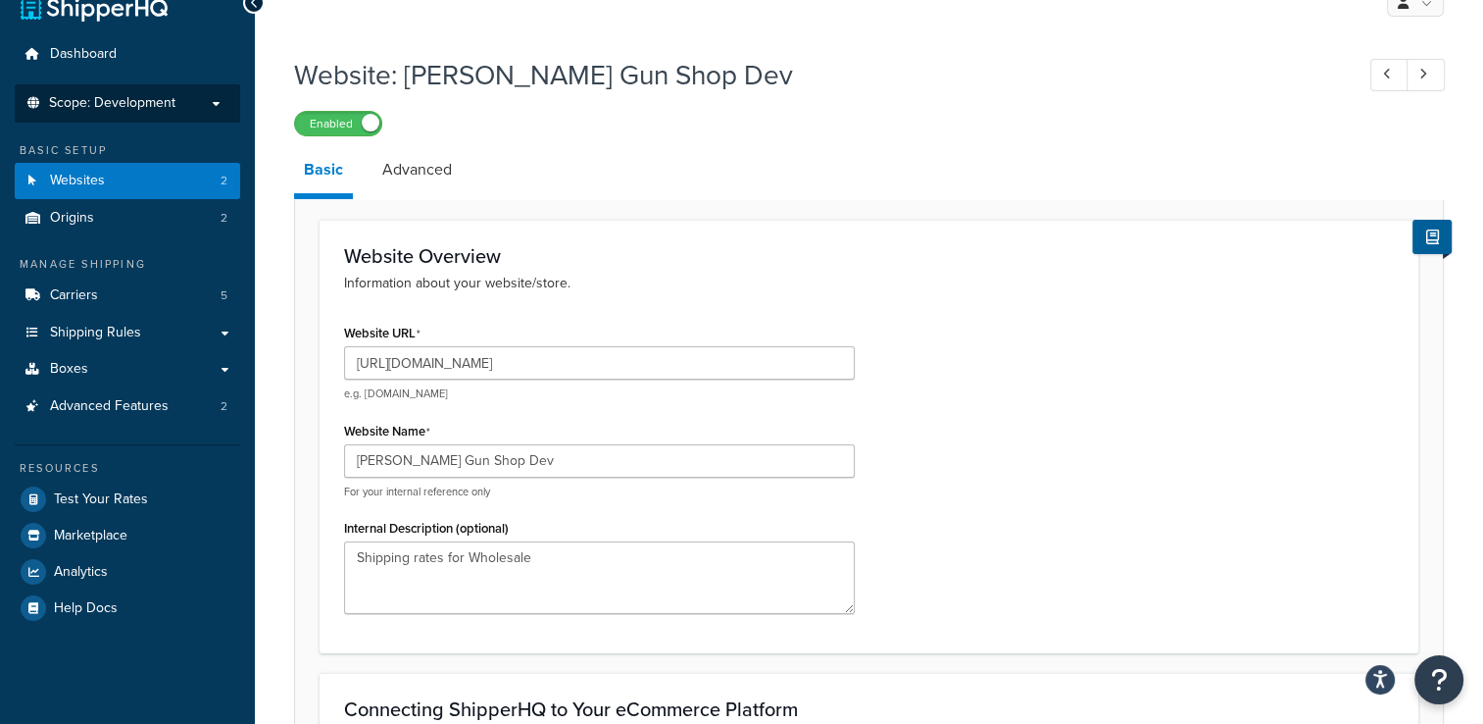
click at [167, 104] on span "Scope: Development" at bounding box center [112, 103] width 126 height 17
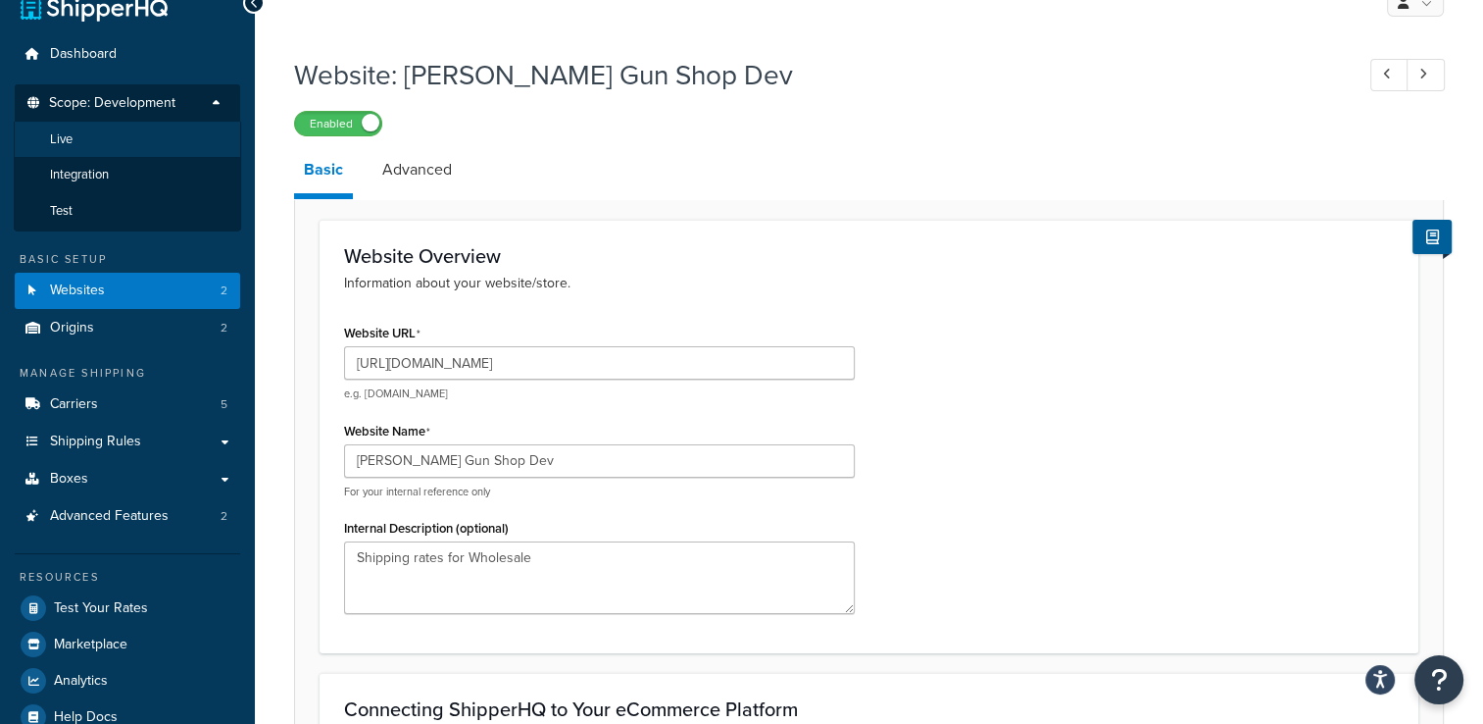
click at [157, 132] on li "Live" at bounding box center [127, 140] width 227 height 36
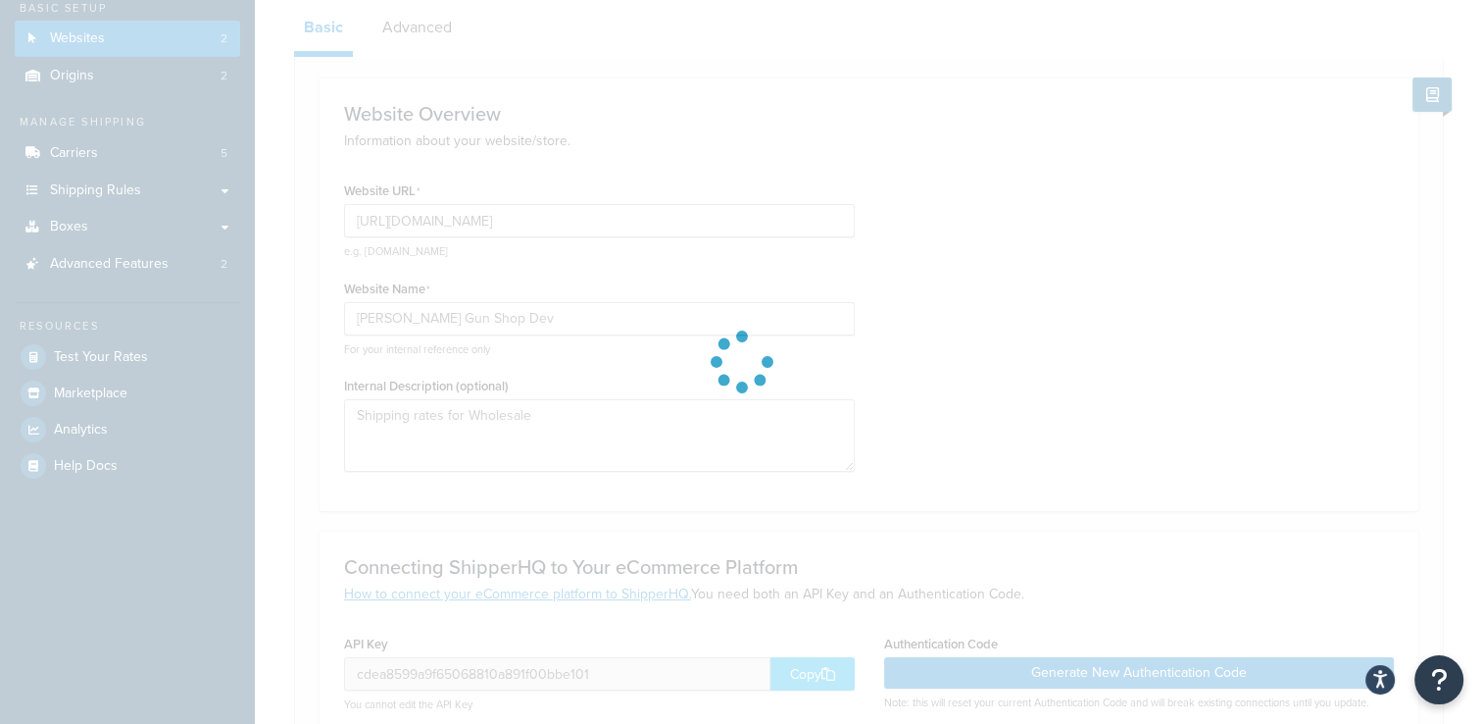
scroll to position [326, 0]
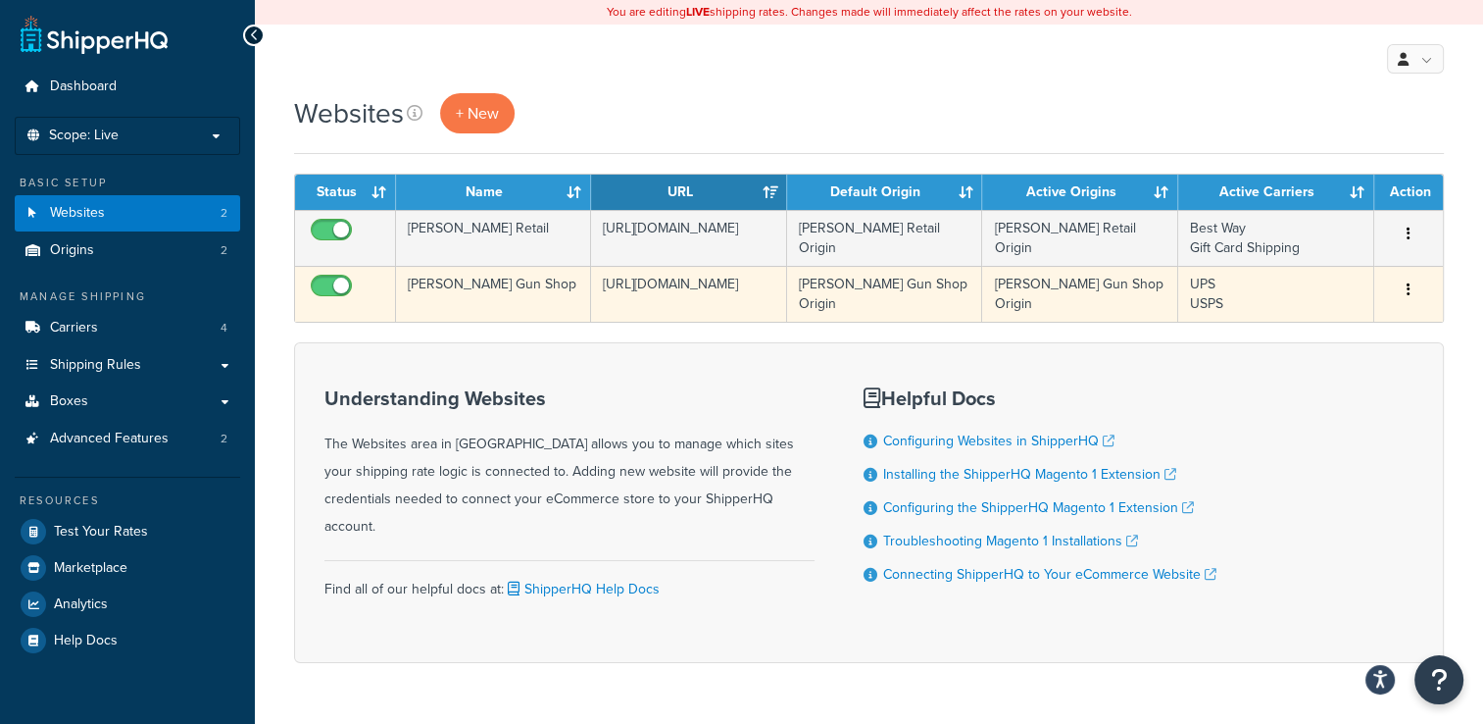
click at [1406, 291] on button "button" at bounding box center [1408, 289] width 27 height 31
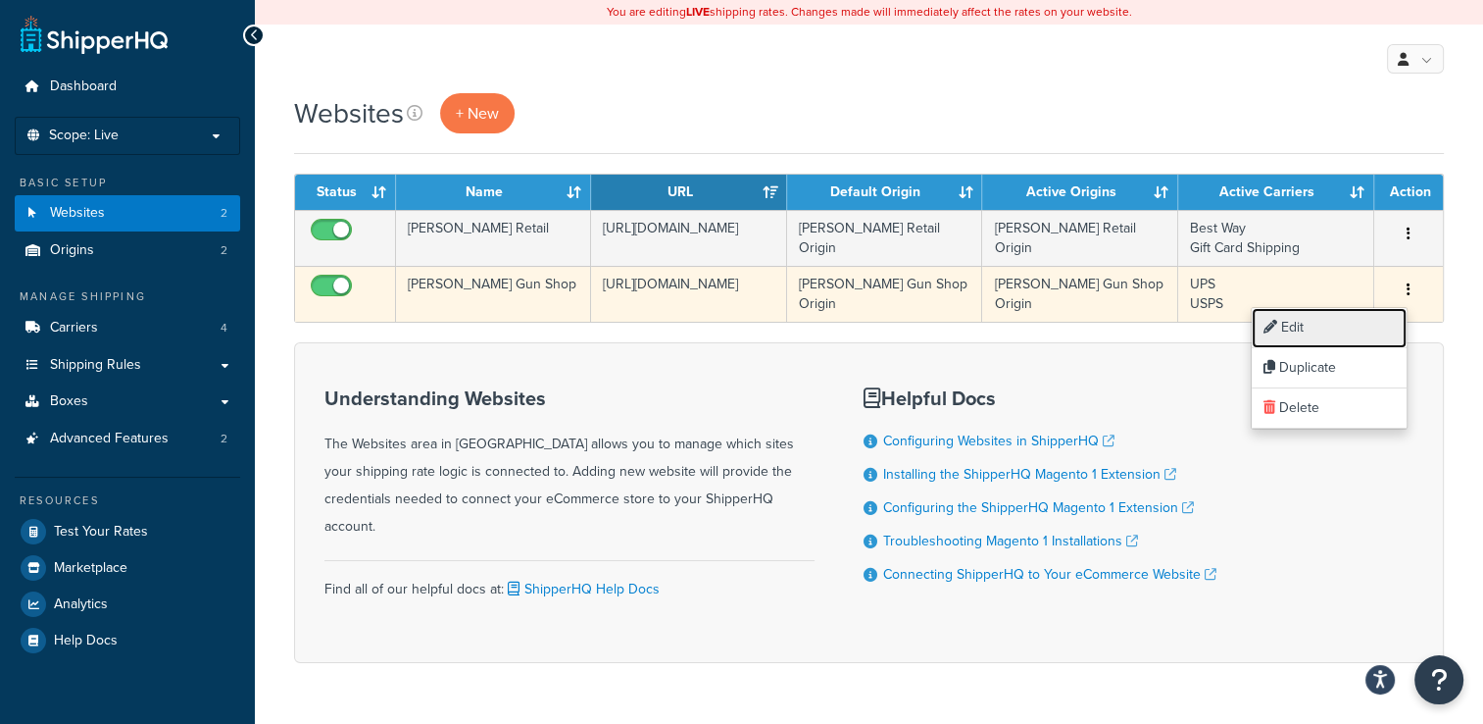
click at [1338, 327] on link "Edit" at bounding box center [1329, 328] width 155 height 40
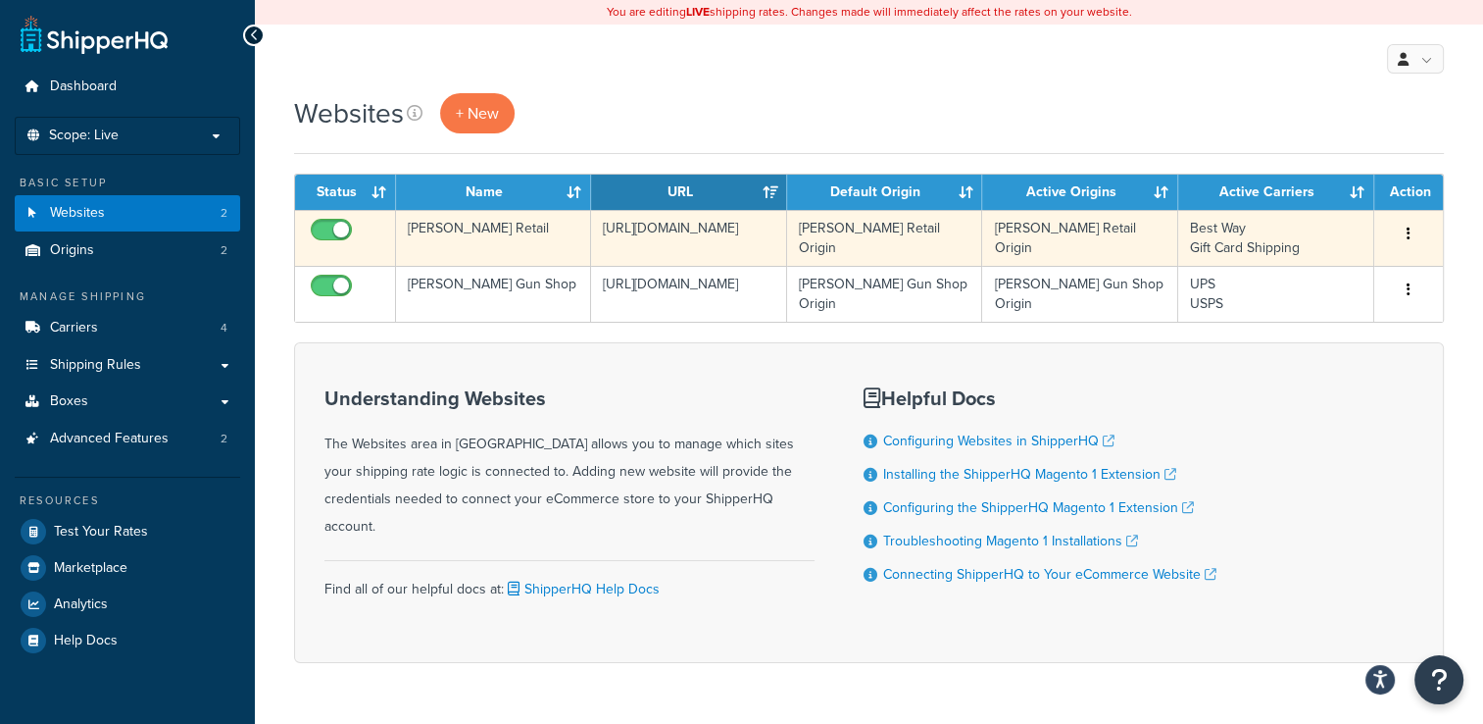
click at [1408, 234] on icon "button" at bounding box center [1409, 233] width 4 height 14
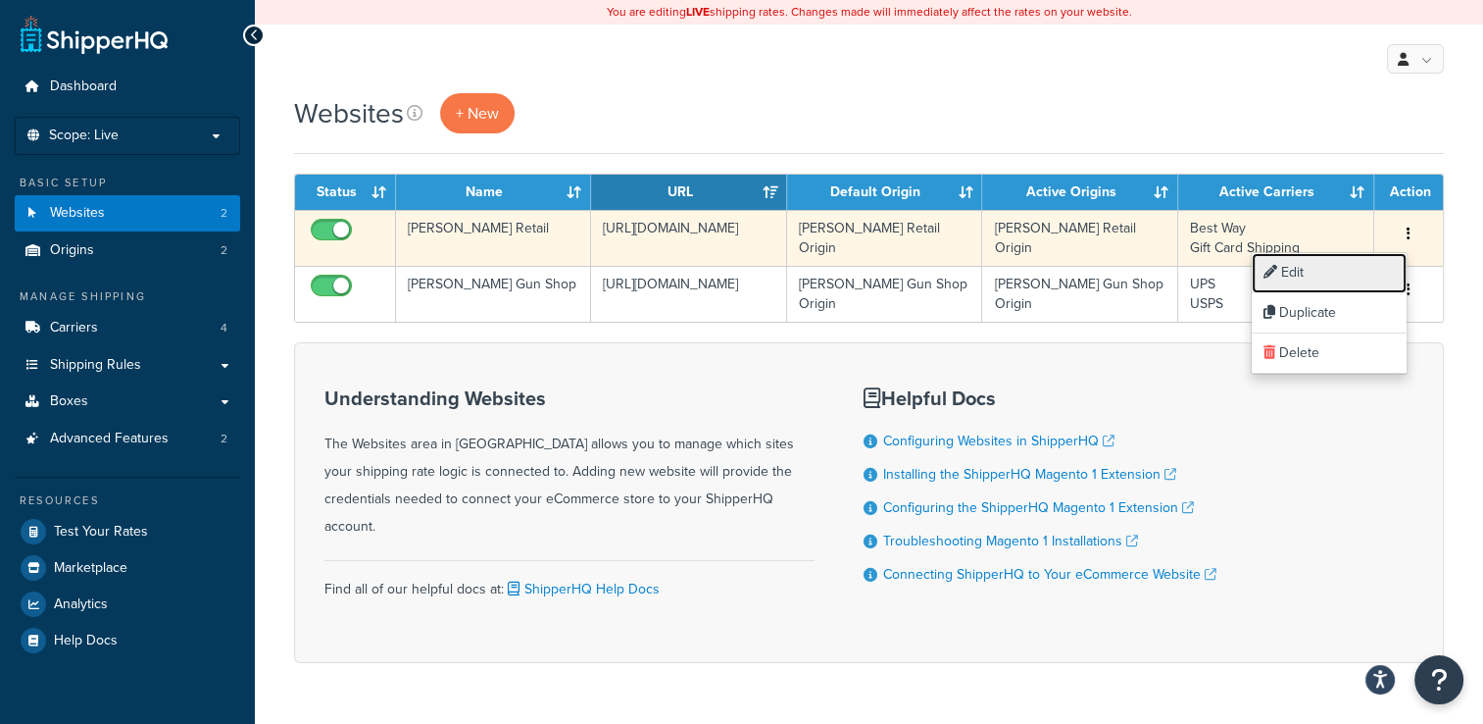
click at [1364, 273] on link "Edit" at bounding box center [1329, 273] width 155 height 40
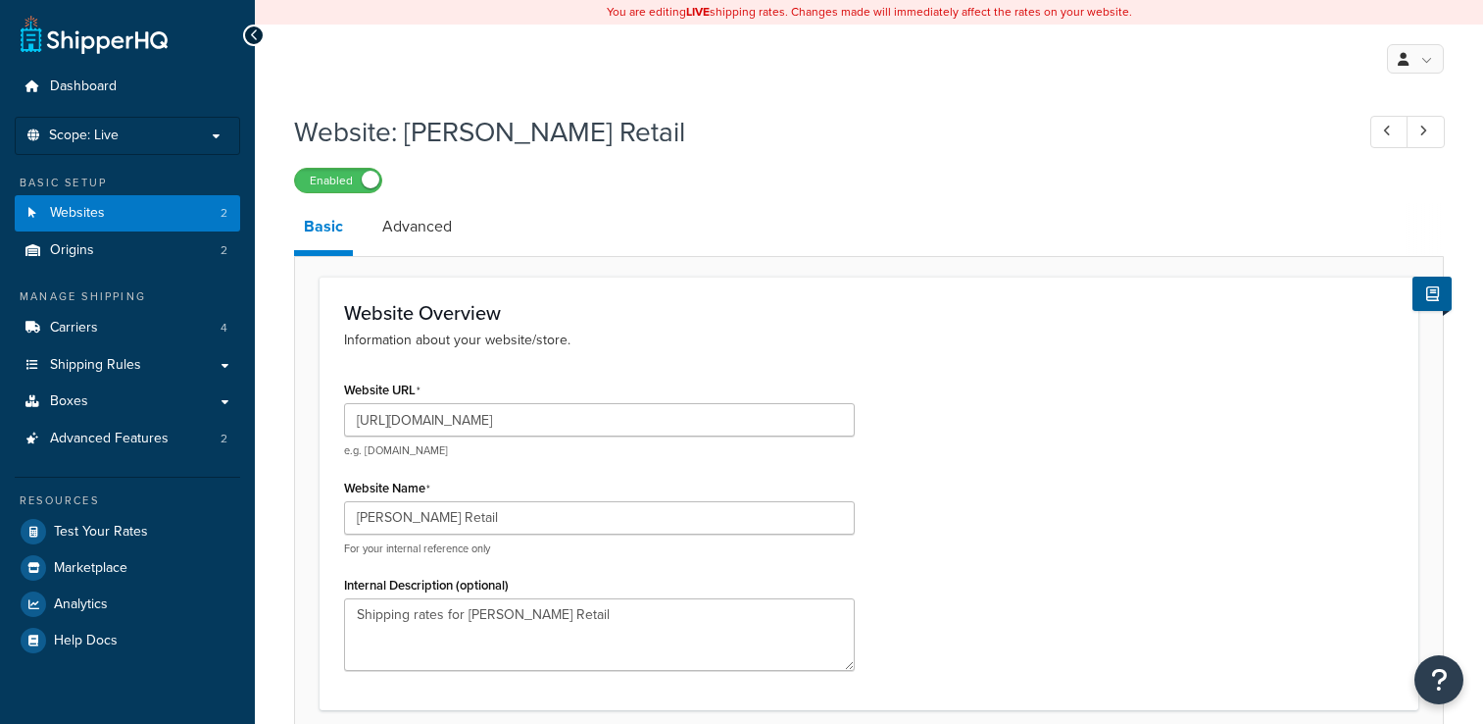
select select "9487"
drag, startPoint x: 583, startPoint y: 414, endPoint x: 402, endPoint y: 426, distance: 181.8
click at [402, 426] on input "[URL][DOMAIN_NAME]" at bounding box center [599, 419] width 511 height 33
click at [165, 135] on p "Scope: Live" at bounding box center [128, 135] width 208 height 17
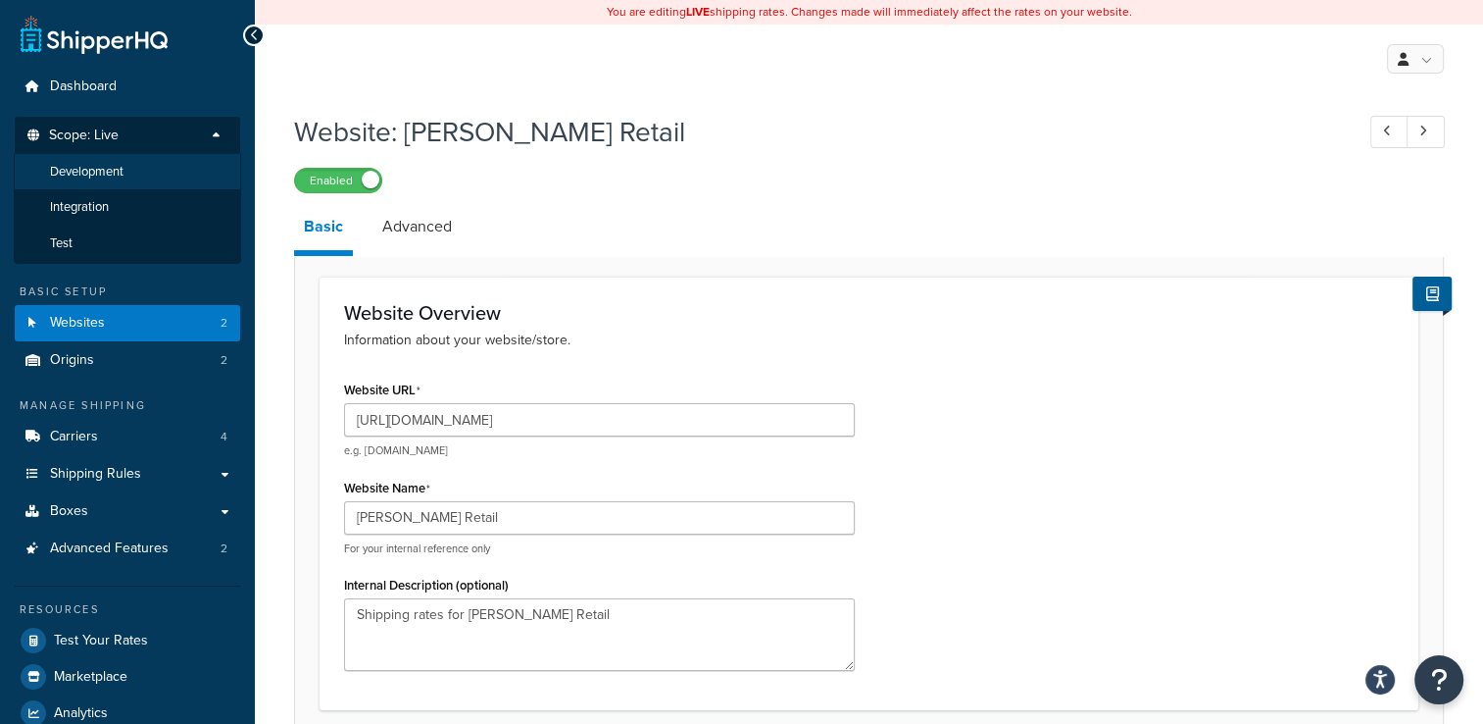
click at [156, 177] on li "Development" at bounding box center [127, 172] width 227 height 36
